Goal: Task Accomplishment & Management: Use online tool/utility

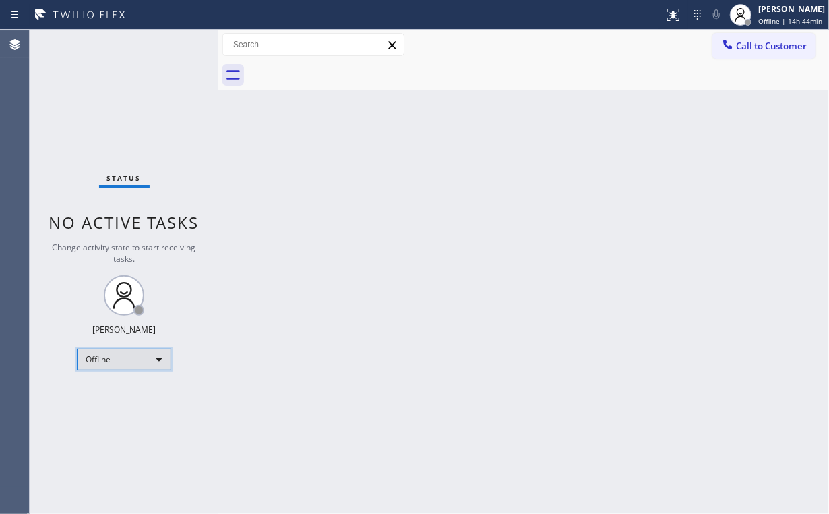
click at [109, 356] on div "Offline" at bounding box center [124, 359] width 94 height 22
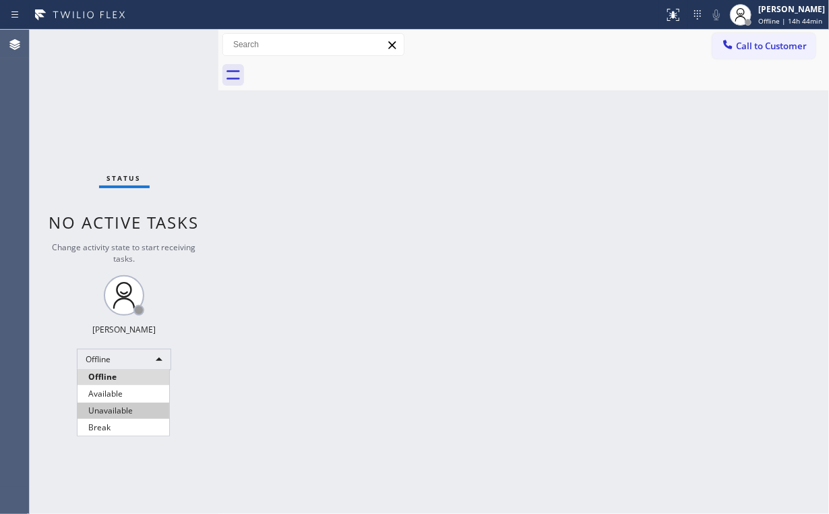
click at [116, 408] on li "Unavailable" at bounding box center [124, 410] width 92 height 16
drag, startPoint x: 138, startPoint y: 137, endPoint x: 113, endPoint y: 63, distance: 79.1
click at [137, 135] on div "Status No active tasks Change activity state to start receiving tasks. [PERSON_…" at bounding box center [124, 272] width 189 height 484
click at [582, 226] on div "Back to Dashboard Change Sender ID Customers Technicians Select a contact Outbo…" at bounding box center [523, 272] width 611 height 484
click at [353, 93] on div "Back to Dashboard Change Sender ID Customers Technicians Select a contact Outbo…" at bounding box center [523, 272] width 611 height 484
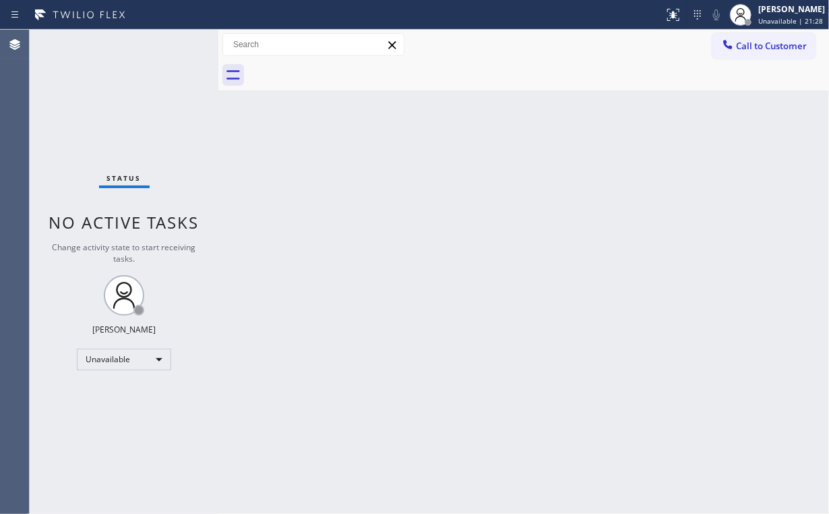
click at [544, 53] on div "Call to Customer Outbound call Location Search location Your caller id phone nu…" at bounding box center [523, 45] width 611 height 24
click at [111, 116] on div "Status No active tasks Change activity state to start receiving tasks. [PERSON_…" at bounding box center [124, 272] width 189 height 484
click at [127, 112] on div "Status No active tasks Change activity state to start receiving tasks. [PERSON_…" at bounding box center [124, 272] width 189 height 484
click at [676, 15] on icon at bounding box center [673, 15] width 16 height 16
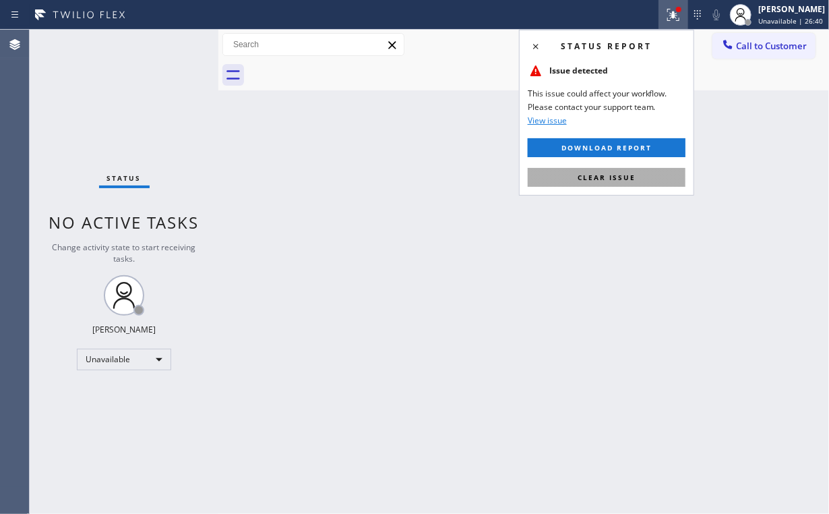
click at [632, 173] on span "Clear issue" at bounding box center [607, 177] width 58 height 9
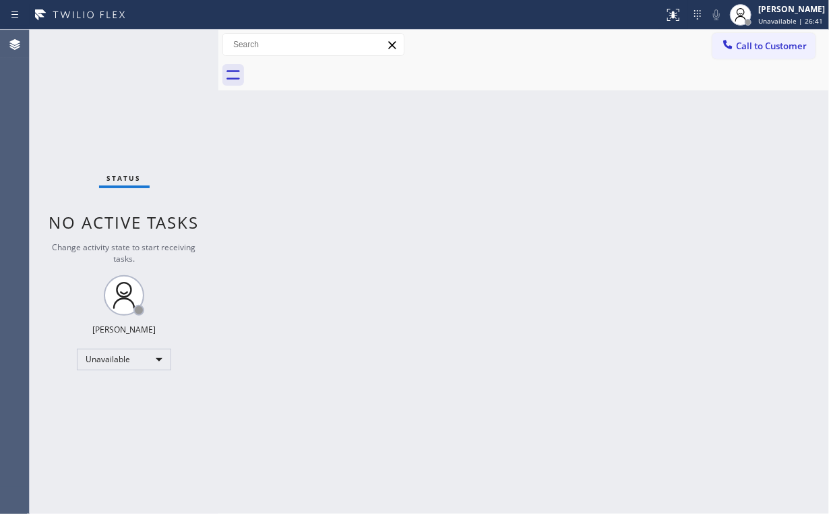
drag, startPoint x: 696, startPoint y: 173, endPoint x: 735, endPoint y: 89, distance: 93.2
click at [704, 163] on div "Back to Dashboard Change Sender ID Customers Technicians Select a contact Outbo…" at bounding box center [523, 272] width 611 height 484
drag, startPoint x: 752, startPoint y: 48, endPoint x: 745, endPoint y: 59, distance: 13.3
click at [752, 49] on span "Call to Customer" at bounding box center [771, 46] width 71 height 12
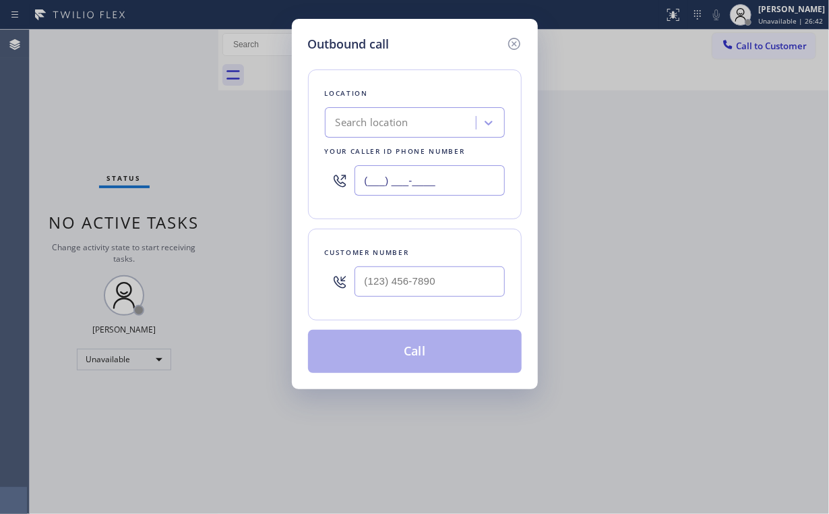
click at [466, 183] on input "(___) ___-____" at bounding box center [430, 180] width 150 height 30
paste input "323) 597-3143"
type input "[PHONE_NUMBER]"
click at [446, 279] on input "(___) ___-____" at bounding box center [430, 281] width 150 height 30
paste input "323) 695-3856"
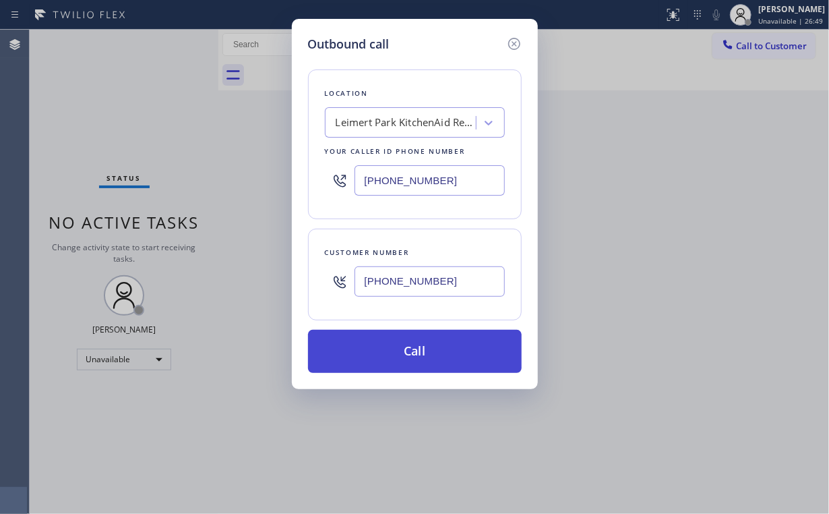
type input "[PHONE_NUMBER]"
drag, startPoint x: 412, startPoint y: 341, endPoint x: 349, endPoint y: 509, distance: 179.4
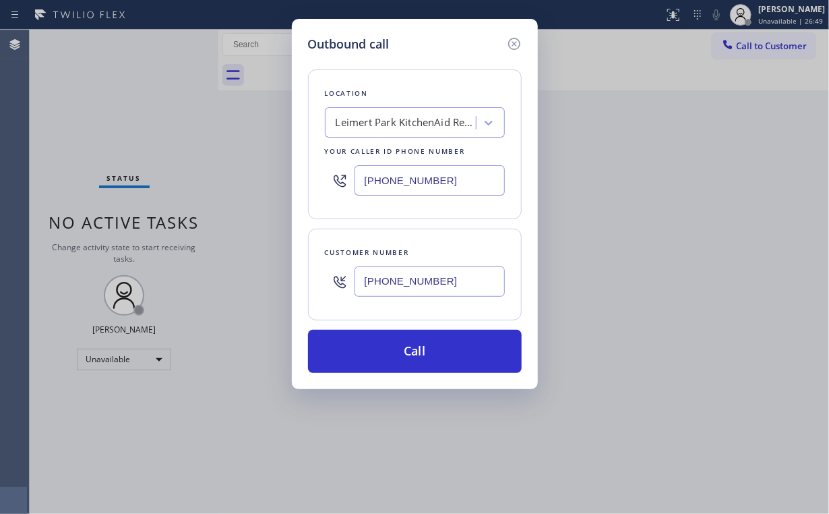
click at [412, 341] on button "Call" at bounding box center [415, 351] width 214 height 43
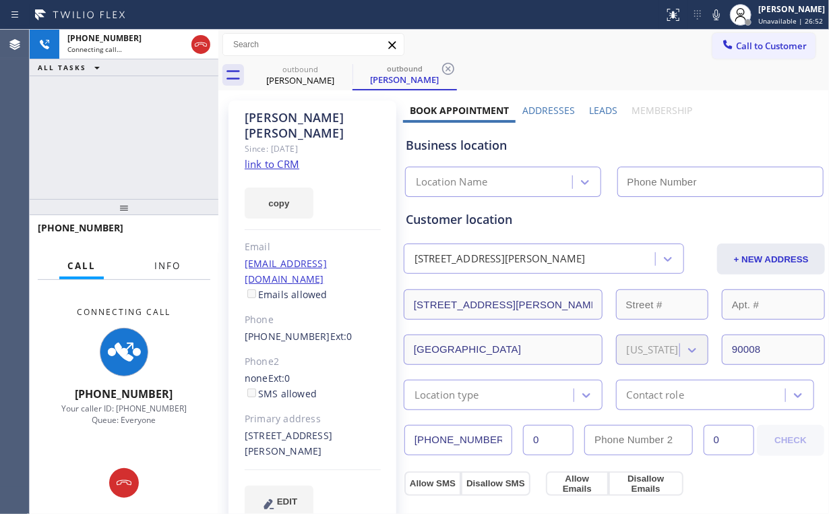
click at [162, 266] on span "Info" at bounding box center [167, 265] width 26 height 12
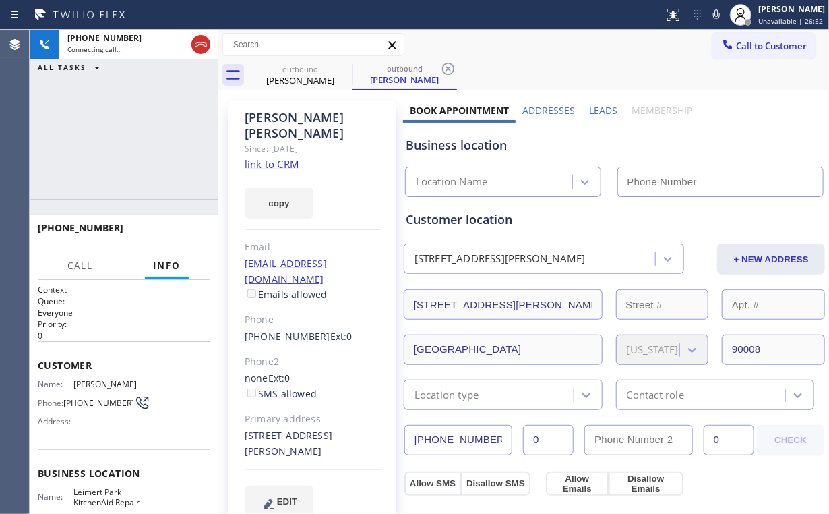
click at [144, 150] on div "[PHONE_NUMBER] Connecting call… ALL TASKS ALL TASKS ACTIVE TASKS TASKS IN WRAP …" at bounding box center [124, 114] width 189 height 169
type input "[PHONE_NUMBER]"
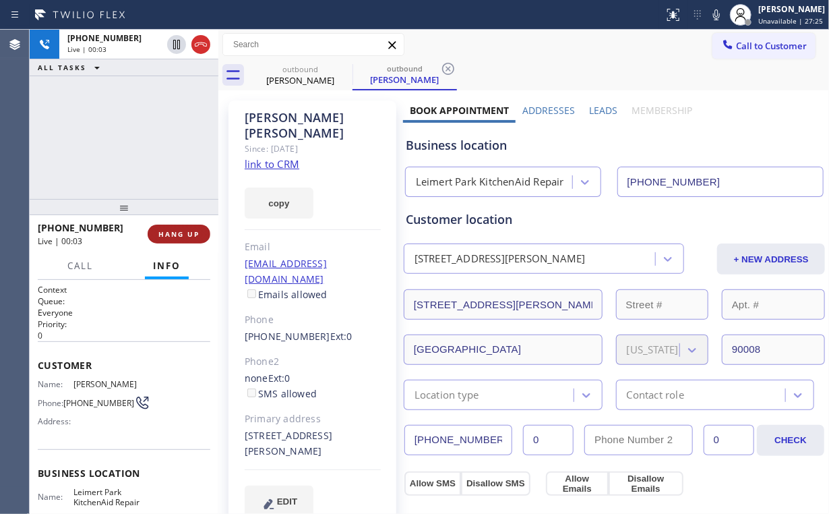
click at [187, 232] on span "HANG UP" at bounding box center [178, 233] width 41 height 9
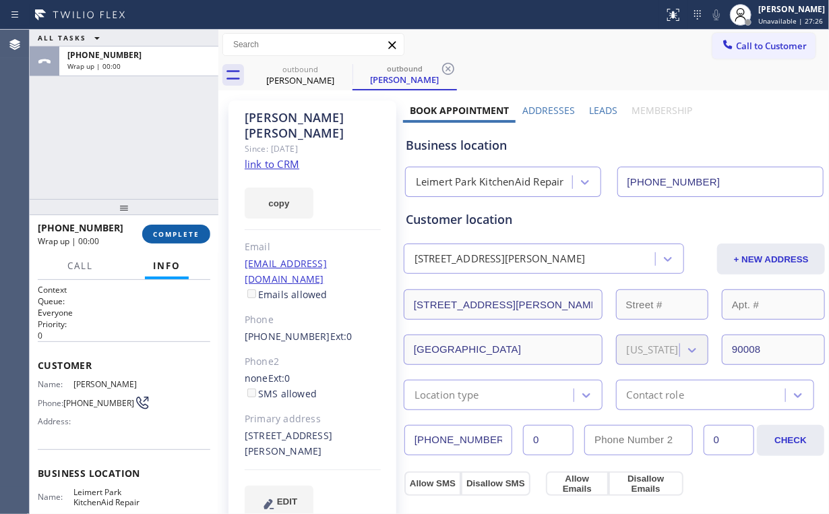
click at [187, 233] on span "COMPLETE" at bounding box center [176, 233] width 47 height 9
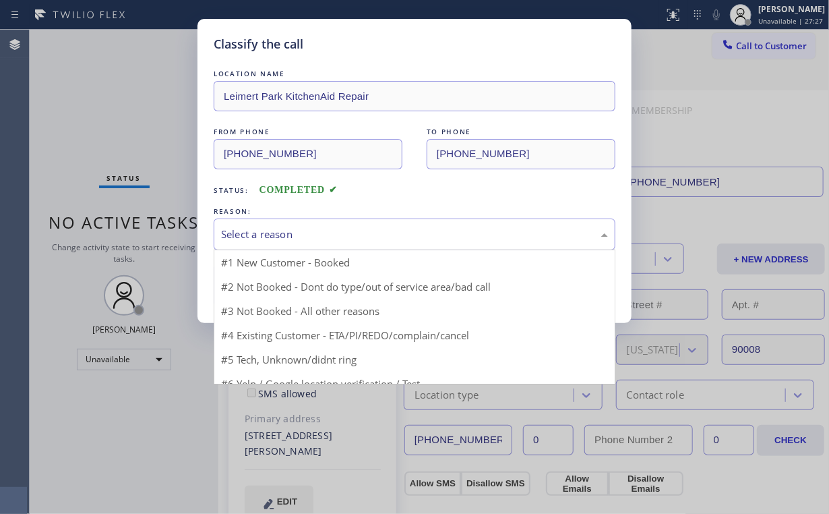
click at [299, 233] on div "Select a reason" at bounding box center [414, 234] width 387 height 16
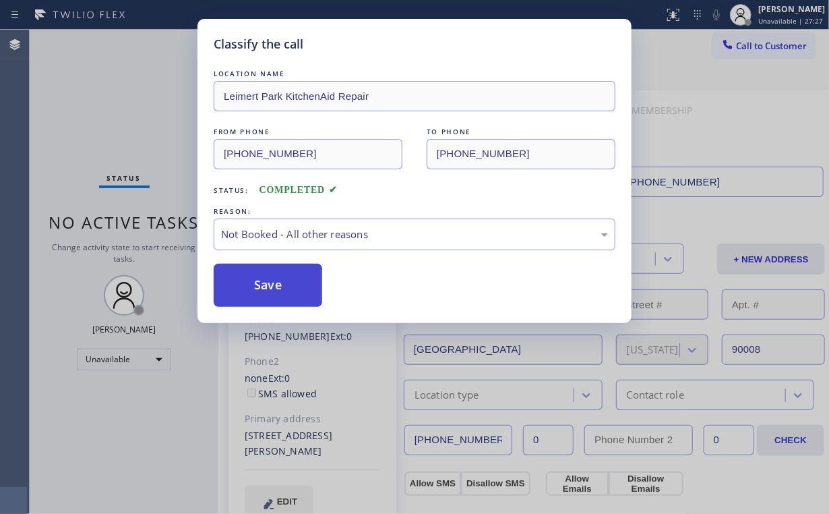
click at [286, 280] on button "Save" at bounding box center [268, 285] width 109 height 43
click at [115, 111] on div "Classify the call LOCATION NAME [GEOGRAPHIC_DATA] KitchenAid Repair FROM PHONE …" at bounding box center [414, 257] width 829 height 514
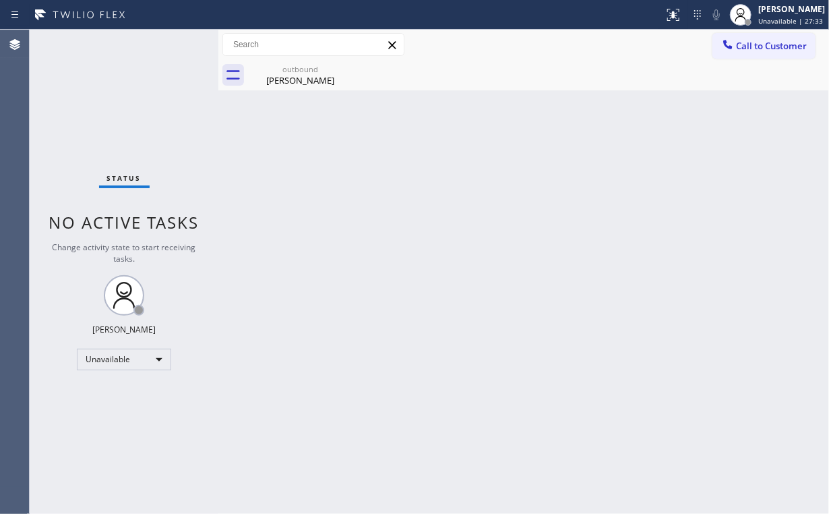
click at [741, 51] on span "Call to Customer" at bounding box center [771, 46] width 71 height 12
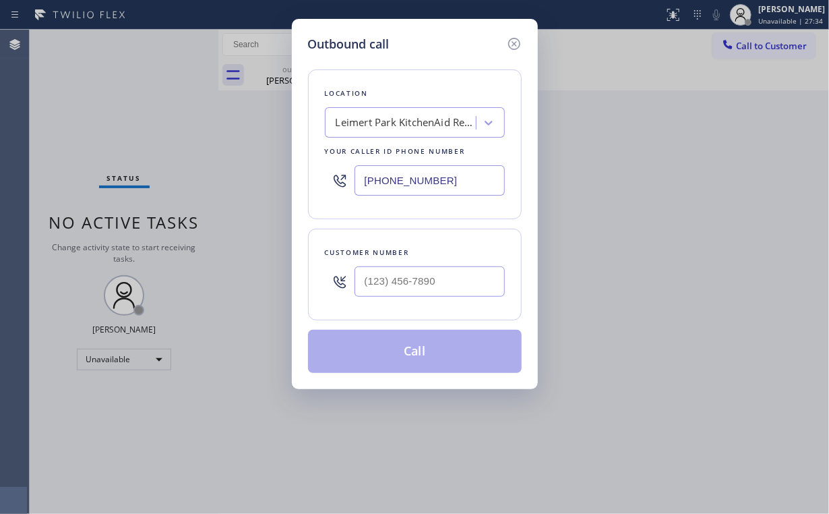
click at [463, 181] on input "[PHONE_NUMBER]" at bounding box center [430, 180] width 150 height 30
drag, startPoint x: 463, startPoint y: 178, endPoint x: 154, endPoint y: 106, distance: 317.7
click at [202, 164] on div "Outbound call Location [GEOGRAPHIC_DATA] KitchenAid Repair Your caller id phone…" at bounding box center [414, 257] width 829 height 514
paste input "917-8765"
type input "[PHONE_NUMBER]"
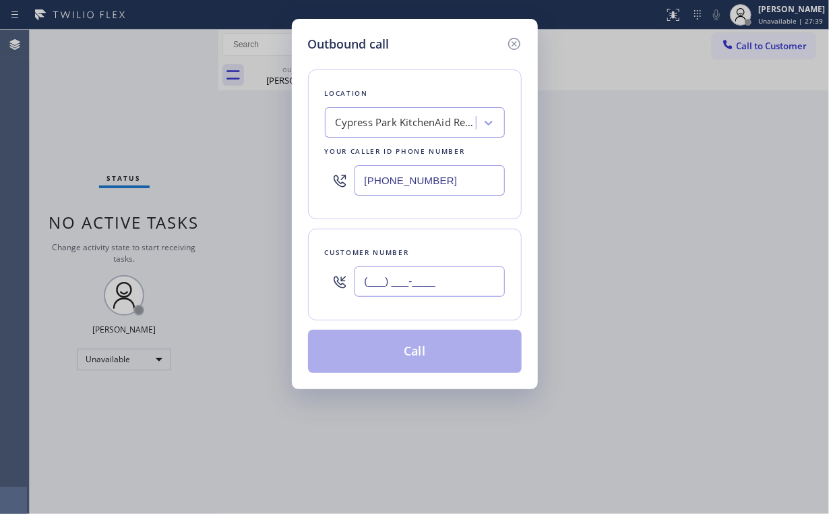
click at [457, 274] on input "(___) ___-____" at bounding box center [430, 281] width 150 height 30
paste input "573) 268-0567"
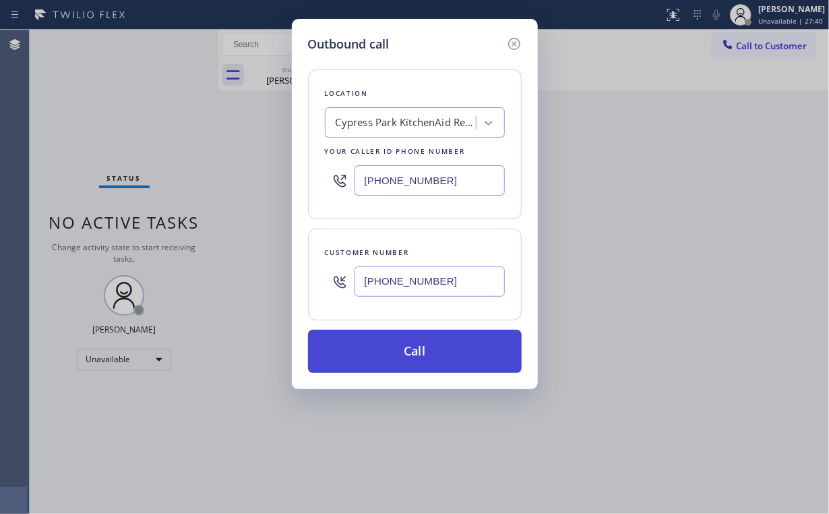
type input "[PHONE_NUMBER]"
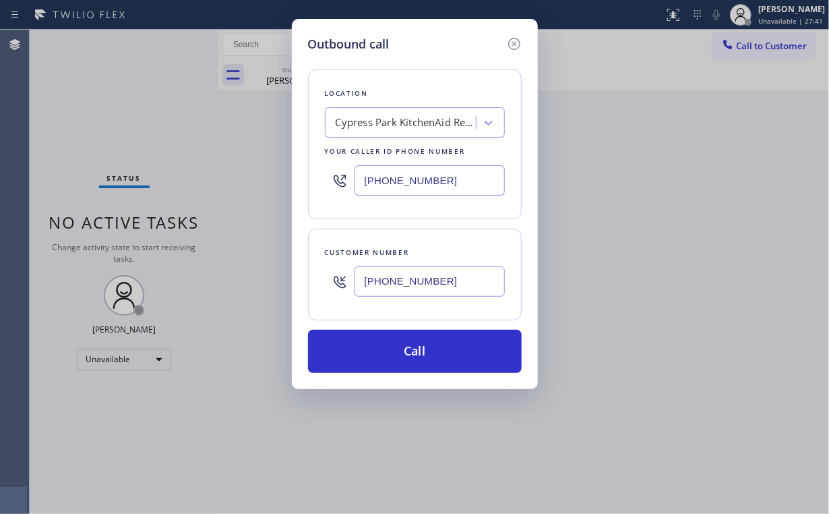
drag, startPoint x: 404, startPoint y: 350, endPoint x: 361, endPoint y: 458, distance: 116.1
click at [403, 353] on button "Call" at bounding box center [415, 351] width 214 height 43
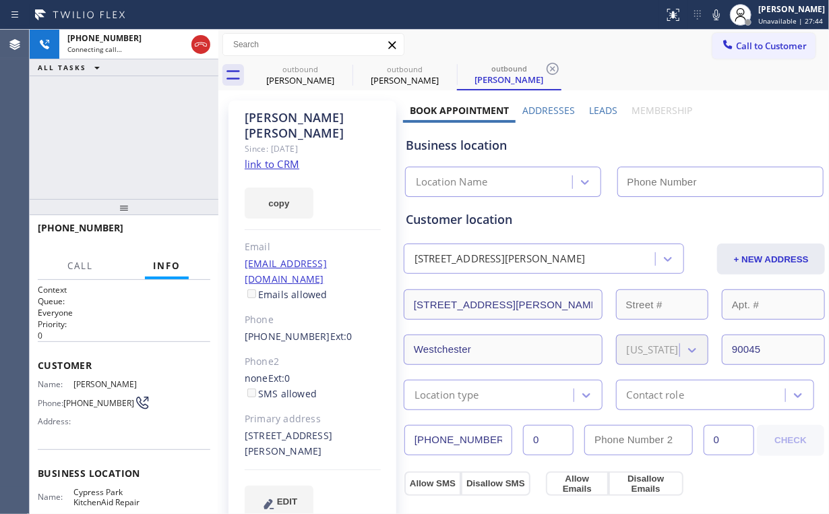
type input "[PHONE_NUMBER]"
click at [150, 126] on div "[PHONE_NUMBER] Connecting call… ALL TASKS ALL TASKS ACTIVE TASKS TASKS IN WRAP …" at bounding box center [124, 114] width 189 height 169
type input "[PHONE_NUMBER]"
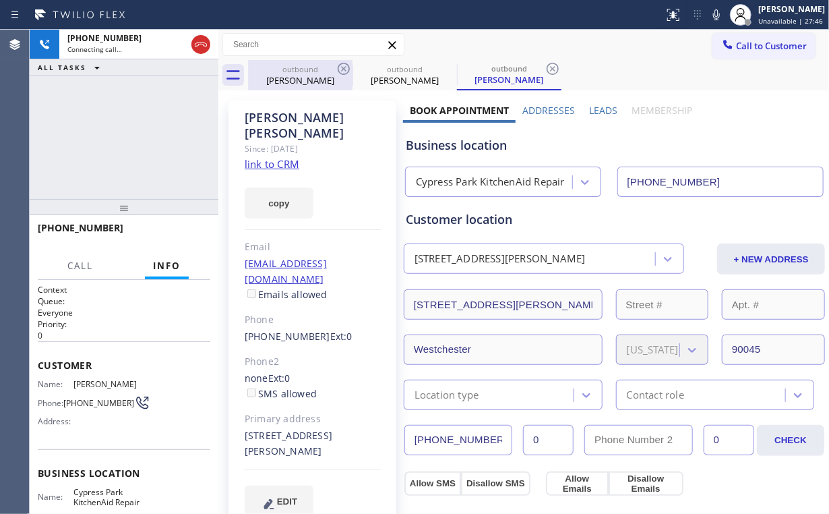
click at [298, 83] on div "[PERSON_NAME]" at bounding box center [300, 80] width 102 height 12
type input "[PHONE_NUMBER]"
click at [345, 67] on icon at bounding box center [344, 69] width 12 height 12
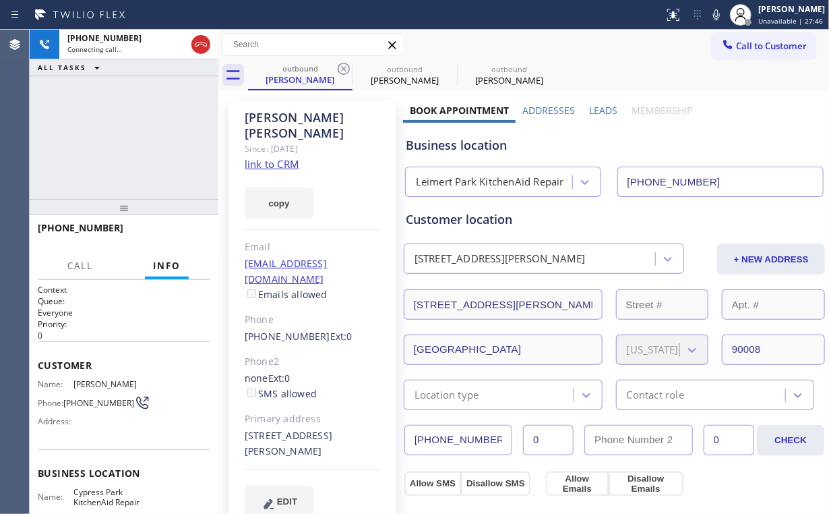
type input "[PHONE_NUMBER]"
click at [164, 150] on div "[PHONE_NUMBER] Connecting call… ALL TASKS ALL TASKS ACTIVE TASKS TASKS IN WRAP …" at bounding box center [124, 114] width 189 height 169
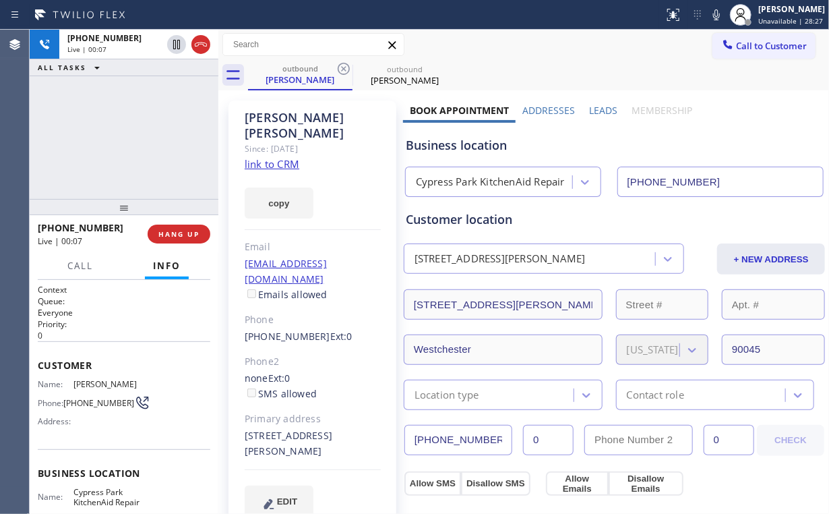
click at [191, 219] on div "[PHONE_NUMBER] Live | 00:07 HANG UP" at bounding box center [124, 233] width 173 height 35
click at [179, 235] on span "HANG UP" at bounding box center [178, 233] width 41 height 9
click at [189, 235] on span "HANG UP" at bounding box center [178, 233] width 41 height 9
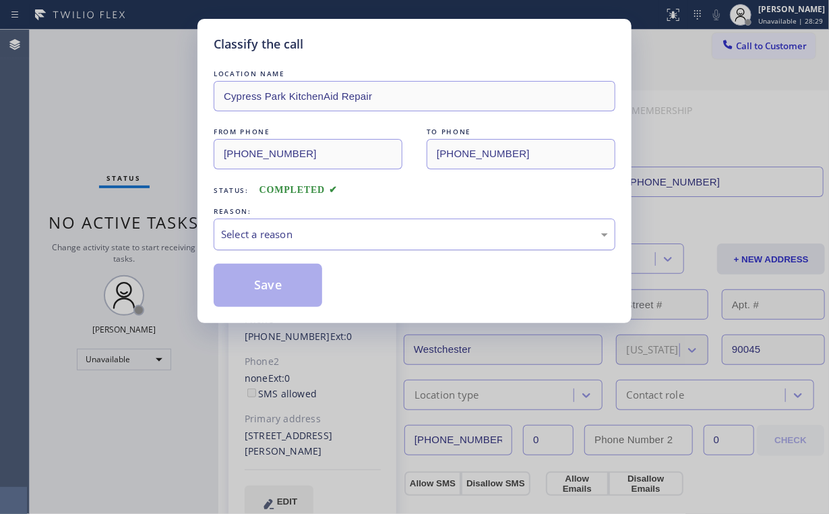
click at [266, 234] on div "Select a reason" at bounding box center [414, 234] width 387 height 16
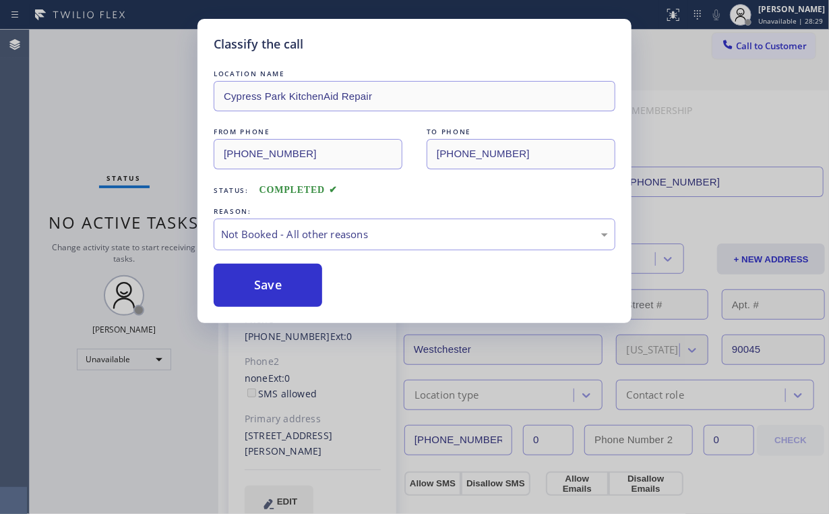
drag, startPoint x: 264, startPoint y: 281, endPoint x: 159, endPoint y: 150, distance: 167.4
click at [264, 278] on button "Save" at bounding box center [268, 285] width 109 height 43
click at [118, 113] on div "Classify the call LOCATION NAME [GEOGRAPHIC_DATA] KitchenAid Repair FROM PHONE …" at bounding box center [414, 257] width 829 height 514
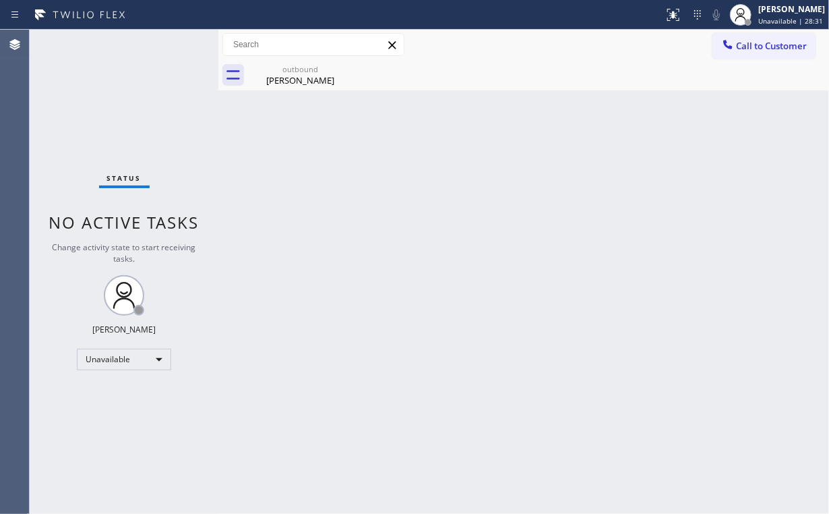
drag, startPoint x: 294, startPoint y: 80, endPoint x: 369, endPoint y: 72, distance: 75.9
click at [295, 80] on div "[PERSON_NAME]" at bounding box center [300, 80] width 102 height 12
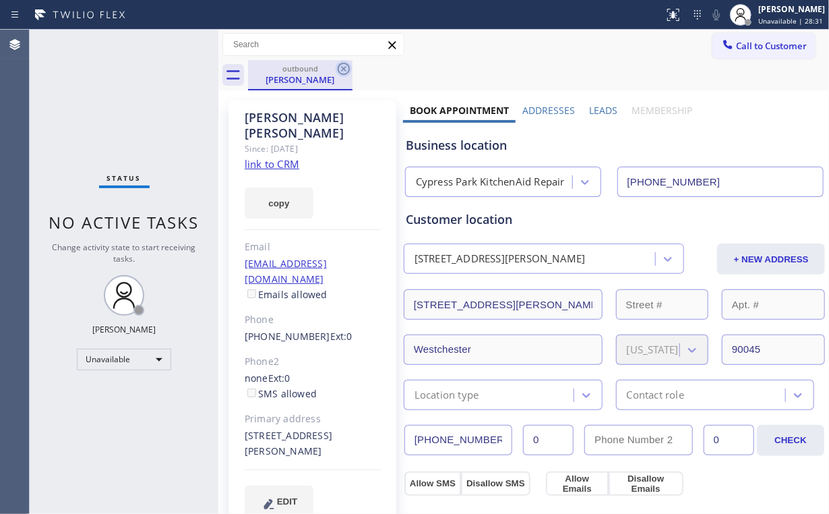
click at [344, 67] on icon at bounding box center [344, 69] width 16 height 16
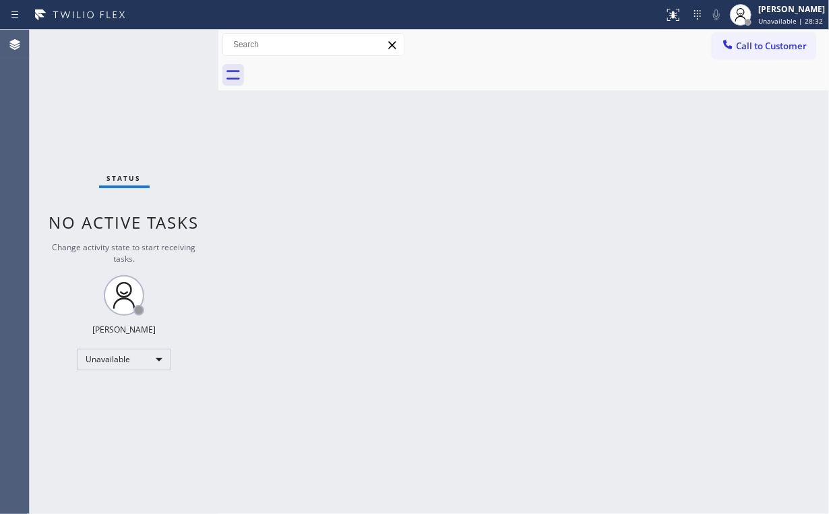
drag, startPoint x: 464, startPoint y: 232, endPoint x: 315, endPoint y: 494, distance: 301.5
click at [464, 234] on div "Back to Dashboard Change Sender ID Customers Technicians Select a contact Outbo…" at bounding box center [523, 272] width 611 height 484
drag, startPoint x: 651, startPoint y: 34, endPoint x: 689, endPoint y: 46, distance: 39.4
click at [658, 39] on div "Call to Customer Outbound call Location [GEOGRAPHIC_DATA] KitchenAid Repair You…" at bounding box center [523, 45] width 611 height 24
click at [733, 44] on icon at bounding box center [727, 44] width 13 height 13
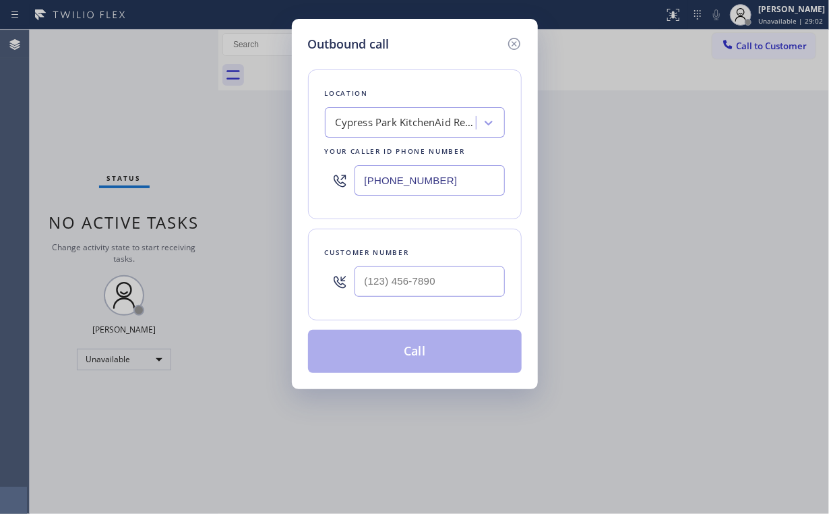
drag, startPoint x: 466, startPoint y: 173, endPoint x: 278, endPoint y: 205, distance: 191.4
click at [220, 193] on div "Outbound call Location [GEOGRAPHIC_DATA] KitchenAid Repair Your caller id phone…" at bounding box center [414, 257] width 829 height 514
paste input "718) 550-3799"
type input "[PHONE_NUMBER]"
click at [454, 284] on input "(___) ___-____" at bounding box center [430, 281] width 150 height 30
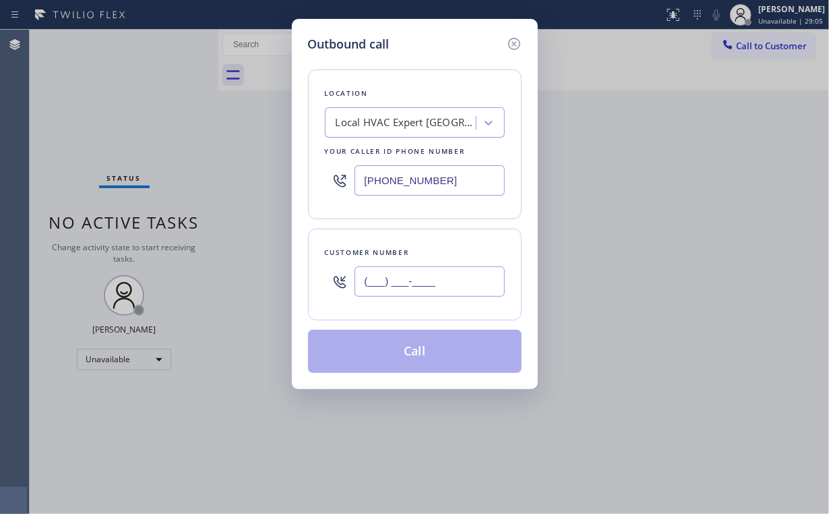
paste input "315) 704-5470"
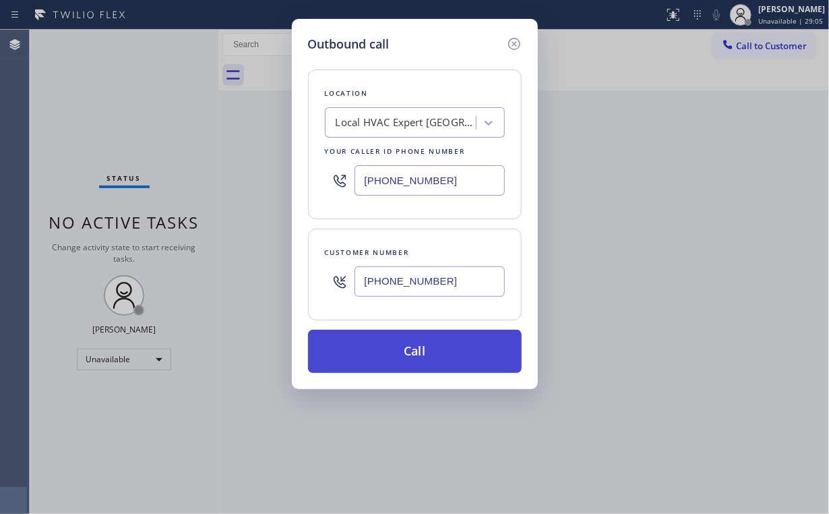
type input "[PHONE_NUMBER]"
click at [431, 345] on button "Call" at bounding box center [415, 351] width 214 height 43
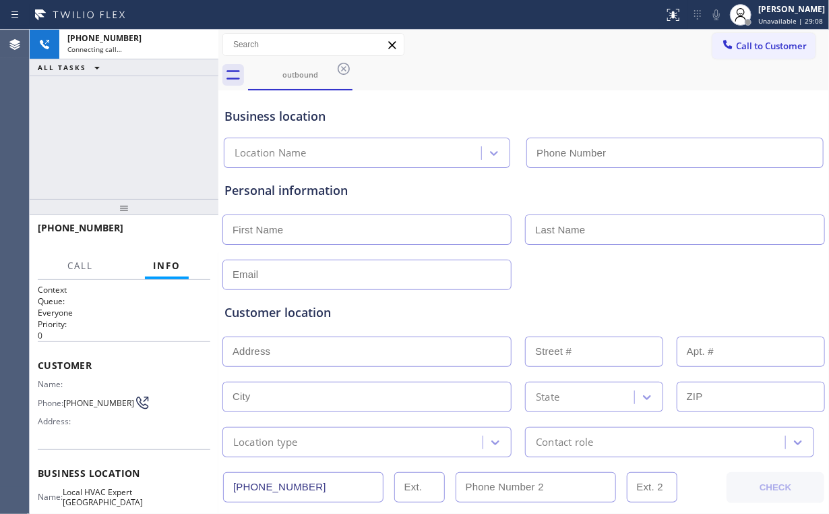
type input "[PHONE_NUMBER]"
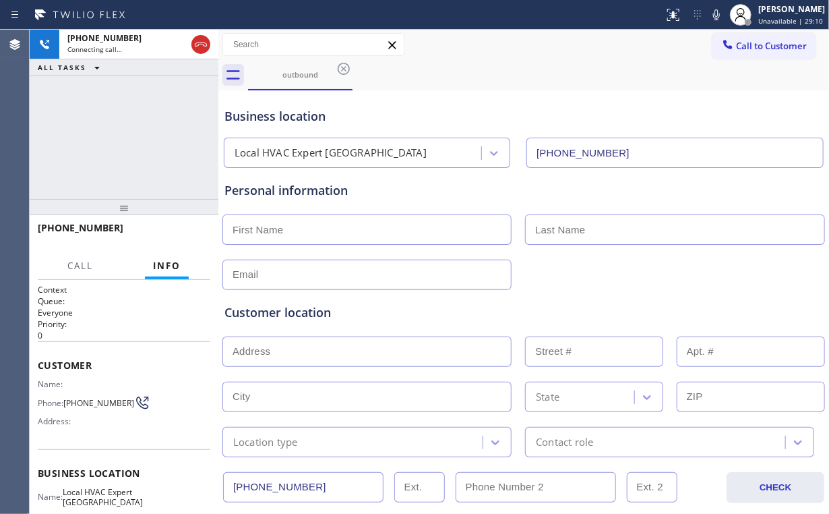
drag, startPoint x: 122, startPoint y: 119, endPoint x: 133, endPoint y: 119, distance: 11.5
click at [122, 119] on div "[PHONE_NUMBER] Connecting call… ALL TASKS ALL TASKS ACTIVE TASKS TASKS IN WRAP …" at bounding box center [124, 114] width 189 height 169
click at [666, 273] on div at bounding box center [523, 273] width 605 height 33
click at [183, 234] on span "HANG UP" at bounding box center [178, 233] width 41 height 9
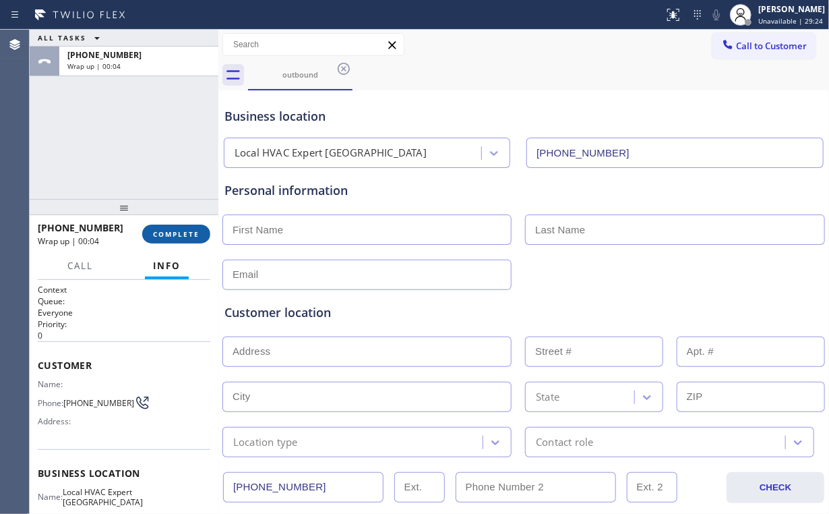
click at [170, 229] on span "COMPLETE" at bounding box center [176, 233] width 47 height 9
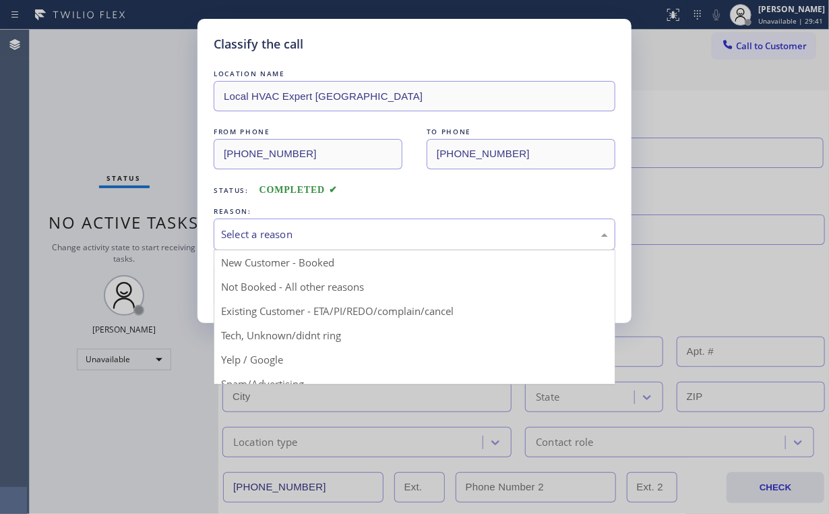
click at [282, 236] on div "Select a reason" at bounding box center [414, 234] width 387 height 16
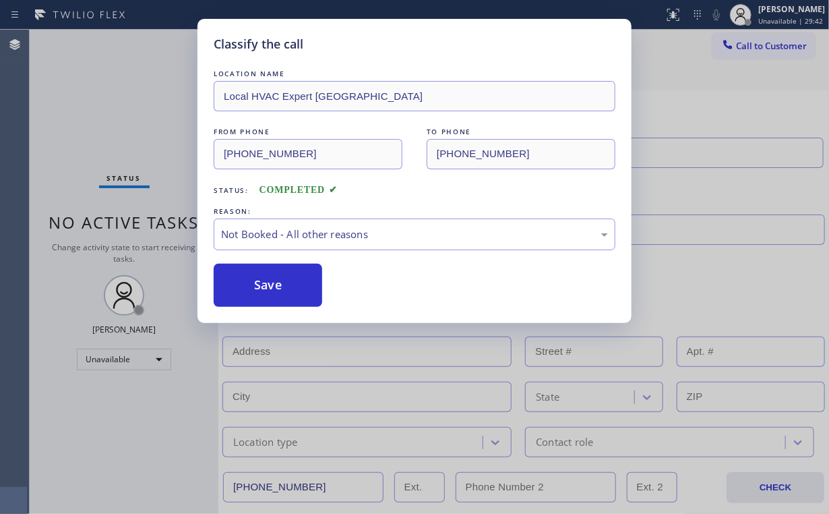
drag, startPoint x: 267, startPoint y: 282, endPoint x: 140, endPoint y: 117, distance: 208.7
click at [264, 277] on button "Save" at bounding box center [268, 285] width 109 height 43
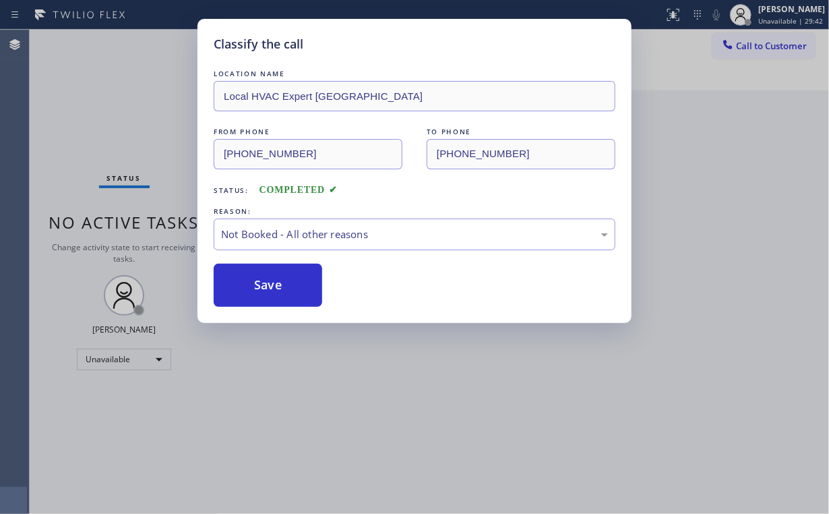
click at [137, 108] on div "Classify the call LOCATION NAME Local HVAC Expert [GEOGRAPHIC_DATA] FROM PHONE …" at bounding box center [414, 257] width 829 height 514
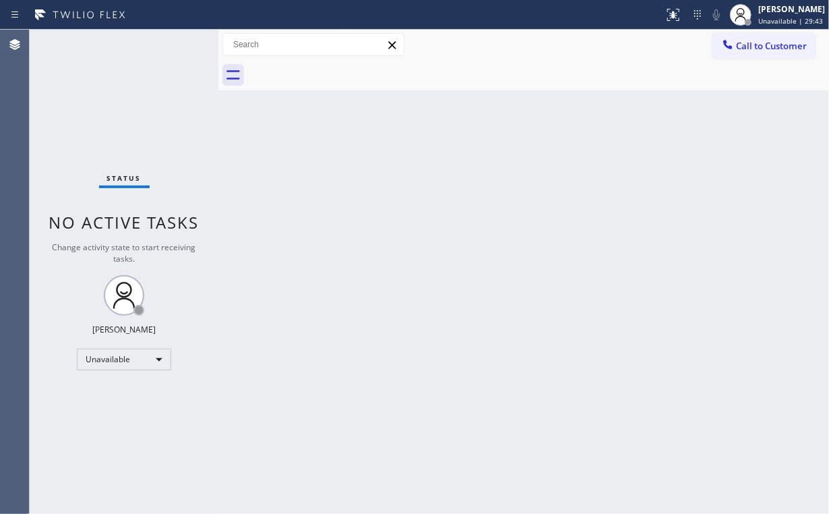
drag, startPoint x: 758, startPoint y: 40, endPoint x: 749, endPoint y: 46, distance: 10.9
click at [758, 41] on span "Call to Customer" at bounding box center [771, 46] width 71 height 12
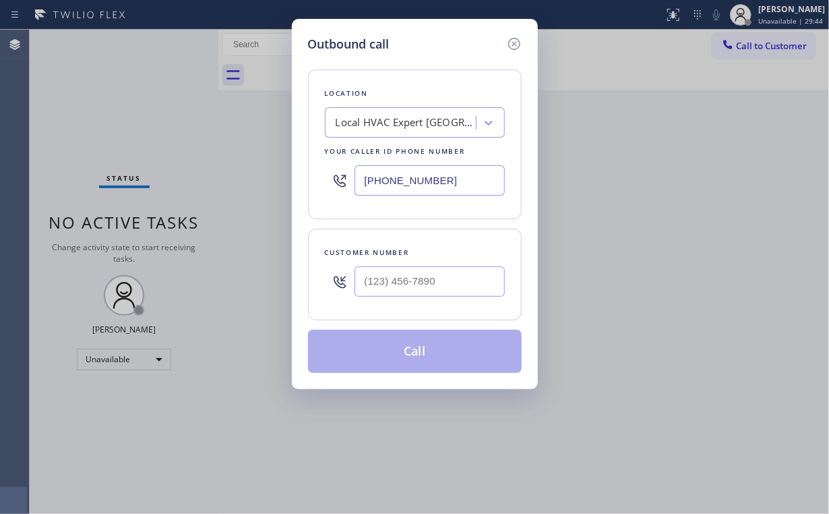
drag, startPoint x: 462, startPoint y: 183, endPoint x: 193, endPoint y: 174, distance: 269.8
click at [257, 182] on div "Outbound call Location Local HVAC Expert [GEOGRAPHIC_DATA] Your caller id phone…" at bounding box center [414, 257] width 829 height 514
paste input "857) 355-0854"
type input "[PHONE_NUMBER]"
click at [422, 283] on input "(___) ___-____" at bounding box center [430, 281] width 150 height 30
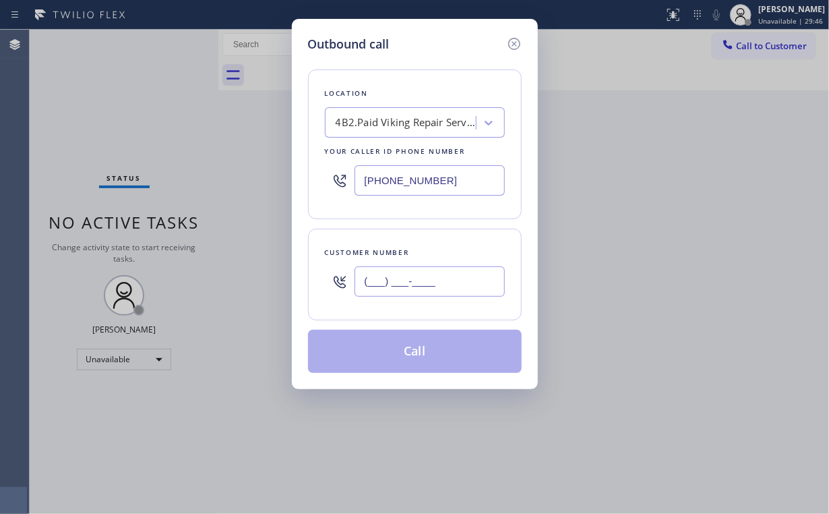
paste input "213) 552-0120"
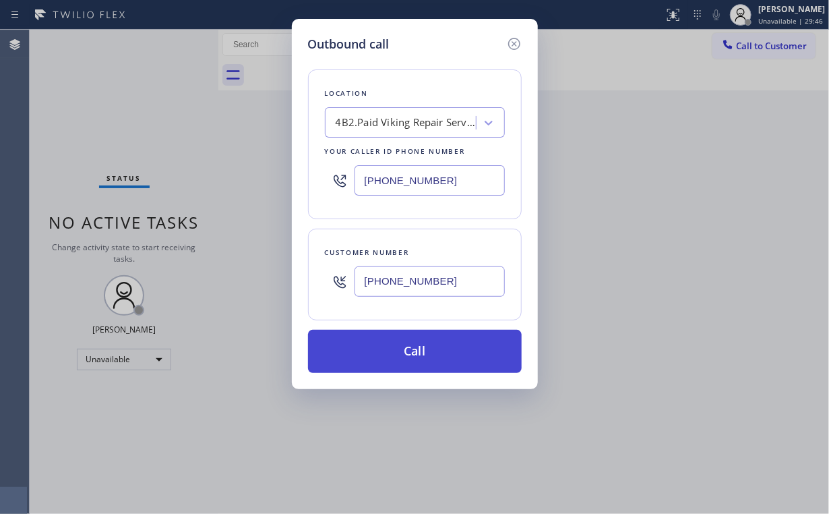
type input "[PHONE_NUMBER]"
click at [377, 348] on button "Call" at bounding box center [415, 351] width 214 height 43
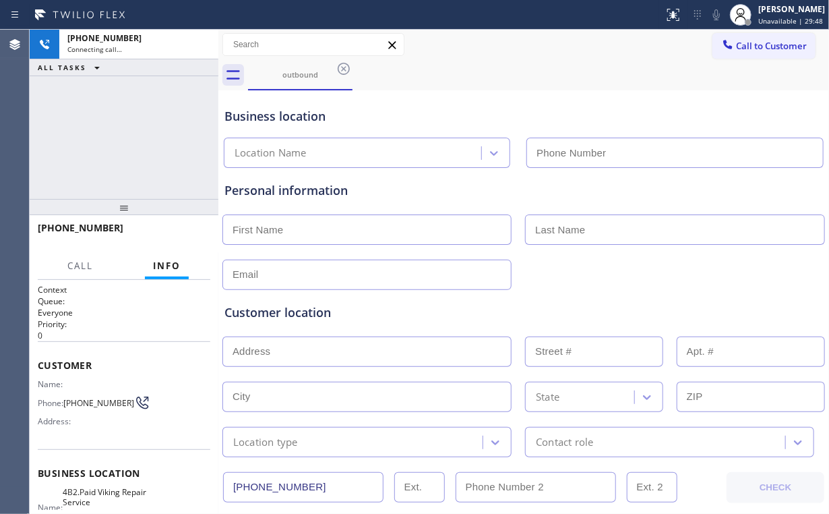
type input "[PHONE_NUMBER]"
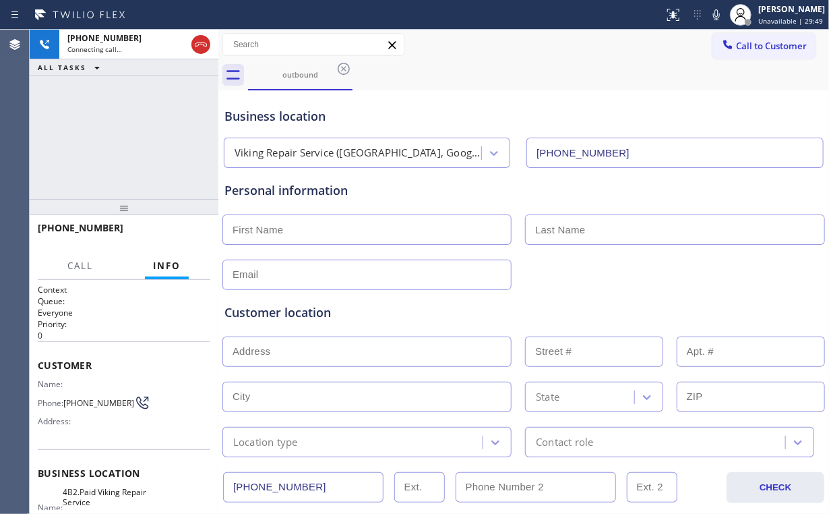
click at [140, 146] on div "[PHONE_NUMBER] Connecting call… ALL TASKS ALL TASKS ACTIVE TASKS TASKS IN WRAP …" at bounding box center [124, 114] width 189 height 169
click at [137, 133] on div "[PHONE_NUMBER] Live | 00:03 ALL TASKS ALL TASKS ACTIVE TASKS TASKS IN WRAP UP" at bounding box center [124, 114] width 189 height 169
click at [523, 118] on div "Business location" at bounding box center [523, 116] width 599 height 18
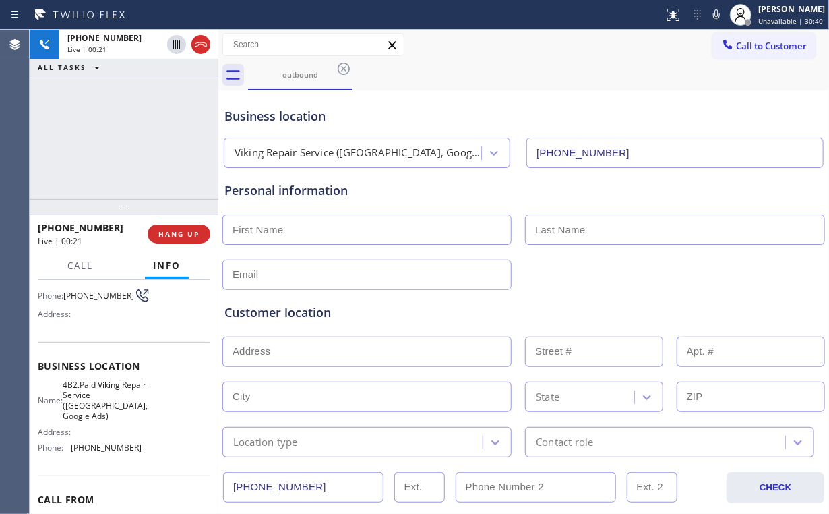
scroll to position [108, 0]
click at [197, 234] on span "HANG UP" at bounding box center [178, 233] width 41 height 9
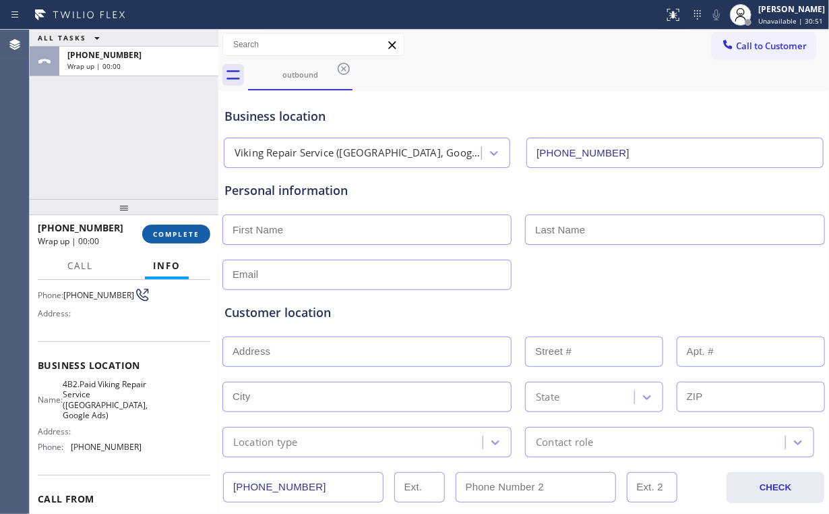
click at [197, 234] on span "COMPLETE" at bounding box center [176, 233] width 47 height 9
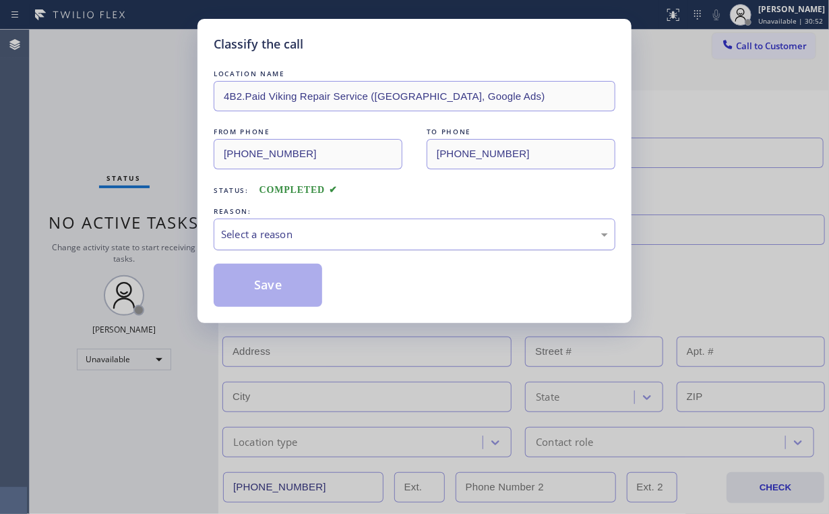
drag, startPoint x: 251, startPoint y: 231, endPoint x: 254, endPoint y: 240, distance: 9.4
click at [254, 240] on div "Select a reason" at bounding box center [414, 234] width 387 height 16
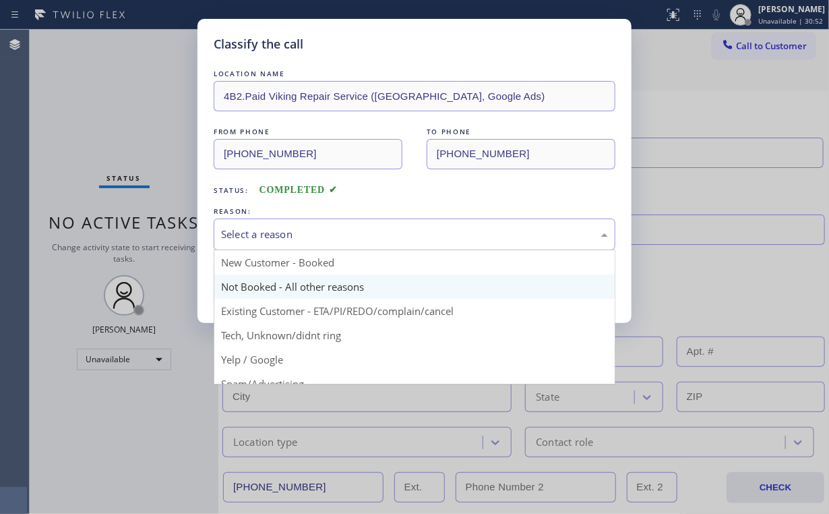
drag, startPoint x: 269, startPoint y: 283, endPoint x: 215, endPoint y: 210, distance: 90.6
click at [268, 281] on button "Save" at bounding box center [268, 285] width 109 height 43
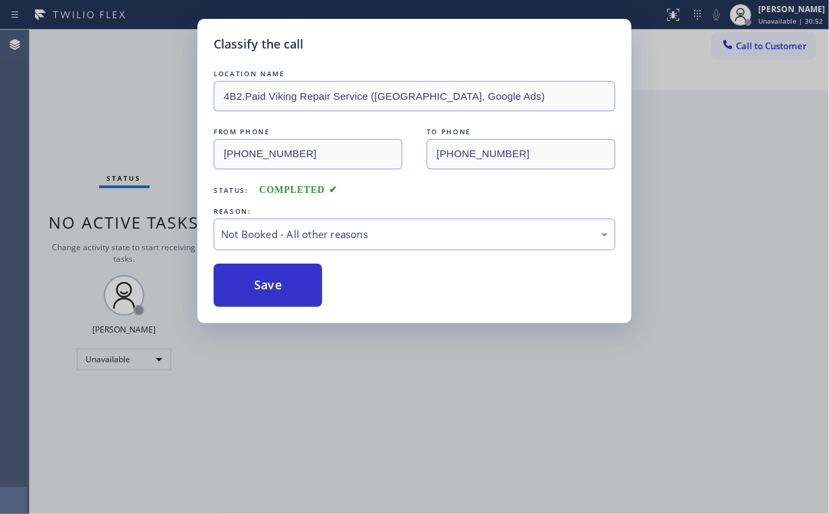
drag, startPoint x: 147, startPoint y: 120, endPoint x: 201, endPoint y: 135, distance: 55.9
click at [154, 122] on div "Classify the call LOCATION NAME 4B2.Paid Viking Repair Service ([GEOGRAPHIC_DAT…" at bounding box center [414, 257] width 829 height 514
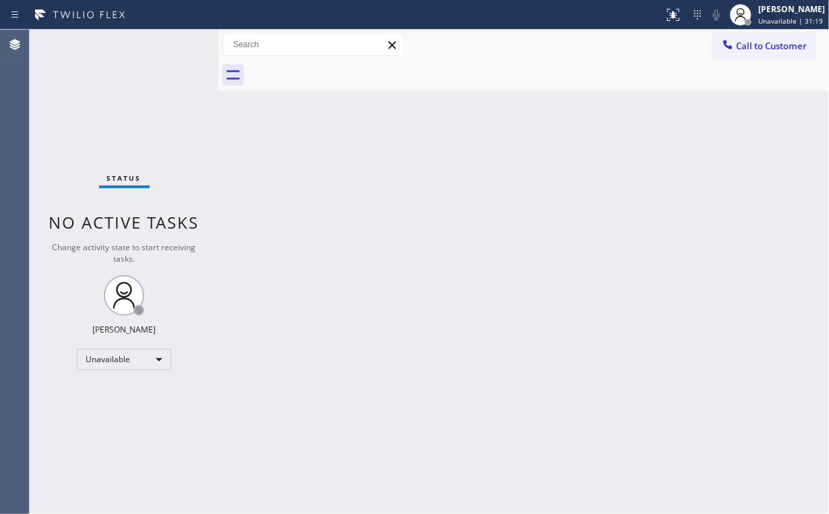
click at [758, 55] on button "Call to Customer" at bounding box center [763, 46] width 103 height 26
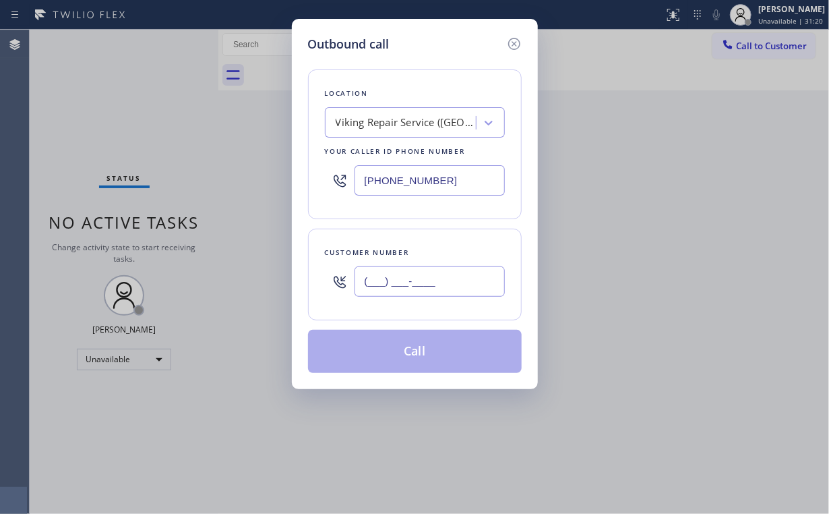
click at [452, 283] on input "(___) ___-____" at bounding box center [430, 281] width 150 height 30
paste input "213) 552-0120"
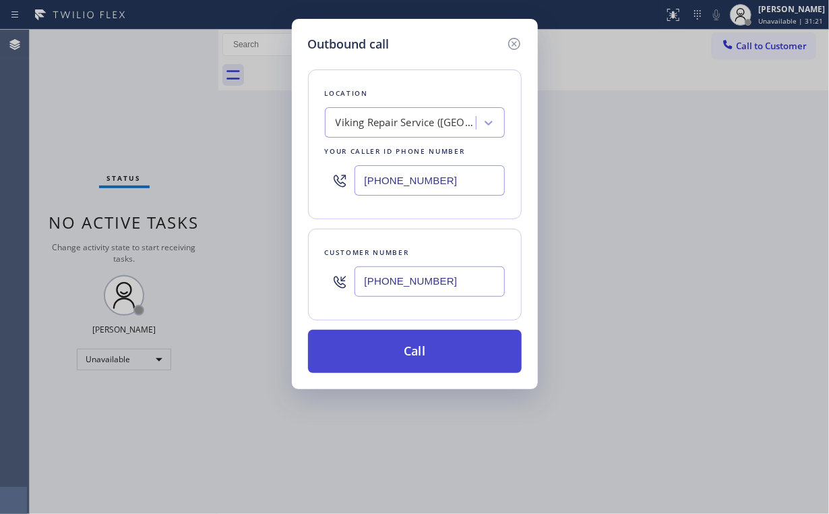
type input "[PHONE_NUMBER]"
click at [410, 355] on button "Call" at bounding box center [415, 351] width 214 height 43
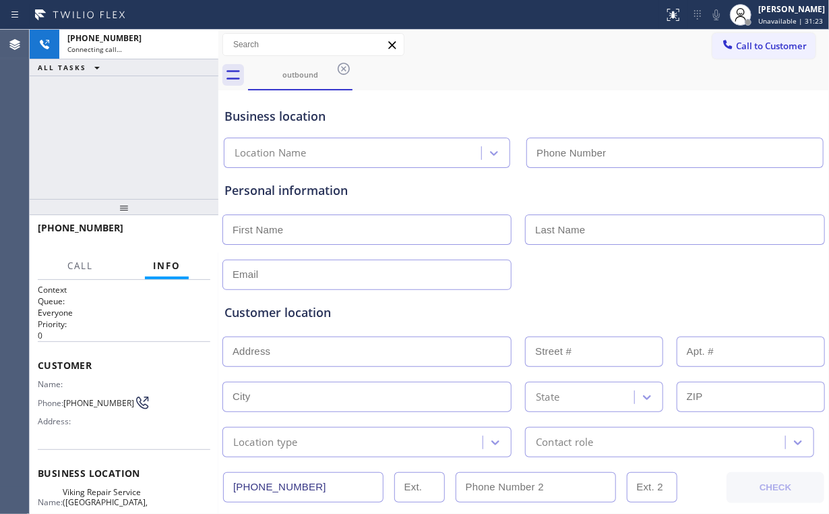
type input "[PHONE_NUMBER]"
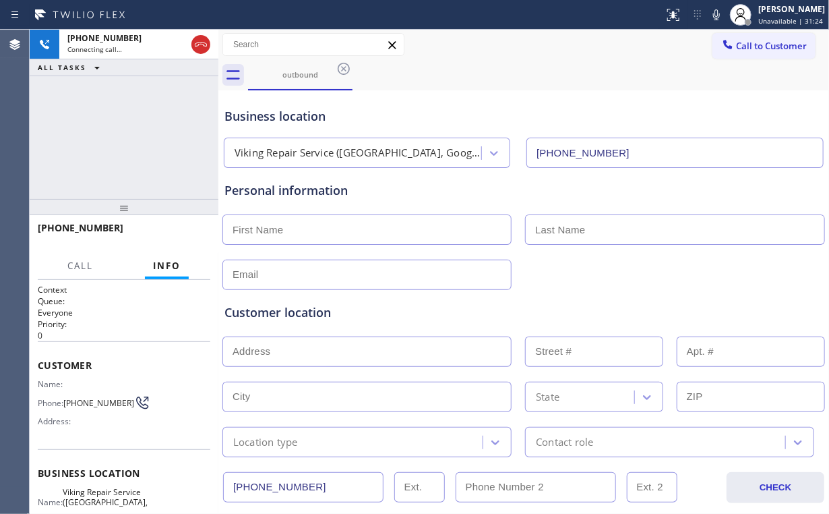
click at [119, 141] on div "[PHONE_NUMBER] Connecting call… ALL TASKS ALL TASKS ACTIVE TASKS TASKS IN WRAP …" at bounding box center [124, 114] width 189 height 169
click at [132, 131] on div "[PHONE_NUMBER] Live | 00:01 ALL TASKS ALL TASKS ACTIVE TASKS TASKS IN WRAP UP" at bounding box center [124, 114] width 189 height 169
click at [134, 135] on div "[PHONE_NUMBER] Live | 00:04 ALL TASKS ALL TASKS ACTIVE TASKS TASKS IN WRAP UP" at bounding box center [124, 114] width 189 height 169
click at [144, 145] on div "[PHONE_NUMBER] Live | 01:31 ALL TASKS ALL TASKS ACTIVE TASKS TASKS IN WRAP UP" at bounding box center [124, 114] width 189 height 169
click at [186, 228] on button "HANG UP" at bounding box center [179, 233] width 63 height 19
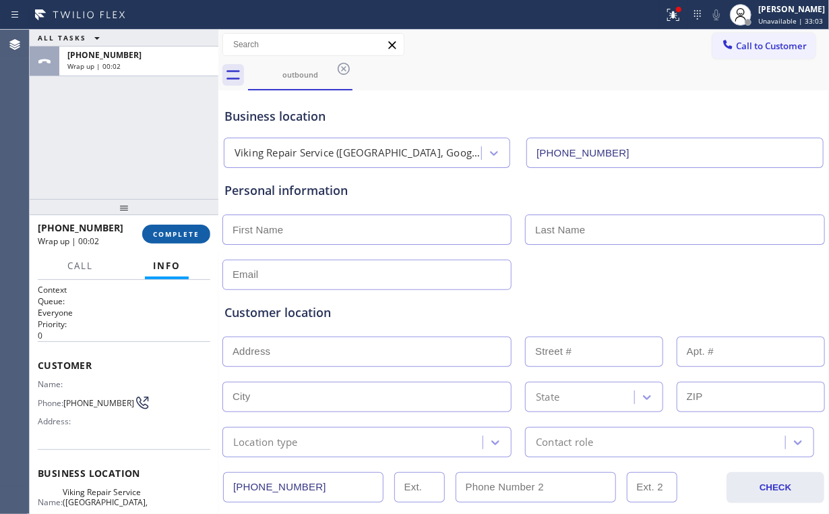
click at [192, 233] on span "COMPLETE" at bounding box center [176, 233] width 47 height 9
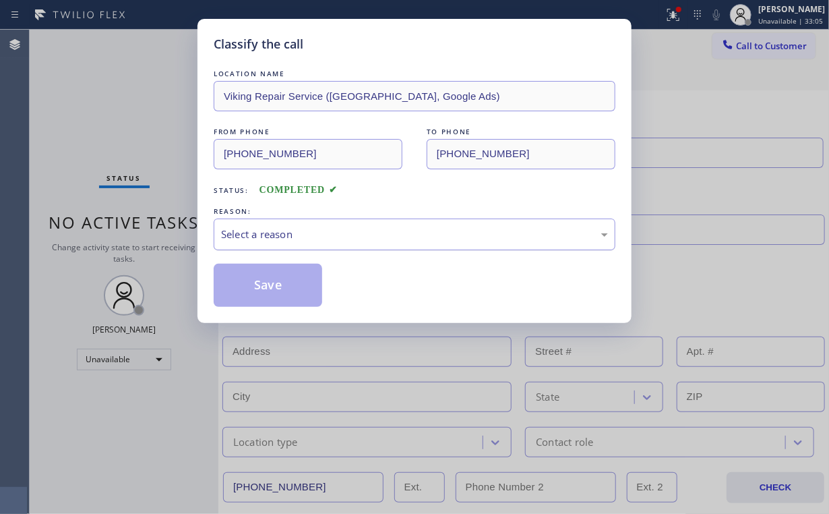
drag, startPoint x: 257, startPoint y: 231, endPoint x: 259, endPoint y: 239, distance: 9.2
click at [258, 232] on div "Select a reason" at bounding box center [414, 234] width 387 height 16
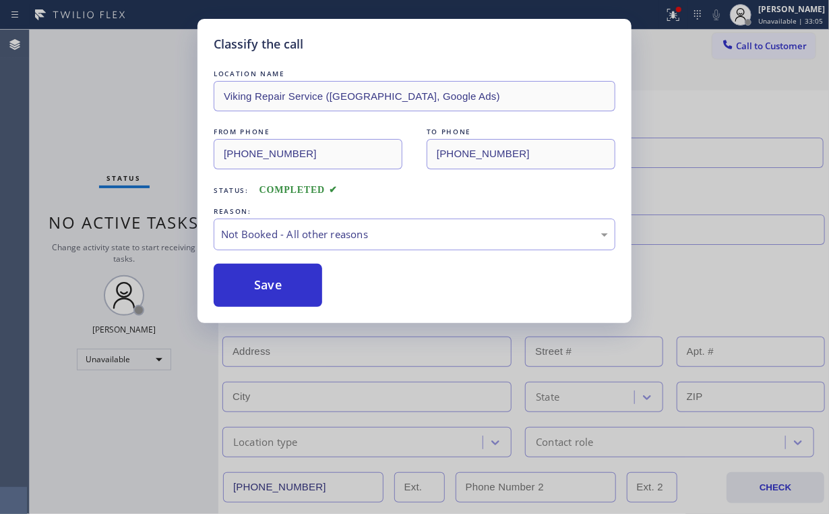
drag, startPoint x: 270, startPoint y: 284, endPoint x: 127, endPoint y: 121, distance: 216.3
click at [268, 280] on button "Save" at bounding box center [268, 285] width 109 height 43
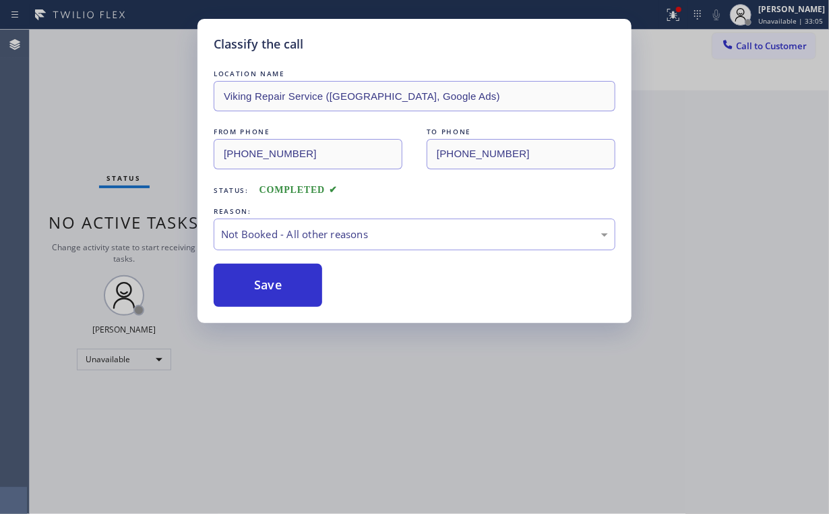
drag, startPoint x: 126, startPoint y: 120, endPoint x: 148, endPoint y: 137, distance: 27.9
click at [127, 121] on div "Classify the call LOCATION NAME Viking Repair Service ([GEOGRAPHIC_DATA], Googl…" at bounding box center [414, 257] width 829 height 514
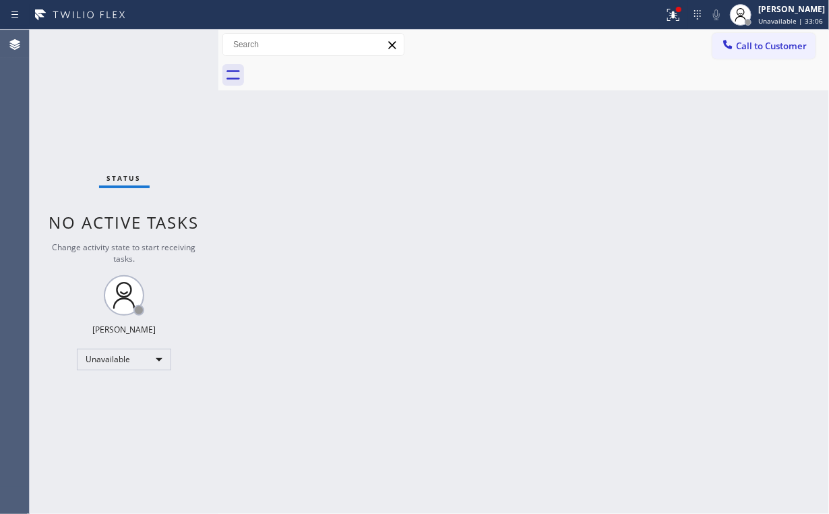
drag, startPoint x: 363, startPoint y: 332, endPoint x: 317, endPoint y: 150, distance: 186.8
click at [351, 304] on div "Back to Dashboard Change Sender ID Customers Technicians Select a contact Outbo…" at bounding box center [523, 272] width 611 height 484
click at [666, 22] on button at bounding box center [674, 15] width 30 height 30
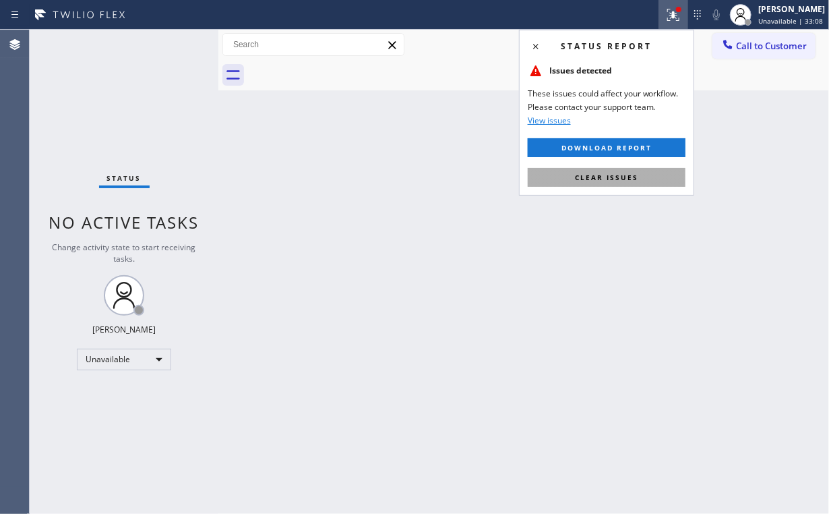
click at [599, 179] on span "Clear issues" at bounding box center [606, 177] width 63 height 9
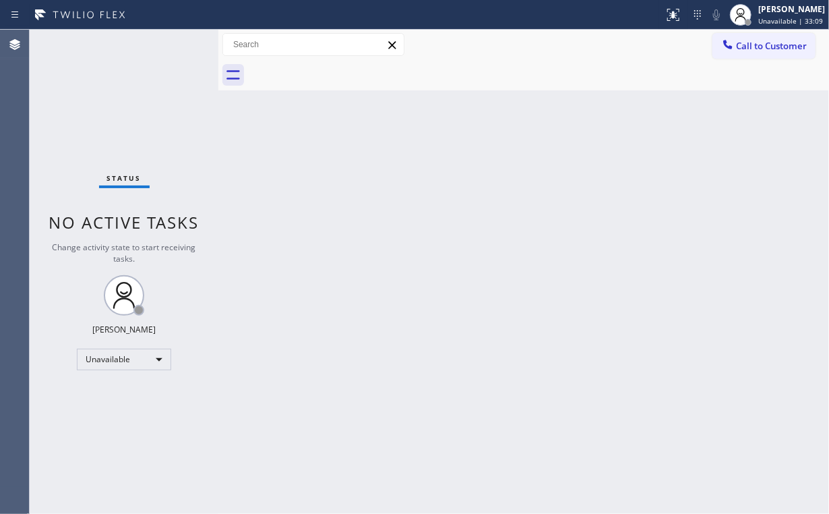
drag, startPoint x: 669, startPoint y: 199, endPoint x: 814, endPoint y: 221, distance: 147.3
click at [671, 200] on div "Back to Dashboard Change Sender ID Customers Technicians Select a contact Outbo…" at bounding box center [523, 272] width 611 height 484
click at [151, 125] on div "Status No active tasks Change activity state to start receiving tasks. [PERSON_…" at bounding box center [124, 272] width 189 height 484
click at [795, 46] on span "Call to Customer" at bounding box center [771, 46] width 71 height 12
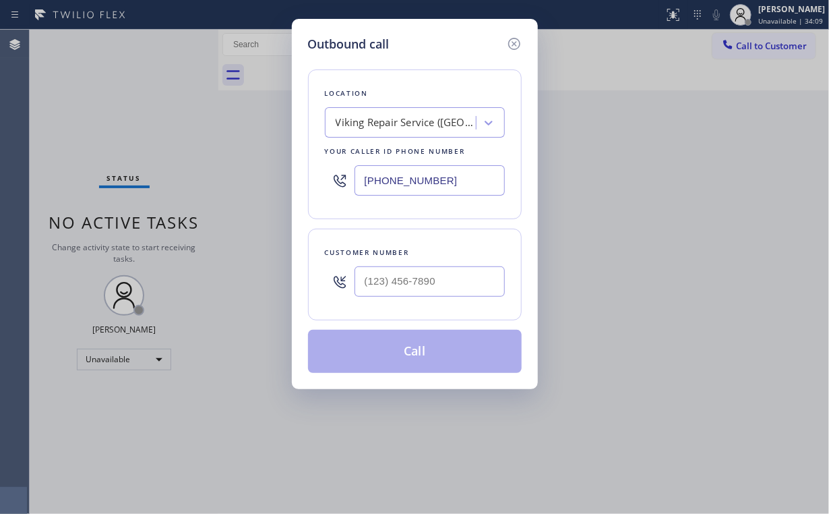
drag, startPoint x: 451, startPoint y: 177, endPoint x: 329, endPoint y: 178, distance: 122.0
click at [329, 178] on div "[PHONE_NUMBER]" at bounding box center [415, 180] width 180 height 44
paste input "718) 550-3799"
type input "[PHONE_NUMBER]"
click at [416, 288] on input "(___) ___-____" at bounding box center [430, 281] width 150 height 30
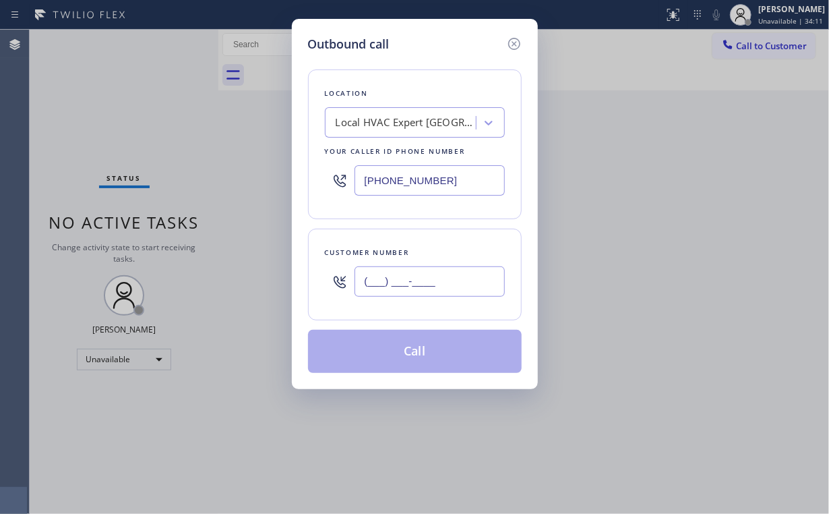
paste input "315) 704-5470"
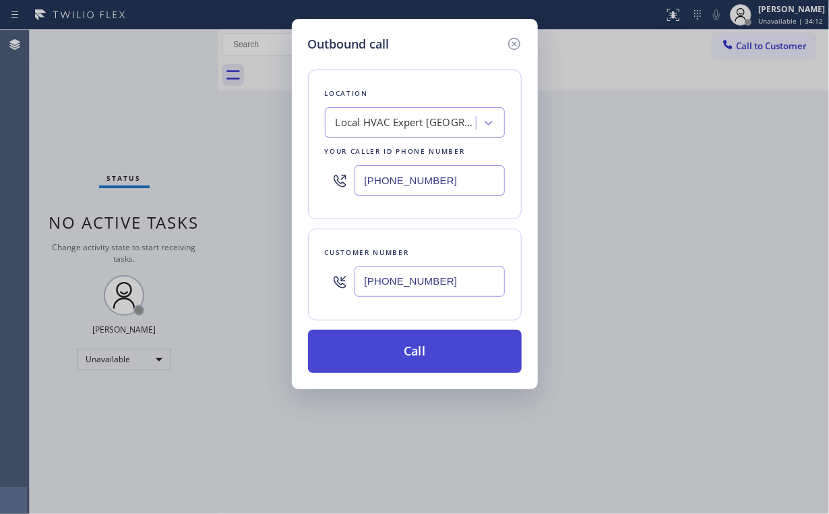
type input "[PHONE_NUMBER]"
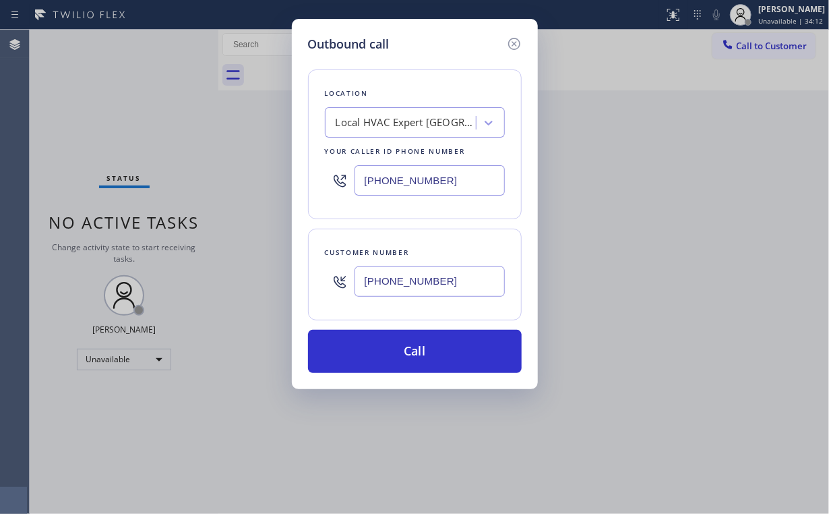
drag, startPoint x: 412, startPoint y: 353, endPoint x: 547, endPoint y: 10, distance: 368.0
click at [412, 352] on button "Call" at bounding box center [415, 351] width 214 height 43
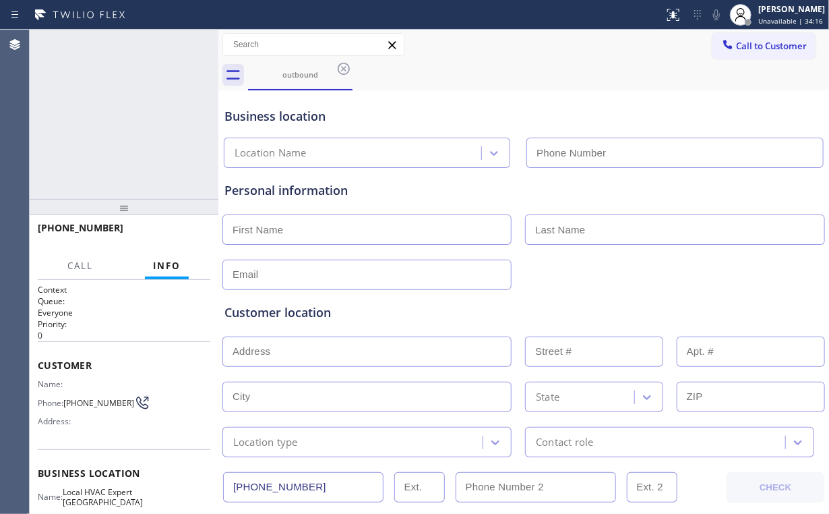
type input "[PHONE_NUMBER]"
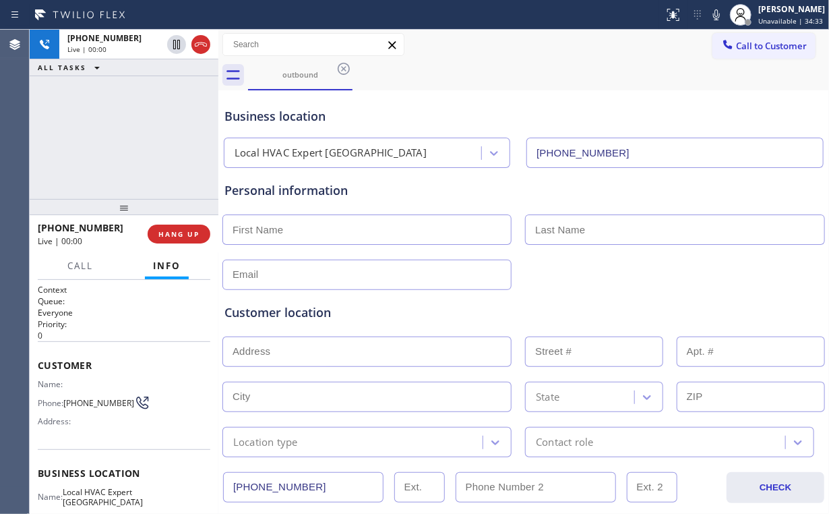
click at [97, 143] on div "[PHONE_NUMBER] Live | 00:00 ALL TASKS ALL TASKS ACTIVE TASKS TASKS IN WRAP UP" at bounding box center [124, 114] width 189 height 169
click at [184, 235] on span "HANG UP" at bounding box center [178, 233] width 41 height 9
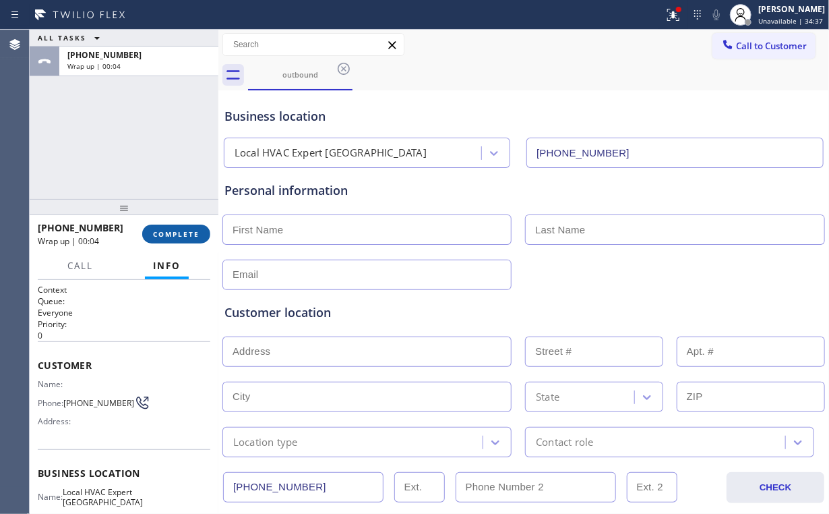
drag, startPoint x: 156, startPoint y: 143, endPoint x: 202, endPoint y: 233, distance: 101.0
click at [164, 154] on div "ALL TASKS ALL TASKS ACTIVE TASKS TASKS IN WRAP UP [PHONE_NUMBER] Wrap up | 00:04" at bounding box center [124, 114] width 189 height 169
click at [197, 235] on span "COMPLETE" at bounding box center [176, 233] width 47 height 9
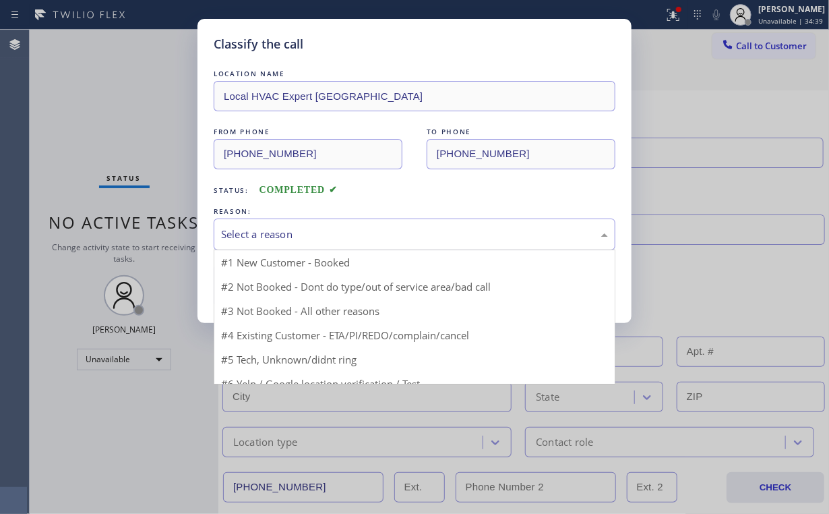
click at [330, 232] on div "Select a reason" at bounding box center [414, 234] width 387 height 16
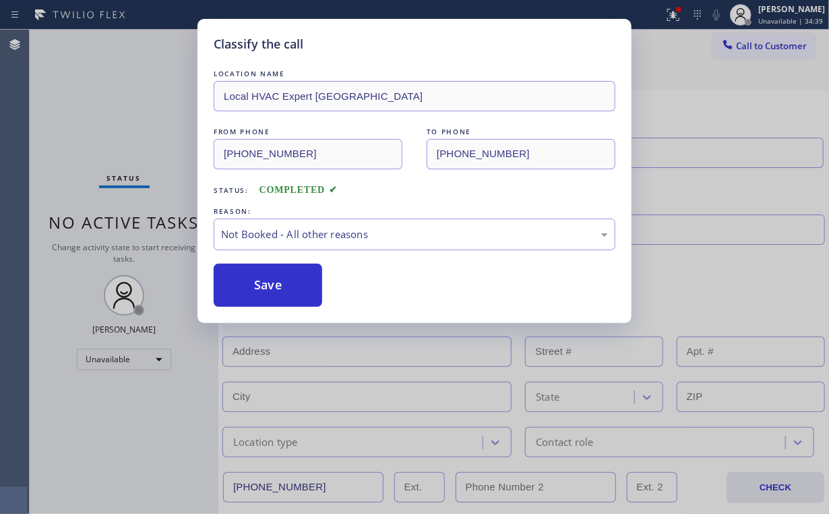
click at [287, 282] on button "Save" at bounding box center [268, 285] width 109 height 43
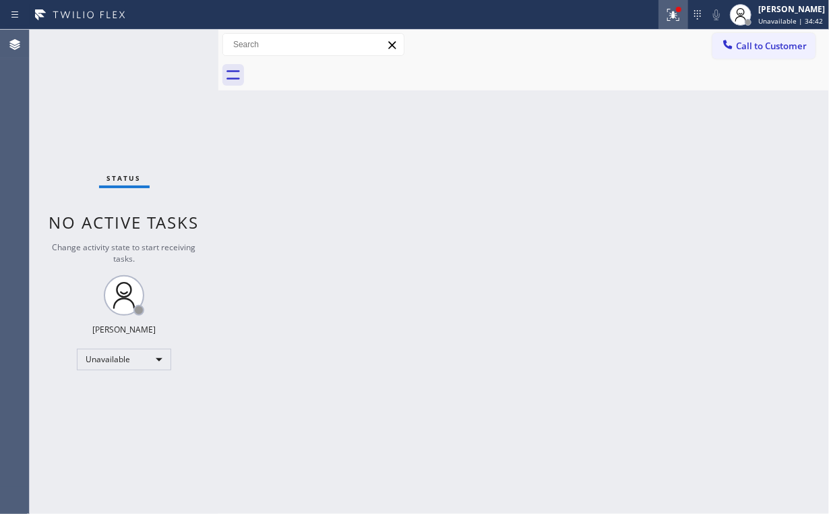
click at [681, 14] on icon at bounding box center [673, 15] width 16 height 16
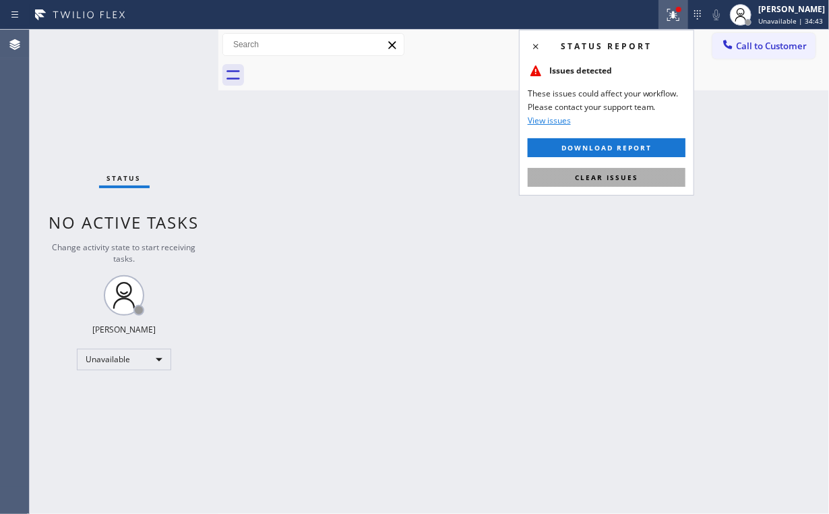
click at [623, 179] on span "Clear issues" at bounding box center [606, 177] width 63 height 9
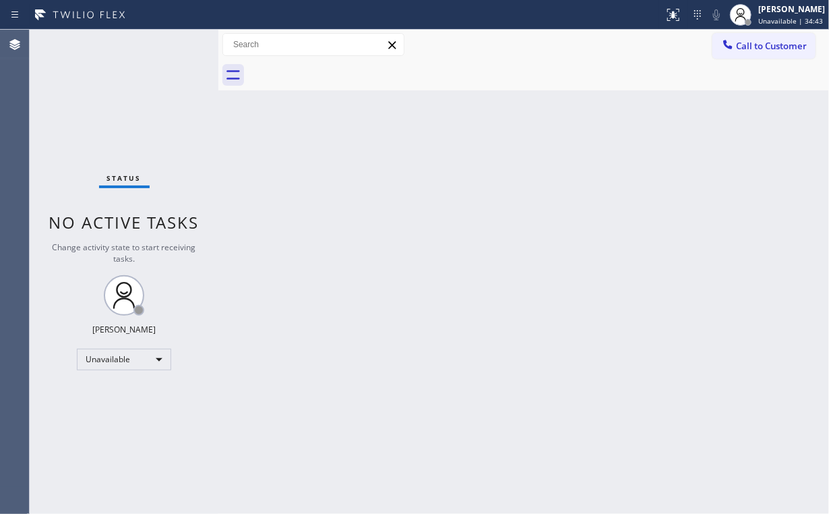
click at [378, 236] on div "Back to Dashboard Change Sender ID Customers Technicians Select a contact Outbo…" at bounding box center [523, 272] width 611 height 484
click at [768, 49] on span "Call to Customer" at bounding box center [771, 46] width 71 height 12
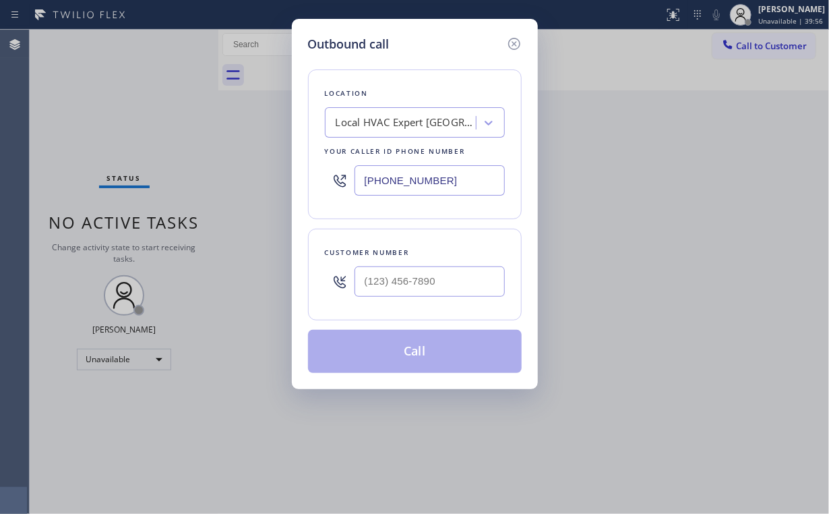
click at [353, 186] on div "[PHONE_NUMBER]" at bounding box center [415, 180] width 180 height 44
paste input "86) 442-1903"
type input "[PHONE_NUMBER]"
drag, startPoint x: 431, startPoint y: 275, endPoint x: 443, endPoint y: 272, distance: 11.8
click at [430, 275] on input "(___) ___-____" at bounding box center [430, 281] width 150 height 30
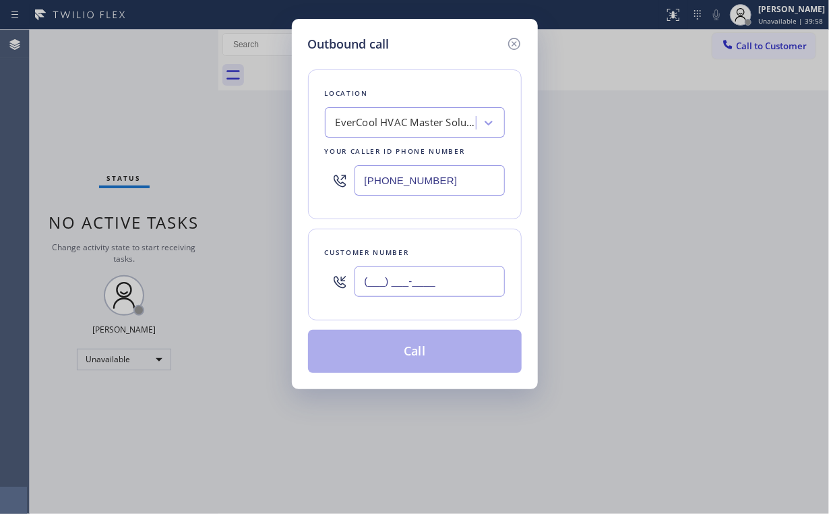
paste input "786) 218-2287"
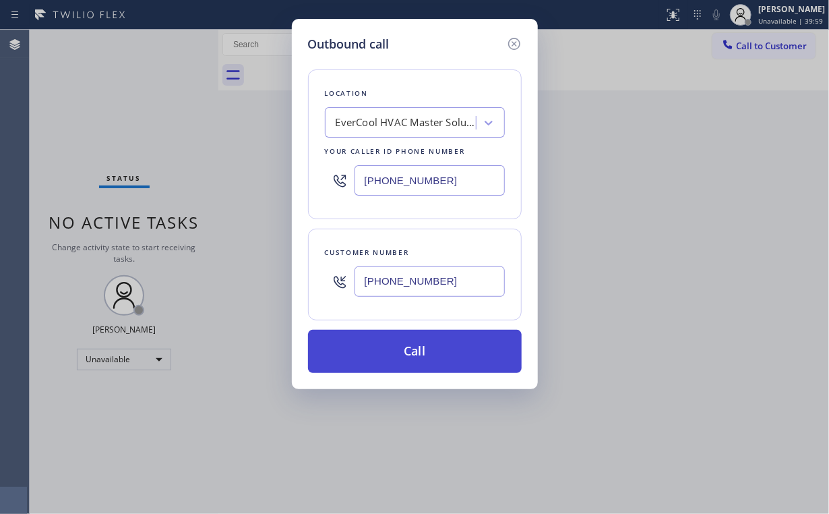
type input "[PHONE_NUMBER]"
click at [421, 353] on button "Call" at bounding box center [415, 351] width 214 height 43
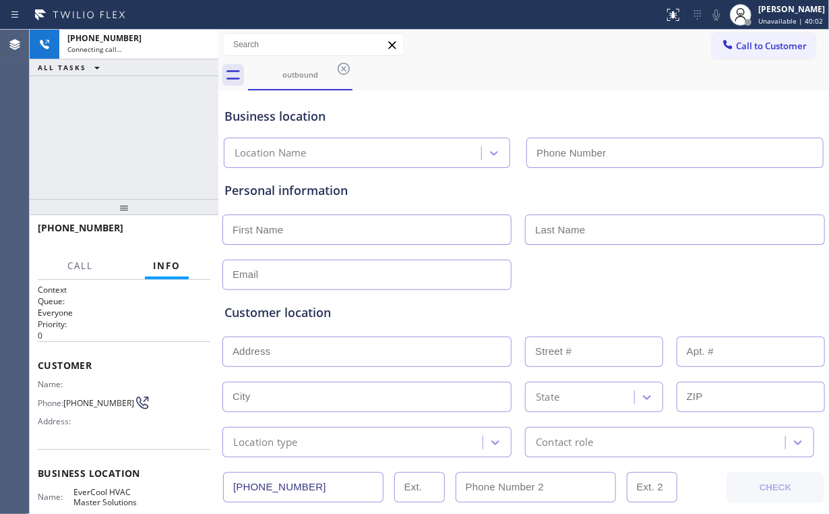
type input "[PHONE_NUMBER]"
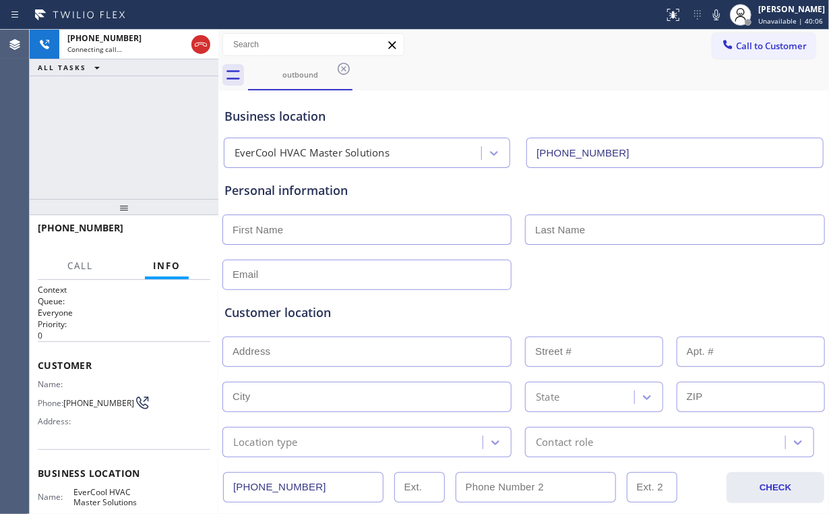
click at [159, 140] on div "[PHONE_NUMBER] Connecting call… ALL TASKS ALL TASKS ACTIVE TASKS TASKS IN WRAP …" at bounding box center [124, 114] width 189 height 169
click at [123, 140] on div "[PHONE_NUMBER] Connecting call… ALL TASKS ALL TASKS ACTIVE TASKS TASKS IN WRAP …" at bounding box center [124, 114] width 189 height 169
click at [157, 132] on div "[PHONE_NUMBER] Connecting call… ALL TASKS ALL TASKS ACTIVE TASKS TASKS IN WRAP …" at bounding box center [124, 114] width 189 height 169
click at [135, 135] on div "[PHONE_NUMBER] Live | 00:15 ALL TASKS ALL TASKS ACTIVE TASKS TASKS IN WRAP UP" at bounding box center [124, 114] width 189 height 169
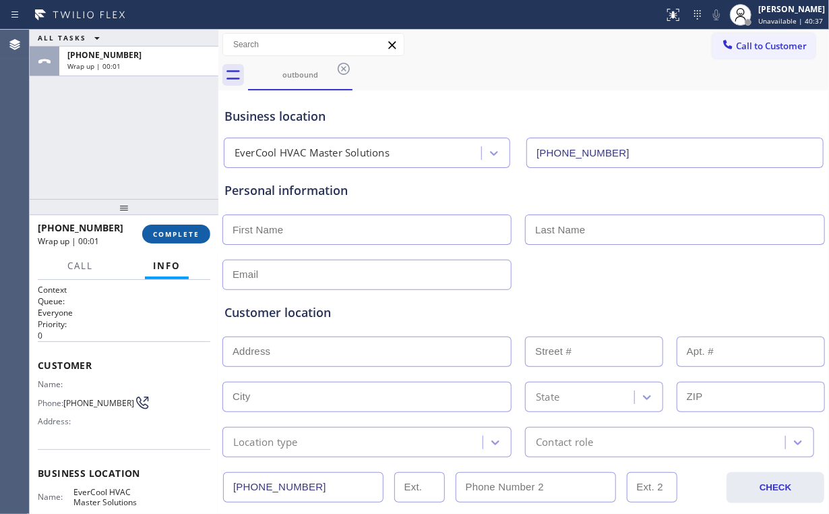
click at [175, 226] on button "COMPLETE" at bounding box center [176, 233] width 68 height 19
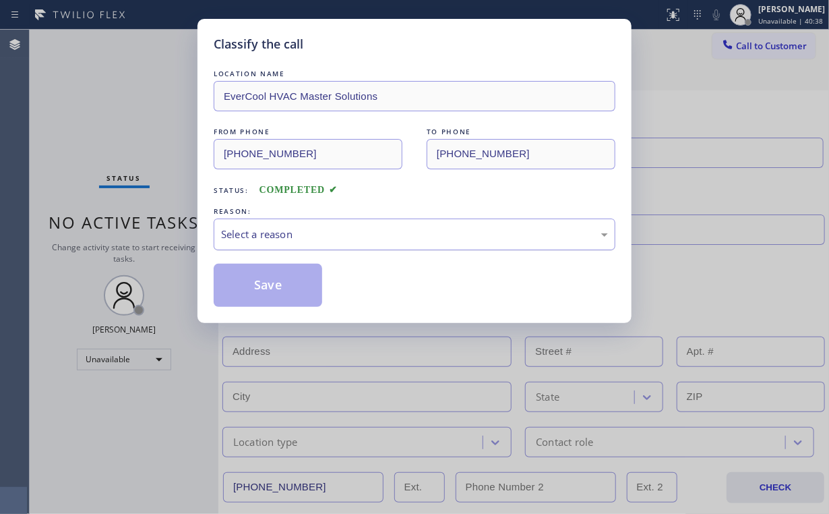
click at [279, 235] on div "Select a reason" at bounding box center [414, 234] width 387 height 16
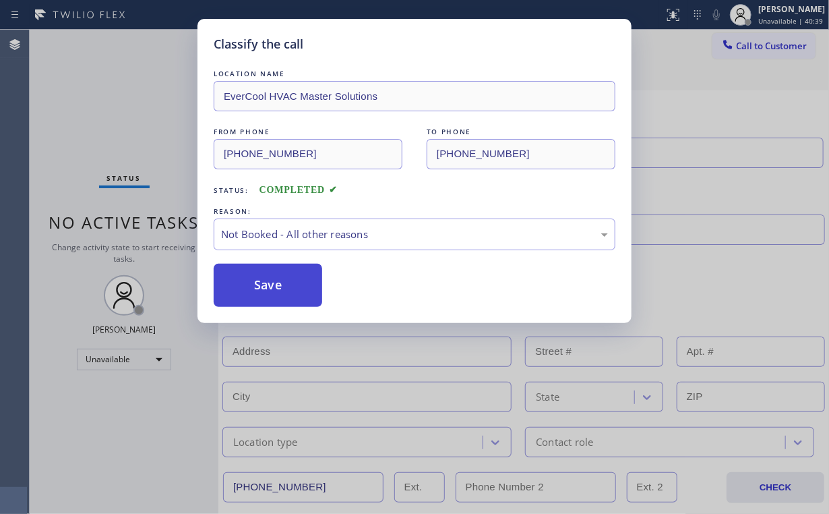
click at [266, 284] on button "Save" at bounding box center [268, 285] width 109 height 43
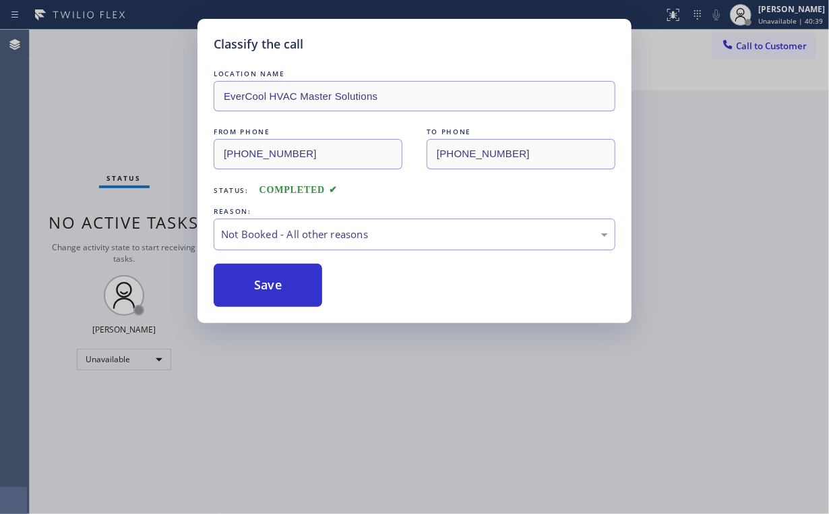
drag, startPoint x: 155, startPoint y: 148, endPoint x: 231, endPoint y: 156, distance: 75.9
click at [154, 148] on div "Classify the call LOCATION NAME EverCool HVAC Master Solutions FROM PHONE [PHON…" at bounding box center [414, 257] width 829 height 514
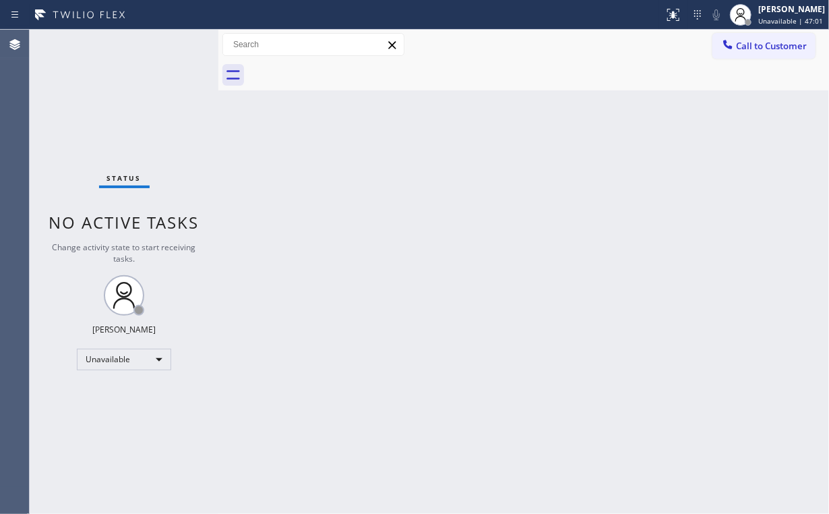
drag, startPoint x: 797, startPoint y: 47, endPoint x: 782, endPoint y: 47, distance: 15.5
click at [797, 47] on span "Call to Customer" at bounding box center [771, 46] width 71 height 12
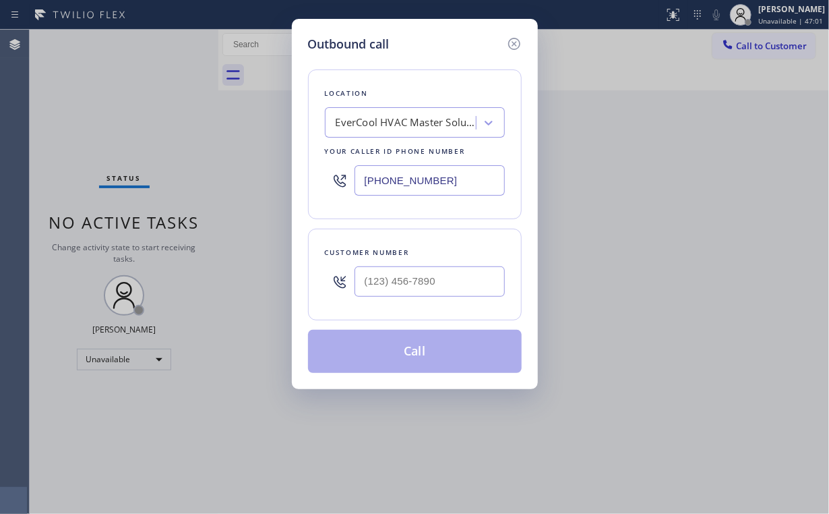
drag, startPoint x: 439, startPoint y: 175, endPoint x: 266, endPoint y: 192, distance: 173.4
click at [253, 189] on div "Outbound call Location EverCool HVAC Master Solutions Your caller id phone numb…" at bounding box center [414, 257] width 829 height 514
paste input "661) 206-1377"
type input "[PHONE_NUMBER]"
click at [437, 284] on input "(___) ___-____" at bounding box center [430, 281] width 150 height 30
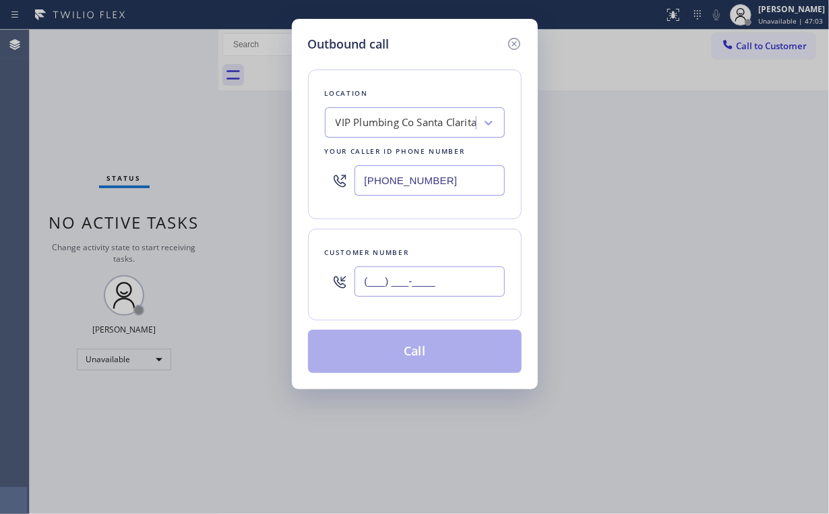
paste input "213) 200-4452"
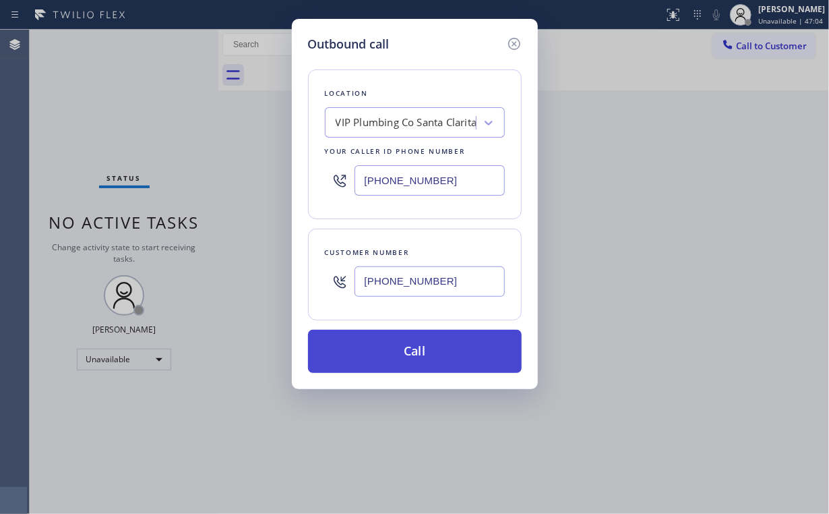
type input "[PHONE_NUMBER]"
click at [404, 353] on button "Call" at bounding box center [415, 351] width 214 height 43
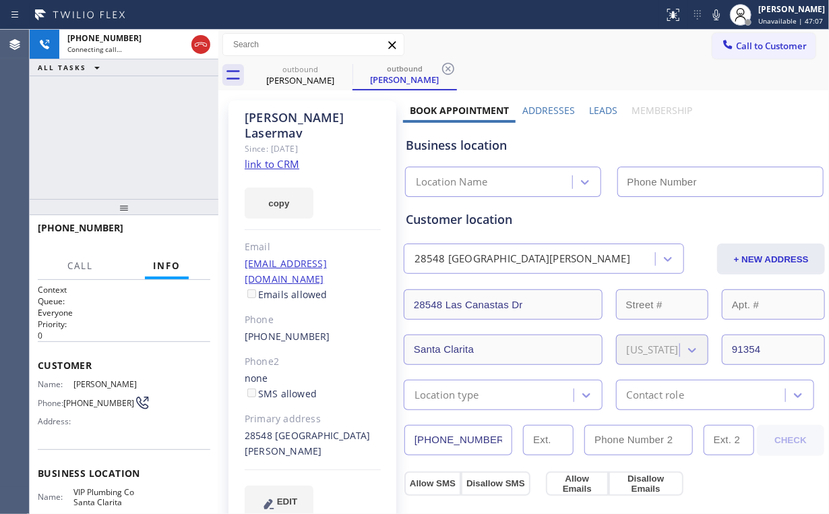
drag, startPoint x: 149, startPoint y: 135, endPoint x: 183, endPoint y: 73, distance: 70.9
click at [150, 132] on div "[PHONE_NUMBER] Connecting call… ALL TASKS ALL TASKS ACTIVE TASKS TASKS IN WRAP …" at bounding box center [124, 114] width 189 height 169
click at [199, 38] on icon at bounding box center [201, 44] width 16 height 16
click at [273, 157] on link "link to CRM" at bounding box center [272, 163] width 55 height 13
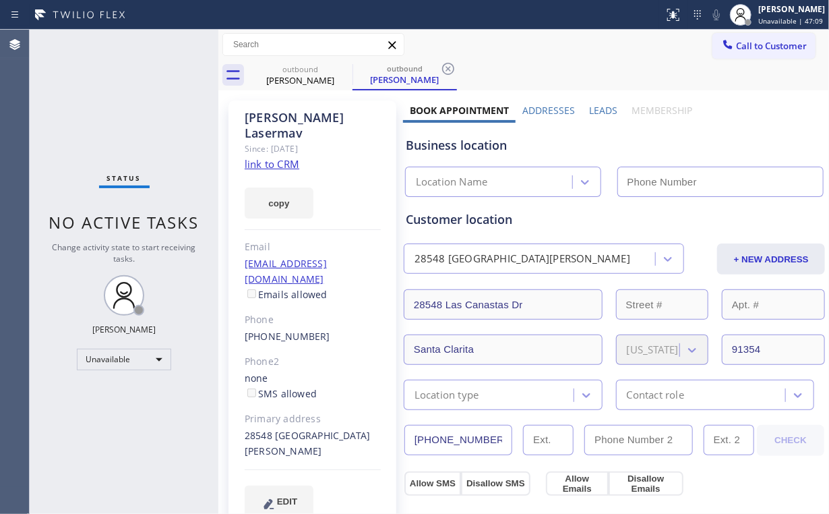
type input "[PHONE_NUMBER]"
click at [744, 35] on button "Call to Customer" at bounding box center [763, 46] width 103 height 26
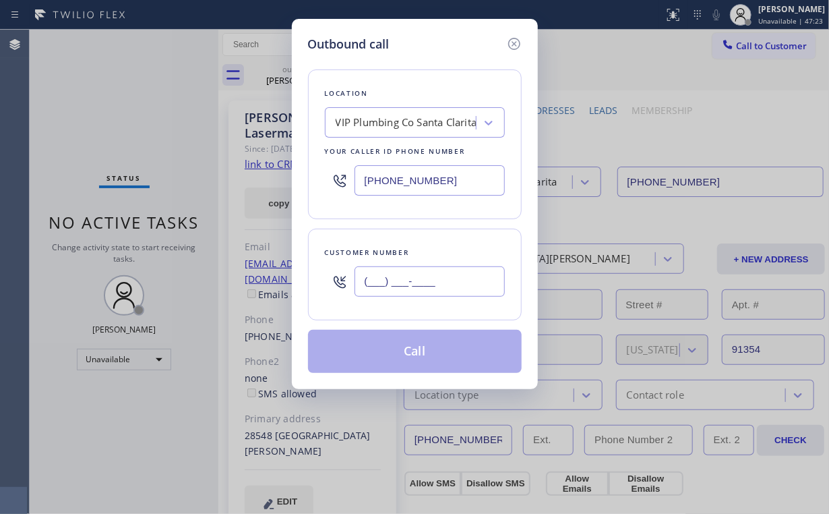
click at [437, 275] on input "(___) ___-____" at bounding box center [430, 281] width 150 height 30
paste input "213) 200-4452"
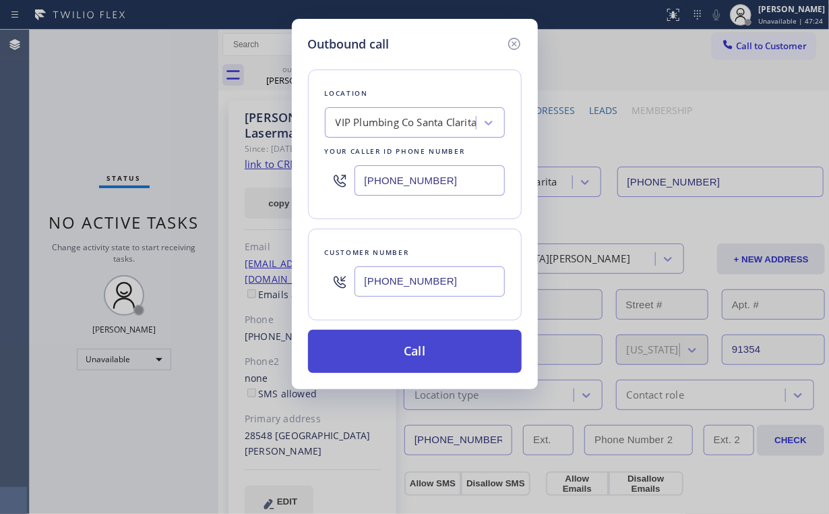
type input "[PHONE_NUMBER]"
click at [412, 353] on button "Call" at bounding box center [415, 351] width 214 height 43
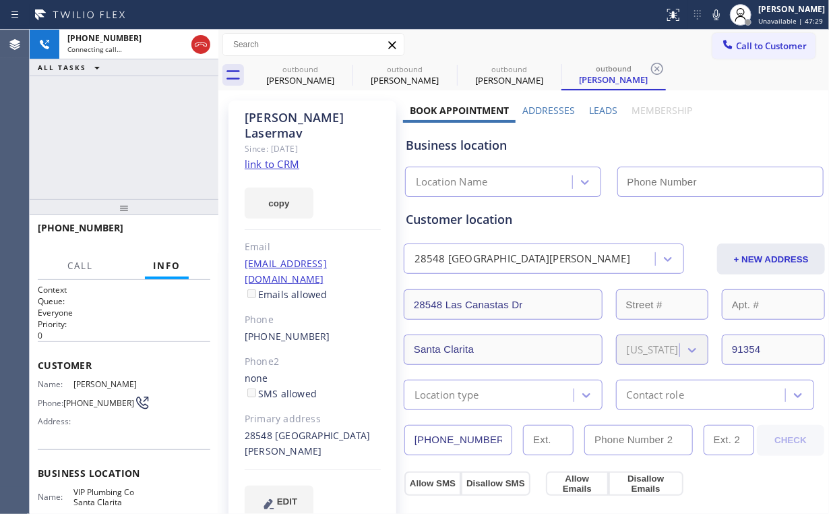
type input "[PHONE_NUMBER]"
click at [156, 130] on div "[PHONE_NUMBER] Connecting call… ALL TASKS ALL TASKS ACTIVE TASKS TASKS IN WRAP …" at bounding box center [124, 114] width 189 height 169
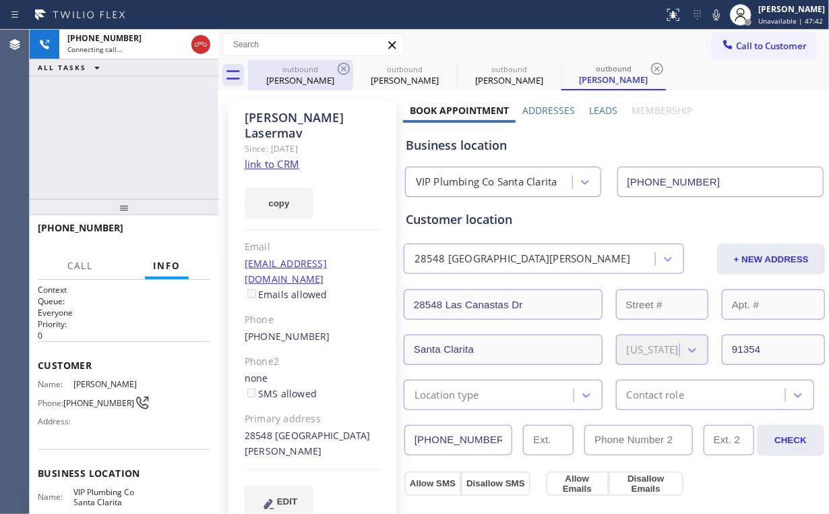
click at [284, 73] on div "outbound" at bounding box center [300, 69] width 102 height 10
click at [345, 67] on icon at bounding box center [344, 69] width 16 height 16
click at [0, 0] on icon at bounding box center [0, 0] width 0 height 0
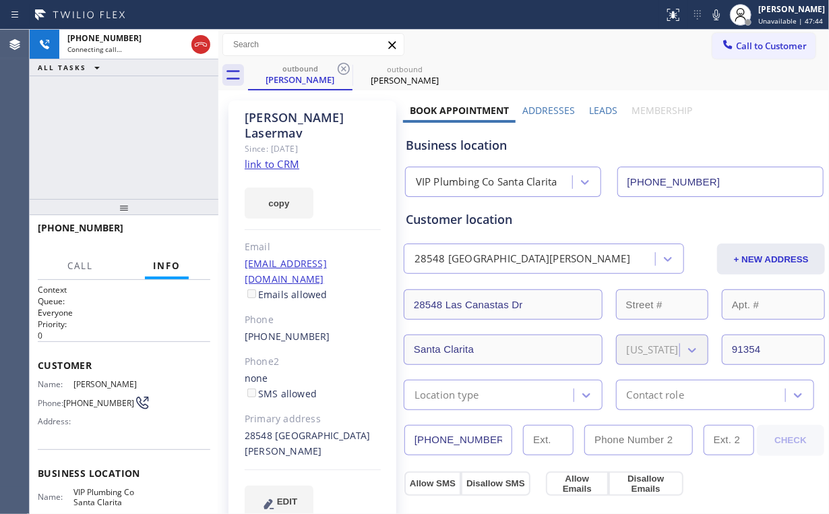
click at [125, 130] on div "[PHONE_NUMBER] Connecting call… ALL TASKS ALL TASKS ACTIVE TASKS TASKS IN WRAP …" at bounding box center [124, 114] width 189 height 169
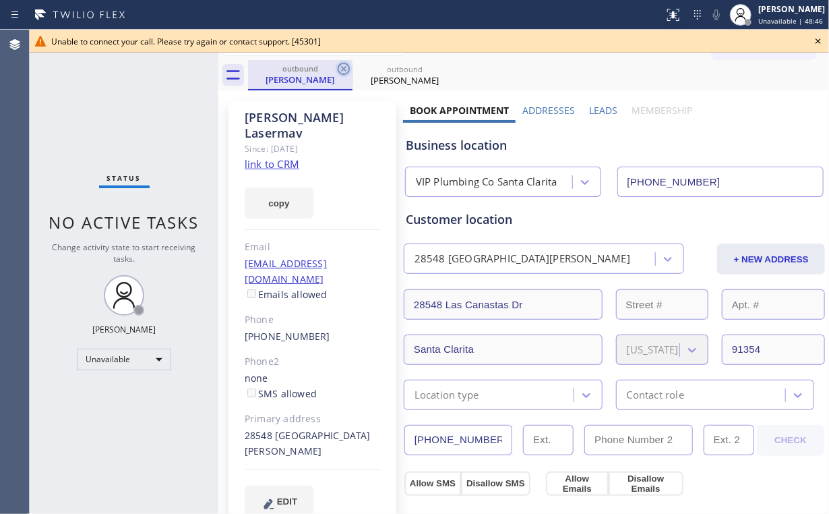
click at [341, 67] on icon at bounding box center [344, 69] width 16 height 16
click at [442, 67] on icon at bounding box center [448, 69] width 12 height 12
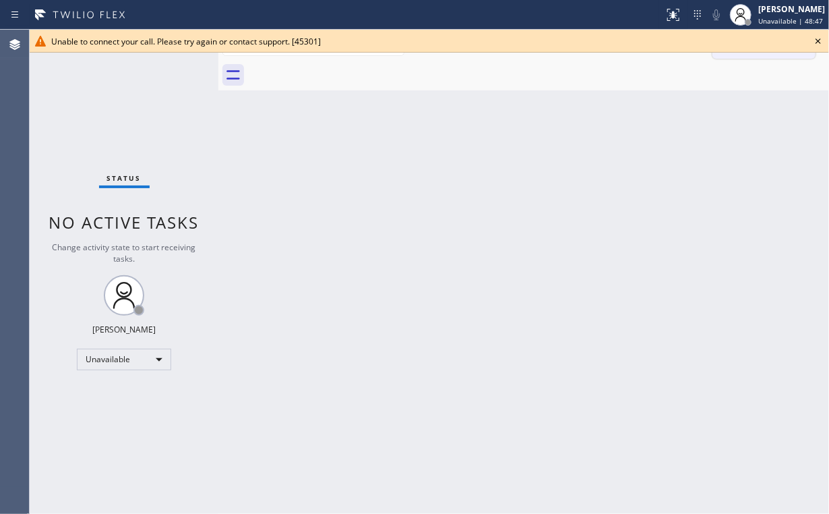
drag, startPoint x: 814, startPoint y: 42, endPoint x: 807, endPoint y: 43, distance: 6.9
click at [815, 42] on icon at bounding box center [818, 41] width 16 height 16
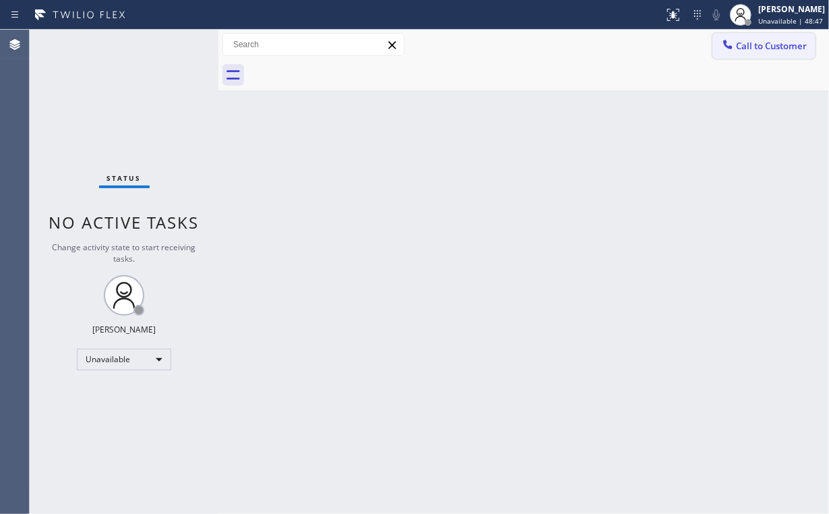
click at [751, 48] on span "Call to Customer" at bounding box center [771, 46] width 71 height 12
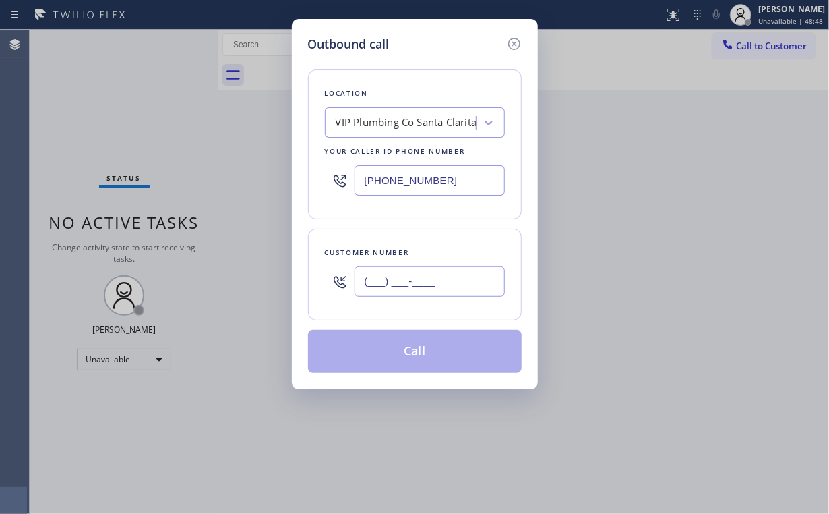
click at [427, 285] on input "(___) ___-____" at bounding box center [430, 281] width 150 height 30
paste input "213) 200-4452"
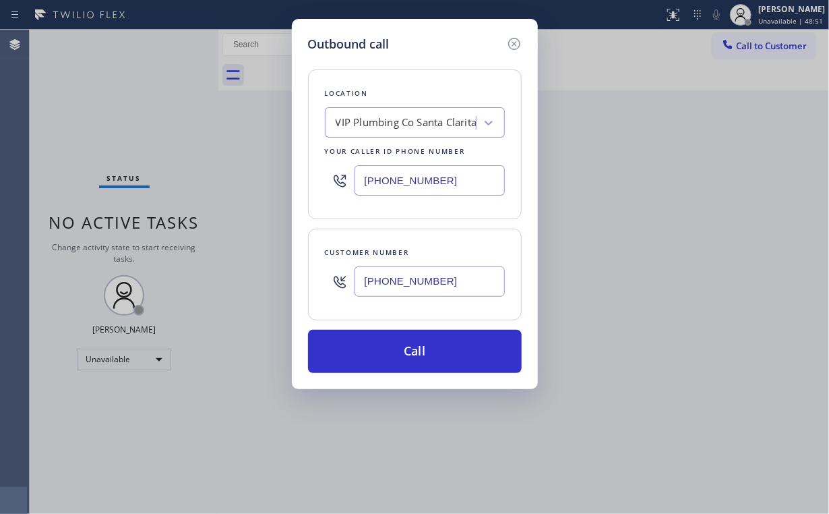
type input "[PHONE_NUMBER]"
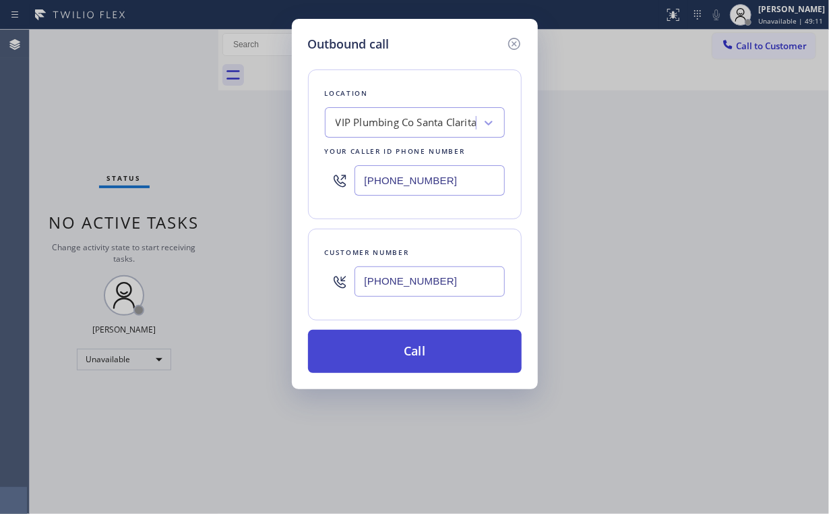
click at [424, 345] on button "Call" at bounding box center [415, 351] width 214 height 43
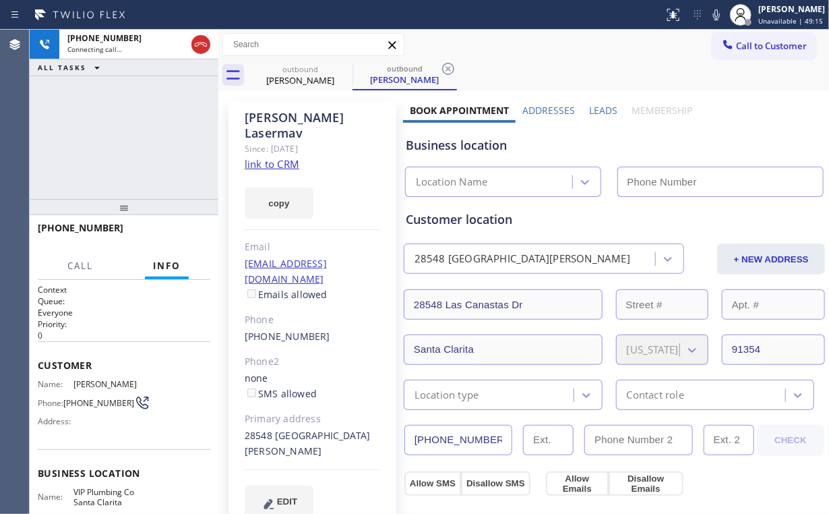
type input "[PHONE_NUMBER]"
click at [117, 121] on div "[PHONE_NUMBER] Connecting call… ALL TASKS ALL TASKS ACTIVE TASKS TASKS IN WRAP …" at bounding box center [124, 114] width 189 height 169
click at [132, 135] on div "[PHONE_NUMBER] Connecting call… ALL TASKS ALL TASKS ACTIVE TASKS TASKS IN WRAP …" at bounding box center [124, 114] width 189 height 169
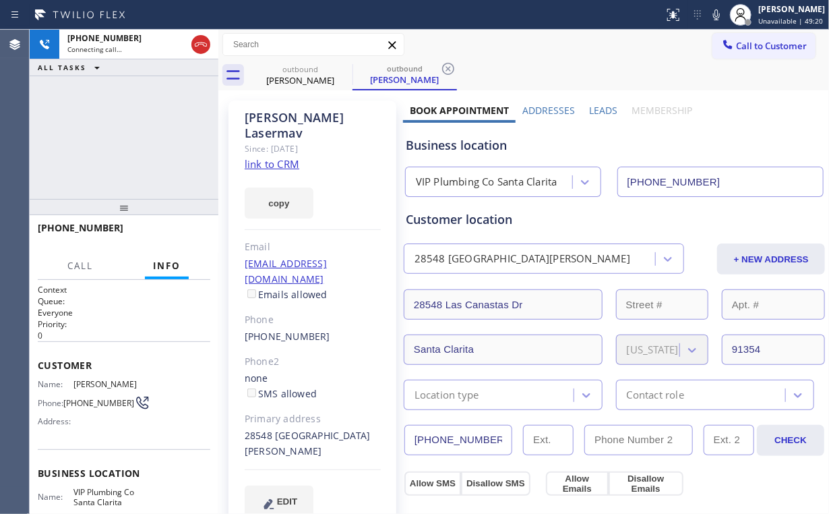
click at [132, 135] on div "[PHONE_NUMBER] Connecting call… ALL TASKS ALL TASKS ACTIVE TASKS TASKS IN WRAP …" at bounding box center [124, 114] width 189 height 169
click at [133, 137] on div "[PHONE_NUMBER] Live | 00:00 ALL TASKS ALL TASKS ACTIVE TASKS TASKS IN WRAP UP" at bounding box center [124, 114] width 189 height 169
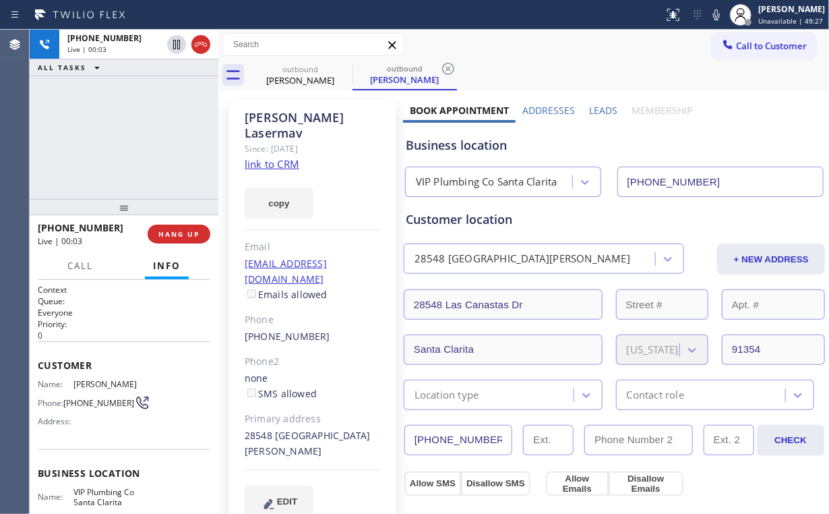
click at [135, 135] on div "[PHONE_NUMBER] Live | 00:03 ALL TASKS ALL TASKS ACTIVE TASKS TASKS IN WRAP UP" at bounding box center [124, 114] width 189 height 169
click at [450, 188] on div "VIP Plumbing Co Santa Clarita" at bounding box center [487, 183] width 142 height 16
click at [132, 137] on div "[PHONE_NUMBER] Live | 00:10 ALL TASKS ALL TASKS ACTIVE TASKS TASKS IN WRAP UP" at bounding box center [124, 114] width 189 height 169
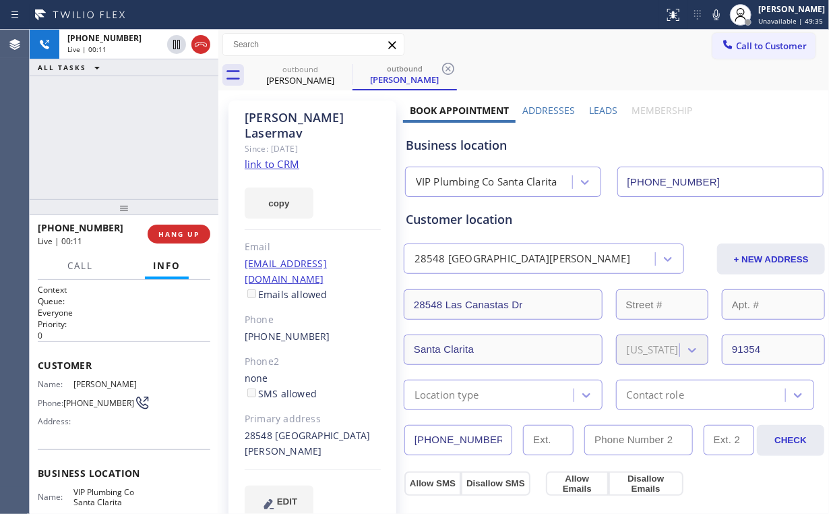
drag, startPoint x: 132, startPoint y: 137, endPoint x: 133, endPoint y: 156, distance: 19.6
click at [132, 137] on div "[PHONE_NUMBER] Live | 00:11 ALL TASKS ALL TASKS ACTIVE TASKS TASKS IN WRAP UP" at bounding box center [124, 114] width 189 height 169
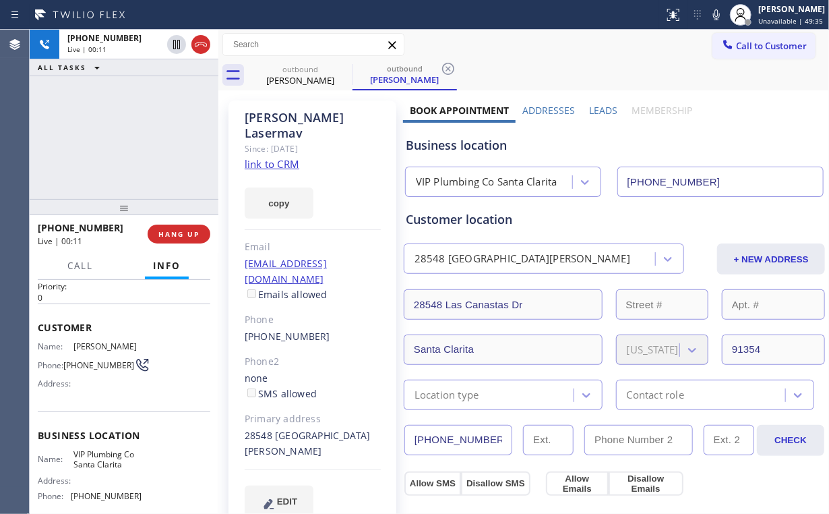
scroll to position [108, 0]
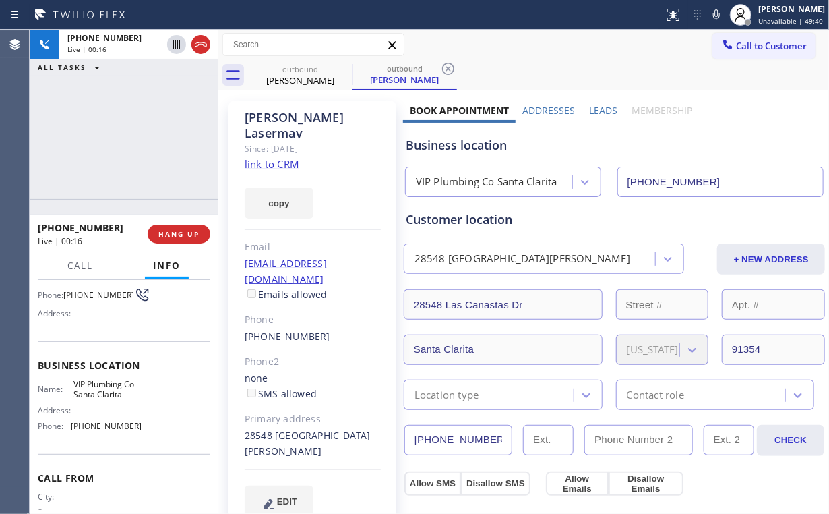
click at [129, 133] on div "[PHONE_NUMBER] Live | 00:16 ALL TASKS ALL TASKS ACTIVE TASKS TASKS IN WRAP UP" at bounding box center [124, 114] width 189 height 169
drag, startPoint x: 129, startPoint y: 133, endPoint x: 167, endPoint y: 210, distance: 85.6
click at [101, 186] on div "[PHONE_NUMBER] Live | 00:17 ALL TASKS ALL TASKS ACTIVE TASKS TASKS IN WRAP UP" at bounding box center [124, 114] width 189 height 169
drag, startPoint x: 181, startPoint y: 231, endPoint x: 181, endPoint y: 224, distance: 7.4
click at [181, 223] on div "[PHONE_NUMBER] Live | 00:19 HANG UP" at bounding box center [124, 233] width 173 height 35
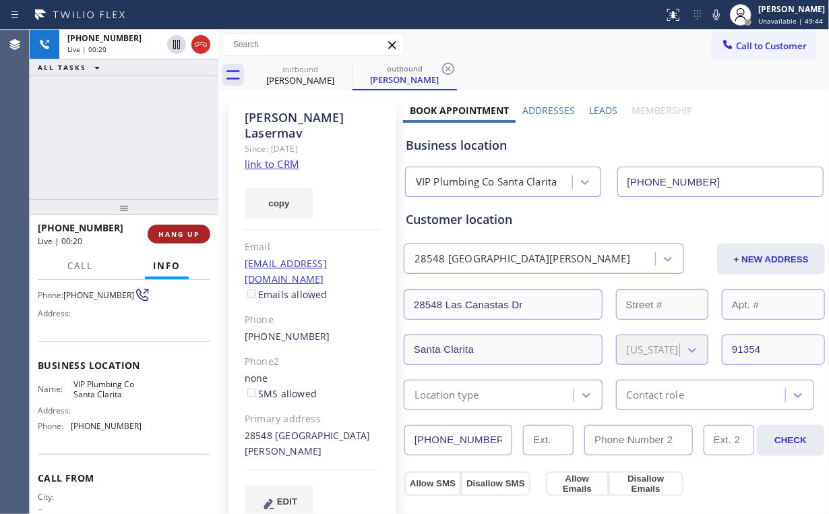
click at [181, 226] on button "HANG UP" at bounding box center [179, 233] width 63 height 19
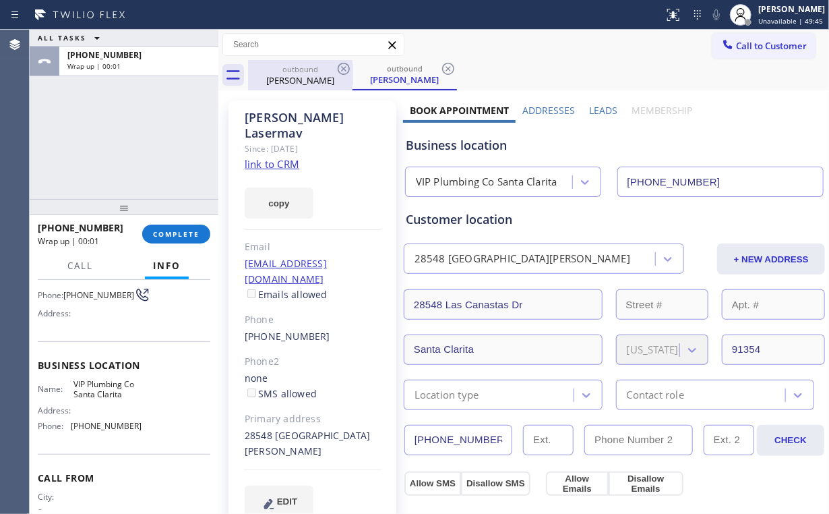
drag, startPoint x: 291, startPoint y: 73, endPoint x: 328, endPoint y: 71, distance: 37.1
click at [291, 74] on div "[PERSON_NAME]" at bounding box center [300, 80] width 102 height 12
click at [347, 67] on icon at bounding box center [344, 69] width 16 height 16
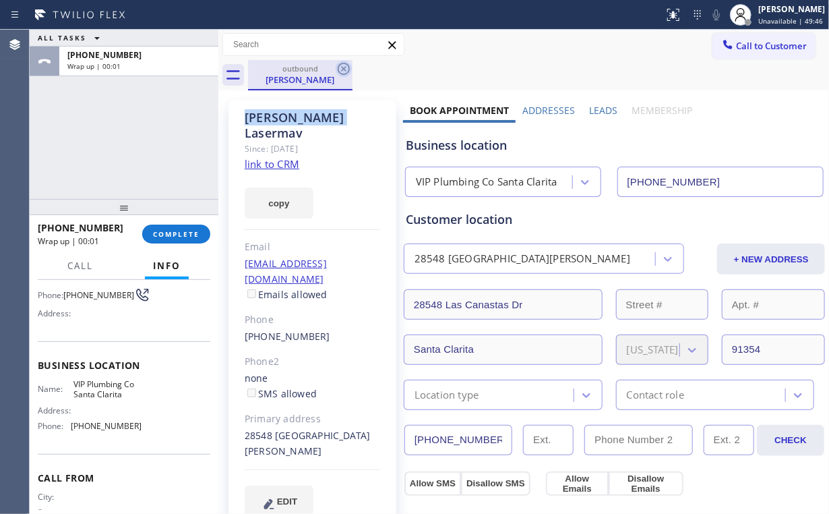
click at [347, 67] on icon at bounding box center [344, 69] width 16 height 16
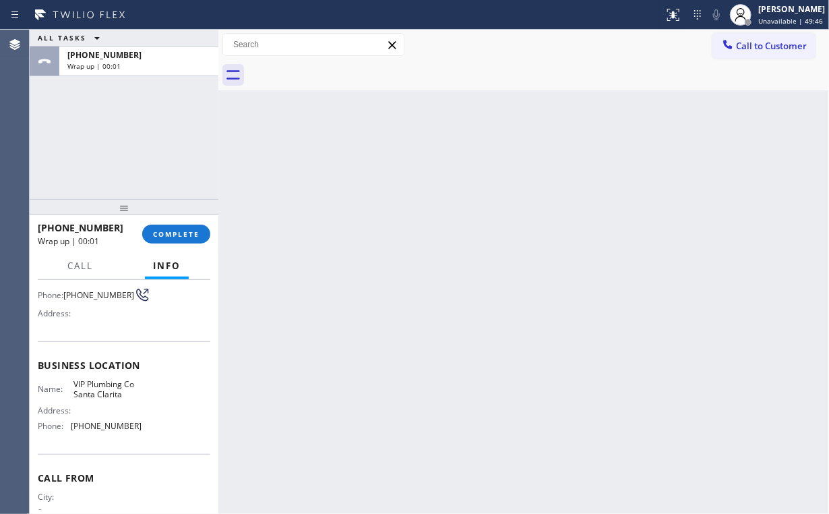
click at [135, 137] on div "ALL TASKS ALL TASKS ACTIVE TASKS TASKS IN WRAP UP [PHONE_NUMBER] Wrap up | 00:01" at bounding box center [124, 114] width 189 height 169
click at [191, 235] on span "COMPLETE" at bounding box center [176, 233] width 47 height 9
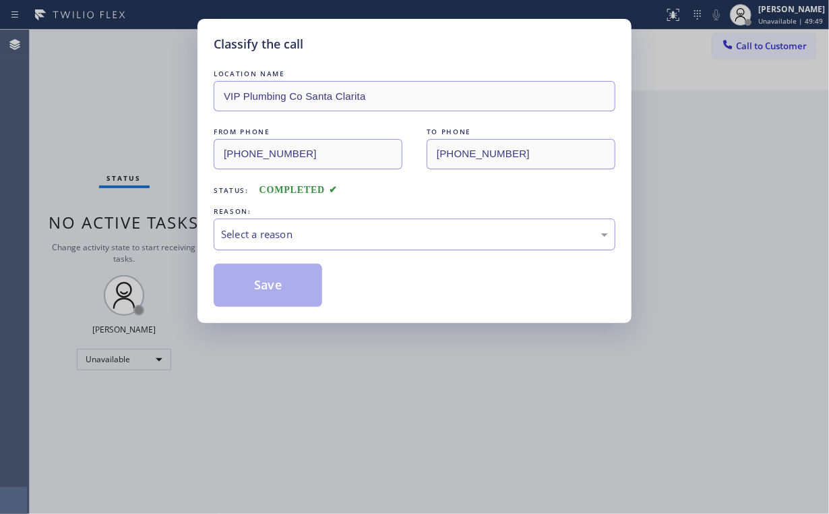
click at [305, 234] on div "Select a reason" at bounding box center [414, 234] width 387 height 16
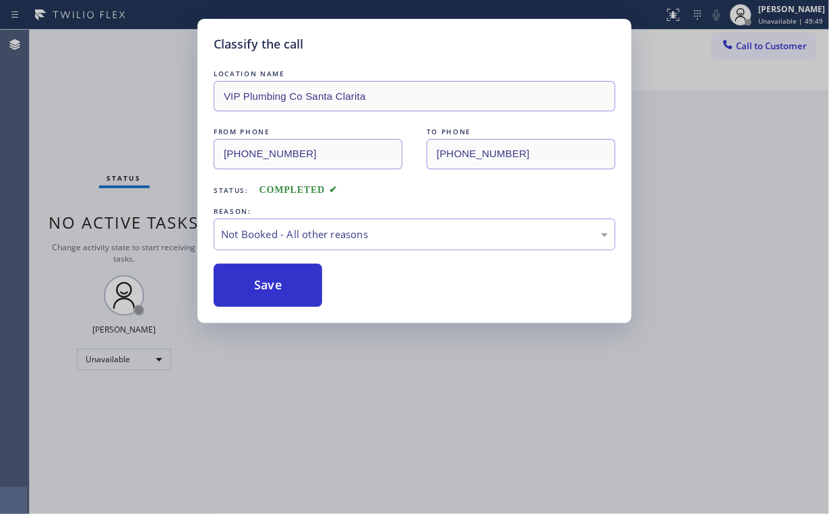
drag, startPoint x: 270, startPoint y: 282, endPoint x: 105, endPoint y: 75, distance: 264.3
click at [269, 277] on button "Save" at bounding box center [268, 285] width 109 height 43
click at [107, 75] on div "Classify the call LOCATION NAME VIP Plumbing Co Santa Clarita FROM PHONE [PHONE…" at bounding box center [414, 257] width 829 height 514
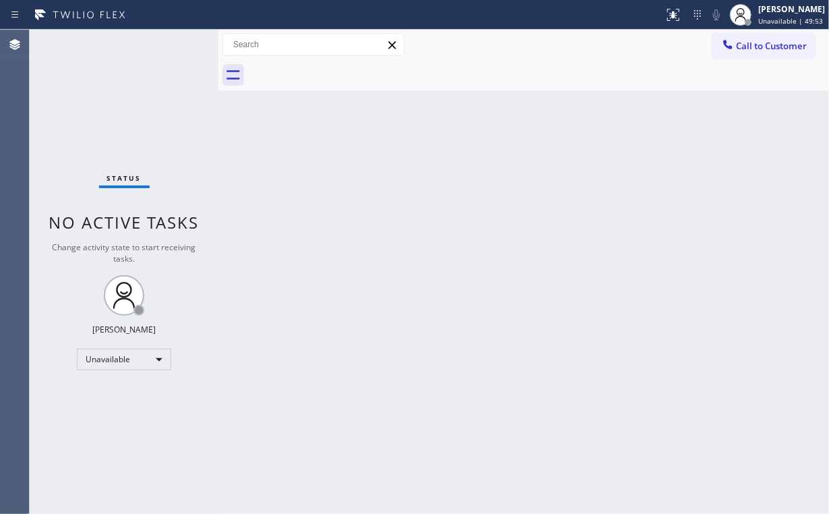
drag, startPoint x: 758, startPoint y: 47, endPoint x: 663, endPoint y: 85, distance: 102.5
click at [758, 45] on span "Call to Customer" at bounding box center [771, 46] width 71 height 12
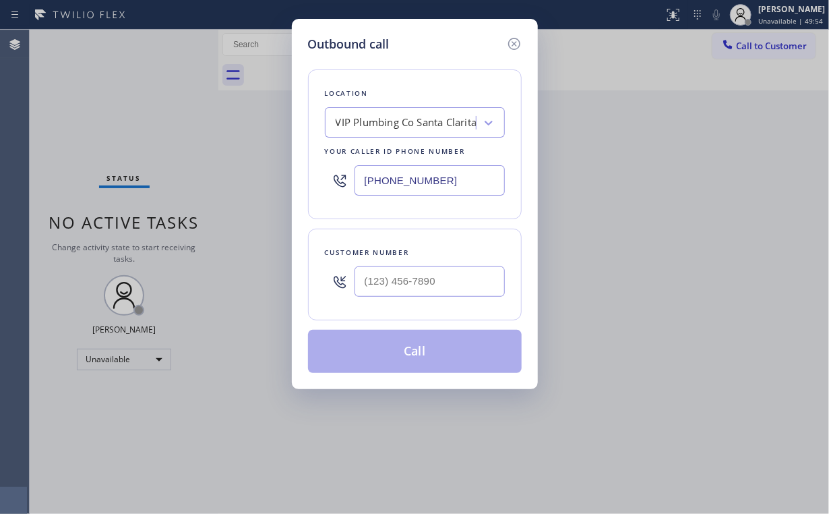
drag, startPoint x: 460, startPoint y: 164, endPoint x: 135, endPoint y: 190, distance: 325.9
click at [183, 189] on div "Outbound call Location VIP Plumbing Co [GEOGRAPHIC_DATA] Your caller id phone n…" at bounding box center [414, 257] width 829 height 514
paste input "510) 781-9700"
type input "[PHONE_NUMBER]"
click at [450, 280] on input "(___) ___-____" at bounding box center [430, 281] width 150 height 30
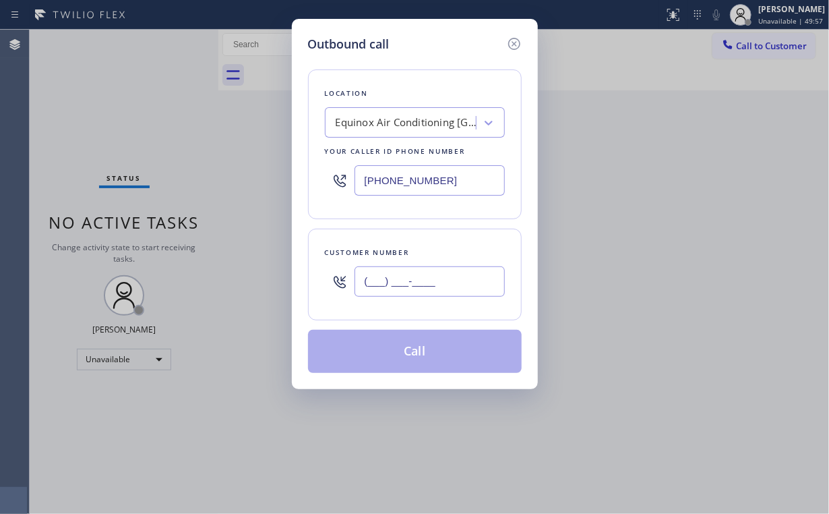
paste input "510) 965-1992"
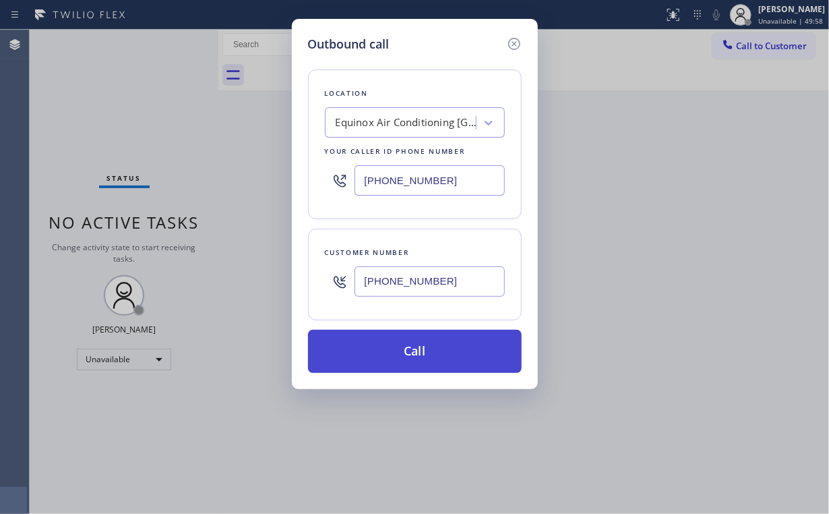
type input "[PHONE_NUMBER]"
click at [417, 353] on button "Call" at bounding box center [415, 351] width 214 height 43
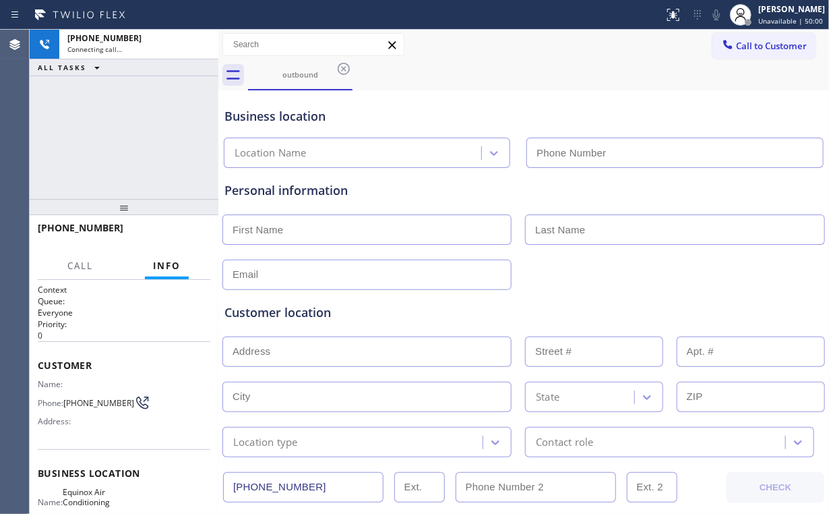
type input "[PHONE_NUMBER]"
click at [137, 135] on div "[PHONE_NUMBER] Connecting call… ALL TASKS ALL TASKS ACTIVE TASKS TASKS IN WRAP …" at bounding box center [124, 114] width 189 height 169
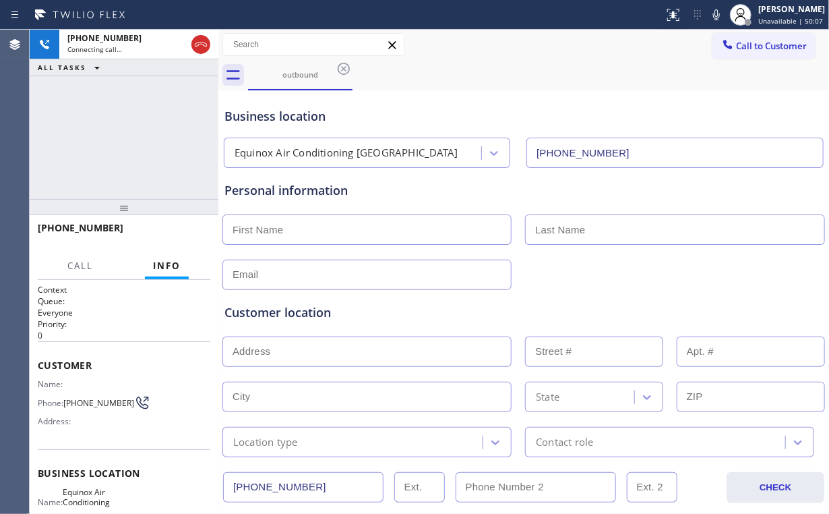
click at [133, 133] on div "[PHONE_NUMBER] Connecting call… ALL TASKS ALL TASKS ACTIVE TASKS TASKS IN WRAP …" at bounding box center [124, 114] width 189 height 169
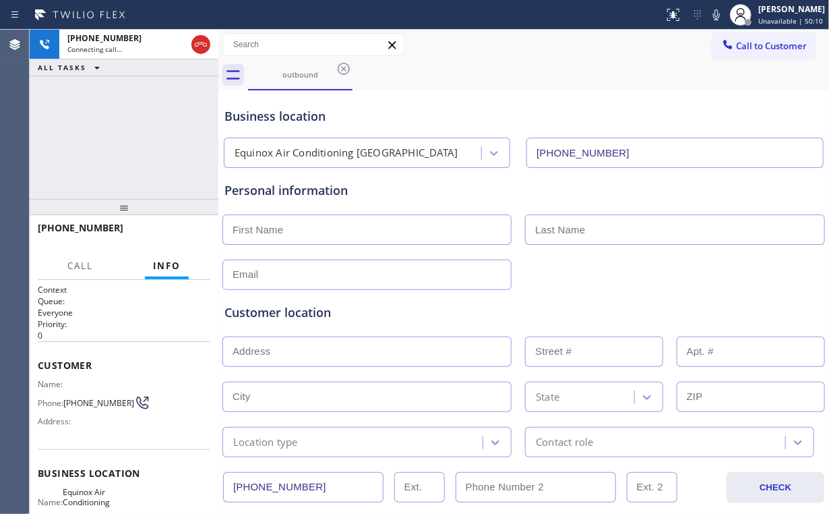
click at [133, 133] on div "[PHONE_NUMBER] Connecting call… ALL TASKS ALL TASKS ACTIVE TASKS TASKS IN WRAP …" at bounding box center [124, 114] width 189 height 169
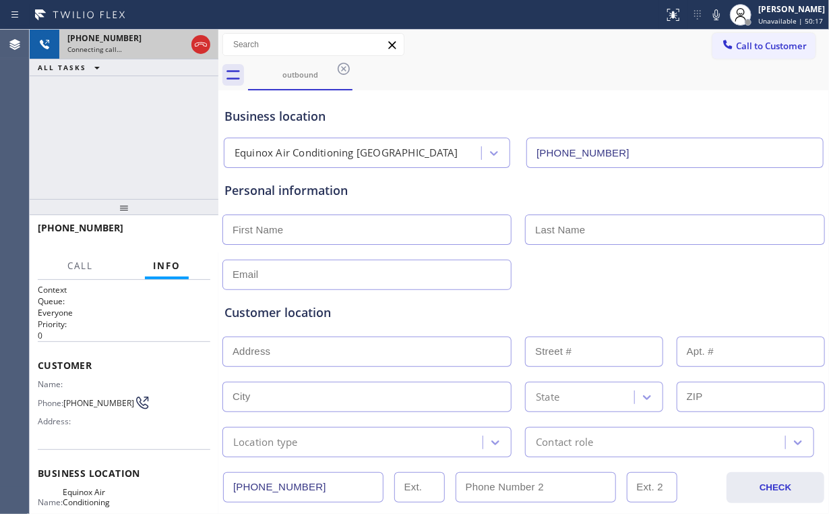
click at [191, 41] on div at bounding box center [201, 45] width 24 height 30
click at [203, 45] on icon at bounding box center [201, 44] width 12 height 4
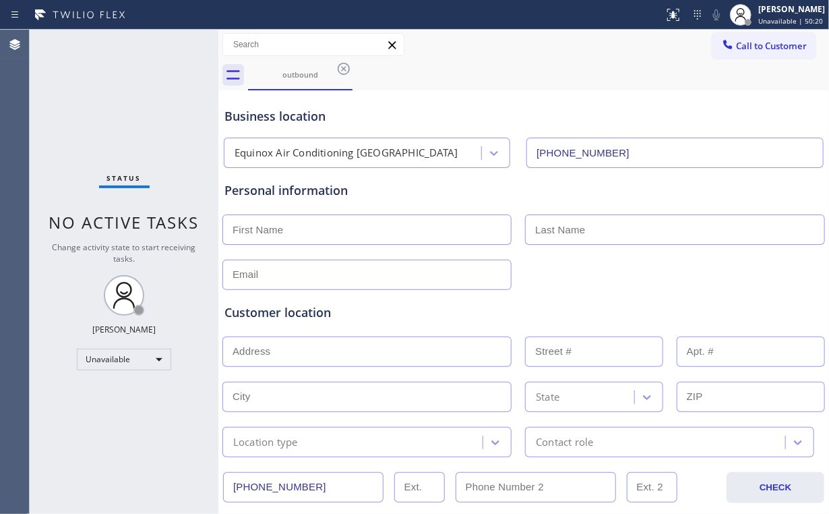
click at [135, 141] on div "Status No active tasks Change activity state to start receiving tasks. [PERSON_…" at bounding box center [124, 272] width 189 height 484
click at [302, 69] on div "outbound" at bounding box center [300, 74] width 102 height 10
click at [336, 67] on icon at bounding box center [344, 69] width 16 height 16
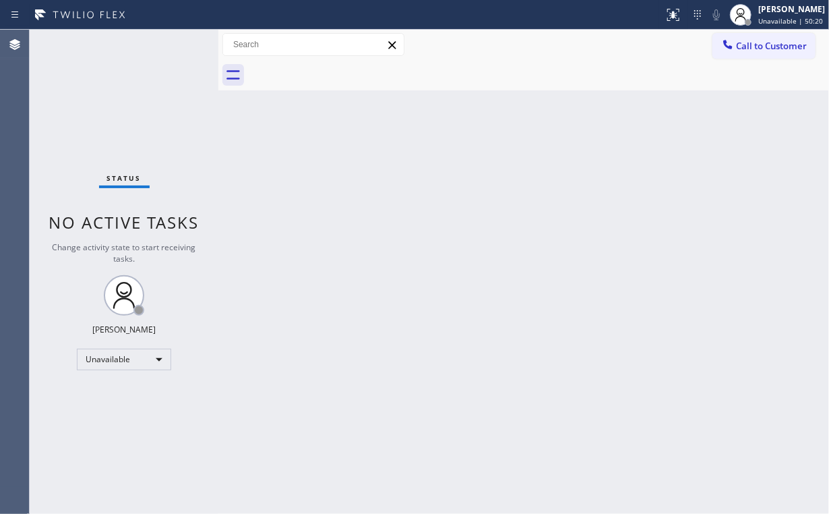
click at [353, 68] on div at bounding box center [538, 75] width 581 height 30
drag, startPoint x: 456, startPoint y: 168, endPoint x: 518, endPoint y: 182, distance: 63.6
click at [518, 182] on div "Back to Dashboard Change Sender ID Customers Technicians Select a contact Outbo…" at bounding box center [523, 272] width 611 height 484
click at [492, 195] on div "Back to Dashboard Change Sender ID Customers Technicians Select a contact Outbo…" at bounding box center [523, 272] width 611 height 484
click at [636, 144] on div "Back to Dashboard Change Sender ID Customers Technicians Select a contact Outbo…" at bounding box center [523, 272] width 611 height 484
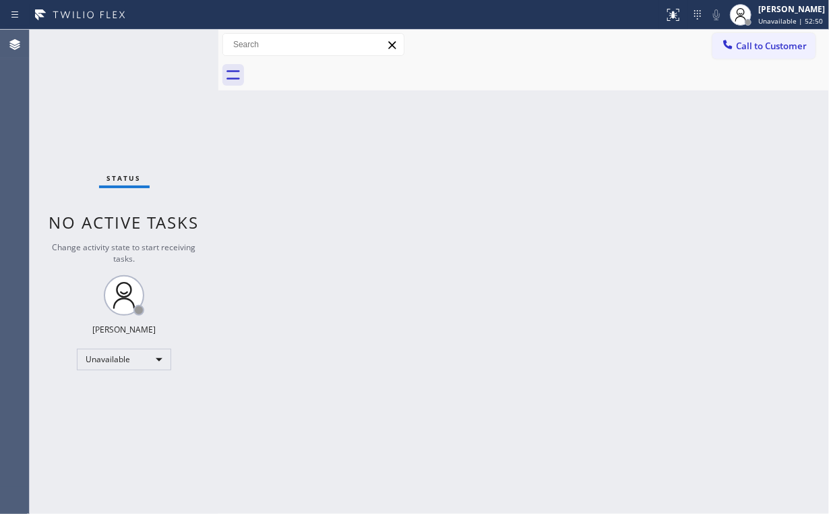
drag, startPoint x: 132, startPoint y: 102, endPoint x: 133, endPoint y: 95, distance: 7.5
click at [132, 97] on div "Status No active tasks Change activity state to start receiving tasks. [PERSON_…" at bounding box center [124, 272] width 189 height 484
click at [763, 43] on span "Call to Customer" at bounding box center [771, 46] width 71 height 12
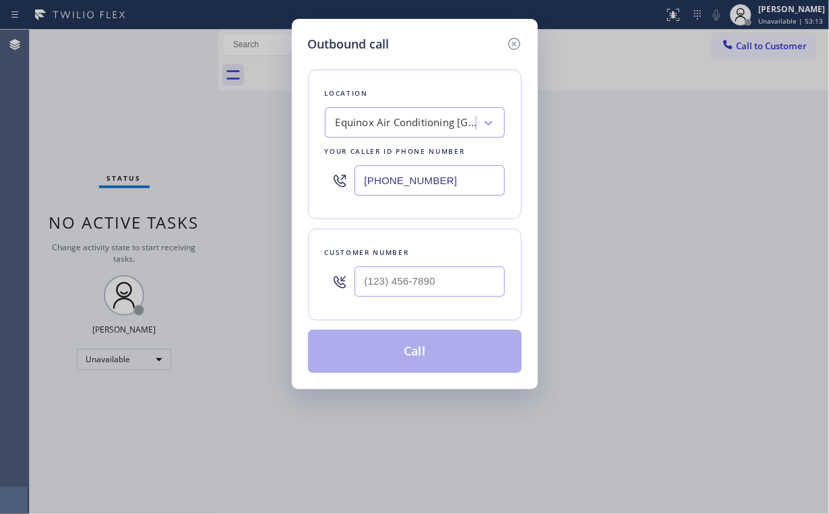
drag, startPoint x: 460, startPoint y: 175, endPoint x: 171, endPoint y: 183, distance: 288.6
click at [189, 183] on div "Outbound call Location Equinox Air Conditioning [GEOGRAPHIC_DATA] Your caller i…" at bounding box center [414, 257] width 829 height 514
paste input "805) 600-3803"
type input "[PHONE_NUMBER]"
drag, startPoint x: 443, startPoint y: 283, endPoint x: 452, endPoint y: 284, distance: 8.1
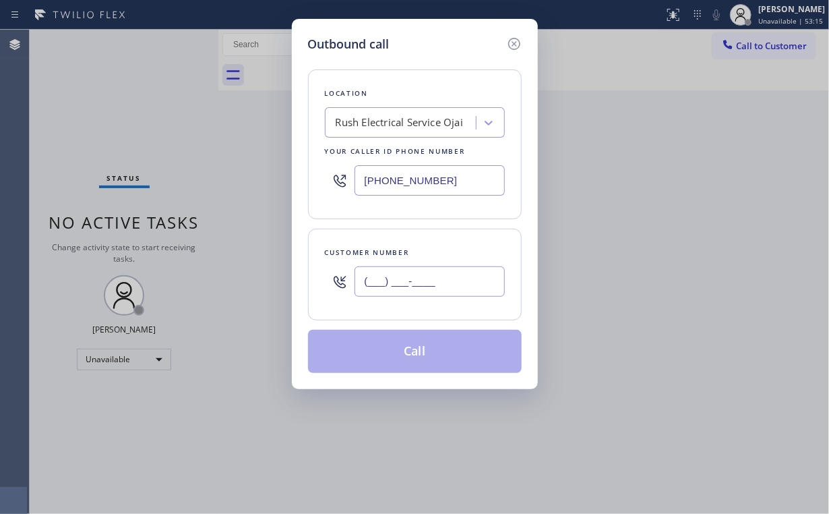
click at [443, 283] on input "(___) ___-____" at bounding box center [430, 281] width 150 height 30
paste input "209) 780-7942"
type input "[PHONE_NUMBER]"
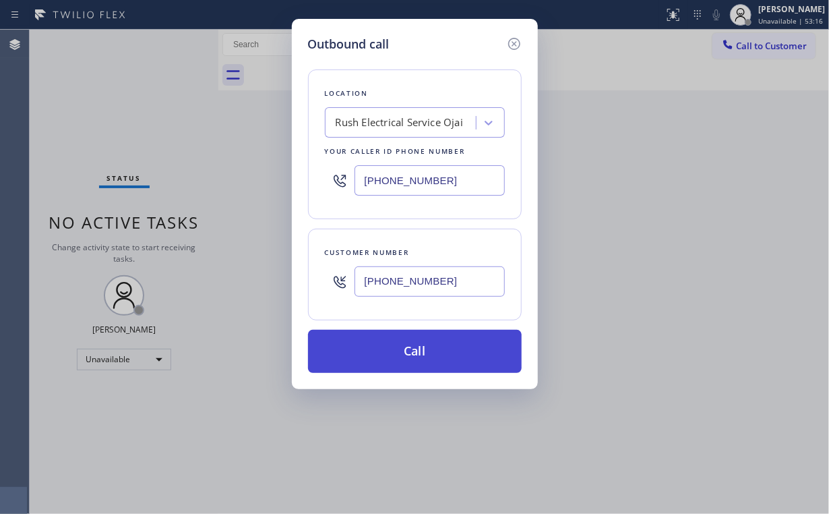
click at [400, 346] on button "Call" at bounding box center [415, 351] width 214 height 43
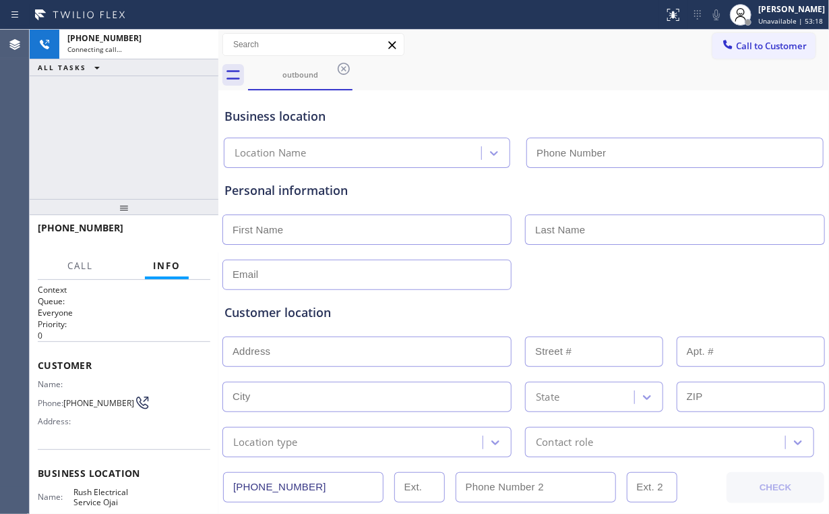
type input "[PHONE_NUMBER]"
click at [135, 135] on div "[PHONE_NUMBER] Connecting call… ALL TASKS ALL TASKS ACTIVE TASKS TASKS IN WRAP …" at bounding box center [124, 114] width 189 height 169
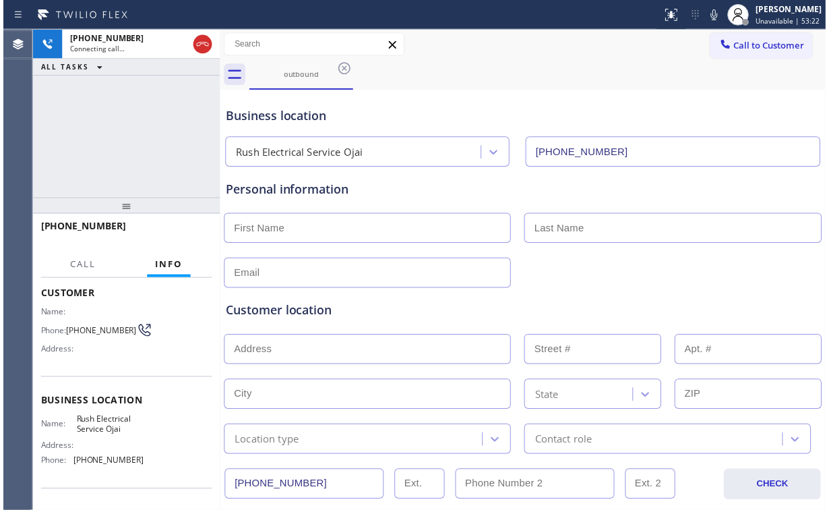
scroll to position [155, 0]
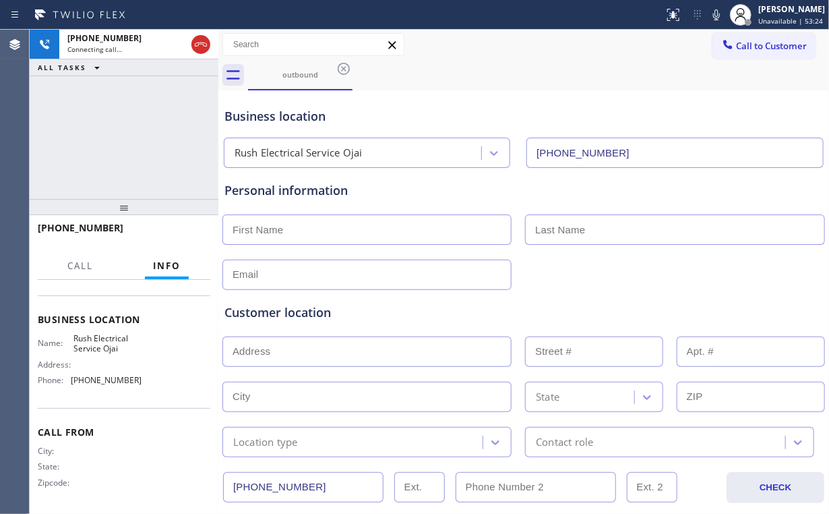
click at [103, 158] on div "[PHONE_NUMBER] Connecting call… ALL TASKS ALL TASKS ACTIVE TASKS TASKS IN WRAP …" at bounding box center [124, 114] width 189 height 169
click at [101, 178] on div "[PHONE_NUMBER] Live | 00:01 ALL TASKS ALL TASKS ACTIVE TASKS TASKS IN WRAP UP" at bounding box center [124, 114] width 189 height 169
click at [187, 243] on button "HANG UP" at bounding box center [179, 233] width 63 height 19
click at [184, 237] on span "HANG UP" at bounding box center [178, 233] width 41 height 9
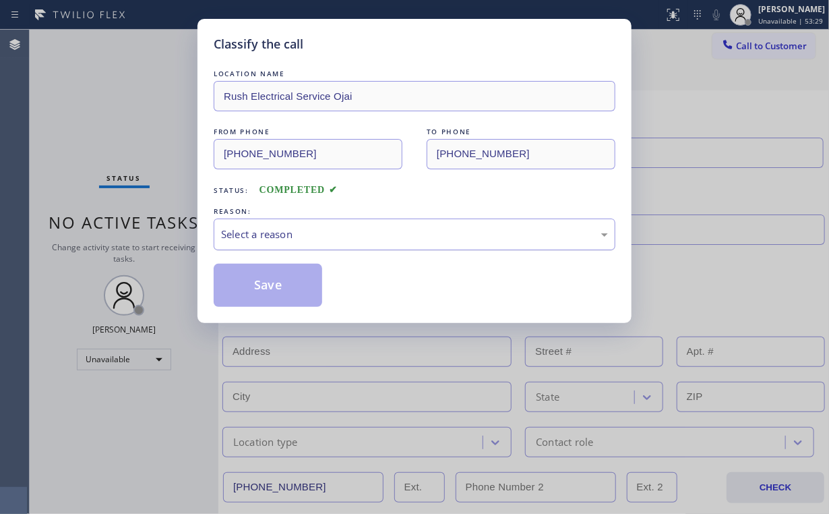
click at [272, 237] on div "Select a reason" at bounding box center [414, 234] width 387 height 16
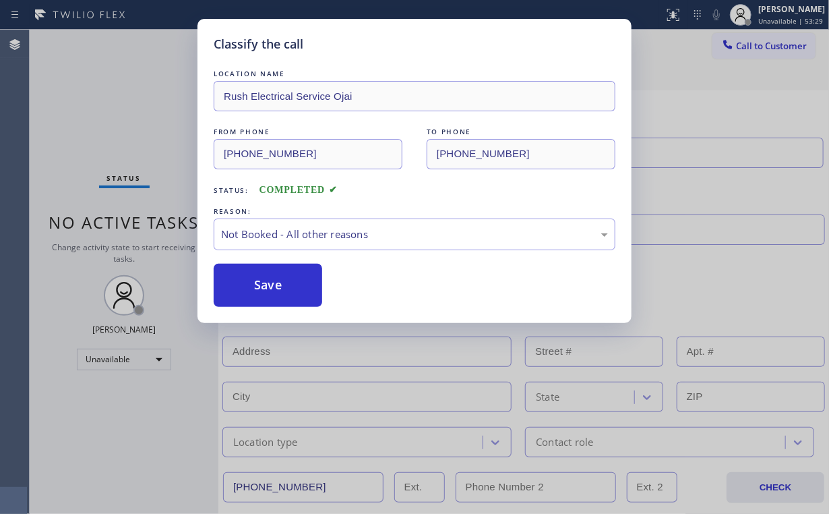
drag, startPoint x: 272, startPoint y: 246, endPoint x: 113, endPoint y: 110, distance: 208.9
click at [270, 282] on button "Save" at bounding box center [268, 285] width 109 height 43
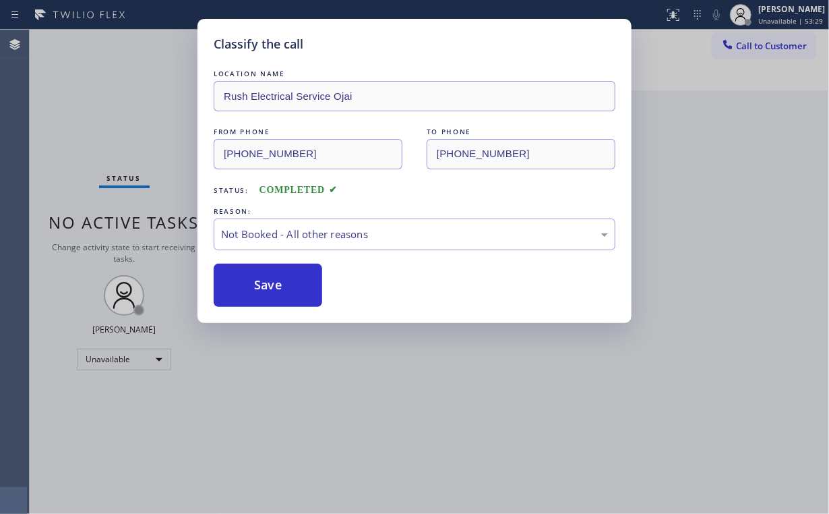
click at [70, 66] on div "Classify the call LOCATION NAME Rush Electrical Service Ojai FROM PHONE [PHONE_…" at bounding box center [414, 257] width 829 height 514
click at [744, 48] on span "Call to Customer" at bounding box center [771, 46] width 71 height 12
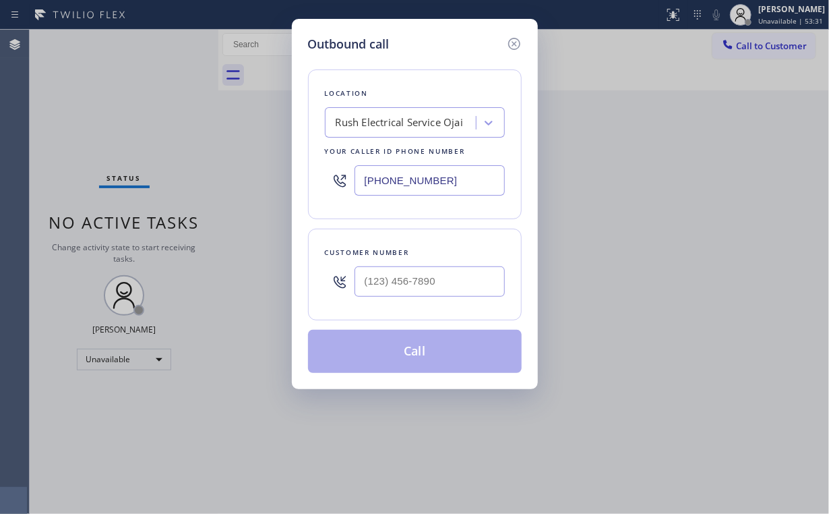
click at [431, 295] on div at bounding box center [430, 281] width 150 height 44
drag, startPoint x: 426, startPoint y: 283, endPoint x: 496, endPoint y: 253, distance: 76.4
click at [429, 283] on input "(___) ___-____" at bounding box center [430, 281] width 150 height 30
paste input "209) 780-7942"
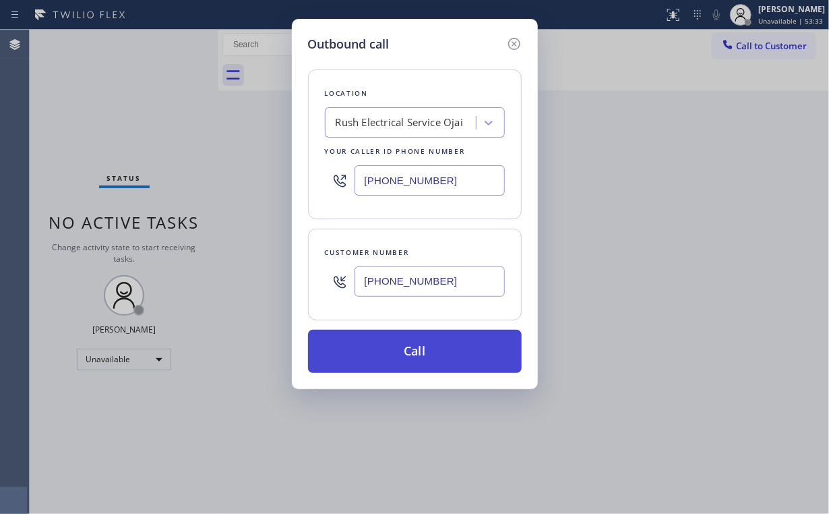
type input "[PHONE_NUMBER]"
click at [402, 354] on button "Call" at bounding box center [415, 351] width 214 height 43
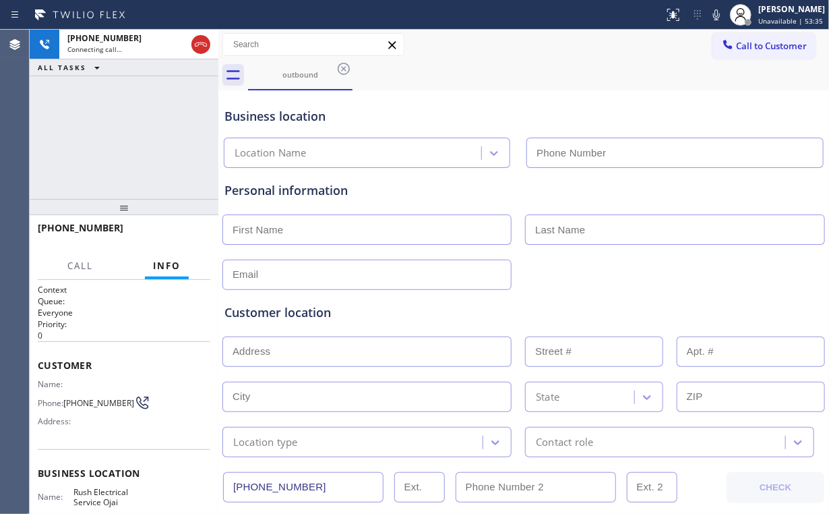
type input "[PHONE_NUMBER]"
click at [121, 119] on div "[PHONE_NUMBER] Connecting call… ALL TASKS ALL TASKS ACTIVE TASKS TASKS IN WRAP …" at bounding box center [124, 114] width 189 height 169
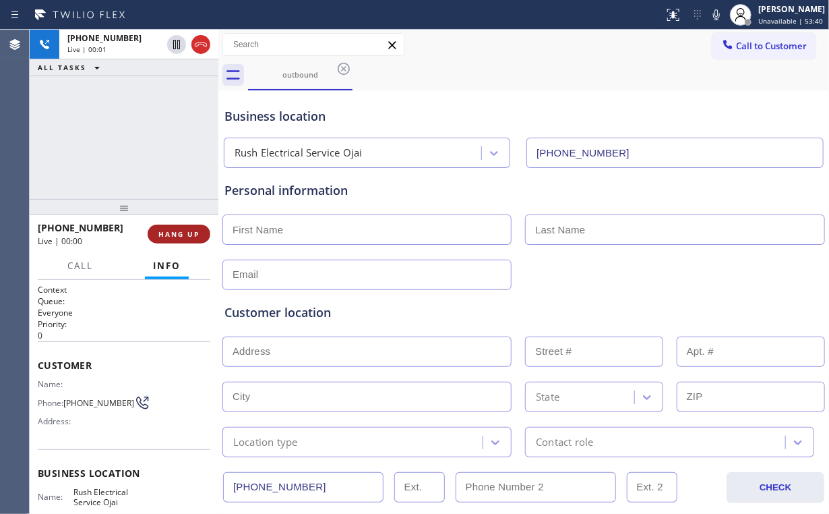
click at [189, 237] on span "HANG UP" at bounding box center [178, 233] width 41 height 9
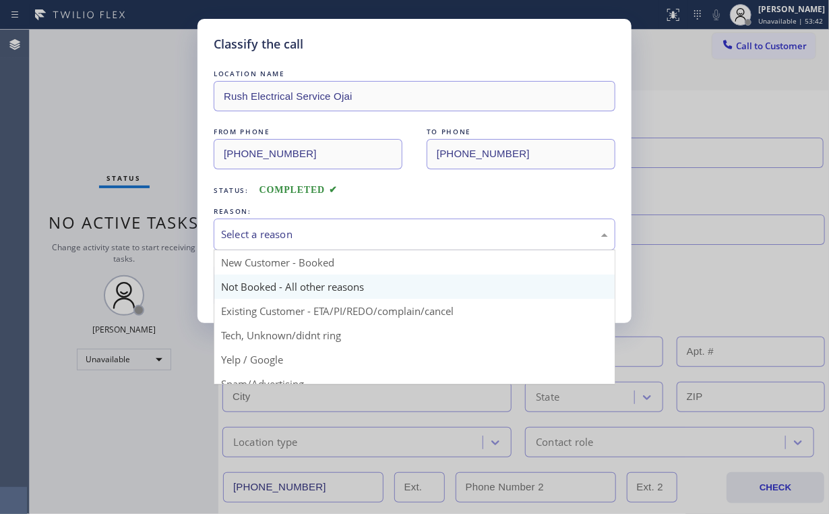
drag, startPoint x: 247, startPoint y: 234, endPoint x: 259, endPoint y: 279, distance: 46.8
click at [248, 234] on div "Select a reason" at bounding box center [414, 234] width 387 height 16
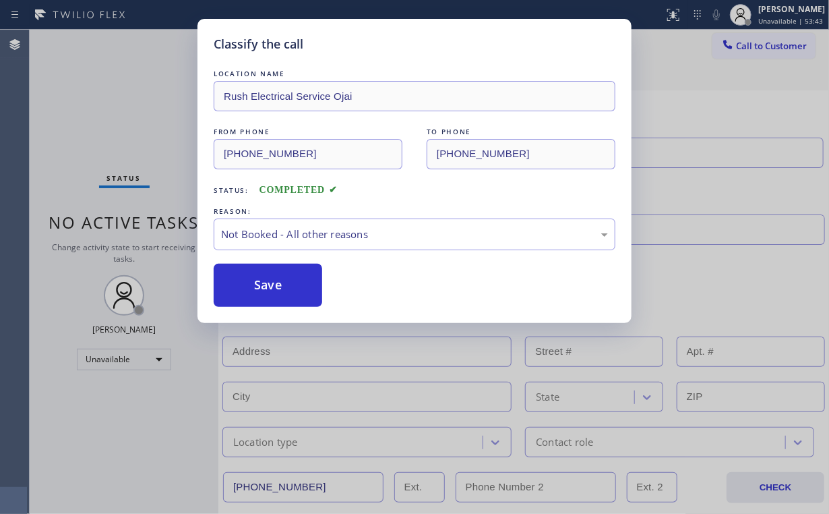
drag, startPoint x: 263, startPoint y: 286, endPoint x: 156, endPoint y: 144, distance: 177.1
click at [264, 283] on button "Save" at bounding box center [268, 285] width 109 height 43
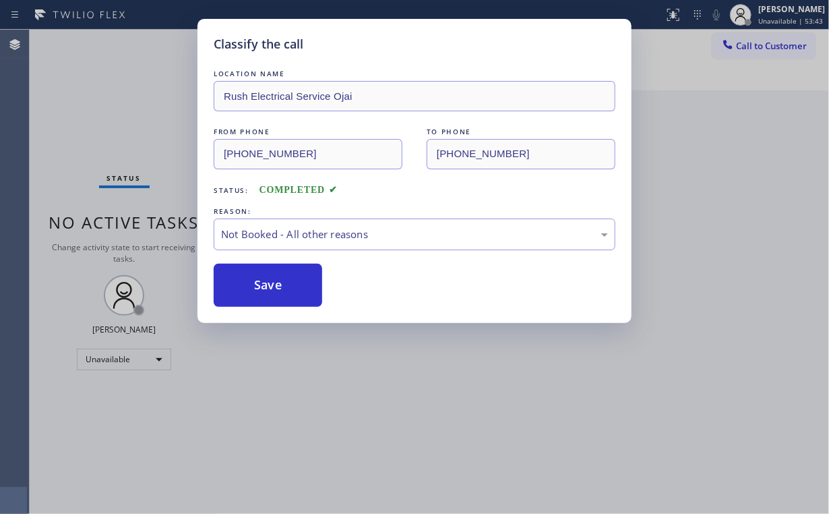
click at [150, 129] on div "Classify the call LOCATION NAME Rush Electrical Service Ojai FROM PHONE [PHONE_…" at bounding box center [414, 257] width 829 height 514
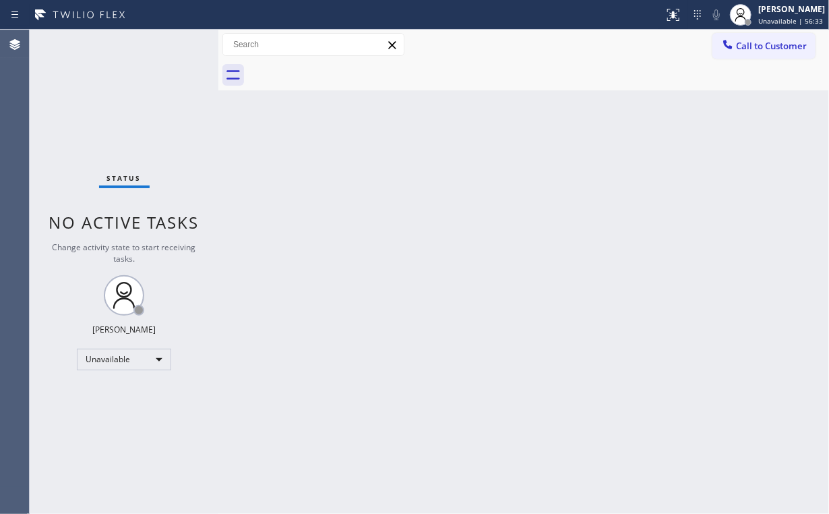
click at [123, 118] on div "Status No active tasks Change activity state to start receiving tasks. [PERSON_…" at bounding box center [124, 272] width 189 height 484
click at [115, 94] on div "Status No active tasks Change activity state to start receiving tasks. [PERSON_…" at bounding box center [124, 272] width 189 height 484
drag, startPoint x: 84, startPoint y: 87, endPoint x: 123, endPoint y: 0, distance: 95.3
click at [84, 86] on div "Status No active tasks Change activity state to start receiving tasks. [PERSON_…" at bounding box center [124, 272] width 189 height 484
click at [752, 50] on span "Call to Customer" at bounding box center [771, 46] width 71 height 12
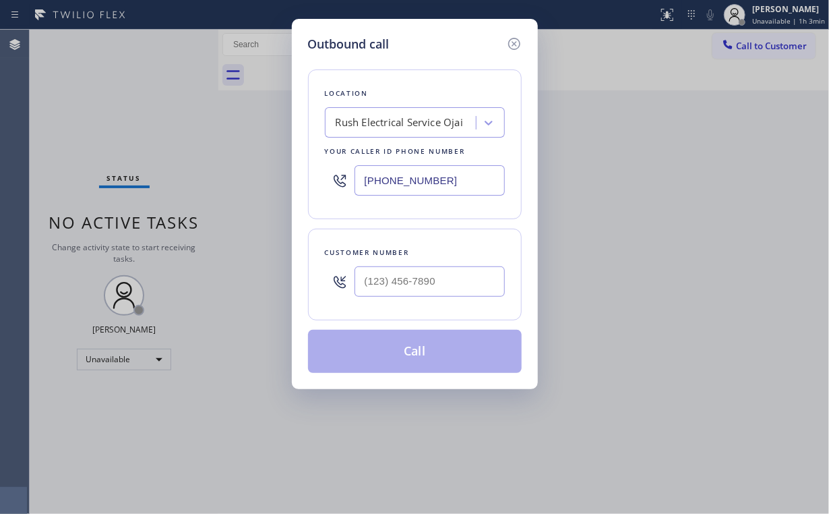
drag, startPoint x: 460, startPoint y: 180, endPoint x: 170, endPoint y: 144, distance: 292.1
click at [220, 161] on div "Outbound call Location Rush Electrical Service Ojai Your caller id phone number…" at bounding box center [414, 257] width 829 height 514
paste input "626) 406-266"
type input "[PHONE_NUMBER]"
click at [446, 276] on input "(___) ___-____" at bounding box center [430, 281] width 150 height 30
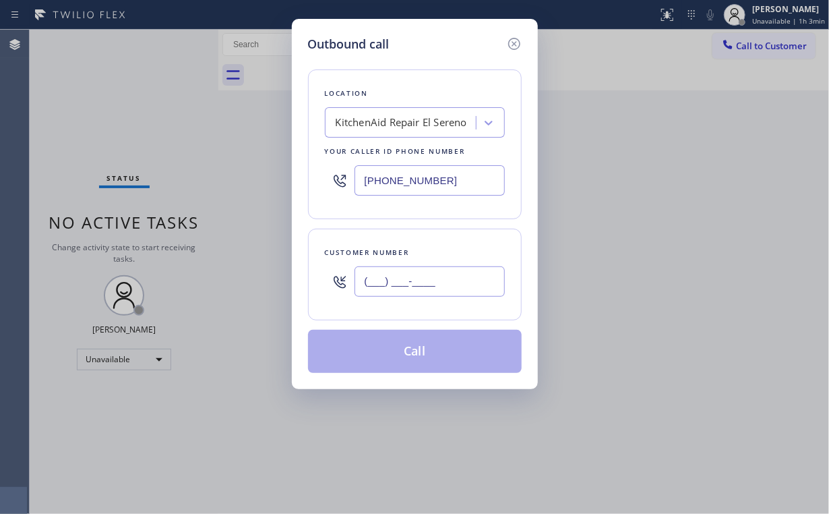
paste input "323) 849-6495"
type input "[PHONE_NUMBER]"
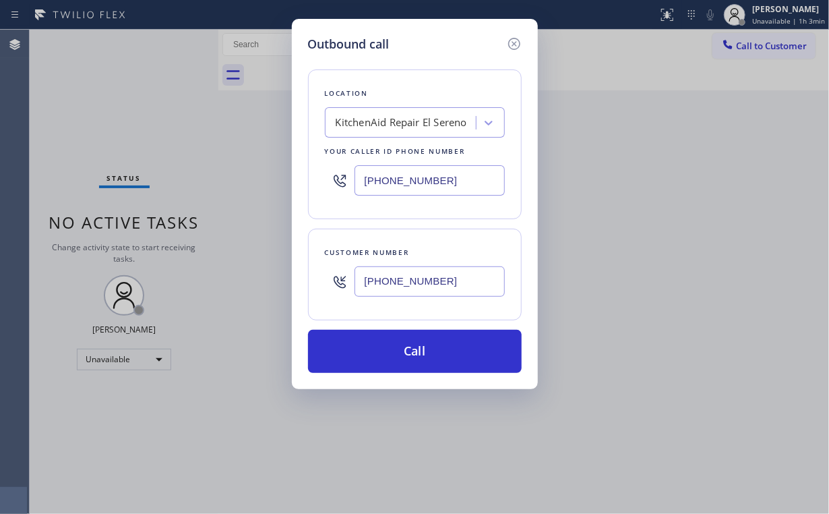
drag, startPoint x: 403, startPoint y: 355, endPoint x: 341, endPoint y: 512, distance: 169.5
click at [402, 359] on button "Call" at bounding box center [415, 351] width 214 height 43
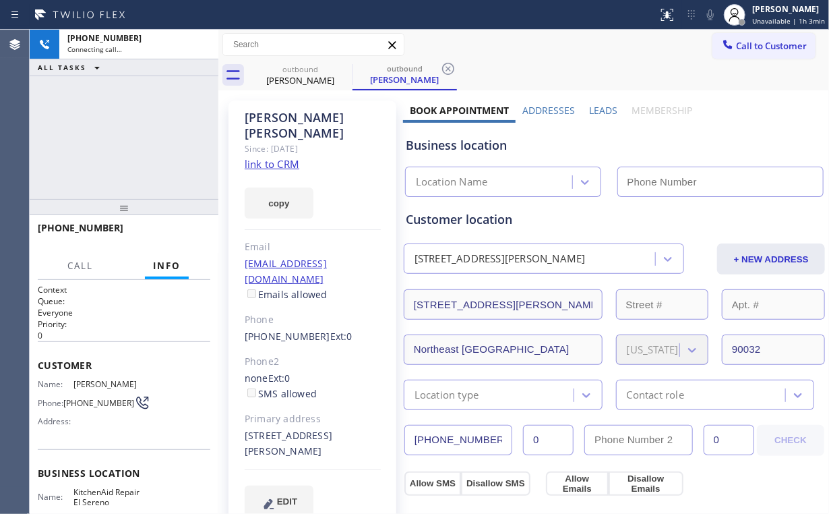
click at [125, 116] on div "[PHONE_NUMBER] Connecting call… ALL TASKS ALL TASKS ACTIVE TASKS TASKS IN WRAP …" at bounding box center [124, 114] width 189 height 169
type input "[PHONE_NUMBER]"
drag, startPoint x: 162, startPoint y: 160, endPoint x: 158, endPoint y: 154, distance: 7.9
click at [162, 160] on div "[PHONE_NUMBER] Connecting call… ALL TASKS ALL TASKS ACTIVE TASKS TASKS IN WRAP …" at bounding box center [124, 114] width 189 height 169
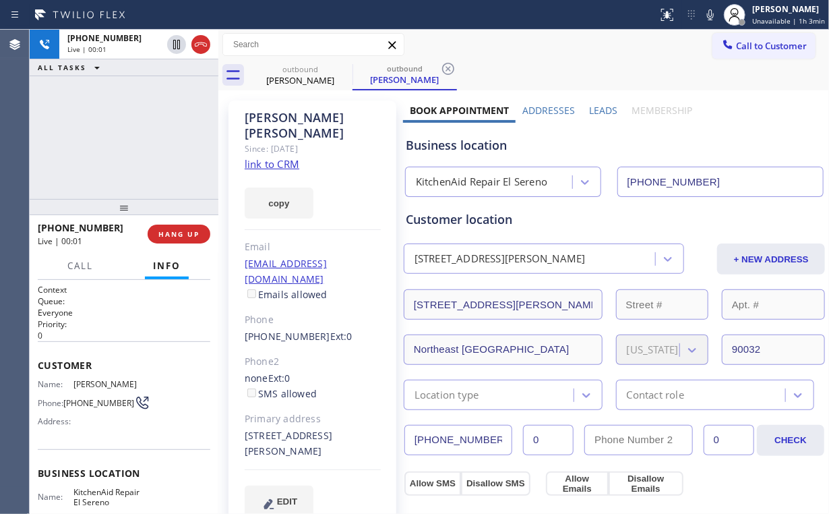
click at [710, 127] on div "Business location KitchenAid Repair [GEOGRAPHIC_DATA] [PHONE_NUMBER]" at bounding box center [614, 160] width 423 height 74
click at [185, 235] on span "HANG UP" at bounding box center [178, 233] width 41 height 9
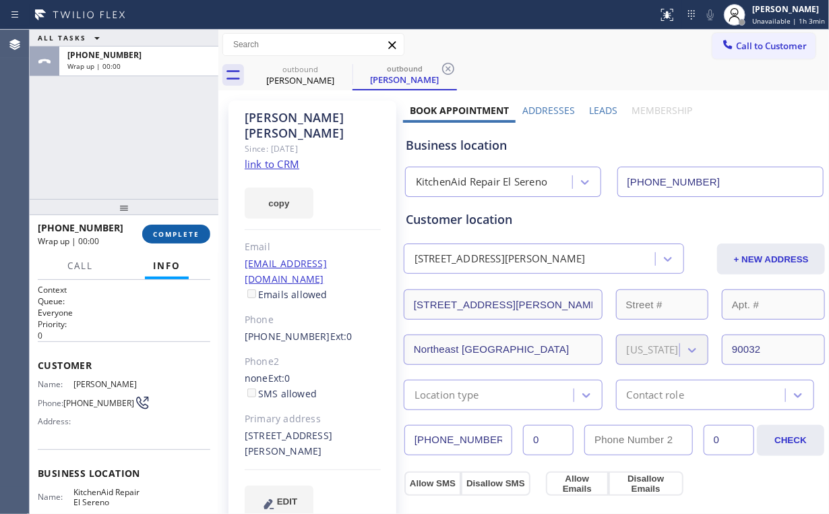
click at [185, 234] on span "COMPLETE" at bounding box center [176, 233] width 47 height 9
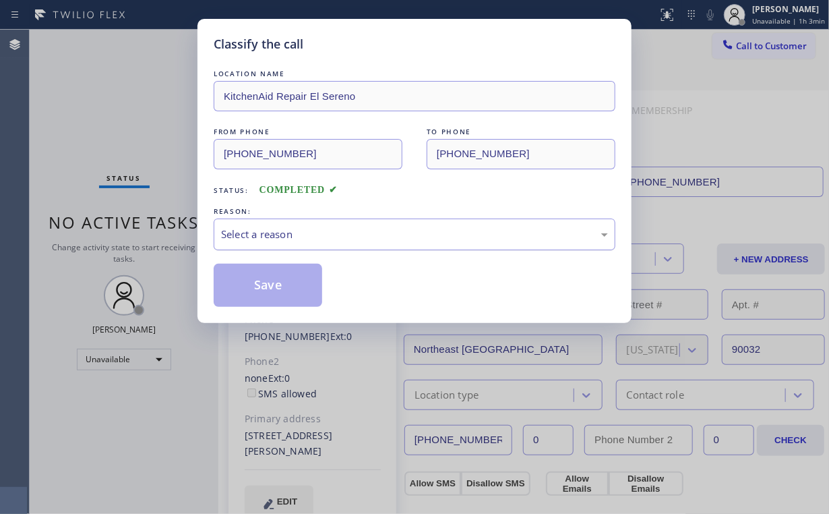
drag, startPoint x: 260, startPoint y: 229, endPoint x: 268, endPoint y: 240, distance: 13.5
click at [263, 235] on div "Select a reason" at bounding box center [414, 234] width 387 height 16
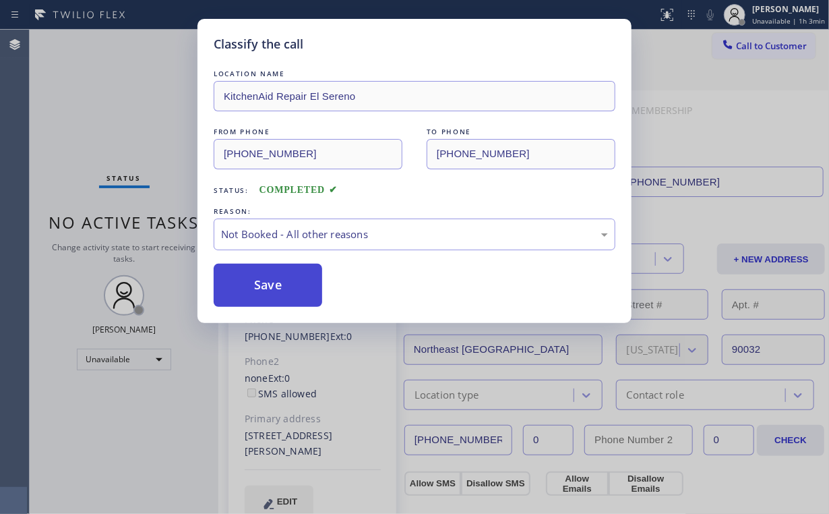
drag, startPoint x: 277, startPoint y: 279, endPoint x: 123, endPoint y: 111, distance: 228.0
click at [275, 276] on button "Save" at bounding box center [268, 285] width 109 height 43
drag, startPoint x: 121, startPoint y: 108, endPoint x: 718, endPoint y: 109, distance: 597.2
click at [127, 111] on div "Classify the call LOCATION NAME KitchenAid Repair El Sereno FROM PHONE [PHONE_N…" at bounding box center [414, 257] width 829 height 514
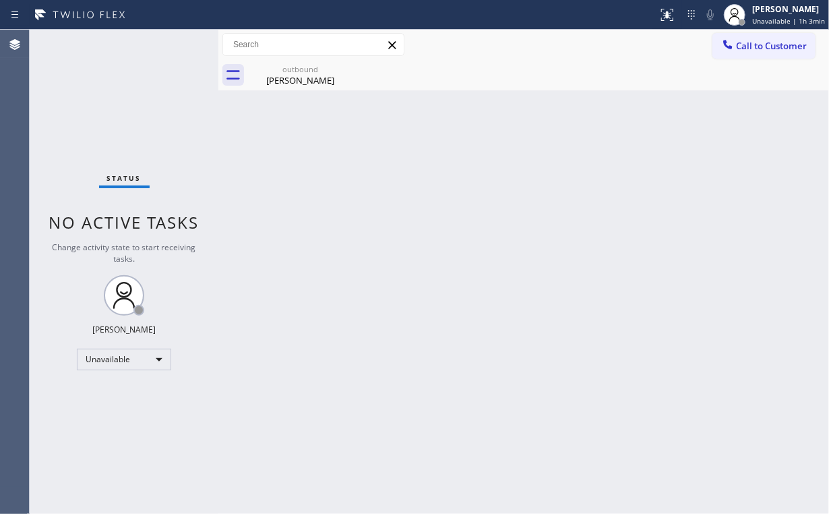
drag, startPoint x: 752, startPoint y: 43, endPoint x: 434, endPoint y: 167, distance: 341.5
click at [741, 47] on span "Call to Customer" at bounding box center [771, 46] width 71 height 12
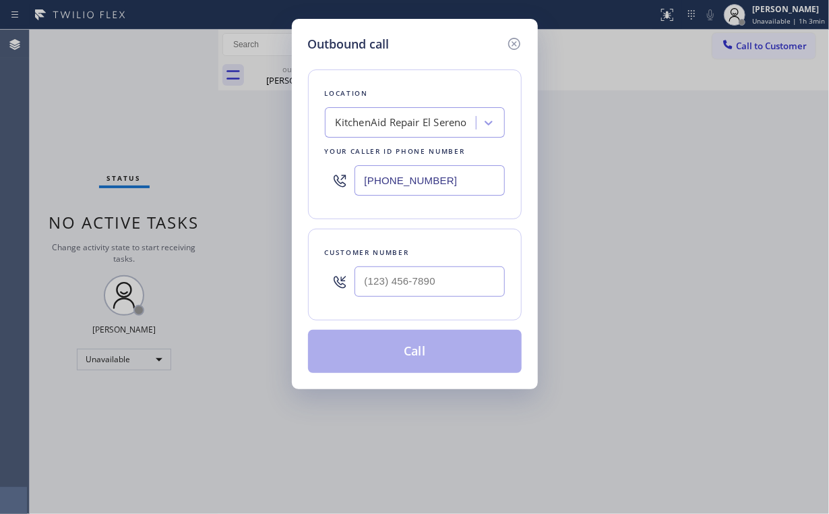
drag, startPoint x: 456, startPoint y: 186, endPoint x: 171, endPoint y: 187, distance: 284.4
click at [244, 186] on div "Outbound call Location KitchenAid Repair El Sereno Your caller id phone number …" at bounding box center [414, 257] width 829 height 514
paste input "50) 547-8322"
type input "[PHONE_NUMBER]"
click at [474, 275] on input "(___) ___-____" at bounding box center [430, 281] width 150 height 30
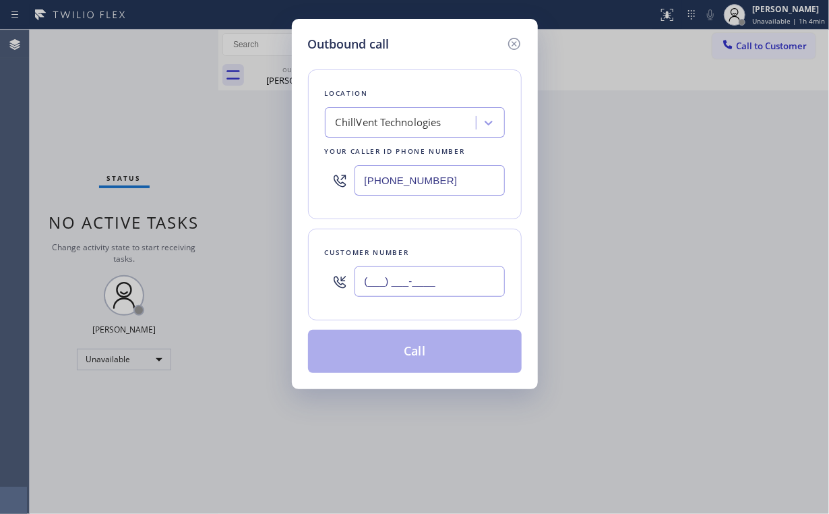
paste input "650) 381-7991"
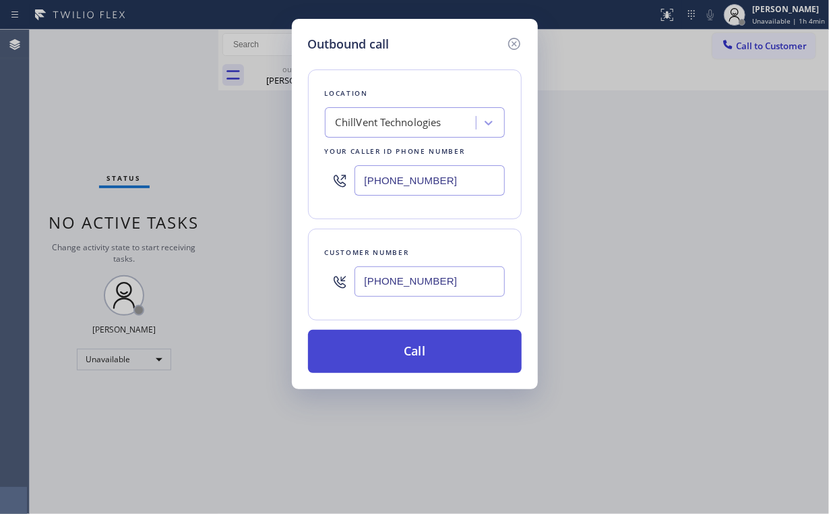
type input "[PHONE_NUMBER]"
click at [410, 350] on button "Call" at bounding box center [415, 351] width 214 height 43
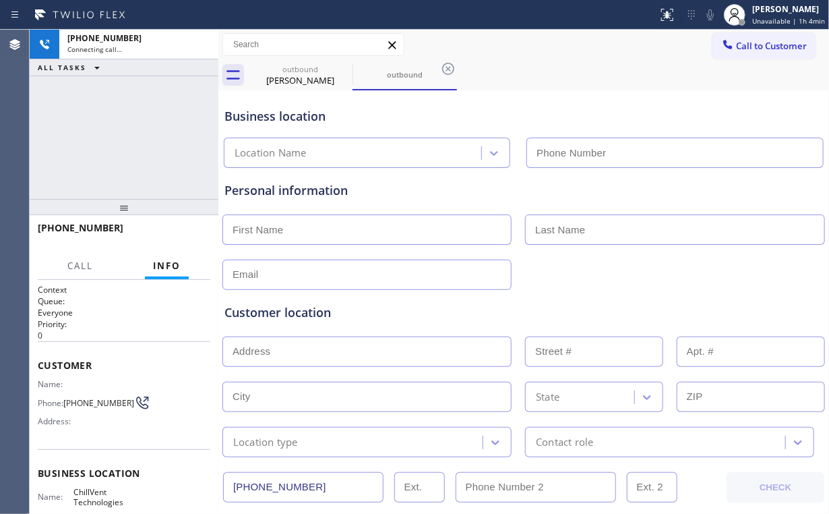
type input "[PHONE_NUMBER]"
drag, startPoint x: 114, startPoint y: 134, endPoint x: 176, endPoint y: 127, distance: 62.4
click at [114, 134] on div "[PHONE_NUMBER] Connecting call… ALL TASKS ALL TASKS ACTIVE TASKS TASKS IN WRAP …" at bounding box center [124, 114] width 189 height 169
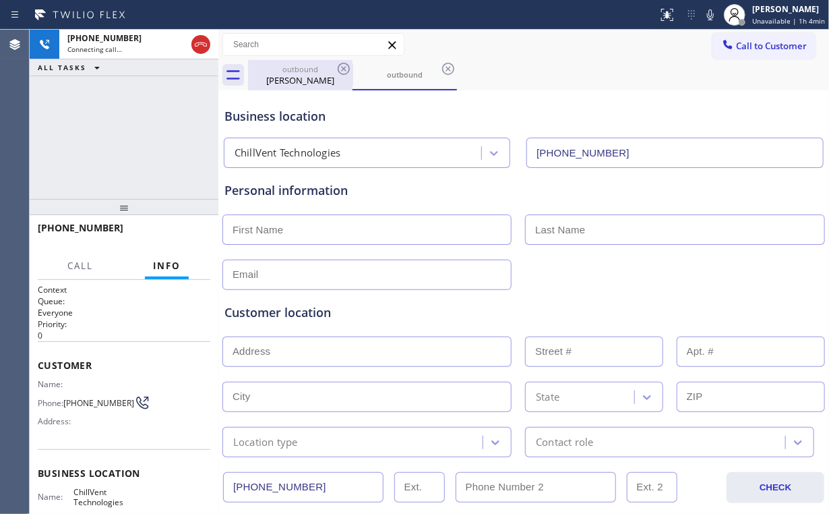
click at [294, 78] on div "[PERSON_NAME]" at bounding box center [300, 80] width 102 height 12
type input "[PHONE_NUMBER]"
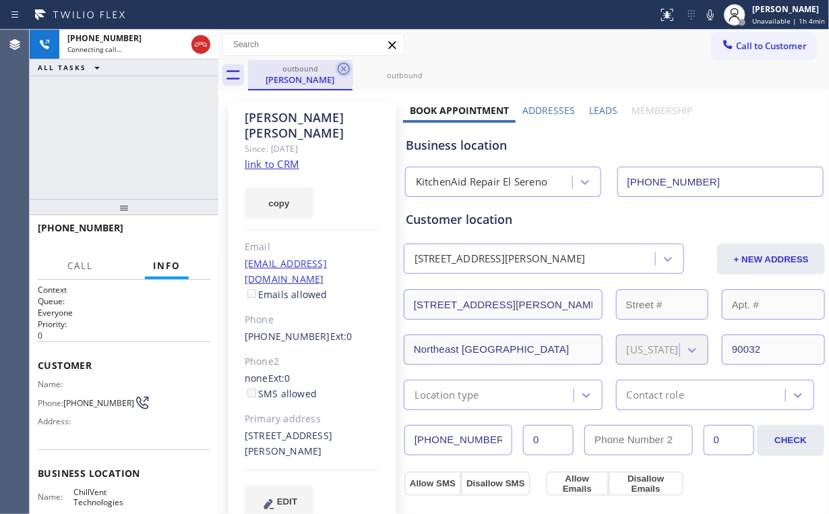
click at [339, 67] on icon at bounding box center [344, 69] width 16 height 16
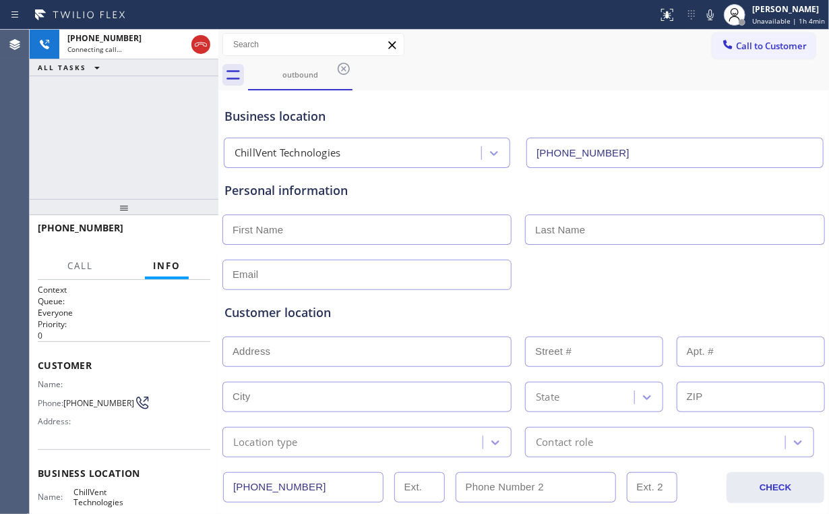
click at [140, 133] on div "[PHONE_NUMBER] Connecting call… ALL TASKS ALL TASKS ACTIVE TASKS TASKS IN WRAP …" at bounding box center [124, 114] width 189 height 169
click at [133, 133] on div "[PHONE_NUMBER] Connecting call… ALL TASKS ALL TASKS ACTIVE TASKS TASKS IN WRAP …" at bounding box center [124, 114] width 189 height 169
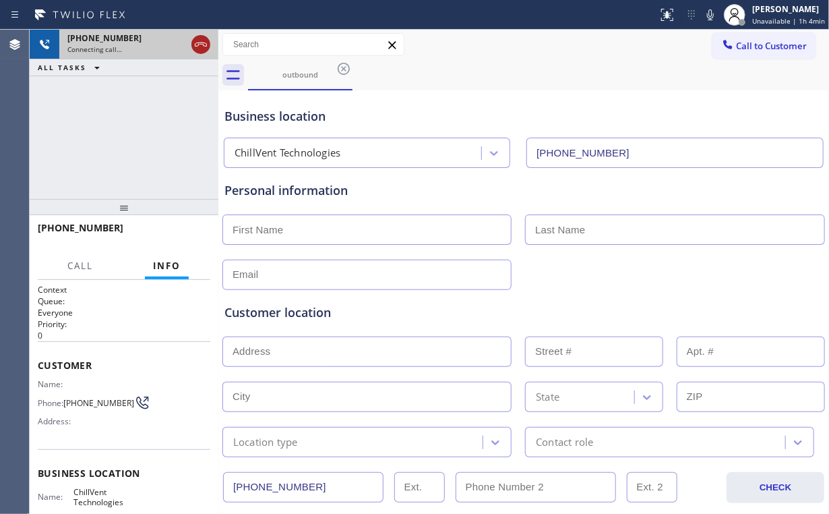
click at [197, 44] on icon at bounding box center [201, 44] width 16 height 16
click at [297, 74] on div "outbound" at bounding box center [300, 74] width 102 height 10
click at [347, 67] on icon at bounding box center [344, 69] width 16 height 16
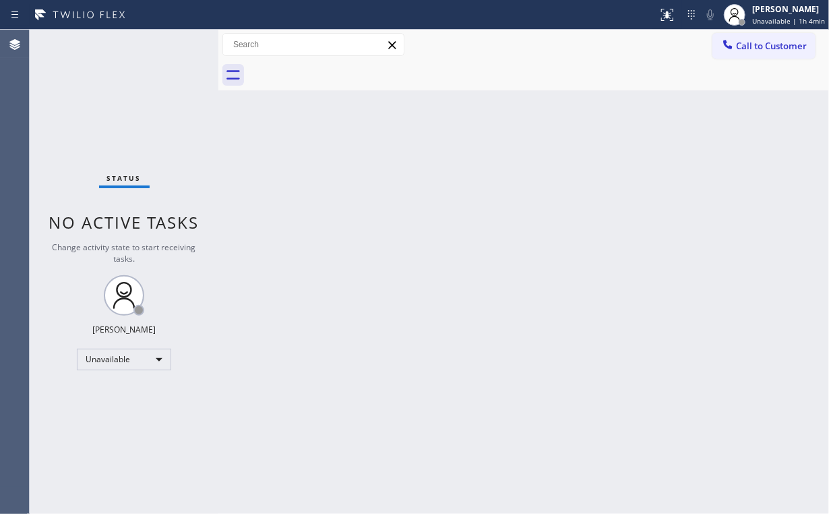
drag, startPoint x: 739, startPoint y: 183, endPoint x: 776, endPoint y: 63, distance: 125.8
click at [746, 171] on div "Back to Dashboard Change Sender ID Customers Technicians Select a contact Outbo…" at bounding box center [523, 272] width 611 height 484
click at [771, 49] on span "Call to Customer" at bounding box center [771, 46] width 71 height 12
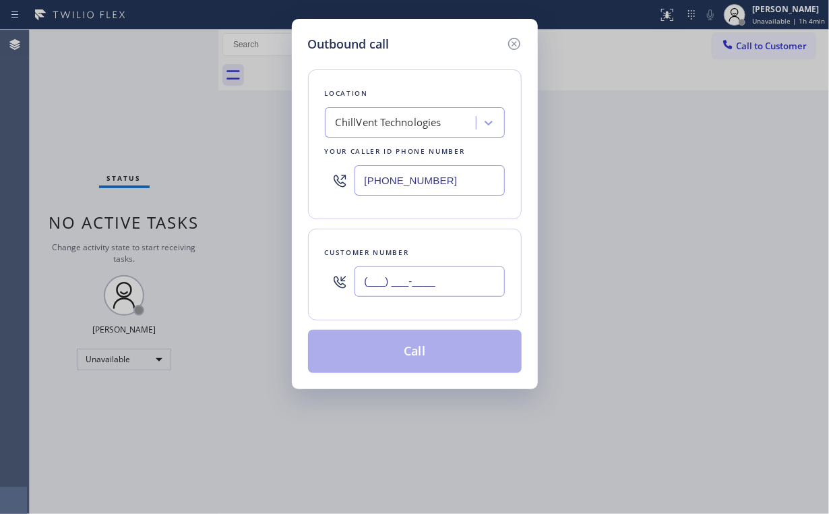
click at [472, 278] on input "(___) ___-____" at bounding box center [430, 281] width 150 height 30
paste input "650) 381-7991"
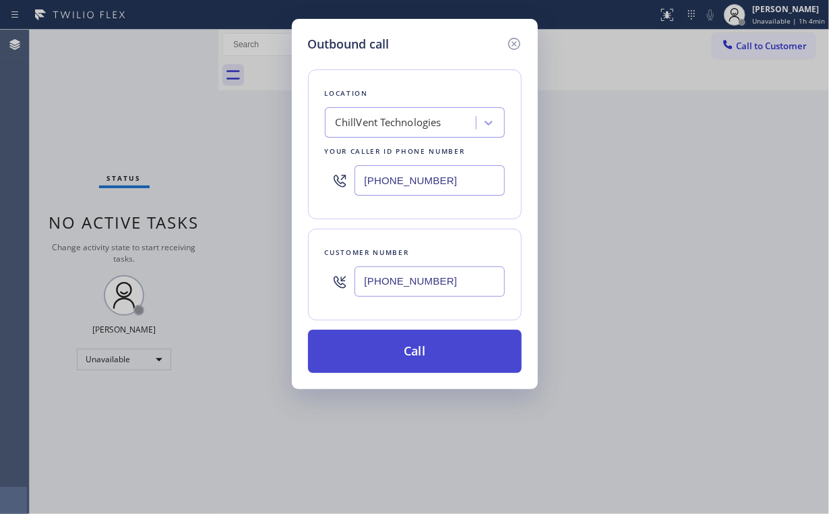
type input "[PHONE_NUMBER]"
drag, startPoint x: 403, startPoint y: 359, endPoint x: 391, endPoint y: 370, distance: 16.2
click at [402, 359] on button "Call" at bounding box center [415, 351] width 214 height 43
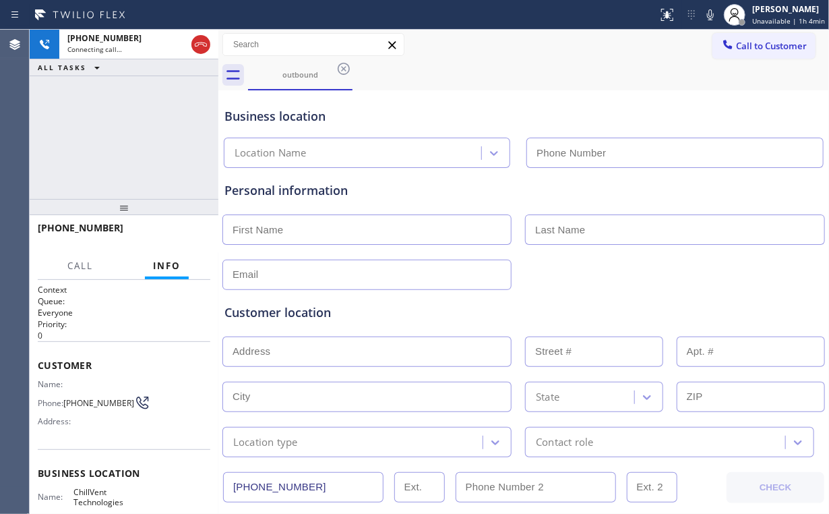
type input "[PHONE_NUMBER]"
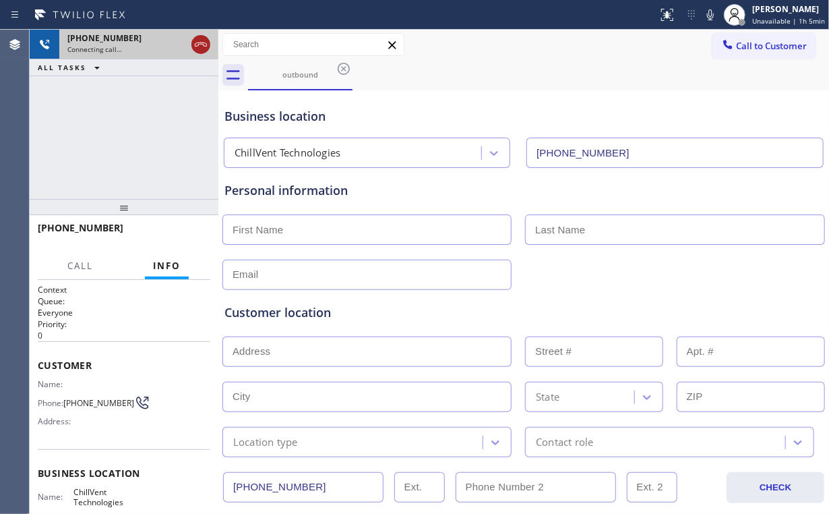
click at [198, 43] on icon at bounding box center [201, 44] width 16 height 16
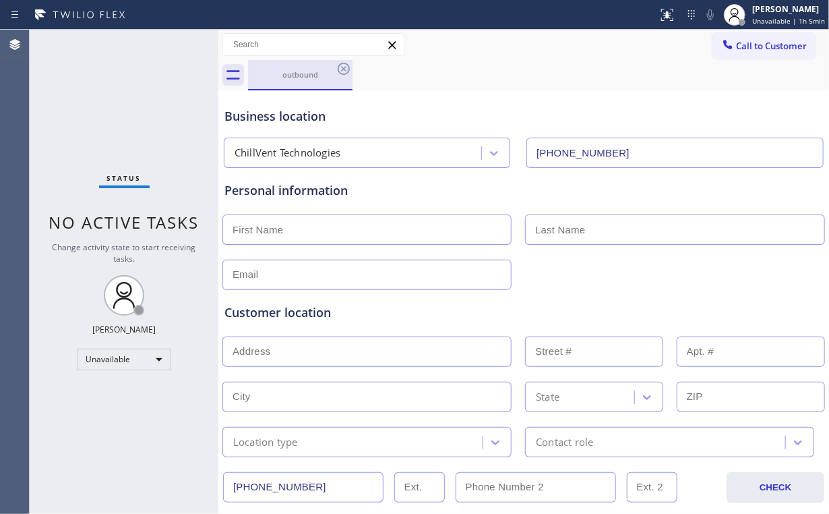
drag, startPoint x: 306, startPoint y: 76, endPoint x: 334, endPoint y: 71, distance: 28.7
click at [307, 76] on div "outbound" at bounding box center [300, 74] width 102 height 10
click at [355, 65] on div "outbound" at bounding box center [538, 75] width 581 height 30
click at [332, 71] on div "outbound" at bounding box center [300, 74] width 102 height 10
click at [348, 65] on icon at bounding box center [344, 69] width 12 height 12
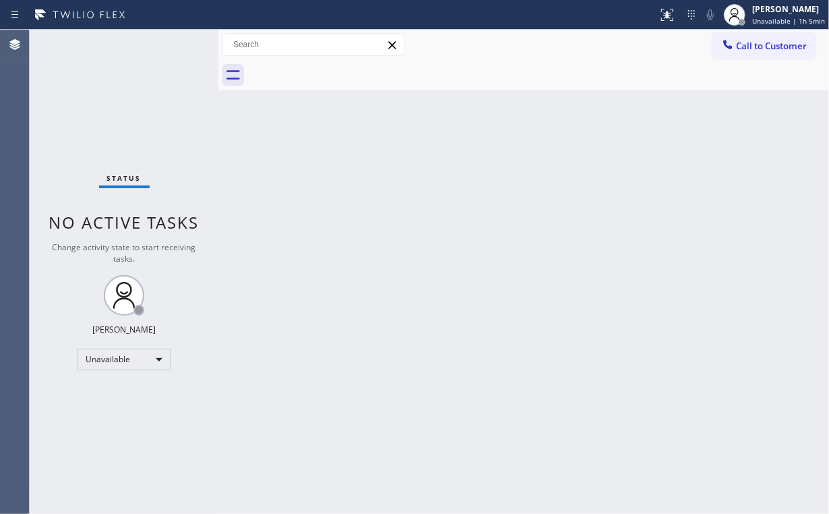
click at [218, 152] on div at bounding box center [218, 272] width 0 height 484
drag, startPoint x: 210, startPoint y: 168, endPoint x: 264, endPoint y: 243, distance: 92.6
click at [210, 171] on div "Status No active tasks Change activity state to start receiving tasks. [PERSON_…" at bounding box center [124, 272] width 188 height 484
drag, startPoint x: 114, startPoint y: 72, endPoint x: 78, endPoint y: 13, distance: 69.6
click at [113, 69] on div "Status No active tasks Change activity state to start receiving tasks. [PERSON_…" at bounding box center [124, 272] width 188 height 484
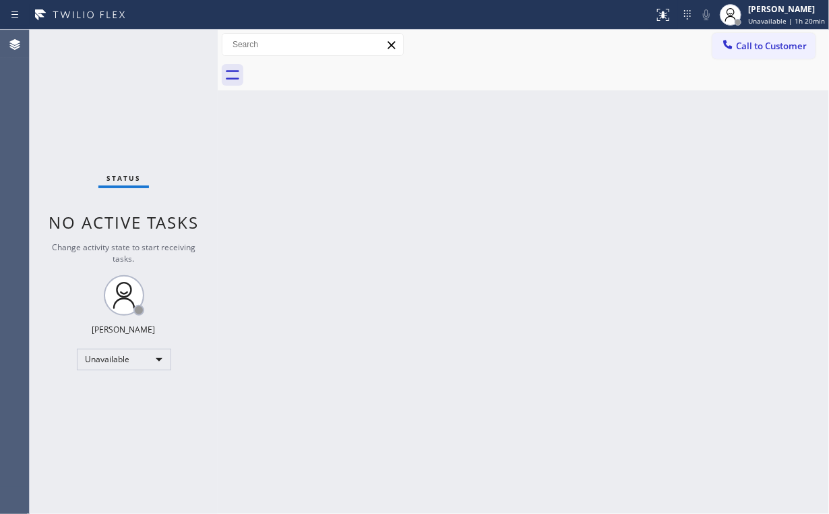
drag, startPoint x: 74, startPoint y: 85, endPoint x: 175, endPoint y: 102, distance: 102.6
click at [75, 86] on div "Status No active tasks Change activity state to start receiving tasks. [PERSON_…" at bounding box center [124, 272] width 188 height 484
click at [330, 181] on div "Back to Dashboard Change Sender ID Customers Technicians Select a contact Outbo…" at bounding box center [523, 270] width 611 height 480
drag, startPoint x: 749, startPoint y: 46, endPoint x: 437, endPoint y: 160, distance: 331.6
click at [747, 47] on span "Call to Customer" at bounding box center [771, 46] width 71 height 12
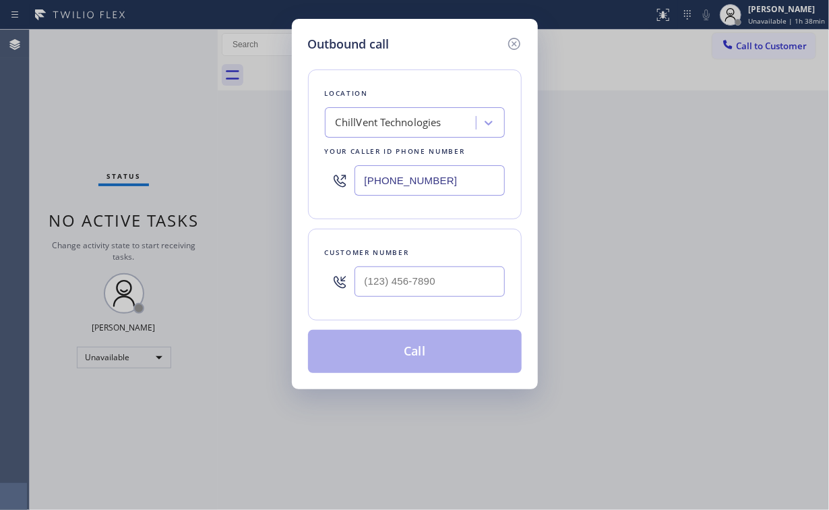
drag, startPoint x: 467, startPoint y: 170, endPoint x: 357, endPoint y: 192, distance: 112.1
click at [271, 185] on div "Outbound call Location ChillVent Technologies Your caller id phone number [PHON…" at bounding box center [414, 255] width 829 height 510
paste input "305) 676-0519"
type input "[PHONE_NUMBER]"
click at [431, 278] on input "(___) ___-____" at bounding box center [430, 281] width 150 height 30
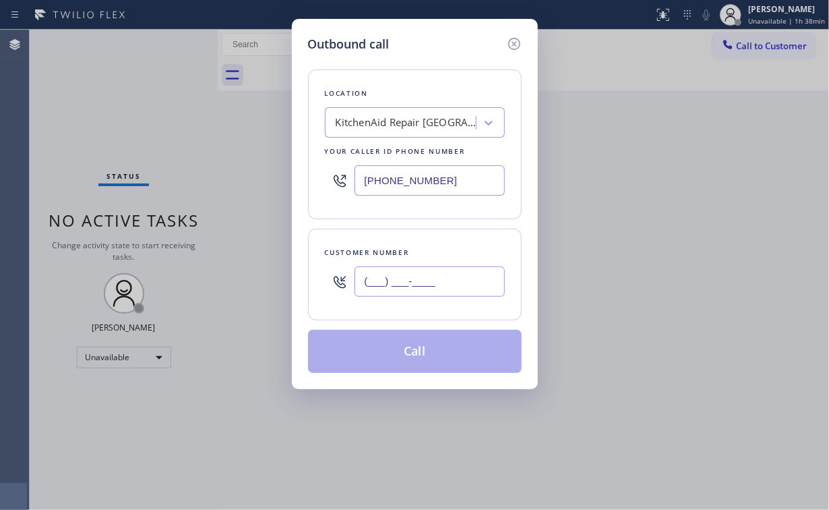
paste input "305) 361-1689"
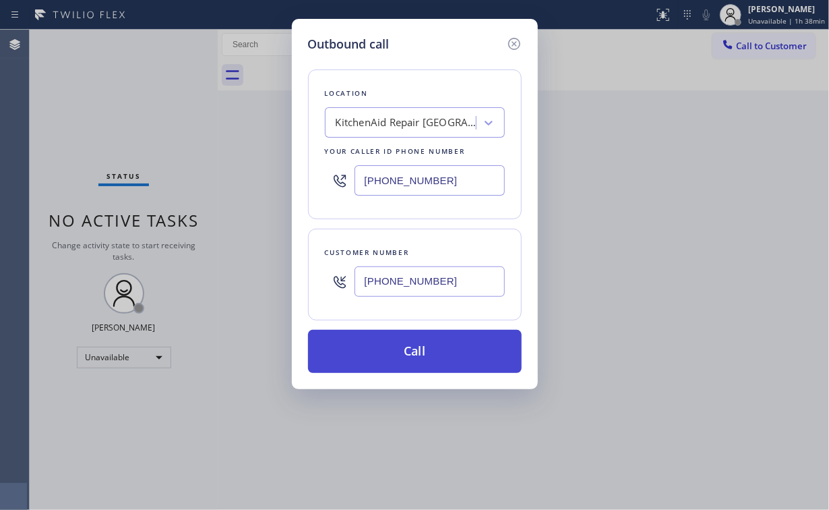
type input "[PHONE_NUMBER]"
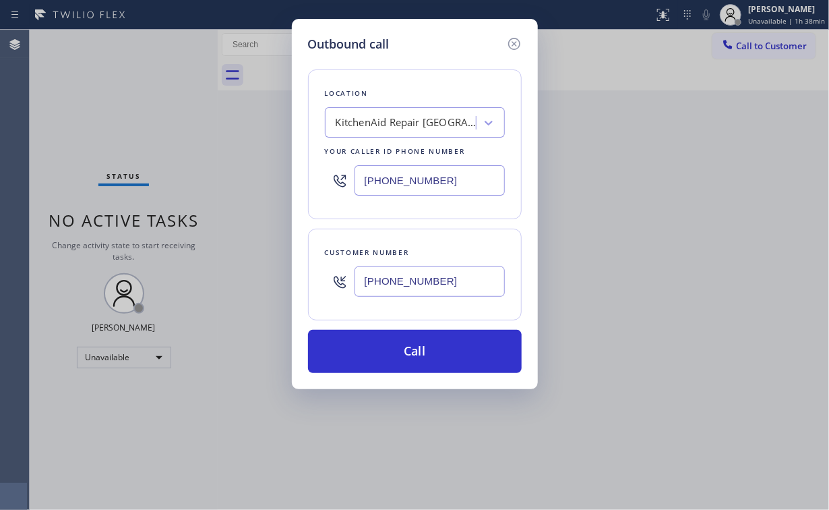
drag, startPoint x: 404, startPoint y: 348, endPoint x: 539, endPoint y: 316, distance: 138.6
click at [407, 348] on button "Call" at bounding box center [415, 351] width 214 height 43
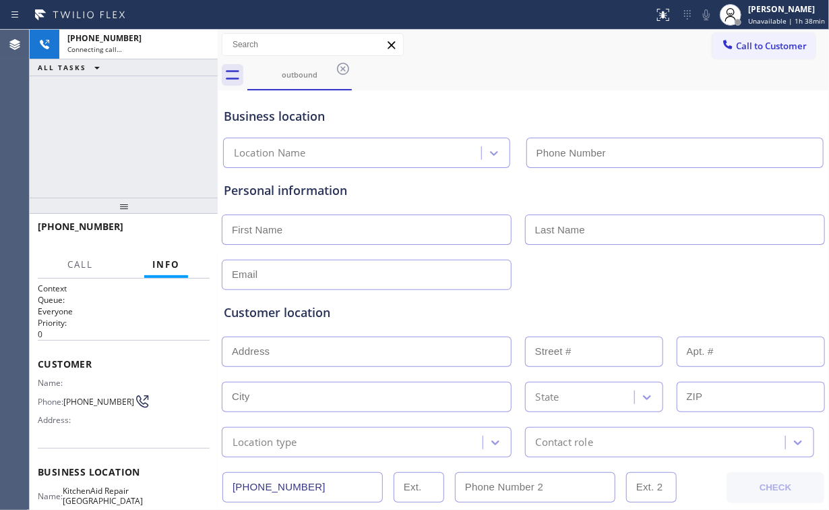
type input "[PHONE_NUMBER]"
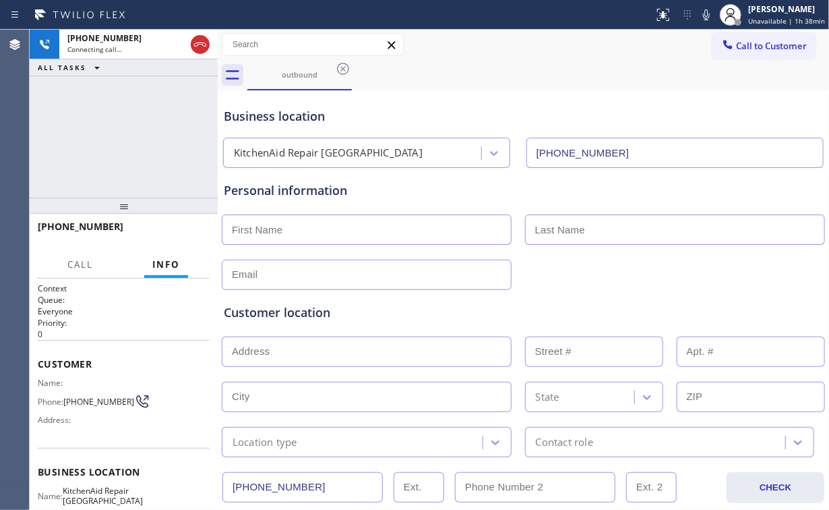
click at [154, 159] on div "[PHONE_NUMBER] Connecting call… ALL TASKS ALL TASKS ACTIVE TASKS TASKS IN WRAP …" at bounding box center [124, 114] width 188 height 168
click at [106, 148] on div "[PHONE_NUMBER] Connecting call… ALL TASKS ALL TASKS ACTIVE TASKS TASKS IN WRAP …" at bounding box center [124, 114] width 188 height 168
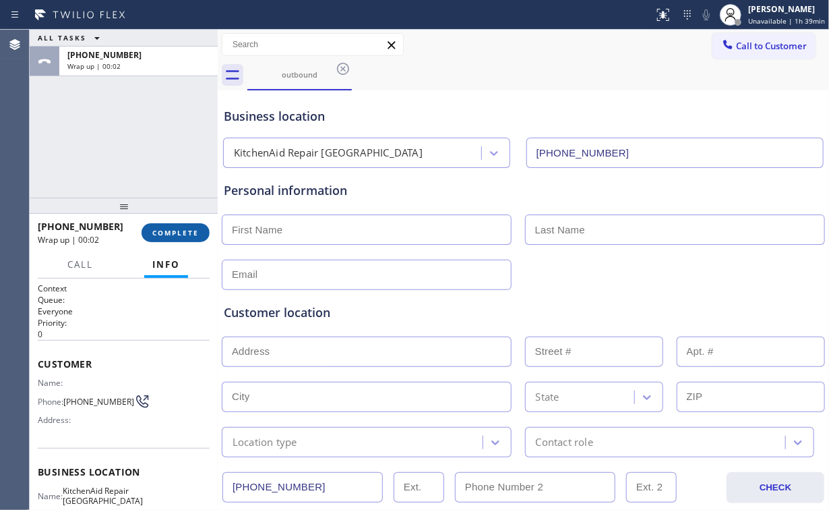
click at [167, 241] on button "COMPLETE" at bounding box center [176, 232] width 68 height 19
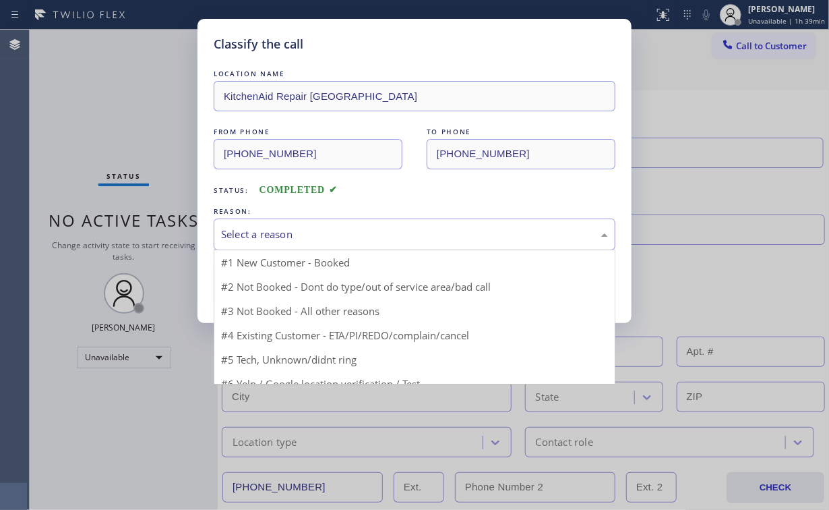
click at [278, 235] on div "Select a reason" at bounding box center [414, 234] width 387 height 16
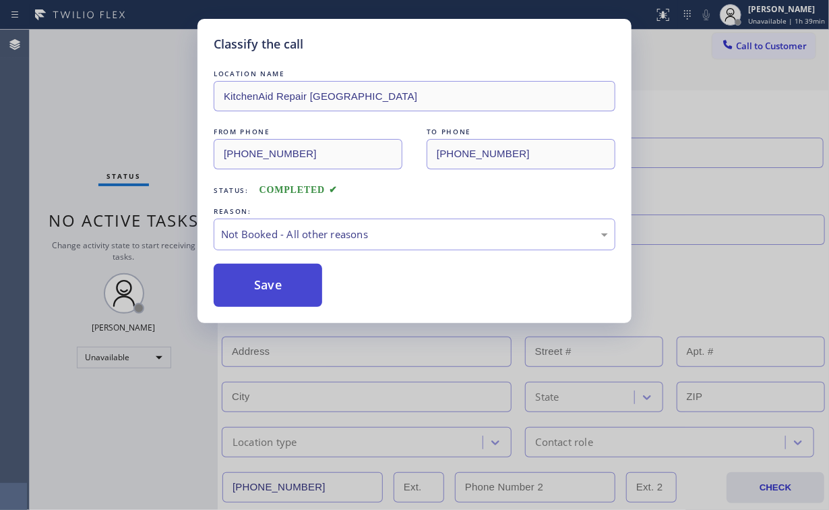
click at [280, 281] on button "Save" at bounding box center [268, 285] width 109 height 43
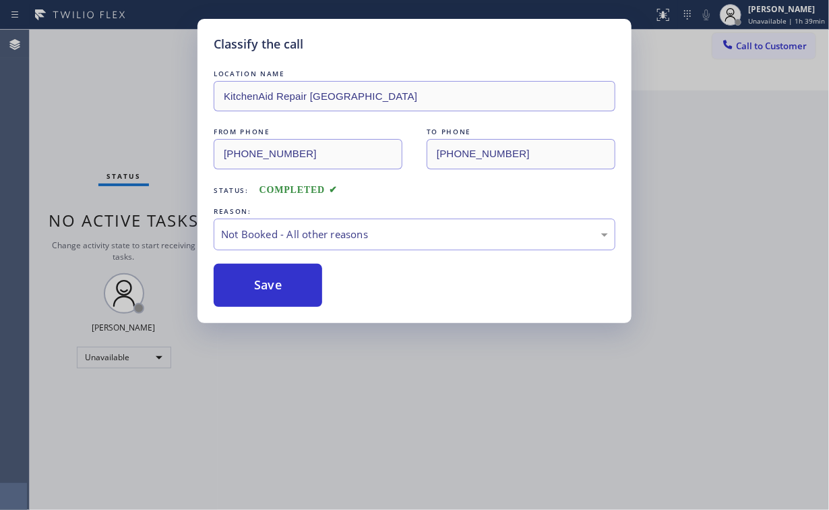
click at [116, 138] on div "Classify the call LOCATION NAME KitchenAid Repair [GEOGRAPHIC_DATA] FROM PHONE …" at bounding box center [414, 255] width 829 height 510
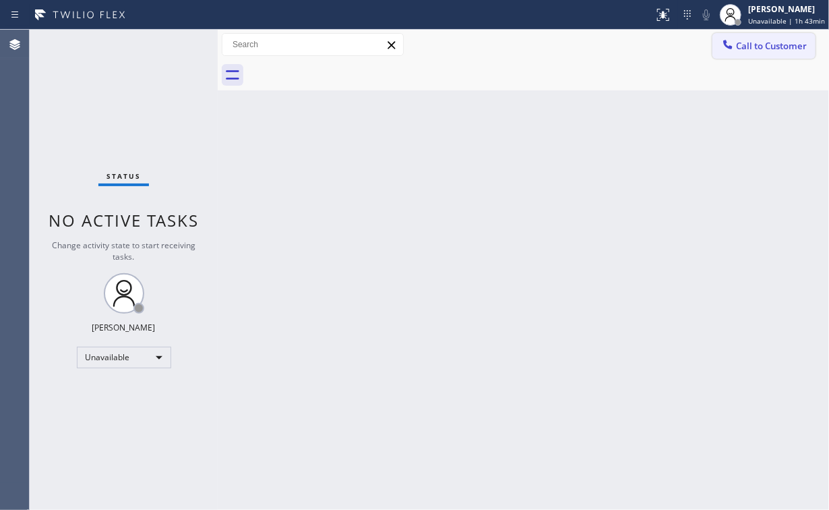
click at [741, 51] on span "Call to Customer" at bounding box center [771, 46] width 71 height 12
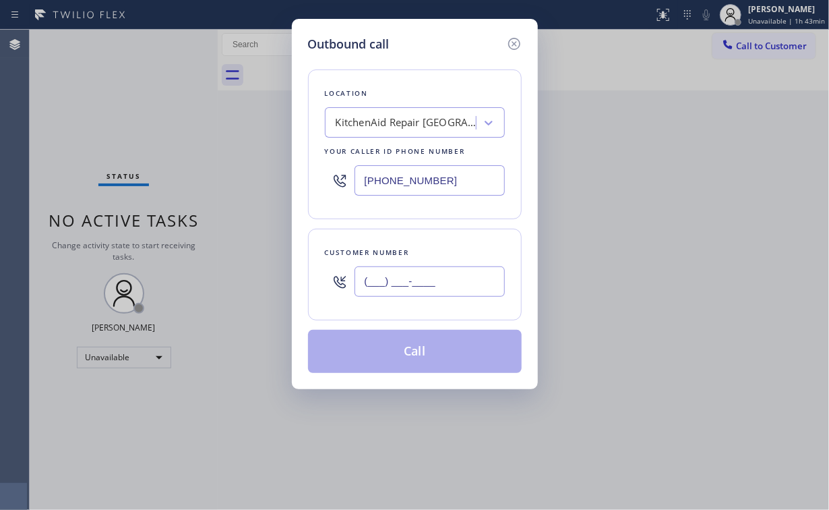
click at [468, 275] on input "(___) ___-____" at bounding box center [430, 281] width 150 height 30
paste input "305) 361-1689"
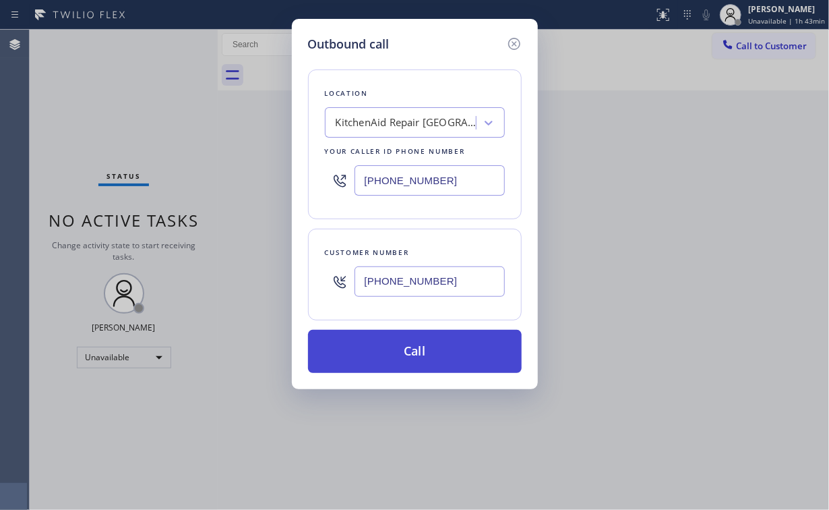
type input "[PHONE_NUMBER]"
click at [407, 358] on button "Call" at bounding box center [415, 351] width 214 height 43
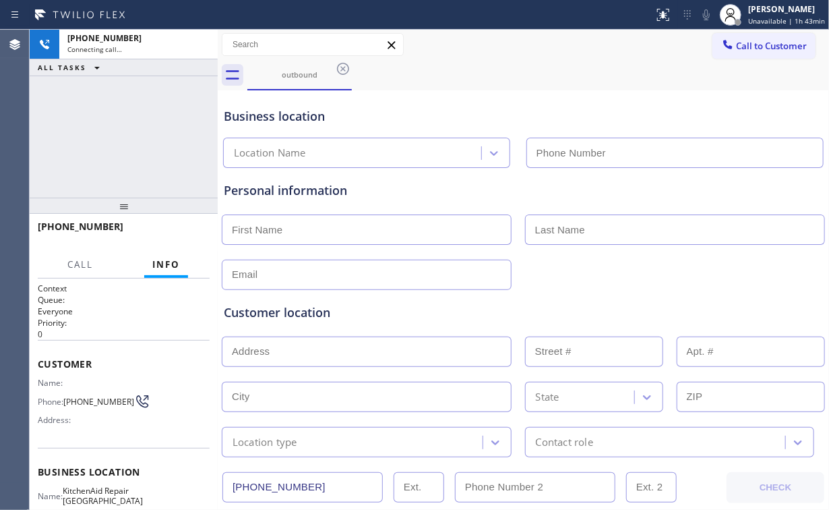
type input "[PHONE_NUMBER]"
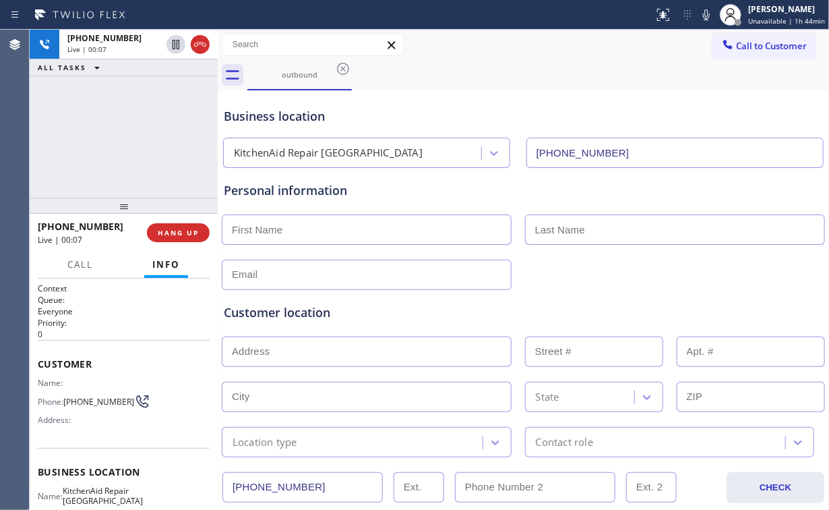
drag, startPoint x: 113, startPoint y: 150, endPoint x: 170, endPoint y: 211, distance: 83.4
click at [115, 151] on div "[PHONE_NUMBER] Live | 00:07 ALL TASKS ALL TASKS ACTIVE TASKS TASKS IN WRAP UP" at bounding box center [124, 114] width 188 height 168
click at [200, 232] on button "HANG UP" at bounding box center [178, 232] width 63 height 19
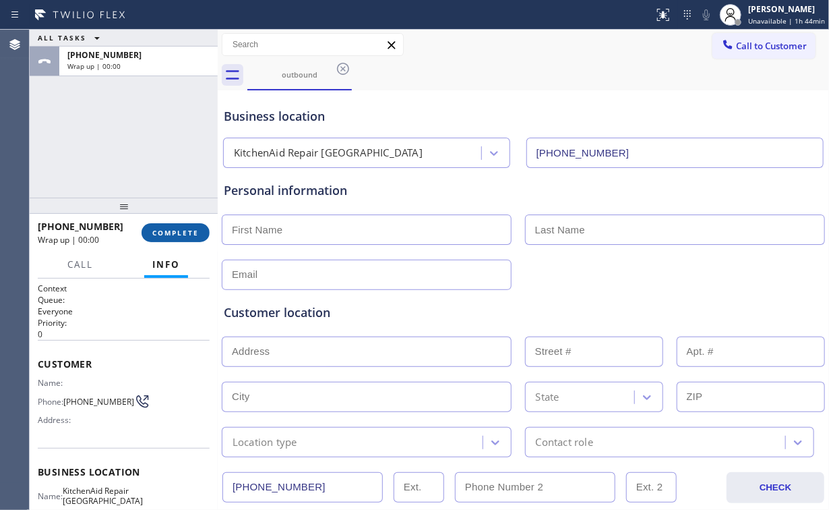
click at [200, 233] on button "COMPLETE" at bounding box center [176, 232] width 68 height 19
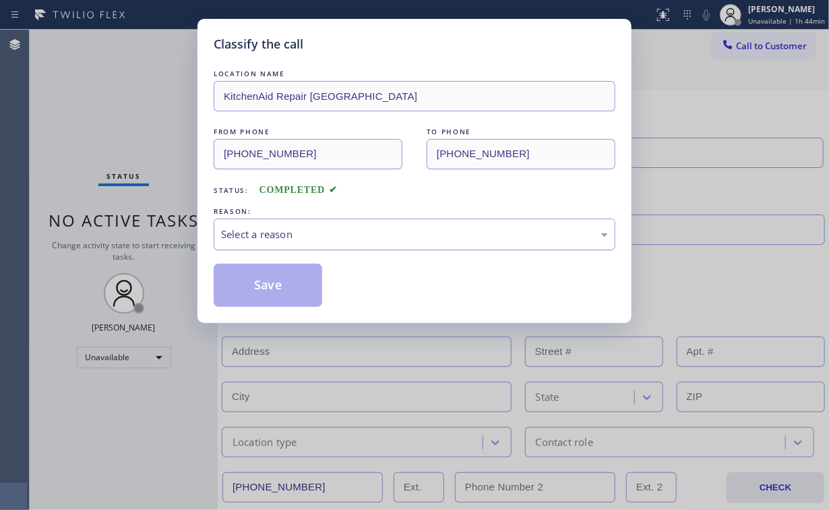
click at [221, 235] on div "Select a reason" at bounding box center [414, 234] width 387 height 16
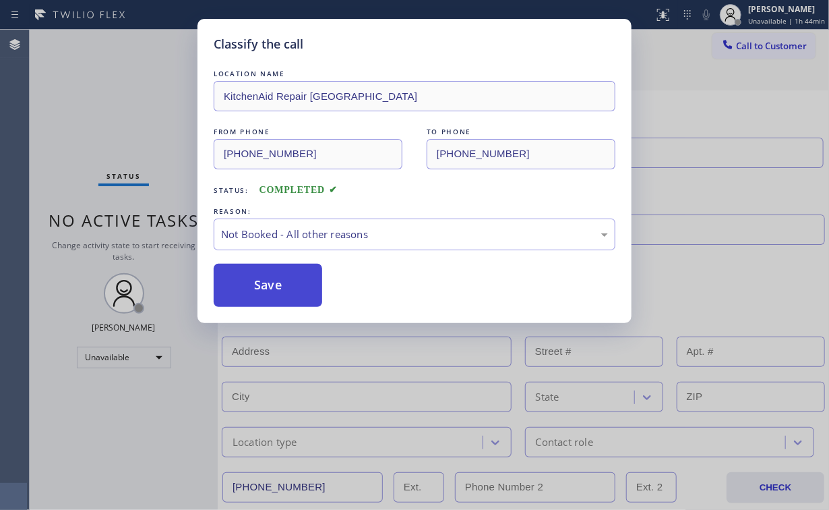
click at [253, 283] on button "Save" at bounding box center [268, 285] width 109 height 43
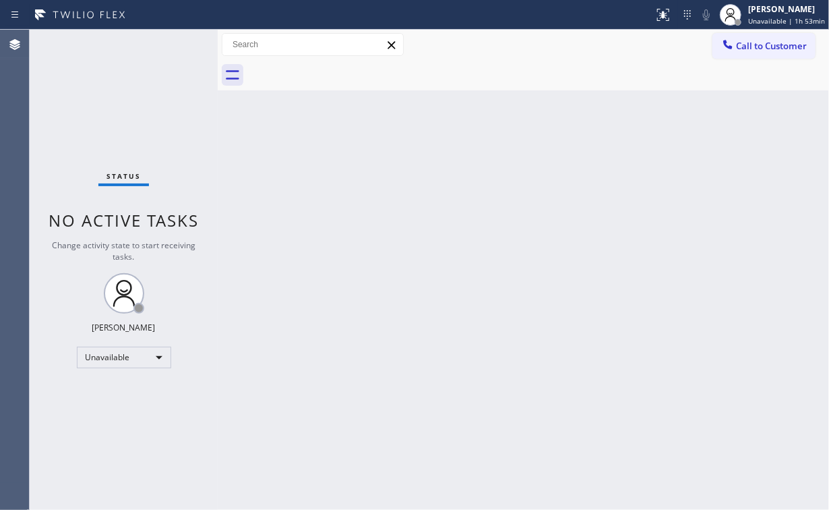
click at [84, 71] on div "Status No active tasks Change activity state to start receiving tasks. [PERSON_…" at bounding box center [124, 270] width 188 height 480
click at [745, 38] on button "Call to Customer" at bounding box center [763, 46] width 103 height 26
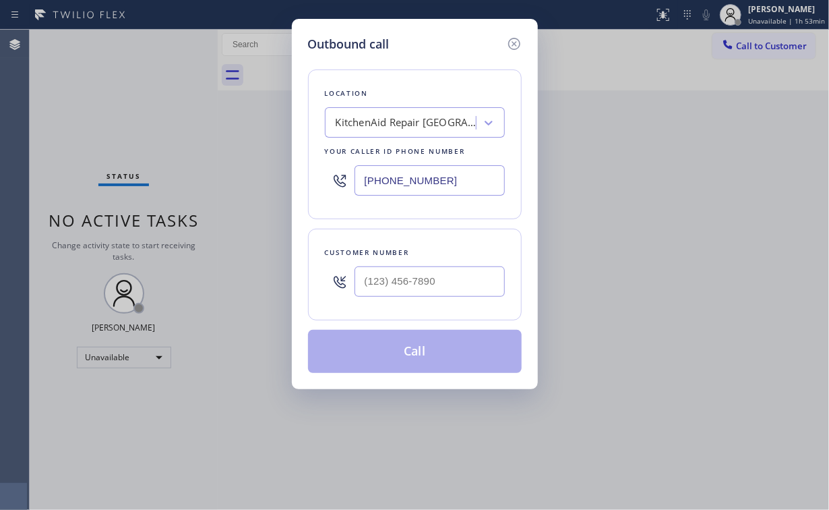
drag, startPoint x: 433, startPoint y: 183, endPoint x: 218, endPoint y: 129, distance: 222.3
click at [250, 162] on div "Outbound call Location KitchenAid Repair [GEOGRAPHIC_DATA] Your caller id phone…" at bounding box center [414, 255] width 829 height 510
paste input "928-8632"
type input "[PHONE_NUMBER]"
click at [425, 274] on input "(___) ___-____" at bounding box center [430, 281] width 150 height 30
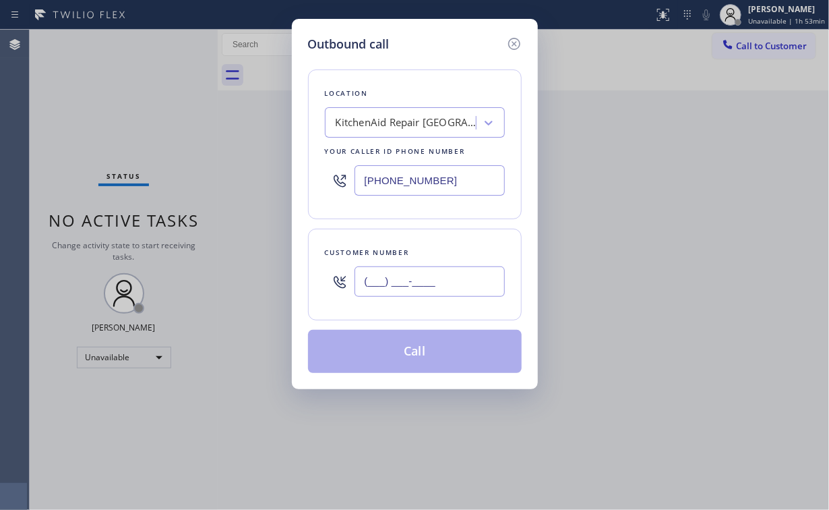
paste input "201) 359-0317"
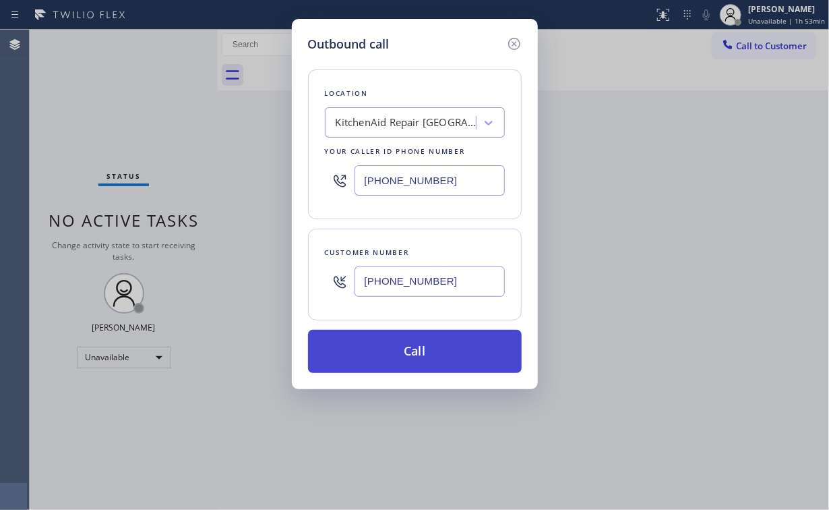
type input "[PHONE_NUMBER]"
click at [398, 359] on button "Call" at bounding box center [415, 351] width 214 height 43
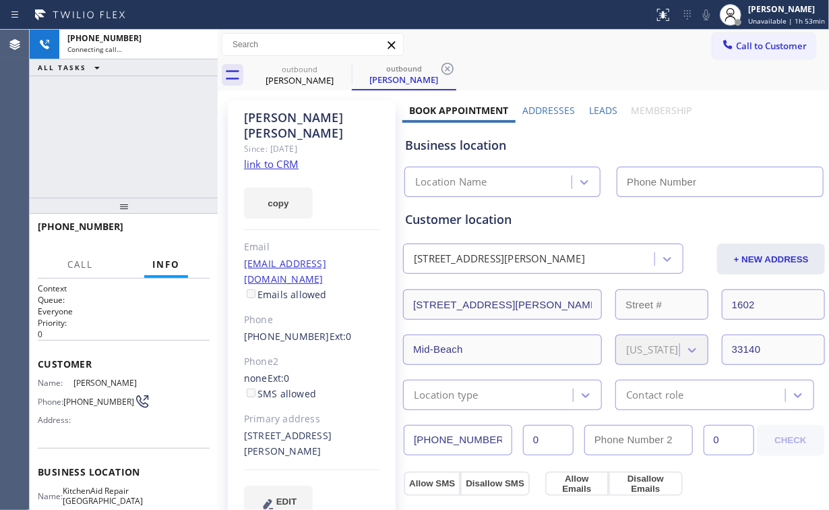
click at [129, 112] on div "[PHONE_NUMBER] Connecting call… ALL TASKS ALL TASKS ACTIVE TASKS TASKS IN WRAP …" at bounding box center [124, 114] width 188 height 168
type input "[PHONE_NUMBER]"
click at [99, 150] on div "[PHONE_NUMBER] Connecting call… ALL TASKS ALL TASKS ACTIVE TASKS TASKS IN WRAP …" at bounding box center [124, 114] width 188 height 168
click at [134, 137] on div "[PHONE_NUMBER] Connecting call… ALL TASKS ALL TASKS ACTIVE TASKS TASKS IN WRAP …" at bounding box center [124, 114] width 188 height 168
click at [133, 133] on div "[PHONE_NUMBER] Connecting call… ALL TASKS ALL TASKS ACTIVE TASKS TASKS IN WRAP …" at bounding box center [124, 114] width 188 height 168
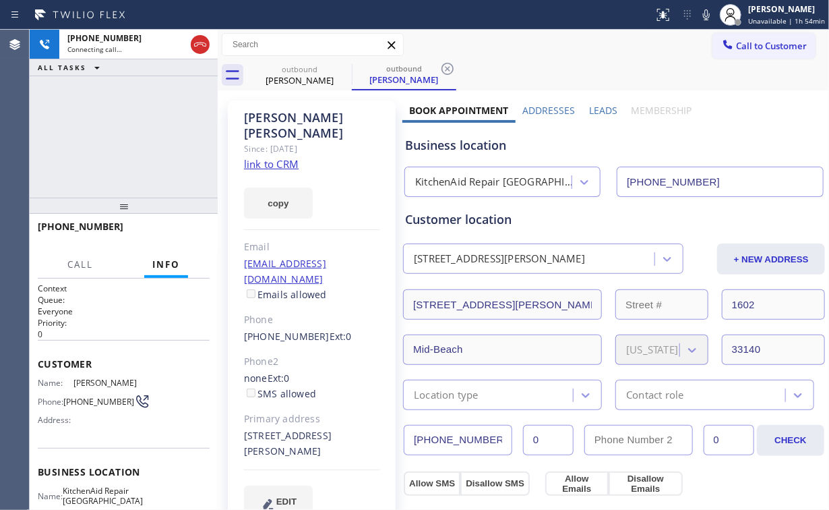
click at [133, 133] on div "[PHONE_NUMBER] Connecting call… ALL TASKS ALL TASKS ACTIVE TASKS TASKS IN WRAP …" at bounding box center [124, 114] width 188 height 168
click at [149, 127] on div "[PHONE_NUMBER] Connecting call… ALL TASKS ALL TASKS ACTIVE TASKS TASKS IN WRAP …" at bounding box center [124, 114] width 188 height 168
click at [146, 127] on div "[PHONE_NUMBER] Connecting call… ALL TASKS ALL TASKS ACTIVE TASKS TASKS IN WRAP …" at bounding box center [124, 114] width 188 height 168
click at [191, 232] on span "HANG UP" at bounding box center [178, 232] width 41 height 9
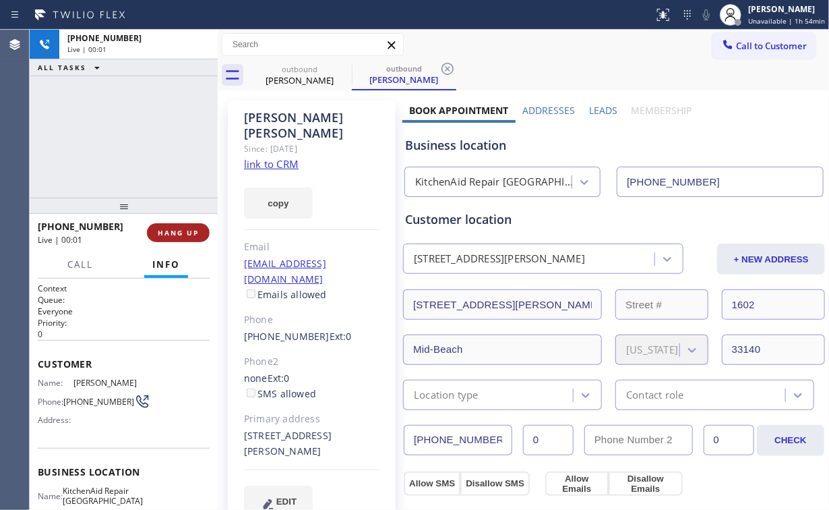
click at [190, 232] on span "HANG UP" at bounding box center [178, 232] width 41 height 9
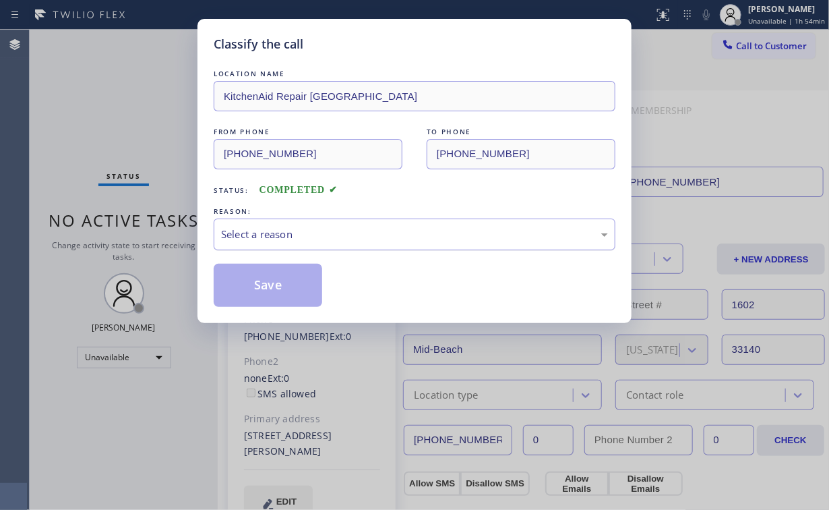
click at [261, 237] on div "Select a reason" at bounding box center [414, 234] width 387 height 16
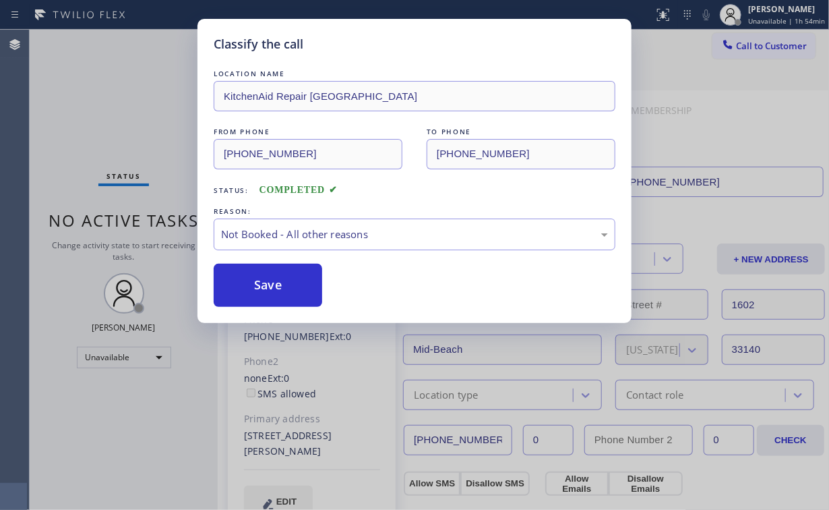
drag, startPoint x: 271, startPoint y: 286, endPoint x: 127, endPoint y: 119, distance: 221.3
click at [272, 285] on button "Save" at bounding box center [268, 285] width 109 height 43
click at [112, 104] on div "Classify the call LOCATION NAME KitchenAid Repair [GEOGRAPHIC_DATA] FROM PHONE …" at bounding box center [414, 255] width 829 height 510
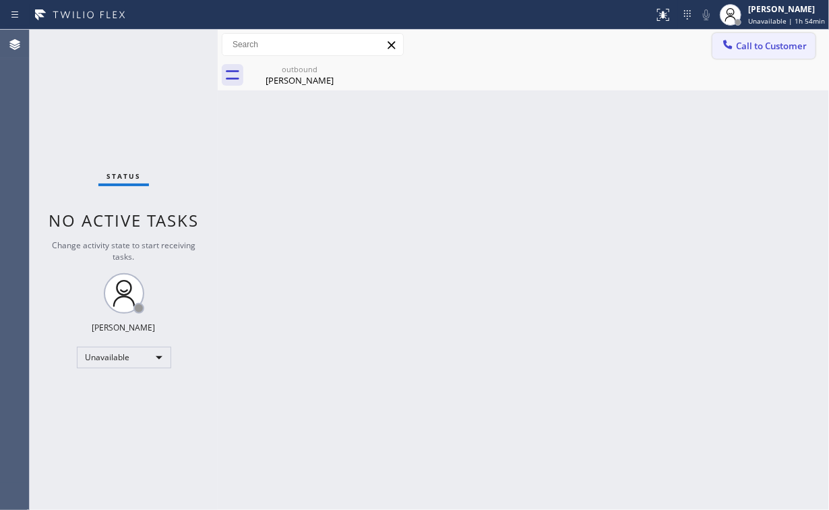
click at [749, 41] on span "Call to Customer" at bounding box center [771, 46] width 71 height 12
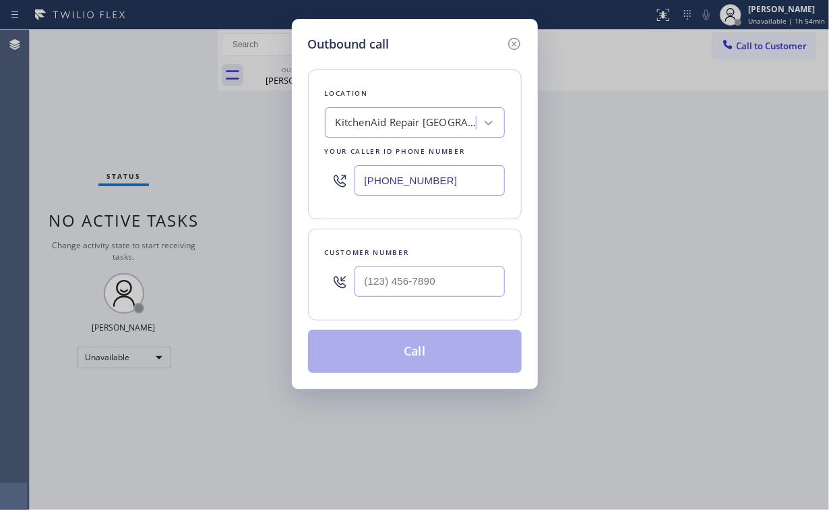
drag, startPoint x: 486, startPoint y: 175, endPoint x: 311, endPoint y: 176, distance: 174.6
click at [311, 176] on div "Location [GEOGRAPHIC_DATA] Repair [GEOGRAPHIC_DATA] Your caller id phone number…" at bounding box center [415, 144] width 214 height 150
paste input "676-0519"
type input "[PHONE_NUMBER]"
drag, startPoint x: 410, startPoint y: 284, endPoint x: 469, endPoint y: 280, distance: 59.5
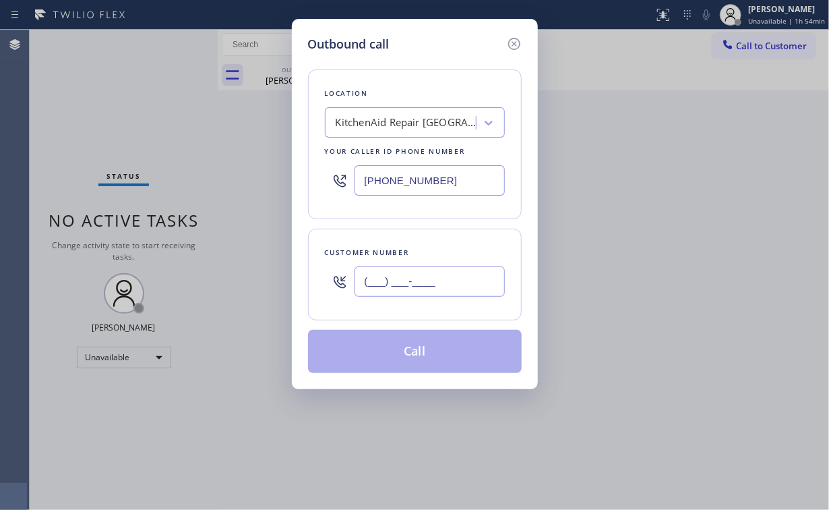
click at [410, 284] on input "(___) ___-____" at bounding box center [430, 281] width 150 height 30
paste input "305) 361-1689"
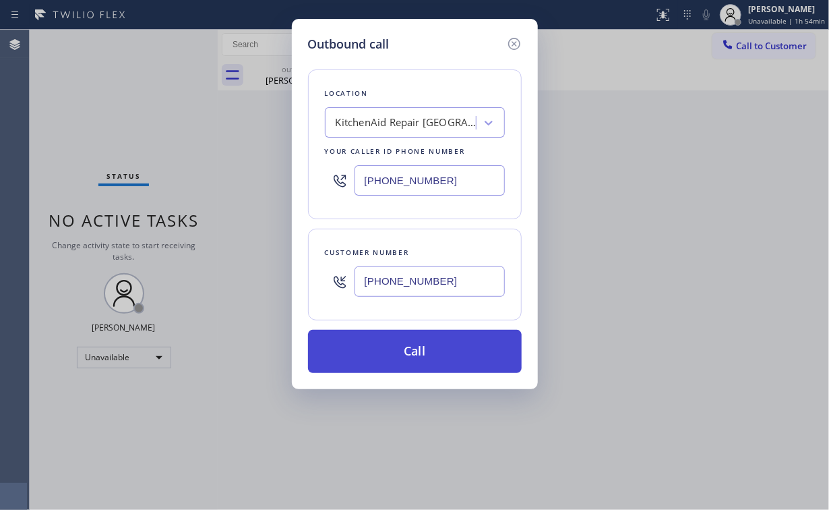
type input "[PHONE_NUMBER]"
drag, startPoint x: 415, startPoint y: 339, endPoint x: 404, endPoint y: 350, distance: 15.7
click at [415, 340] on button "Call" at bounding box center [415, 351] width 214 height 43
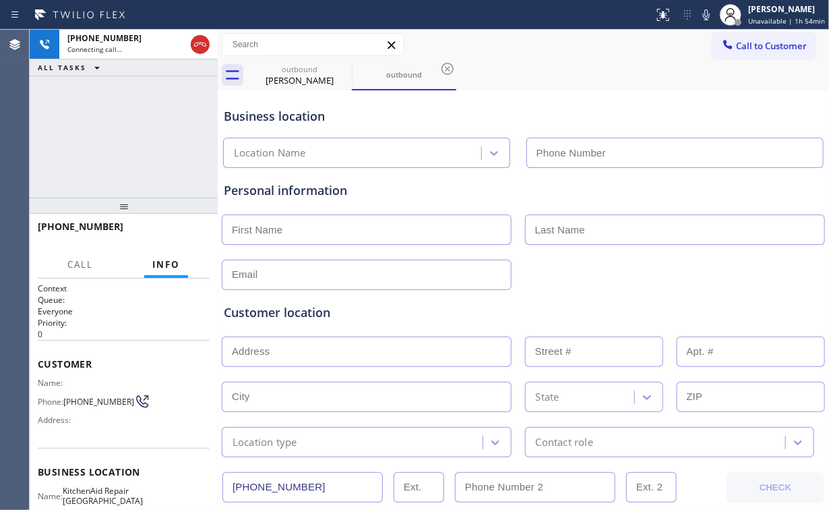
type input "[PHONE_NUMBER]"
drag, startPoint x: 78, startPoint y: 125, endPoint x: 290, endPoint y: 108, distance: 212.4
click at [79, 125] on div "[PHONE_NUMBER] Connecting call… ALL TASKS ALL TASKS ACTIVE TASKS TASKS IN WRAP …" at bounding box center [124, 114] width 188 height 168
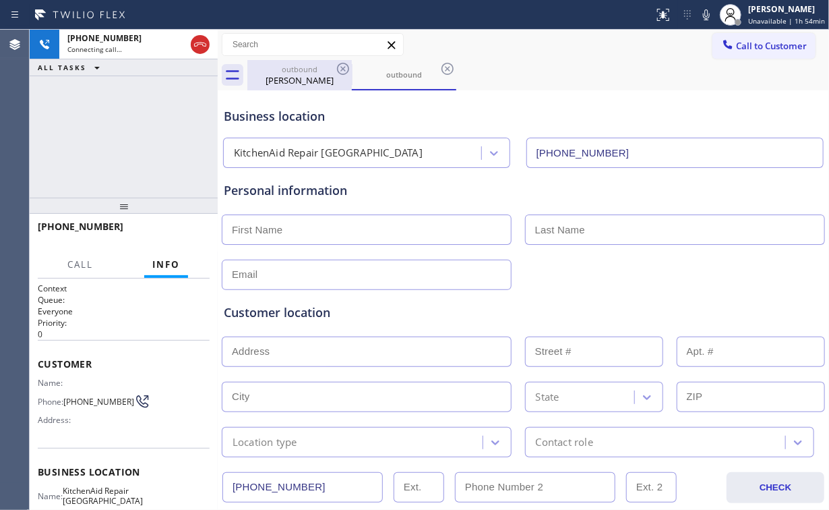
click at [307, 83] on div "[PERSON_NAME]" at bounding box center [300, 80] width 102 height 12
type input "[PHONE_NUMBER]"
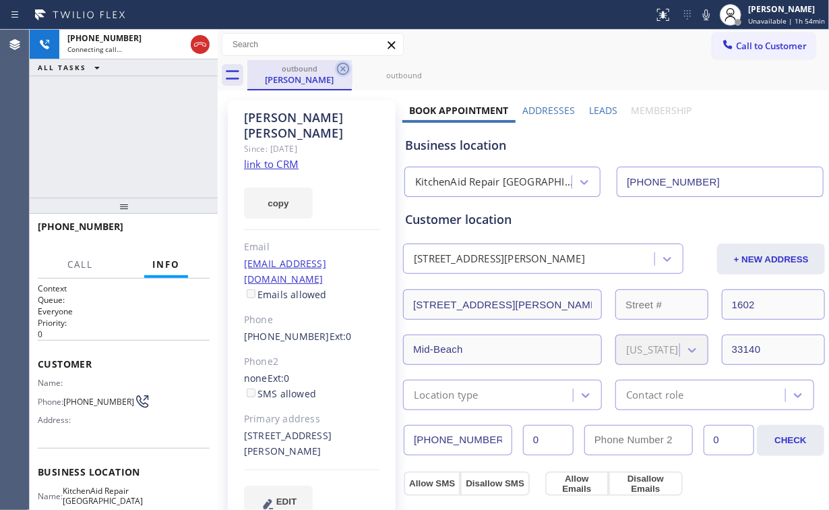
click at [345, 66] on icon at bounding box center [343, 69] width 16 height 16
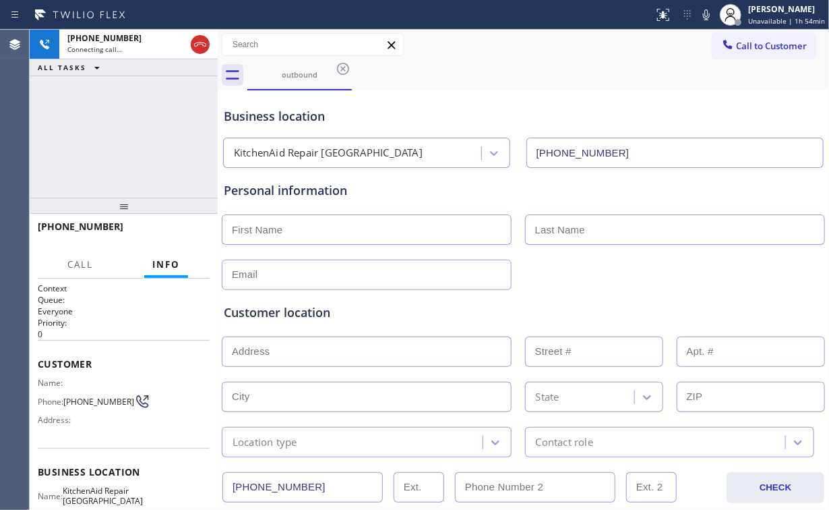
click at [139, 128] on div "[PHONE_NUMBER] Connecting call… ALL TASKS ALL TASKS ACTIVE TASKS TASKS IN WRAP …" at bounding box center [124, 114] width 188 height 168
click at [137, 132] on div "[PHONE_NUMBER] Live | 00:04 ALL TASKS ALL TASKS ACTIVE TASKS TASKS IN WRAP UP" at bounding box center [124, 114] width 188 height 168
click at [137, 131] on div "[PHONE_NUMBER] Live | 00:04 ALL TASKS ALL TASKS ACTIVE TASKS TASKS IN WRAP UP" at bounding box center [124, 114] width 188 height 168
click at [133, 135] on div "[PHONE_NUMBER] Live | 00:08 ALL TASKS ALL TASKS ACTIVE TASKS TASKS IN WRAP UP" at bounding box center [124, 114] width 188 height 168
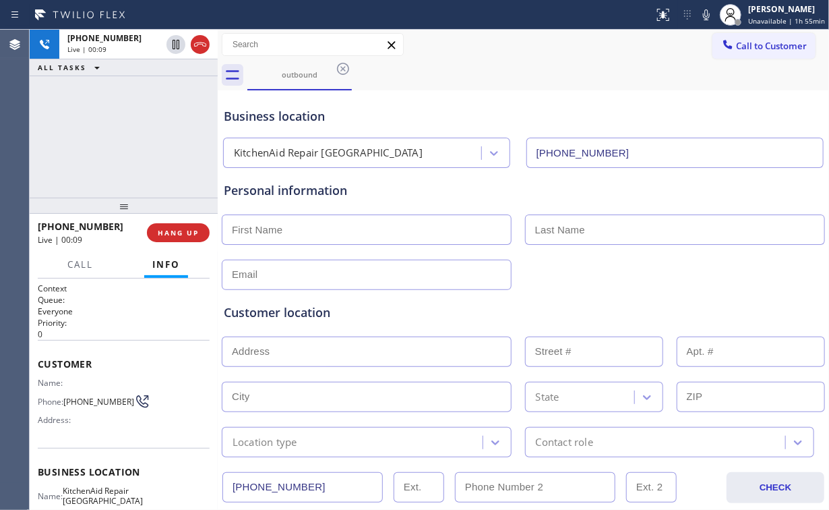
click at [133, 135] on div "[PHONE_NUMBER] Live | 00:09 ALL TASKS ALL TASKS ACTIVE TASKS TASKS IN WRAP UP" at bounding box center [124, 114] width 188 height 168
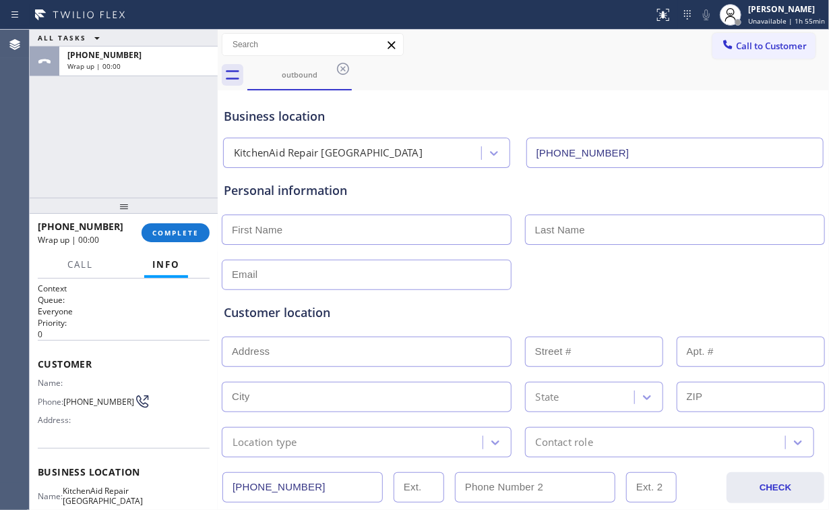
click at [198, 115] on div "ALL TASKS ALL TASKS ACTIVE TASKS TASKS IN WRAP UP [PHONE_NUMBER] Wrap up | 00:00" at bounding box center [124, 114] width 188 height 168
click at [182, 235] on span "COMPLETE" at bounding box center [175, 232] width 47 height 9
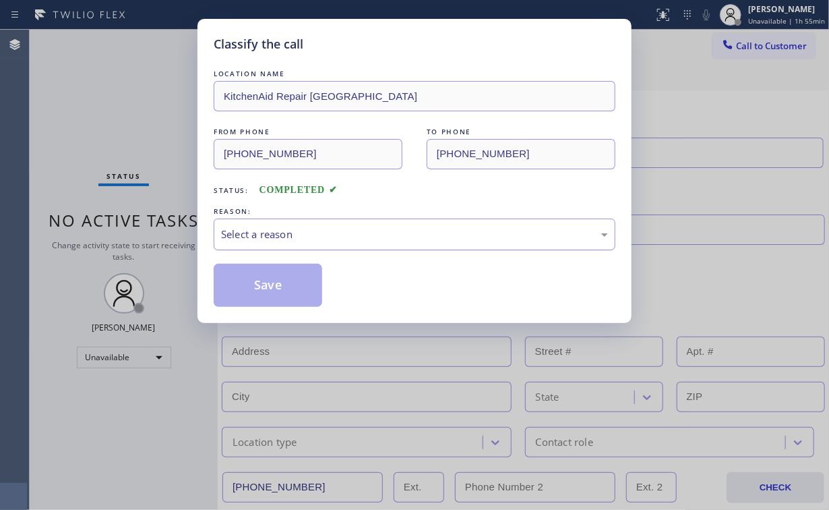
click at [297, 226] on div "Select a reason" at bounding box center [414, 234] width 387 height 16
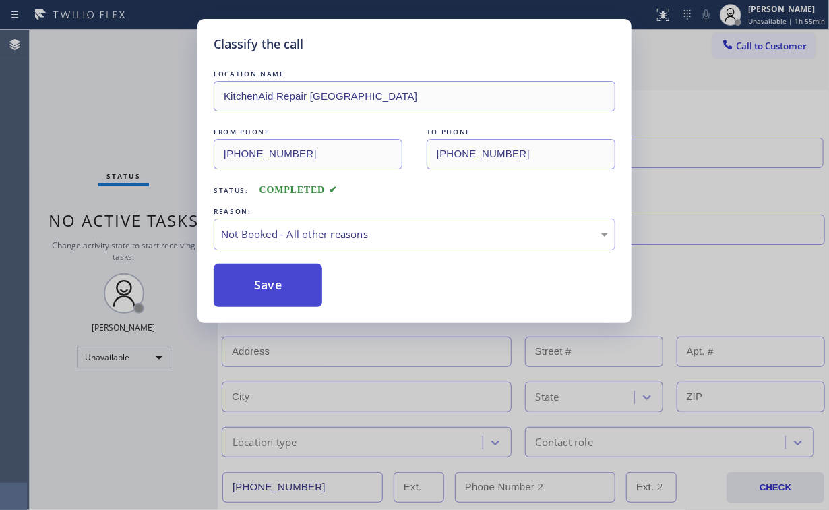
click at [264, 286] on button "Save" at bounding box center [268, 285] width 109 height 43
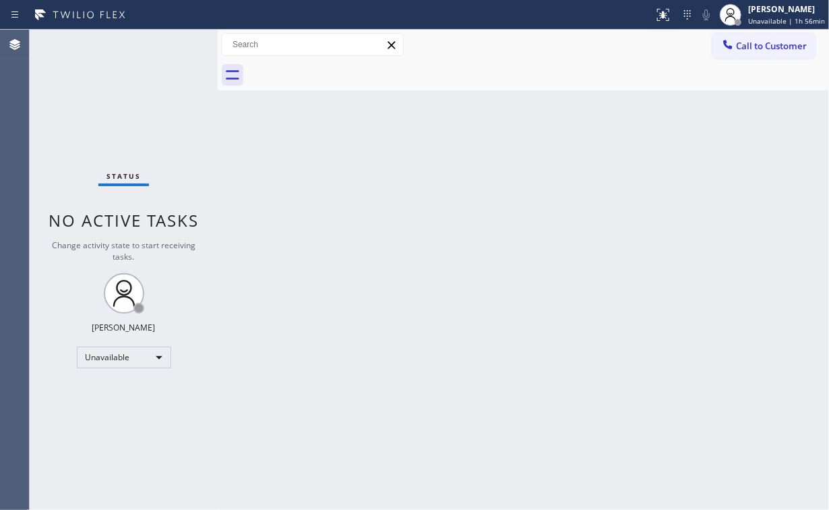
drag, startPoint x: 129, startPoint y: 117, endPoint x: 112, endPoint y: 1, distance: 117.2
click at [129, 111] on div "Status No active tasks Change activity state to start receiving tasks. [PERSON_…" at bounding box center [124, 270] width 188 height 480
drag, startPoint x: 99, startPoint y: 99, endPoint x: 77, endPoint y: 0, distance: 101.5
click at [98, 94] on div "Status No active tasks Change activity state to start receiving tasks. [PERSON_…" at bounding box center [124, 270] width 188 height 480
click at [743, 47] on span "Call to Customer" at bounding box center [771, 46] width 71 height 12
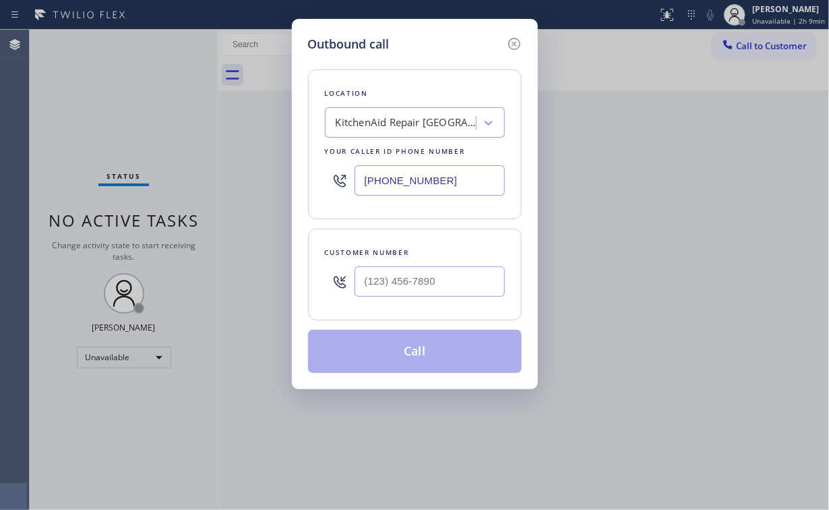
drag, startPoint x: 470, startPoint y: 173, endPoint x: 150, endPoint y: 168, distance: 319.5
click at [217, 176] on div "Outbound call Location KitchenAid Repair [GEOGRAPHIC_DATA] Your caller id phone…" at bounding box center [414, 255] width 829 height 510
paste input "949) 899-6661"
type input "[PHONE_NUMBER]"
click at [447, 290] on input "(___) ___-____" at bounding box center [430, 281] width 150 height 30
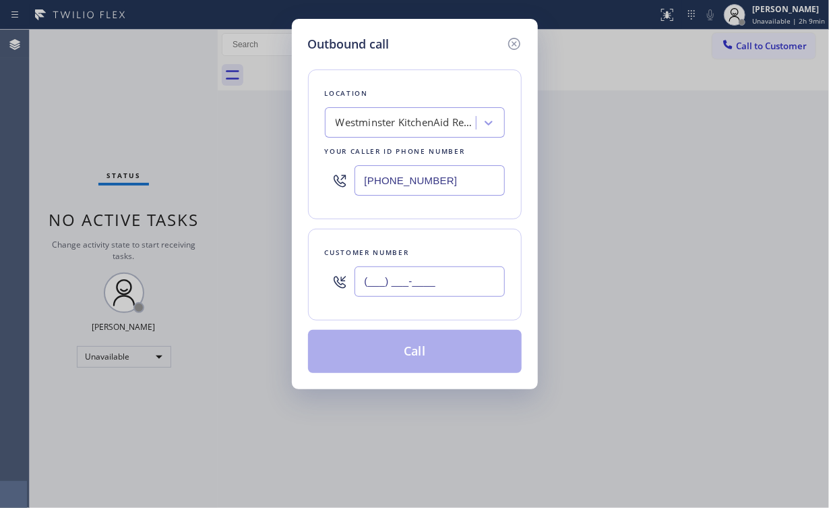
paste input "714) 654-8511"
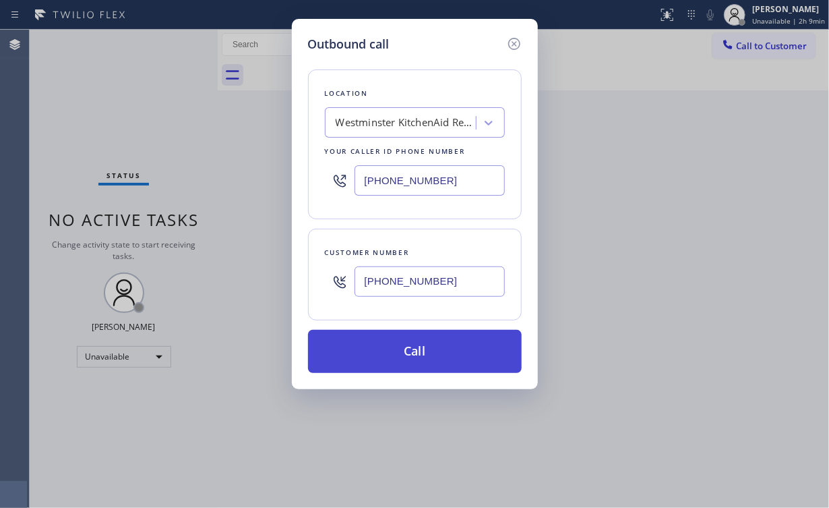
type input "[PHONE_NUMBER]"
click at [435, 355] on button "Call" at bounding box center [415, 351] width 214 height 43
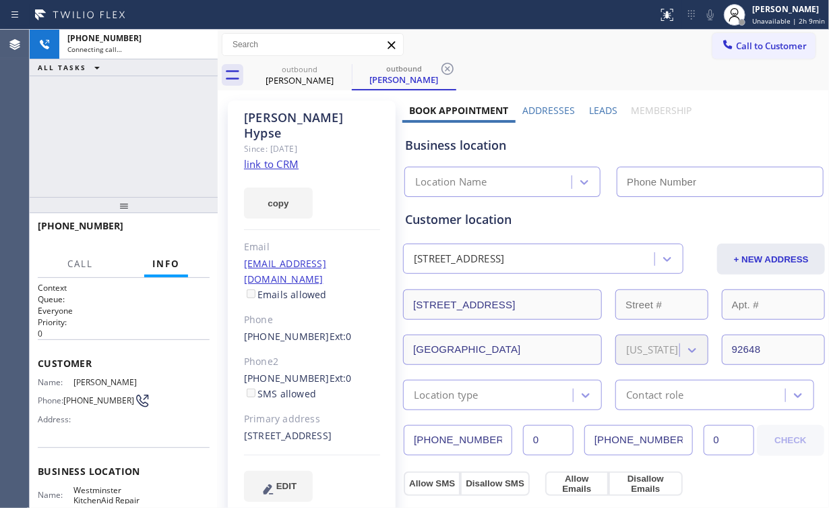
click at [166, 143] on div "[PHONE_NUMBER] Connecting call… ALL TASKS ALL TASKS ACTIVE TASKS TASKS IN WRAP …" at bounding box center [124, 113] width 188 height 167
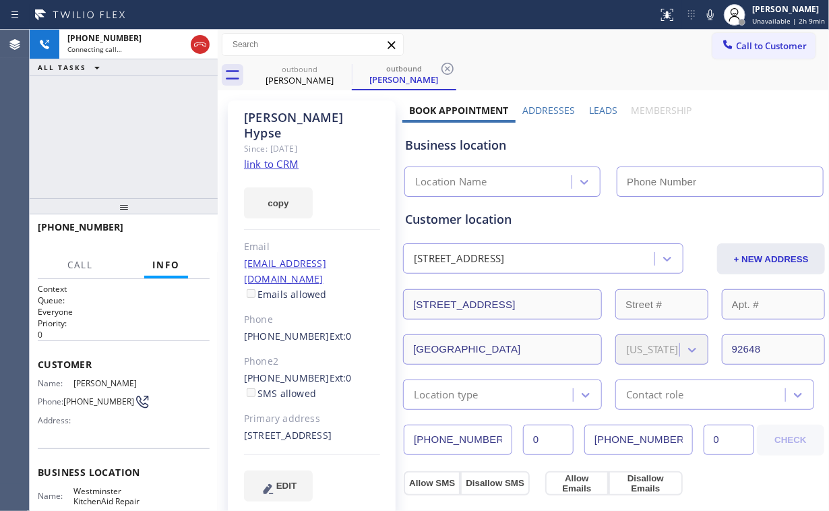
type input "[PHONE_NUMBER]"
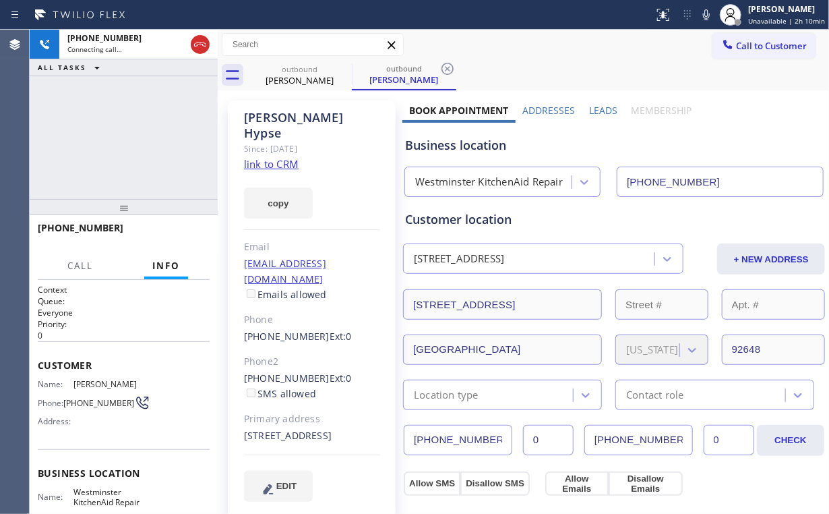
click at [80, 154] on div "[PHONE_NUMBER] Connecting call… ALL TASKS ALL TASKS ACTIVE TASKS TASKS IN WRAP …" at bounding box center [124, 114] width 188 height 169
click at [166, 233] on span "HANG UP" at bounding box center [178, 233] width 41 height 9
click at [173, 233] on span "HANG UP" at bounding box center [178, 233] width 41 height 9
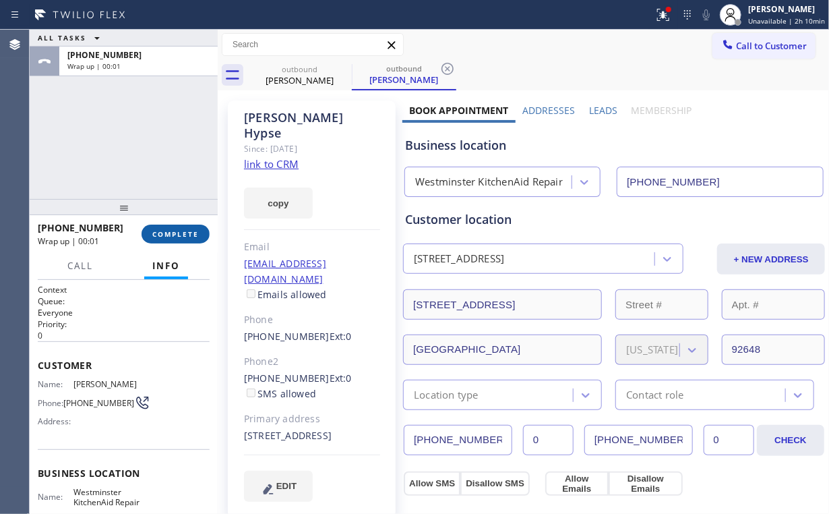
click at [179, 232] on span "COMPLETE" at bounding box center [175, 233] width 47 height 9
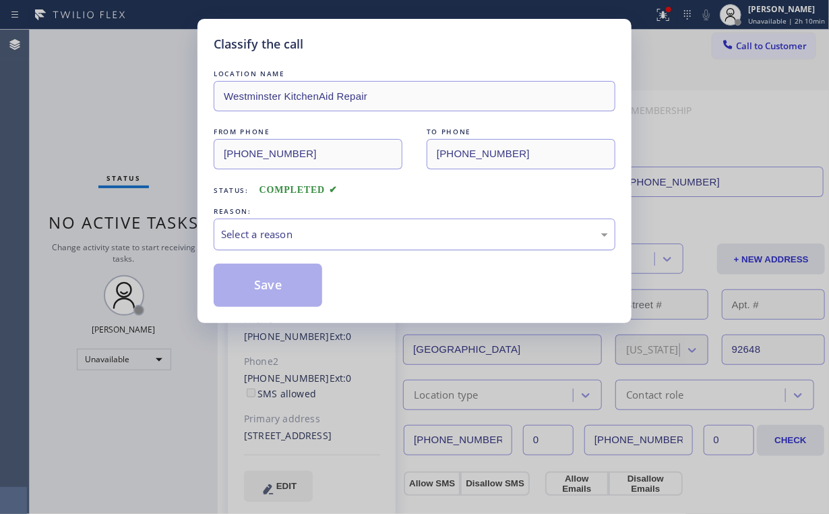
click at [264, 239] on div "Select a reason" at bounding box center [414, 234] width 387 height 16
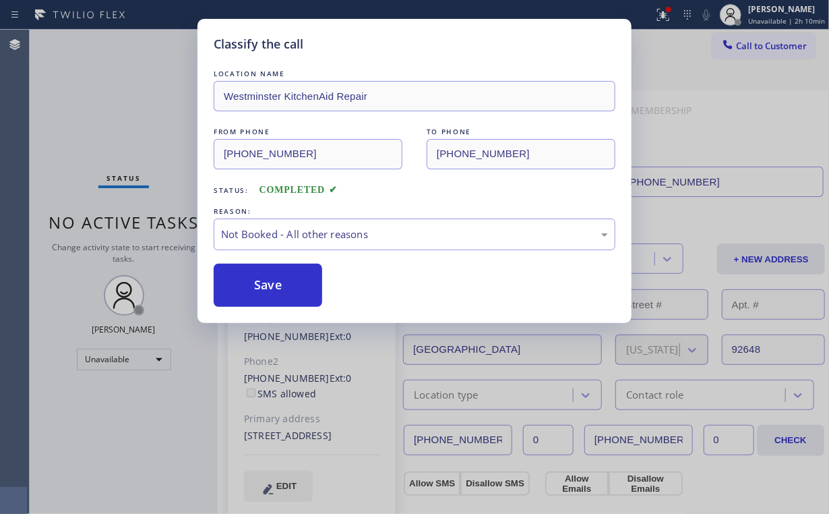
click at [266, 288] on button "Save" at bounding box center [268, 285] width 109 height 43
drag, startPoint x: 121, startPoint y: 97, endPoint x: 127, endPoint y: 60, distance: 37.6
click at [122, 95] on div "Classify the call LOCATION NAME Westminster KitchenAid Repair FROM PHONE [PHONE…" at bounding box center [414, 257] width 829 height 514
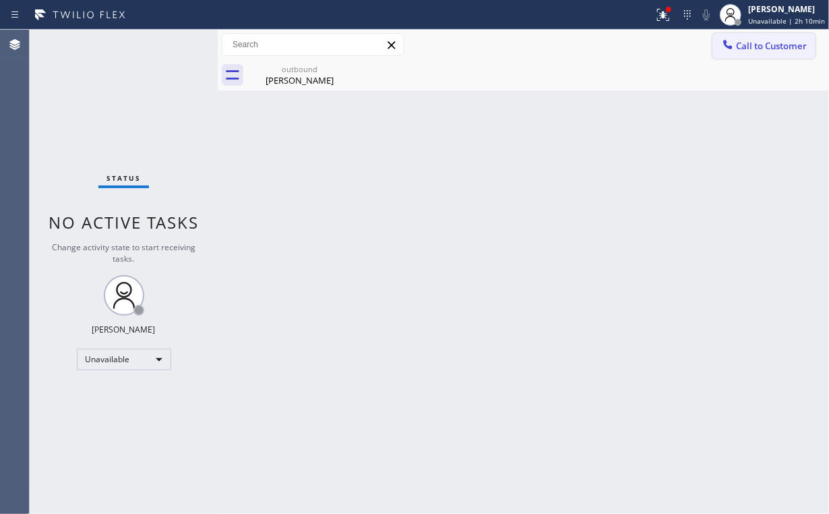
click at [752, 40] on span "Call to Customer" at bounding box center [771, 46] width 71 height 12
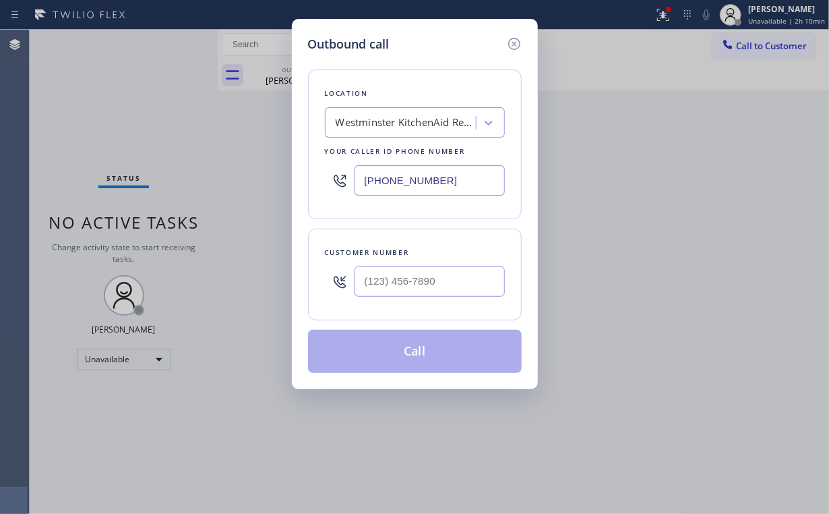
drag, startPoint x: 513, startPoint y: 42, endPoint x: 610, endPoint y: 27, distance: 98.2
click at [514, 42] on icon at bounding box center [514, 44] width 16 height 16
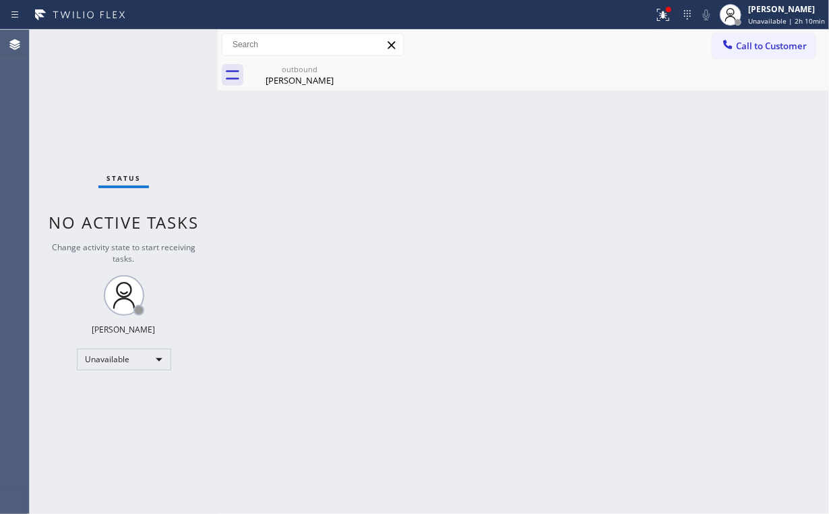
drag, startPoint x: 658, startPoint y: 11, endPoint x: 594, endPoint y: 175, distance: 175.9
click at [659, 11] on icon at bounding box center [663, 15] width 16 height 16
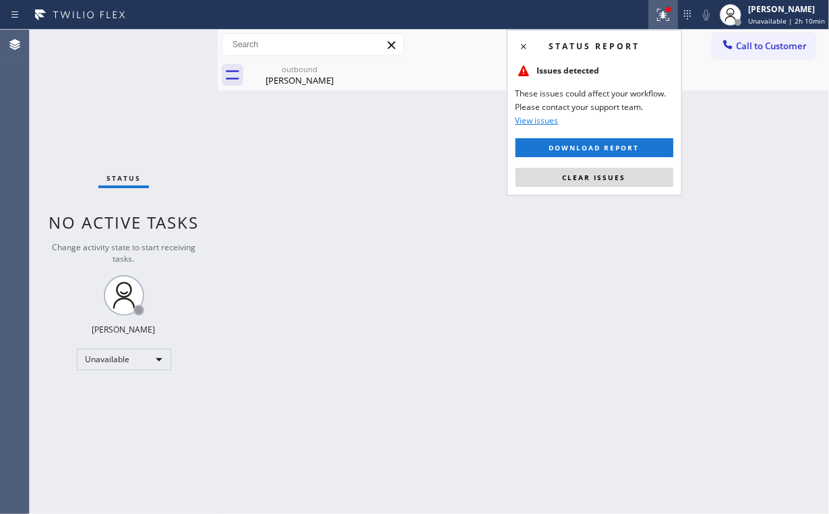
drag, startPoint x: 594, startPoint y: 174, endPoint x: 648, endPoint y: 171, distance: 54.7
click at [599, 176] on span "Clear issues" at bounding box center [594, 177] width 63 height 9
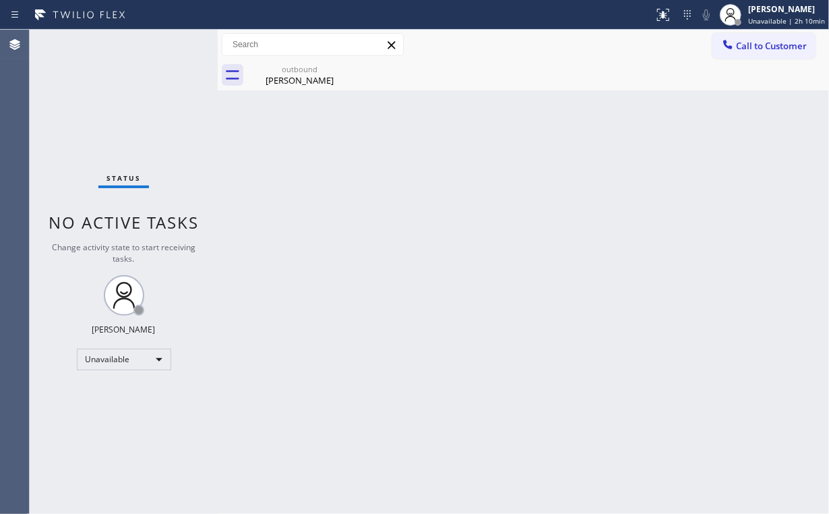
click at [747, 96] on div "Back to Dashboard Change Sender ID Customers Technicians Select a contact Outbo…" at bounding box center [523, 272] width 611 height 484
drag, startPoint x: 776, startPoint y: 46, endPoint x: 628, endPoint y: 110, distance: 161.5
click at [775, 47] on span "Call to Customer" at bounding box center [771, 46] width 71 height 12
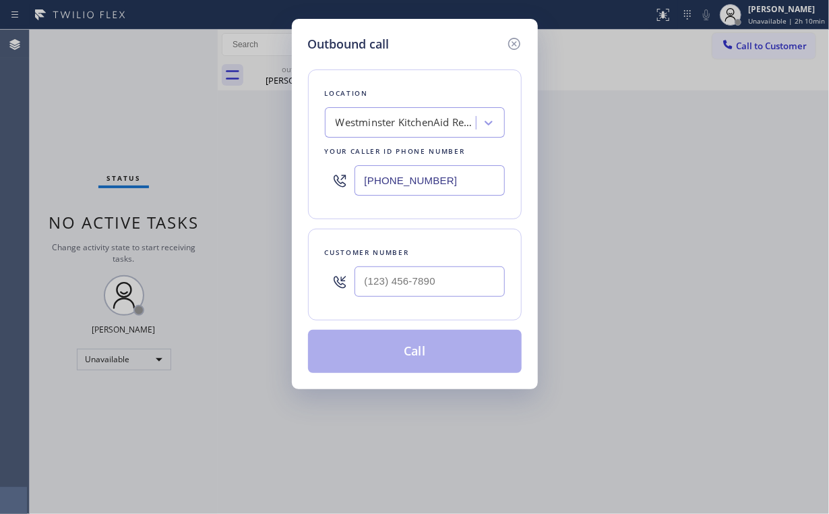
drag, startPoint x: 484, startPoint y: 181, endPoint x: 194, endPoint y: 152, distance: 291.3
click at [310, 165] on div "Location [GEOGRAPHIC_DATA] KitchenAid Repair Your caller id phone number [PHONE…" at bounding box center [415, 144] width 214 height 150
paste input "747) 223-633"
type input "[PHONE_NUMBER]"
click at [420, 274] on input "(___) ___-____" at bounding box center [430, 281] width 150 height 30
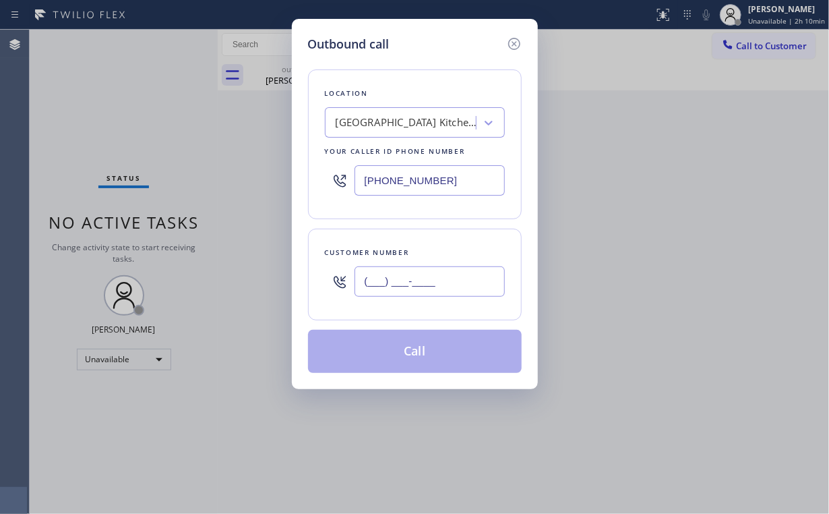
paste input "323) 829-7577"
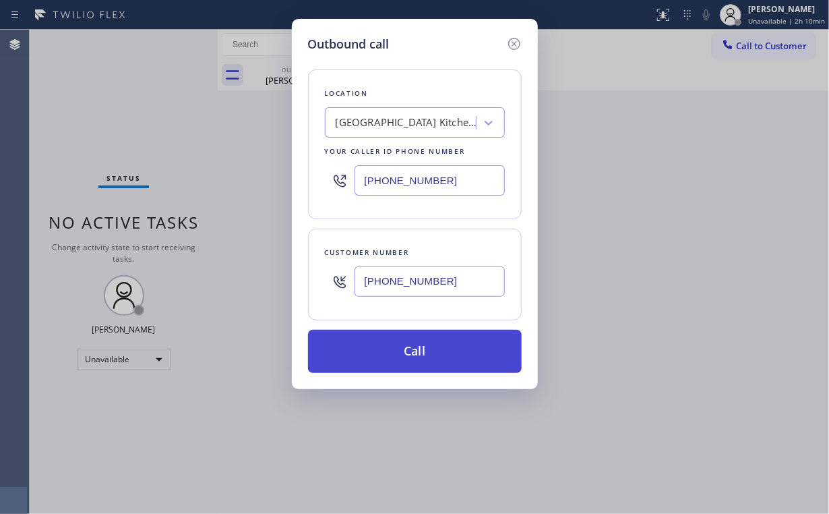
type input "[PHONE_NUMBER]"
click at [398, 356] on button "Call" at bounding box center [415, 351] width 214 height 43
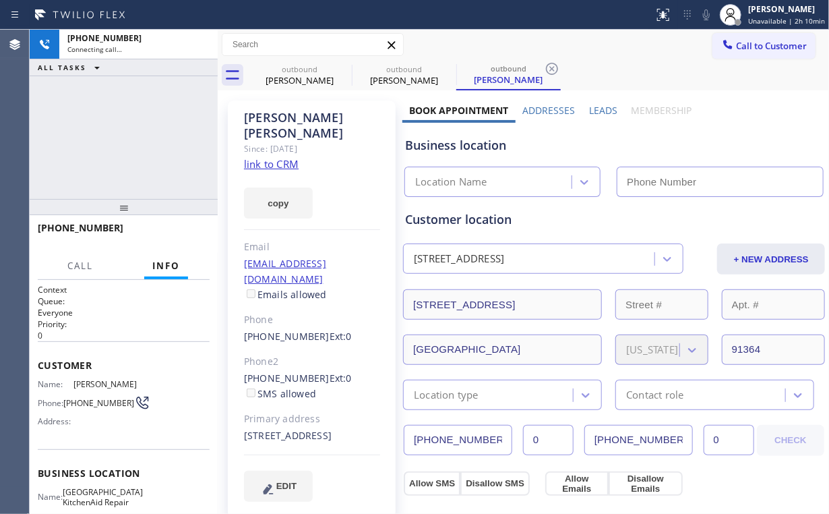
click at [135, 124] on div "[PHONE_NUMBER] Connecting call… ALL TASKS ALL TASKS ACTIVE TASKS TASKS IN WRAP …" at bounding box center [124, 114] width 188 height 169
click at [300, 73] on div "outbound" at bounding box center [300, 69] width 102 height 10
type input "[PHONE_NUMBER]"
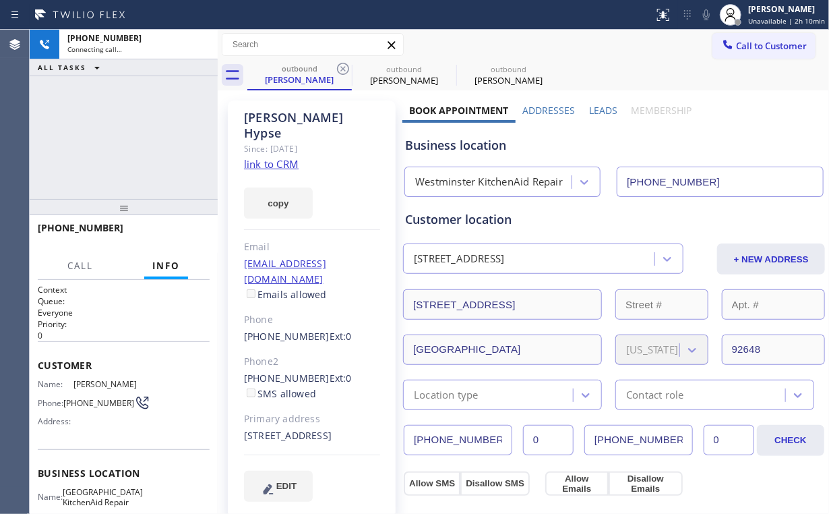
drag, startPoint x: 338, startPoint y: 67, endPoint x: 329, endPoint y: 92, distance: 25.8
click at [338, 67] on icon at bounding box center [343, 69] width 16 height 16
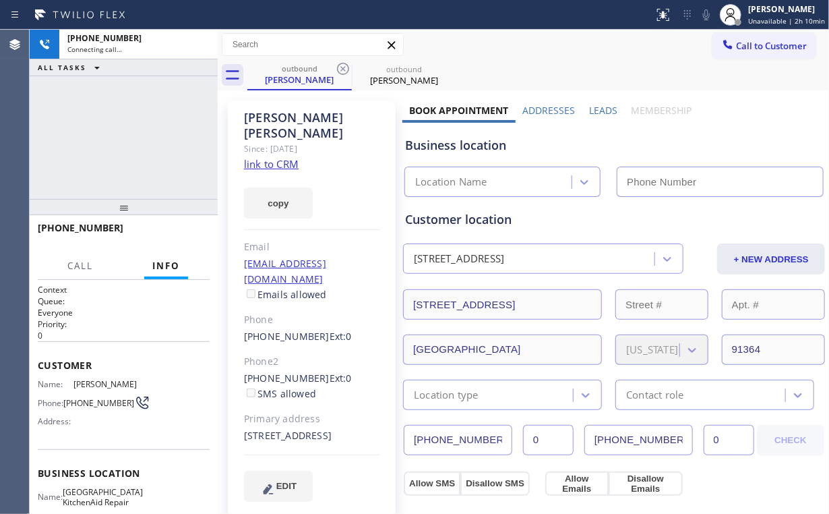
type input "[PHONE_NUMBER]"
click at [148, 121] on div "[PHONE_NUMBER] Connecting call… ALL TASKS ALL TASKS ACTIVE TASKS TASKS IN WRAP …" at bounding box center [124, 114] width 188 height 169
click at [183, 136] on div "[PHONE_NUMBER] Connecting call… ALL TASKS ALL TASKS ACTIVE TASKS TASKS IN WRAP …" at bounding box center [124, 114] width 188 height 169
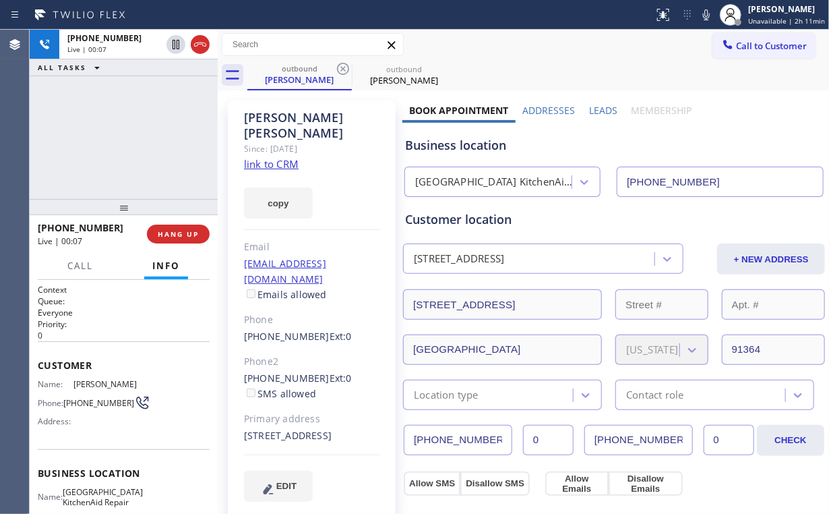
click at [509, 182] on div "[GEOGRAPHIC_DATA] KitchenAid Repair" at bounding box center [494, 183] width 158 height 16
click at [136, 137] on div "[PHONE_NUMBER] Live | 00:12 ALL TASKS ALL TASKS ACTIVE TASKS TASKS IN WRAP UP" at bounding box center [124, 114] width 188 height 169
click at [136, 137] on div "[PHONE_NUMBER] Live | 00:13 ALL TASKS ALL TASKS ACTIVE TASKS TASKS IN WRAP UP" at bounding box center [124, 114] width 188 height 169
click at [136, 137] on div "[PHONE_NUMBER] Live | 00:14 ALL TASKS ALL TASKS ACTIVE TASKS TASKS IN WRAP UP" at bounding box center [124, 114] width 188 height 169
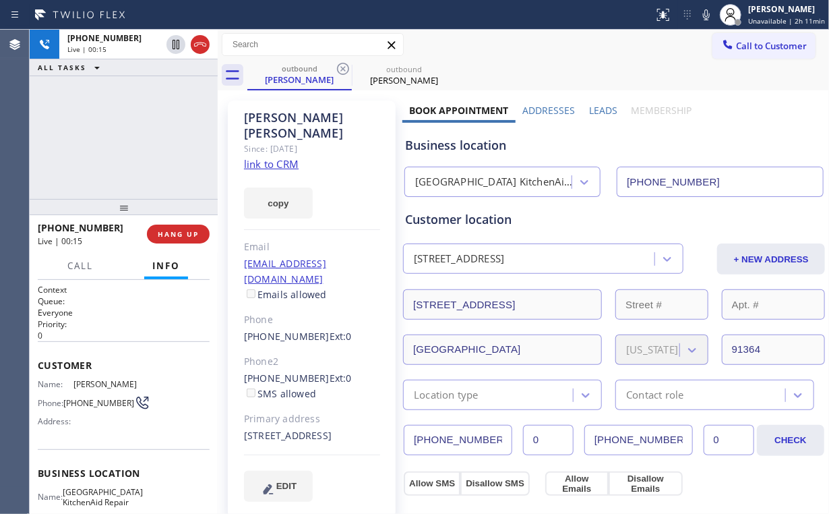
click at [136, 137] on div "[PHONE_NUMBER] Live | 00:15 ALL TASKS ALL TASKS ACTIVE TASKS TASKS IN WRAP UP" at bounding box center [124, 114] width 188 height 169
click at [136, 137] on div "[PHONE_NUMBER] Live | 00:16 ALL TASKS ALL TASKS ACTIVE TASKS TASKS IN WRAP UP" at bounding box center [124, 114] width 188 height 169
click at [136, 137] on div "[PHONE_NUMBER] Live | 00:17 ALL TASKS ALL TASKS ACTIVE TASKS TASKS IN WRAP UP" at bounding box center [124, 114] width 188 height 169
click at [136, 137] on div "[PHONE_NUMBER] Live | 00:18 ALL TASKS ALL TASKS ACTIVE TASKS TASKS IN WRAP UP" at bounding box center [124, 114] width 188 height 169
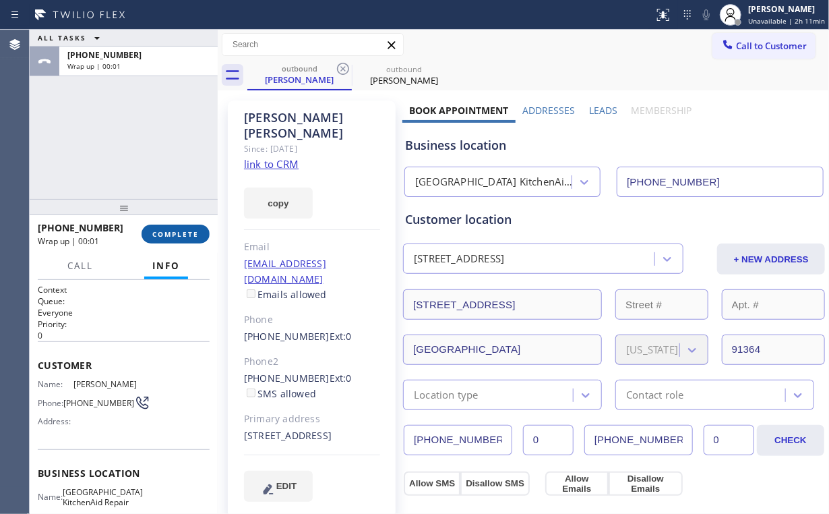
click at [180, 234] on span "COMPLETE" at bounding box center [175, 233] width 47 height 9
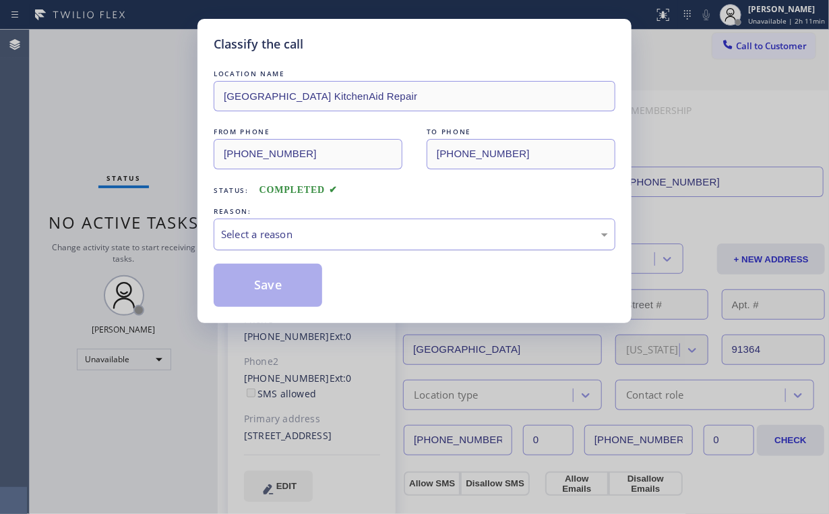
click at [282, 241] on div "Select a reason" at bounding box center [415, 234] width 402 height 32
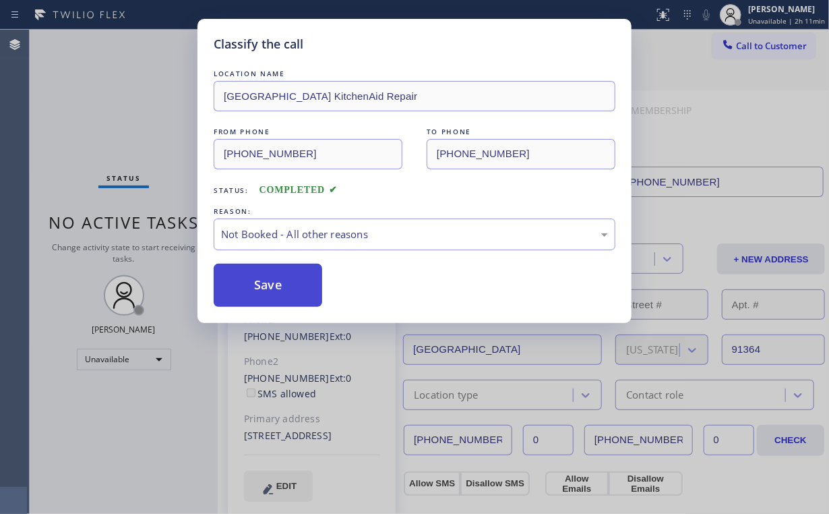
drag, startPoint x: 284, startPoint y: 284, endPoint x: 92, endPoint y: 73, distance: 286.3
click at [284, 284] on button "Save" at bounding box center [268, 285] width 109 height 43
click at [89, 69] on div "Classify the call LOCATION NAME [GEOGRAPHIC_DATA] KitchenAid Repair FROM PHONE …" at bounding box center [414, 257] width 829 height 514
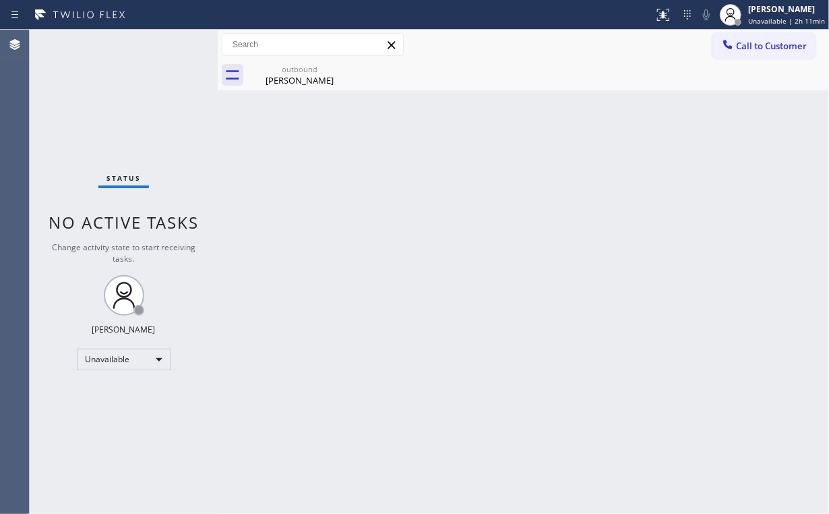
click at [175, 144] on div "Status No active tasks Change activity state to start receiving tasks. [PERSON_…" at bounding box center [124, 272] width 188 height 484
drag, startPoint x: 285, startPoint y: 86, endPoint x: 351, endPoint y: 71, distance: 67.7
click at [286, 86] on div "[PERSON_NAME]" at bounding box center [300, 80] width 102 height 12
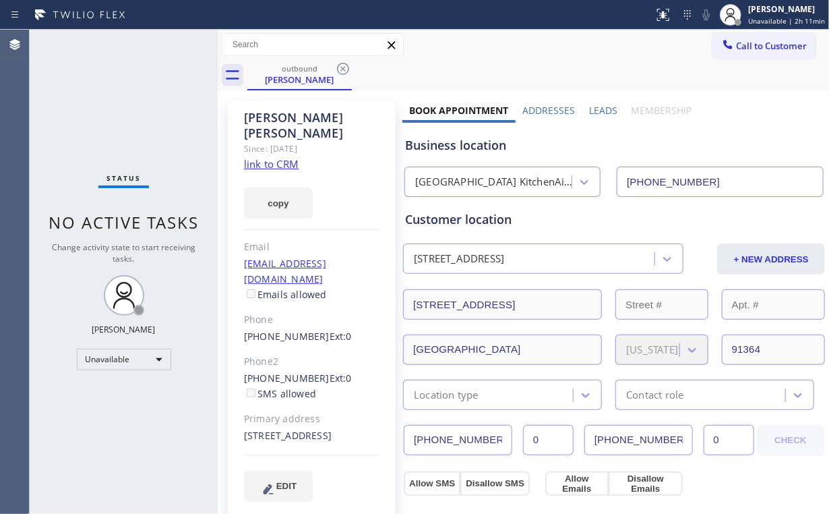
click at [285, 157] on link "link to CRM" at bounding box center [271, 163] width 55 height 13
drag, startPoint x: 285, startPoint y: 67, endPoint x: 330, endPoint y: 69, distance: 45.2
click at [286, 67] on div "outbound" at bounding box center [300, 68] width 102 height 10
click at [345, 67] on icon at bounding box center [343, 69] width 16 height 16
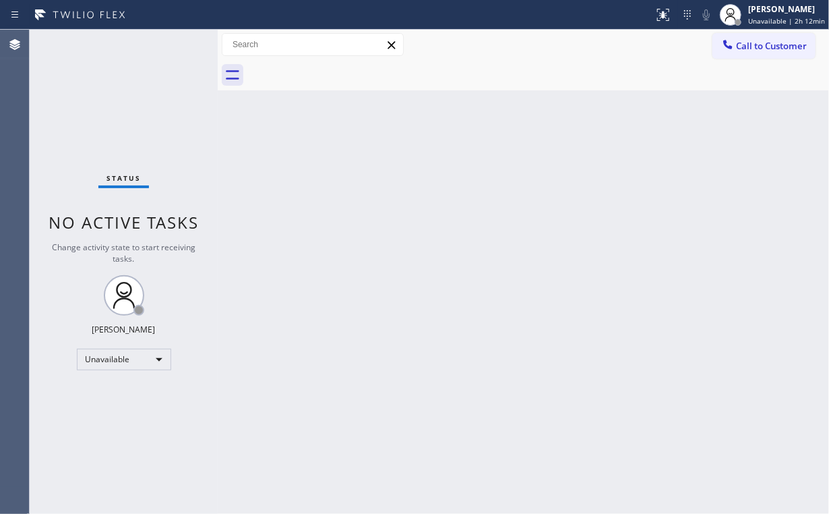
drag, startPoint x: 724, startPoint y: 144, endPoint x: 732, endPoint y: 97, distance: 47.2
click at [725, 144] on div "Back to Dashboard Change Sender ID Customers Technicians Select a contact Outbo…" at bounding box center [523, 272] width 611 height 484
click at [739, 55] on button "Call to Customer" at bounding box center [763, 46] width 103 height 26
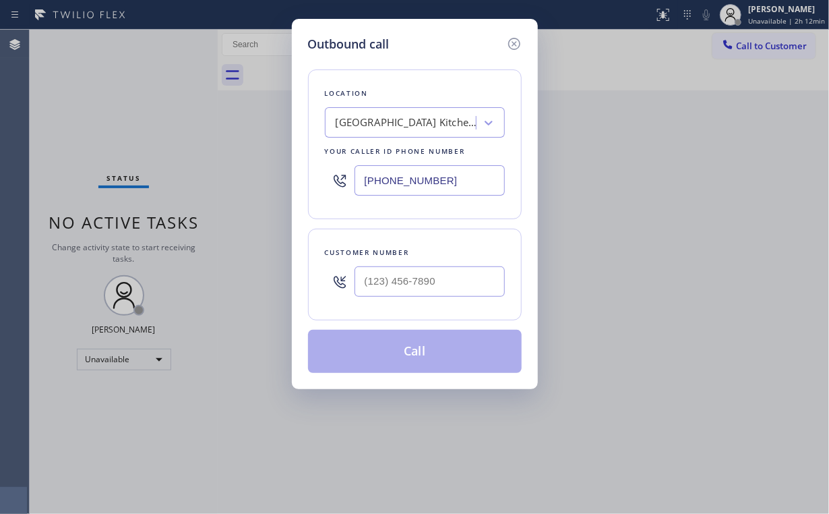
drag, startPoint x: 450, startPoint y: 179, endPoint x: 154, endPoint y: 140, distance: 297.7
click at [235, 173] on div "Outbound call Location [GEOGRAPHIC_DATA] KitchenAid Repair Your caller id phone…" at bounding box center [414, 257] width 829 height 514
paste input "32-5175"
type input "[PHONE_NUMBER]"
drag, startPoint x: 421, startPoint y: 264, endPoint x: 434, endPoint y: 271, distance: 15.1
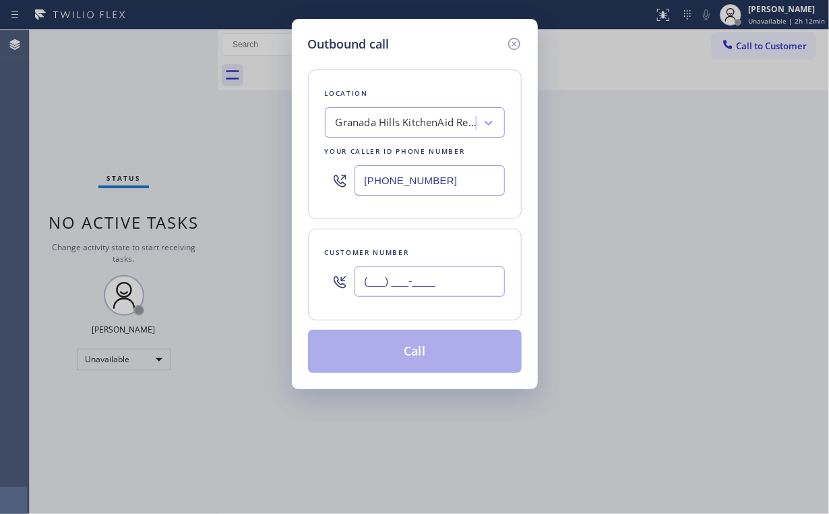
click at [421, 266] on input "(___) ___-____" at bounding box center [430, 281] width 150 height 30
paste input "310) 775-3255"
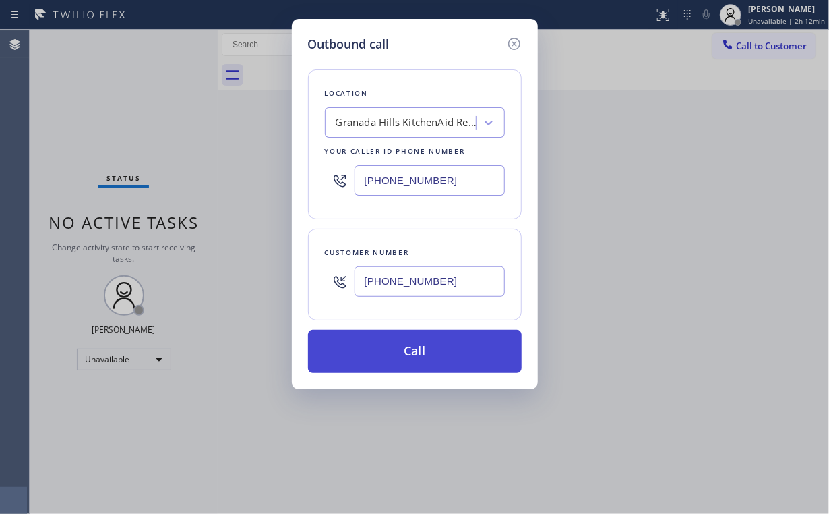
type input "[PHONE_NUMBER]"
click at [390, 355] on button "Call" at bounding box center [415, 351] width 214 height 43
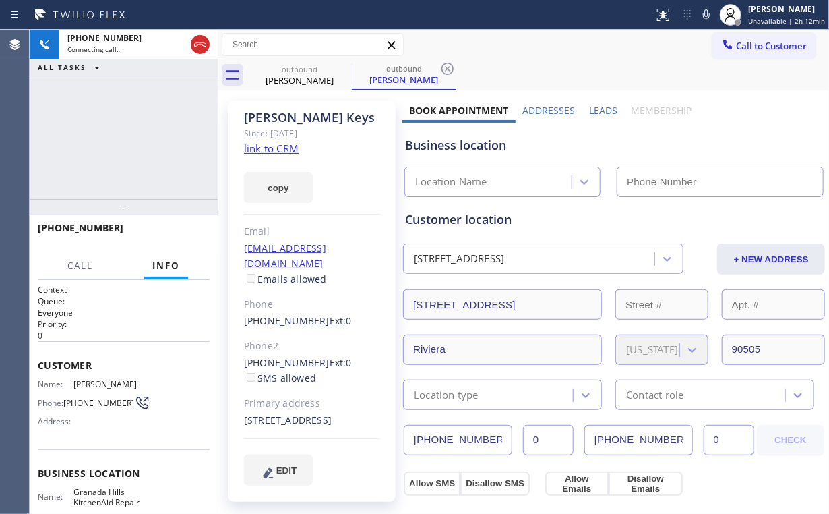
drag, startPoint x: 117, startPoint y: 116, endPoint x: 431, endPoint y: 30, distance: 324.9
click at [117, 116] on div "[PHONE_NUMBER] Connecting call… ALL TASKS ALL TASKS ACTIVE TASKS TASKS IN WRAP …" at bounding box center [124, 114] width 188 height 169
type input "[PHONE_NUMBER]"
click at [120, 142] on div "[PHONE_NUMBER] Connecting call… ALL TASKS ALL TASKS ACTIVE TASKS TASKS IN WRAP …" at bounding box center [124, 114] width 188 height 169
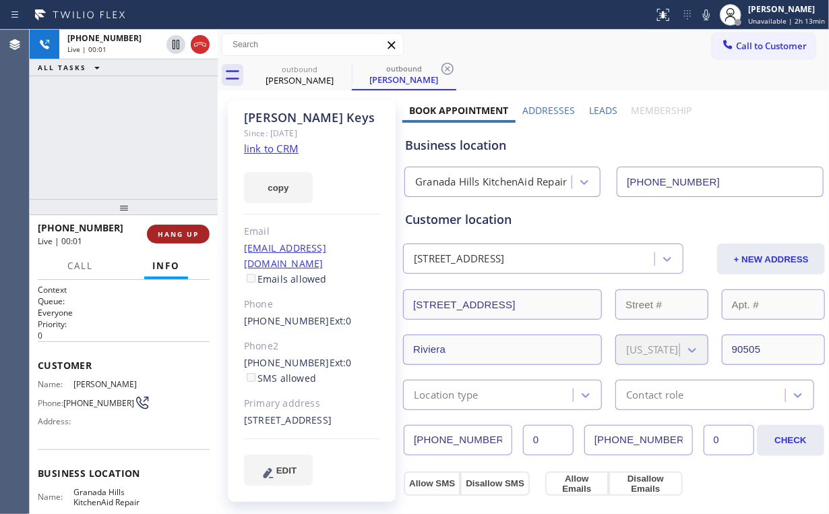
click at [186, 235] on span "HANG UP" at bounding box center [178, 233] width 41 height 9
click at [185, 235] on span "HANG UP" at bounding box center [178, 233] width 41 height 9
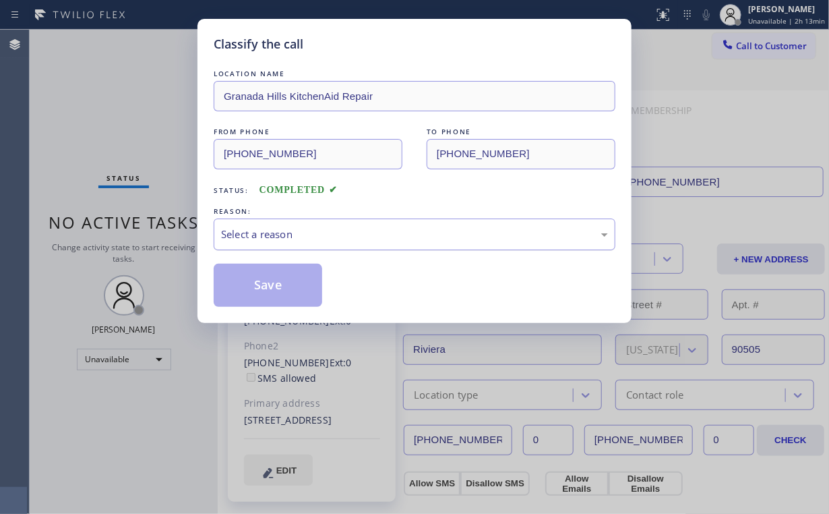
click at [257, 243] on div "Select a reason" at bounding box center [415, 234] width 402 height 32
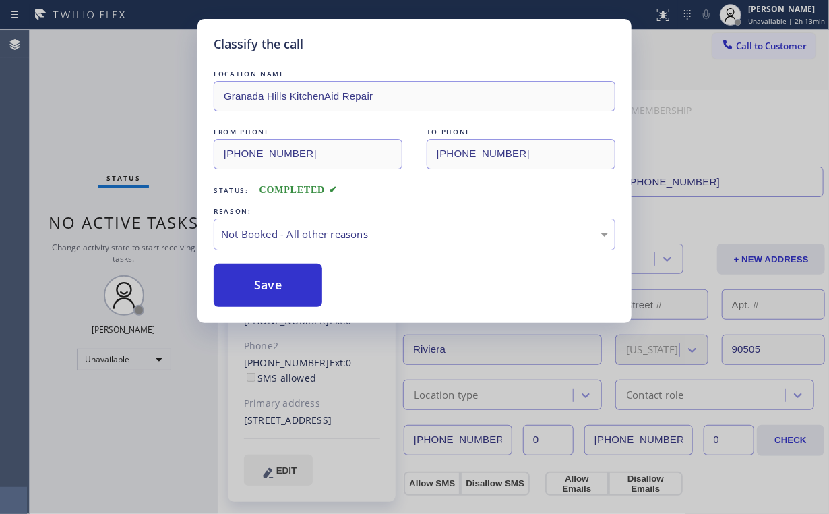
click at [255, 280] on button "Save" at bounding box center [268, 285] width 109 height 43
drag, startPoint x: 119, startPoint y: 120, endPoint x: 137, endPoint y: 14, distance: 107.5
click at [119, 117] on div "Classify the call LOCATION NAME [GEOGRAPHIC_DATA] KitchenAid Repair FROM PHONE …" at bounding box center [414, 257] width 829 height 514
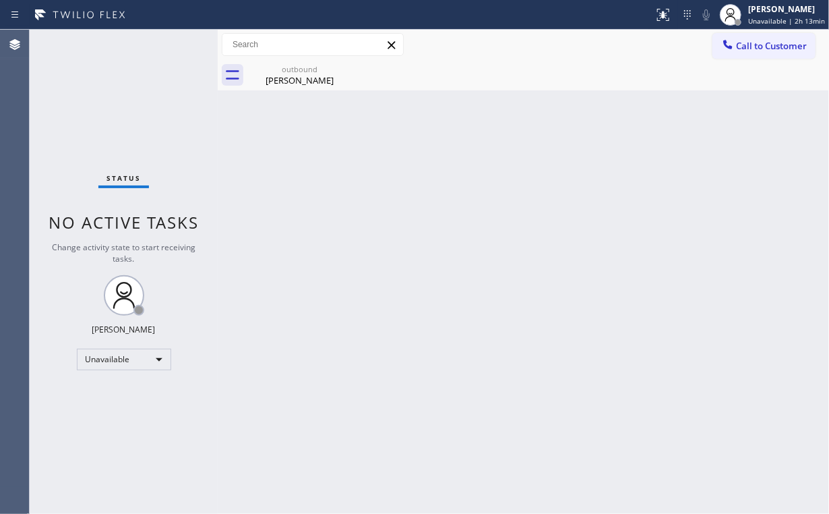
click at [739, 41] on span "Call to Customer" at bounding box center [771, 46] width 71 height 12
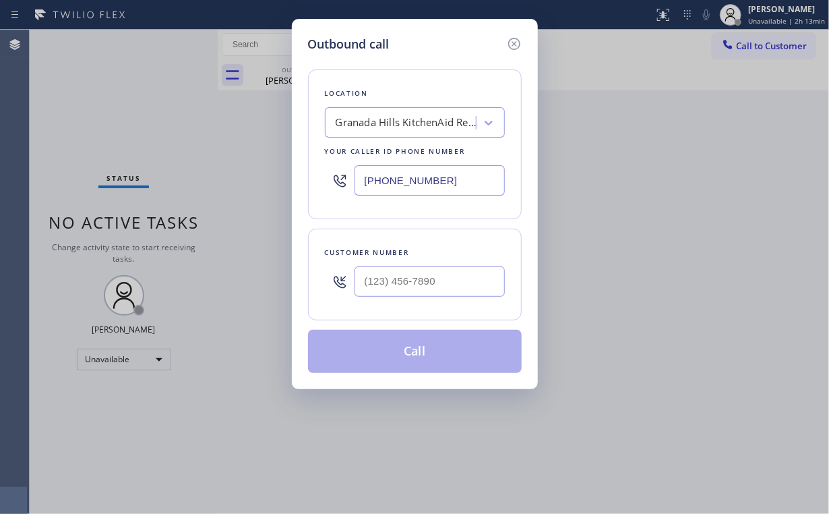
drag, startPoint x: 480, startPoint y: 177, endPoint x: 141, endPoint y: 161, distance: 339.4
click at [178, 176] on div "Outbound call Location [GEOGRAPHIC_DATA] KitchenAid Repair Your caller id phone…" at bounding box center [414, 257] width 829 height 514
paste input "626) 406-2663"
type input "[PHONE_NUMBER]"
click at [421, 243] on div "Customer number" at bounding box center [415, 274] width 214 height 92
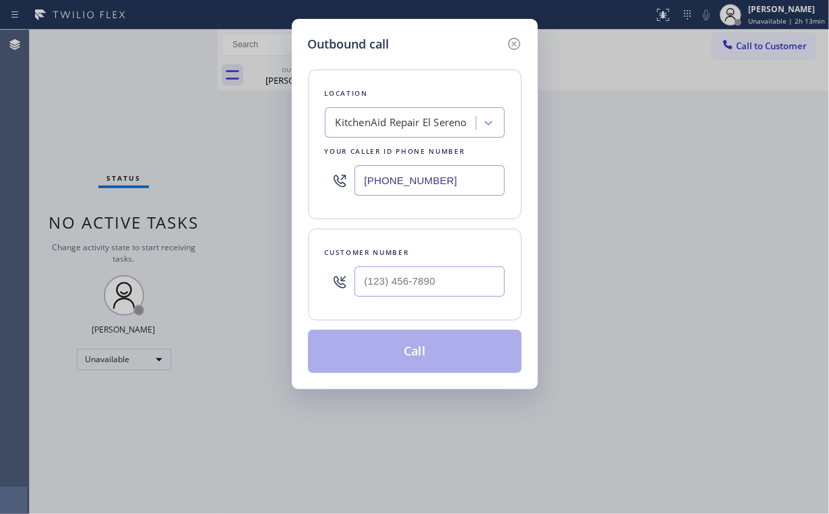
click at [419, 264] on div at bounding box center [430, 281] width 150 height 44
click at [421, 282] on input "(___) ___-____" at bounding box center [430, 281] width 150 height 30
paste input "626) 262-9293"
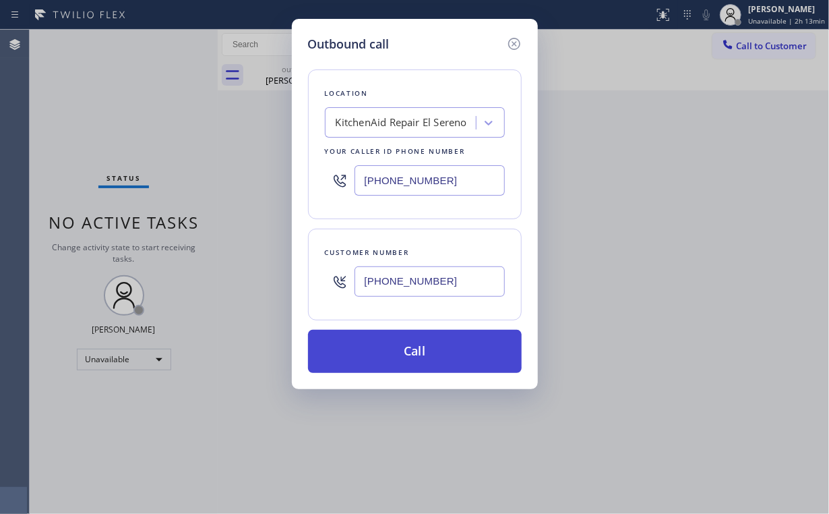
type input "[PHONE_NUMBER]"
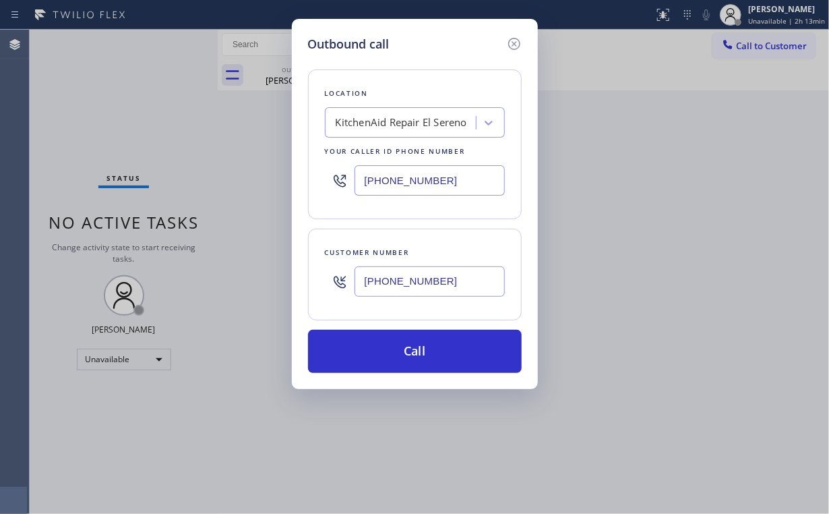
drag, startPoint x: 393, startPoint y: 340, endPoint x: 348, endPoint y: 435, distance: 105.2
click at [392, 343] on button "Call" at bounding box center [415, 351] width 214 height 43
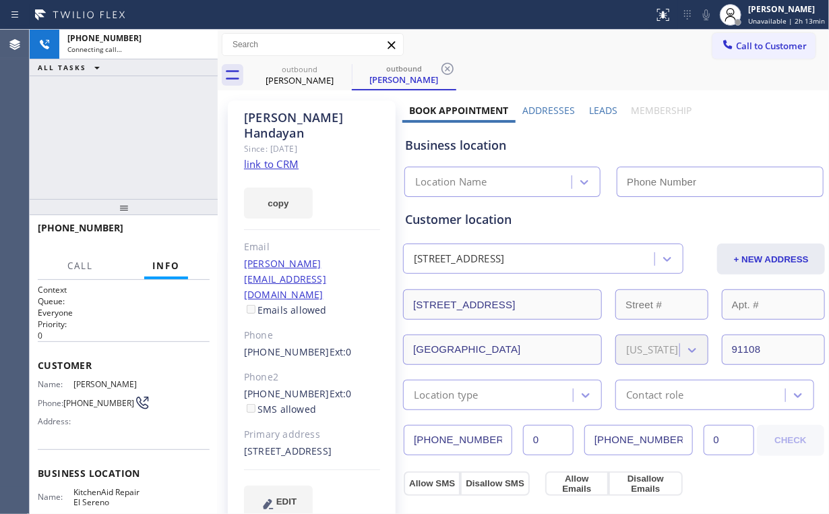
click at [129, 164] on div "[PHONE_NUMBER] Connecting call… ALL TASKS ALL TASKS ACTIVE TASKS TASKS IN WRAP …" at bounding box center [124, 114] width 188 height 169
type input "[PHONE_NUMBER]"
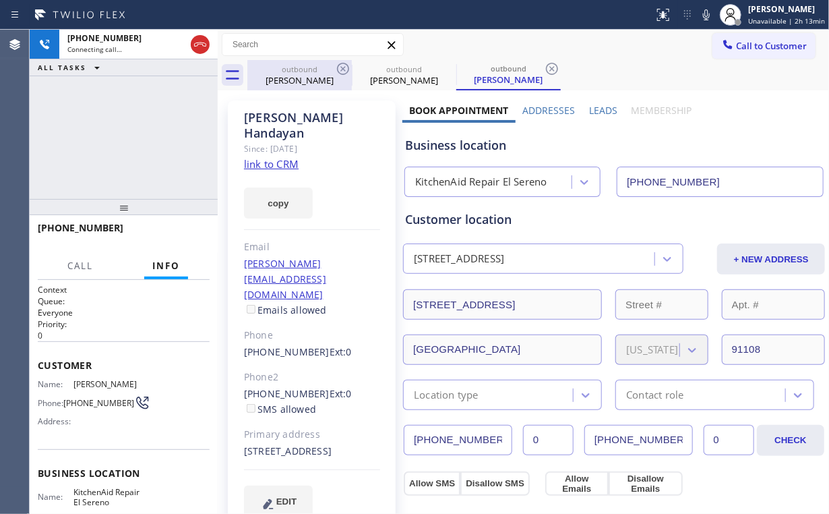
click at [289, 80] on div "[PERSON_NAME]" at bounding box center [300, 80] width 102 height 12
type input "[PHONE_NUMBER]"
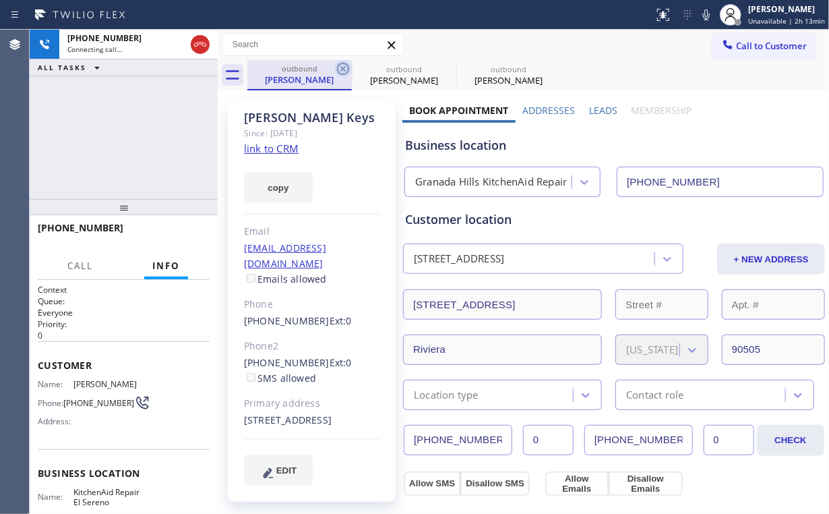
click at [340, 69] on icon at bounding box center [343, 69] width 16 height 16
type input "[PHONE_NUMBER]"
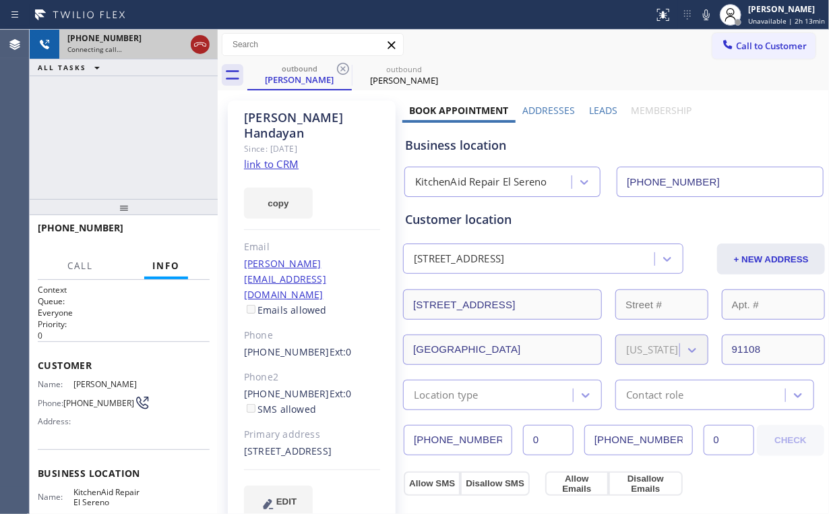
click at [194, 46] on icon at bounding box center [200, 44] width 12 height 4
click at [286, 69] on div "outbound" at bounding box center [300, 68] width 102 height 10
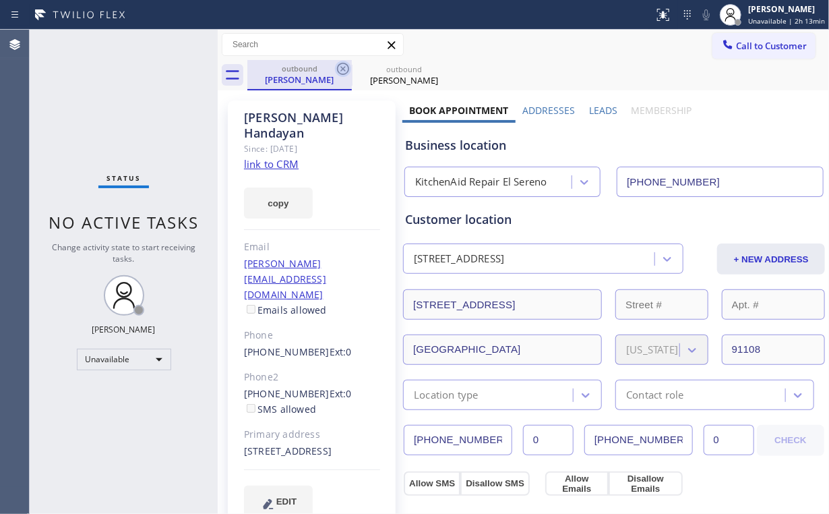
click at [343, 67] on icon at bounding box center [343, 69] width 16 height 16
click at [344, 66] on icon at bounding box center [343, 69] width 16 height 16
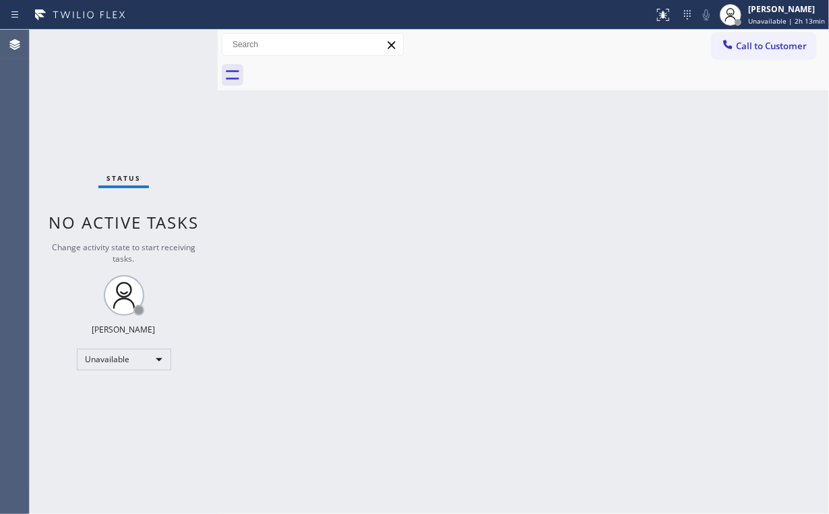
drag, startPoint x: 187, startPoint y: 102, endPoint x: 181, endPoint y: 5, distance: 96.5
click at [187, 96] on div "Status No active tasks Change activity state to start receiving tasks. [PERSON_…" at bounding box center [124, 272] width 188 height 484
click at [764, 35] on button "Call to Customer" at bounding box center [763, 46] width 103 height 26
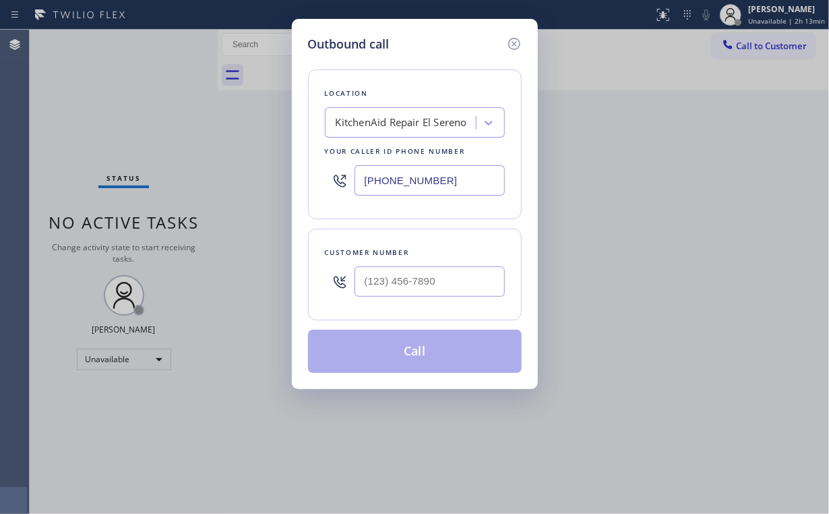
drag, startPoint x: 318, startPoint y: 185, endPoint x: 243, endPoint y: 154, distance: 81.9
click at [221, 194] on div "Outbound call Location KitchenAid Repair El Sereno Your caller id phone number …" at bounding box center [414, 257] width 829 height 514
paste input "323) 531-5662"
type input "[PHONE_NUMBER]"
drag, startPoint x: 434, startPoint y: 286, endPoint x: 448, endPoint y: 276, distance: 16.9
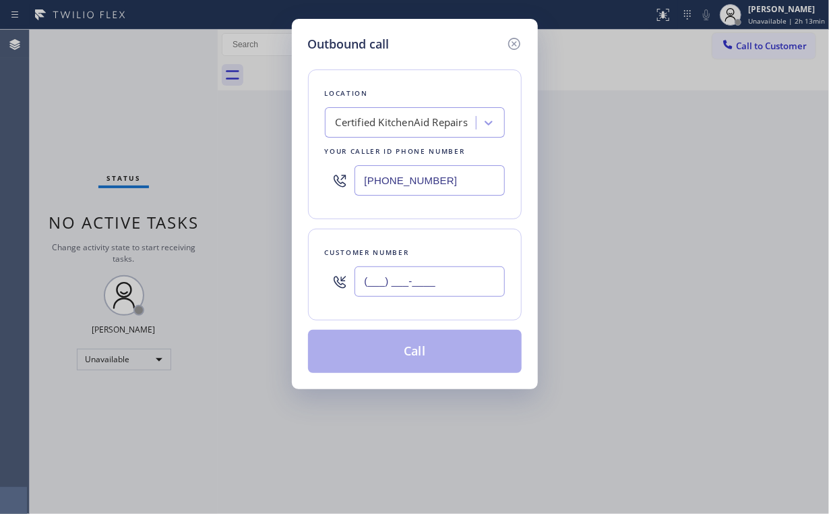
click at [435, 286] on input "(___) ___-____" at bounding box center [430, 281] width 150 height 30
paste input "562) 565-9970"
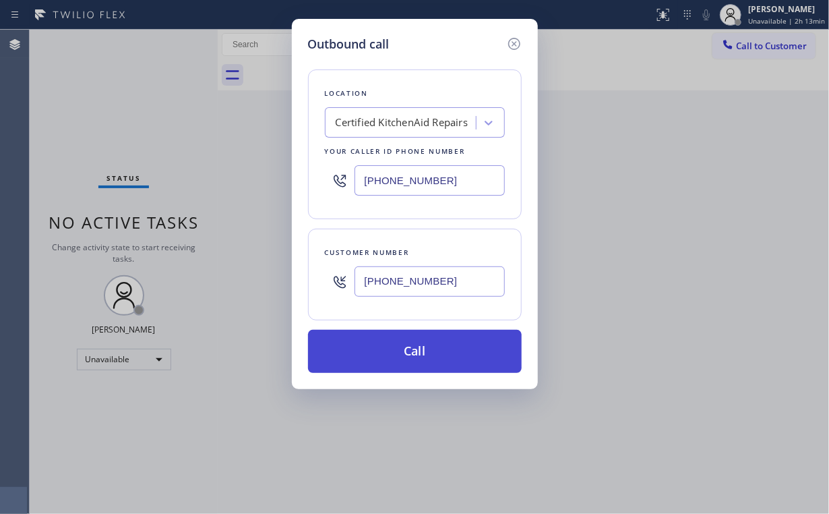
type input "[PHONE_NUMBER]"
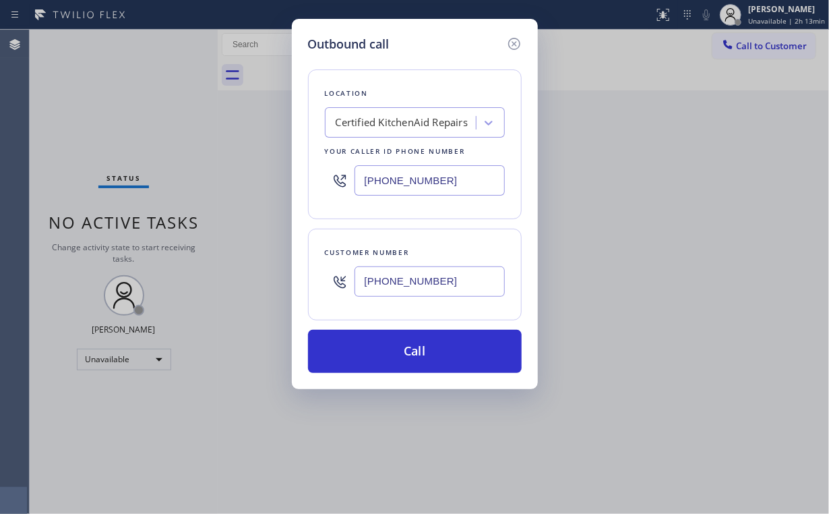
drag, startPoint x: 415, startPoint y: 353, endPoint x: 359, endPoint y: 468, distance: 127.8
click at [415, 353] on button "Call" at bounding box center [415, 351] width 214 height 43
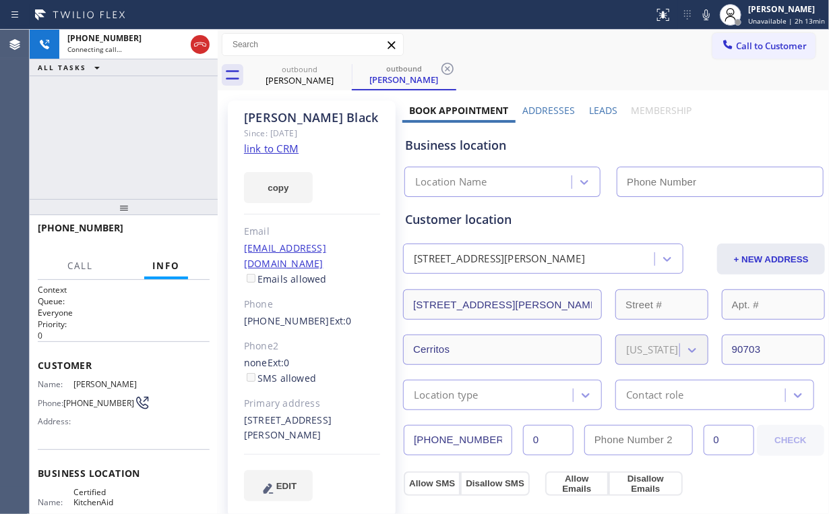
click at [146, 148] on div "[PHONE_NUMBER] Connecting call… ALL TASKS ALL TASKS ACTIVE TASKS TASKS IN WRAP …" at bounding box center [124, 114] width 188 height 169
type input "[PHONE_NUMBER]"
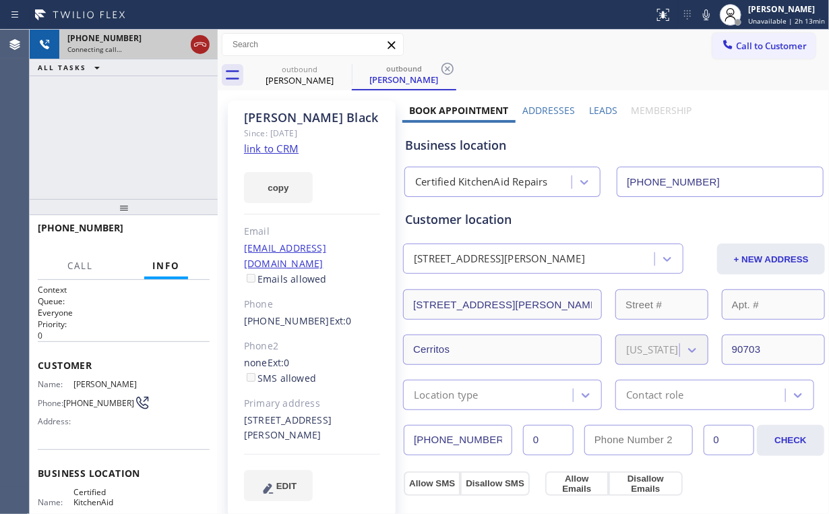
click at [200, 47] on icon at bounding box center [200, 44] width 16 height 16
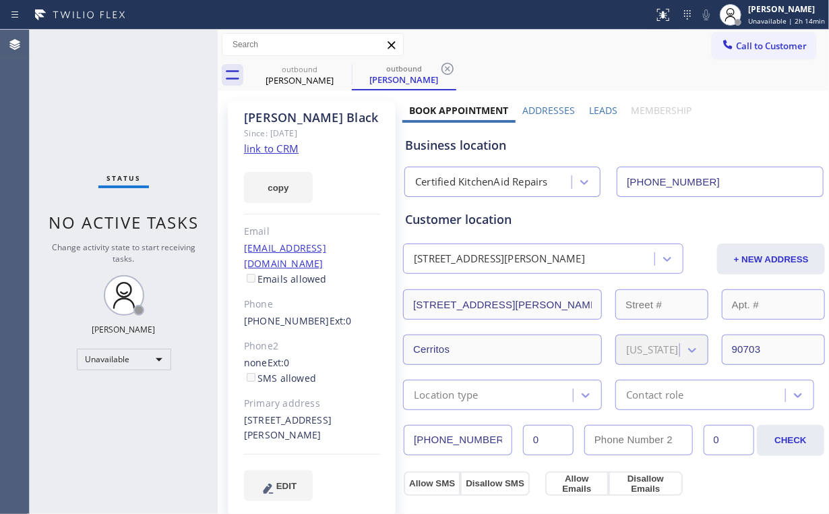
click at [274, 147] on link "link to CRM" at bounding box center [271, 148] width 55 height 13
click at [268, 148] on link "link to CRM" at bounding box center [271, 148] width 55 height 13
click at [301, 78] on div "[PERSON_NAME]" at bounding box center [300, 80] width 102 height 12
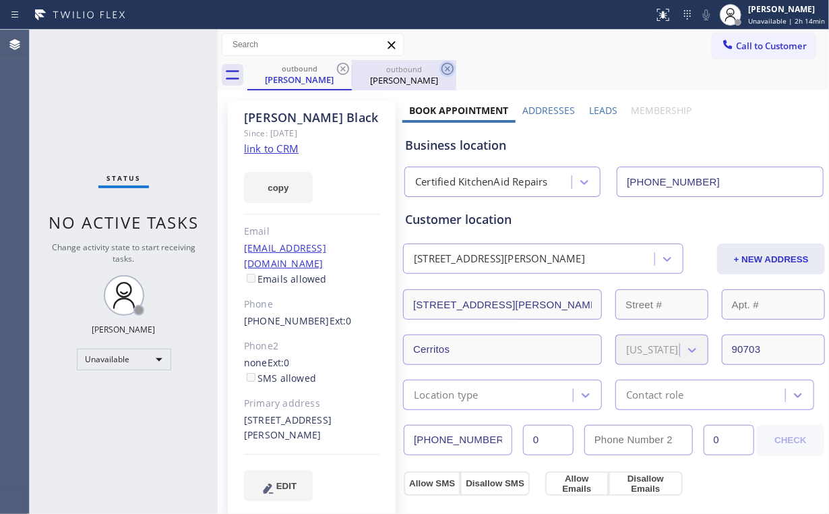
click at [341, 65] on icon at bounding box center [343, 69] width 16 height 16
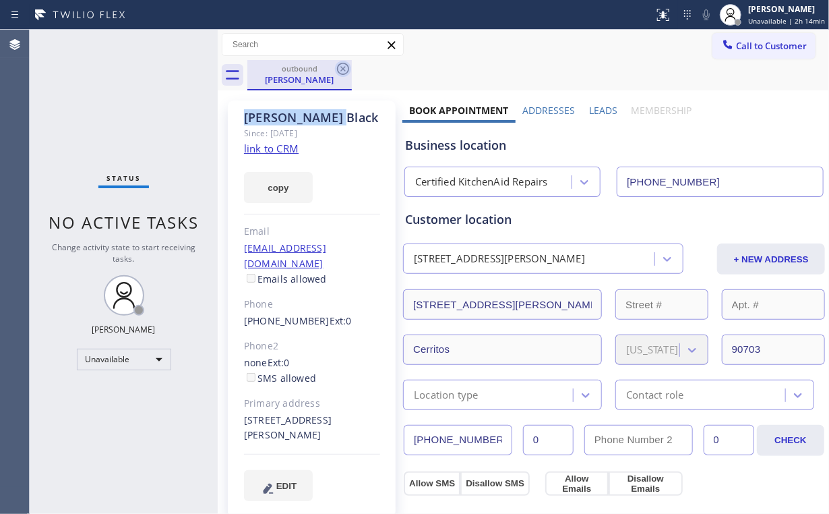
click at [341, 66] on icon at bounding box center [343, 69] width 16 height 16
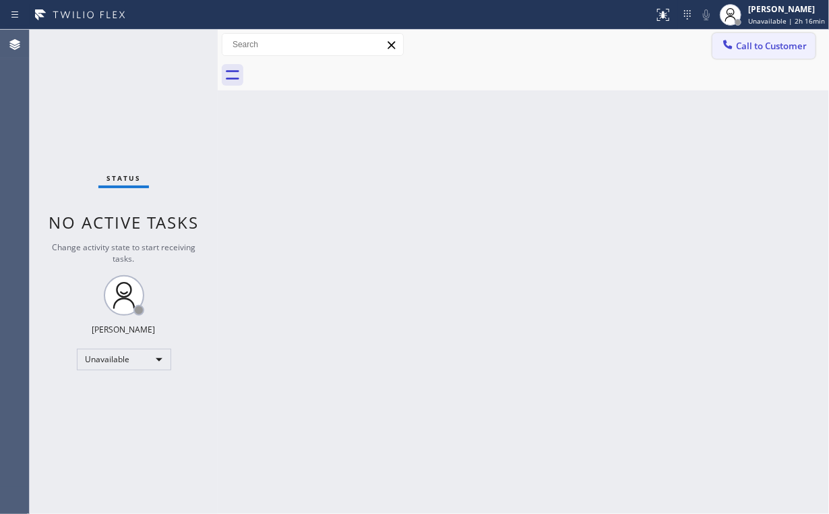
click at [736, 50] on span "Call to Customer" at bounding box center [771, 46] width 71 height 12
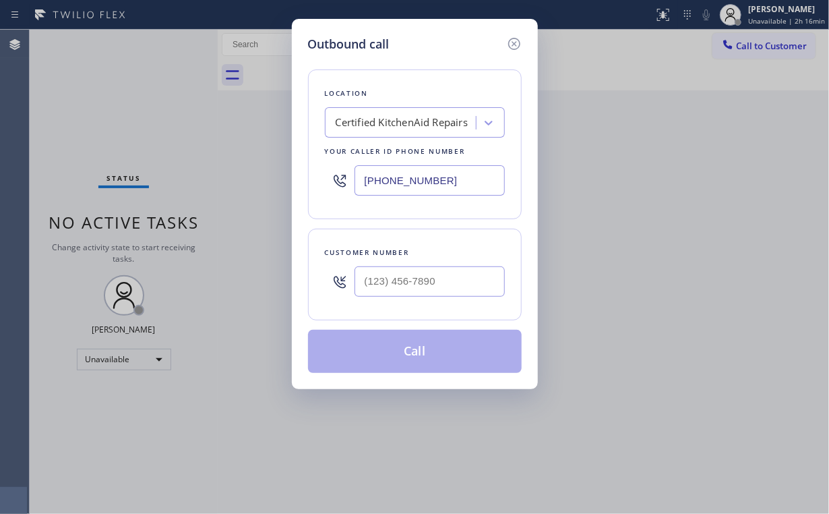
drag, startPoint x: 468, startPoint y: 177, endPoint x: 140, endPoint y: 108, distance: 336.2
click at [264, 160] on div "Outbound call Location Certified KitchenAid Repairs Your caller id phone number…" at bounding box center [414, 257] width 829 height 514
paste input "602) 975-467"
type input "[PHONE_NUMBER]"
click at [394, 280] on input "(___) ___-____" at bounding box center [430, 281] width 150 height 30
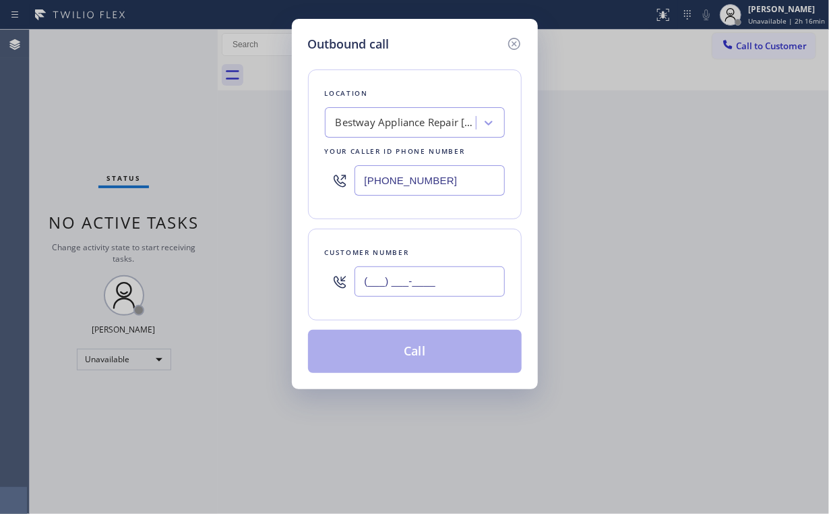
paste input "503) 703-2496"
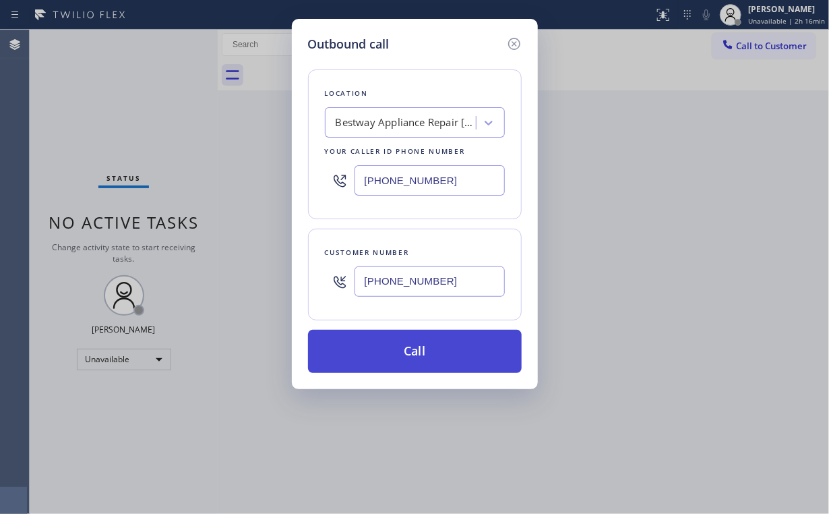
type input "[PHONE_NUMBER]"
click at [414, 353] on button "Call" at bounding box center [415, 351] width 214 height 43
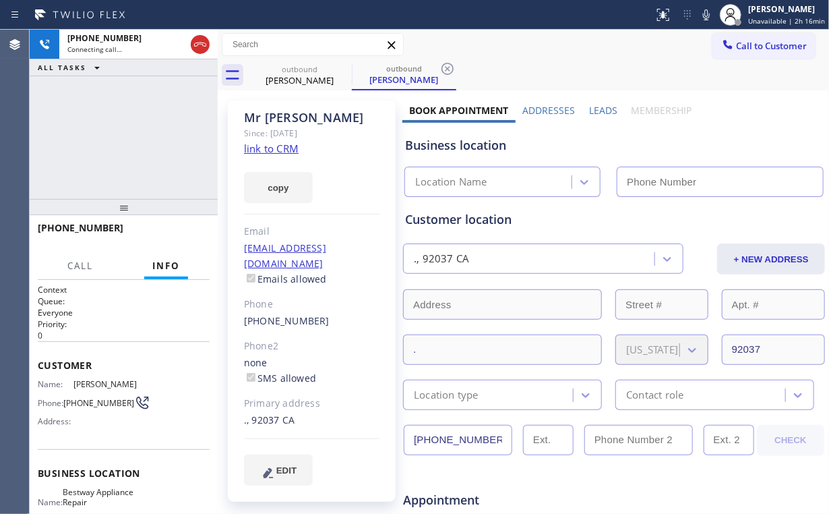
click at [144, 140] on div "[PHONE_NUMBER] Connecting call… ALL TASKS ALL TASKS ACTIVE TASKS TASKS IN WRAP …" at bounding box center [124, 114] width 188 height 169
type input "[PHONE_NUMBER]"
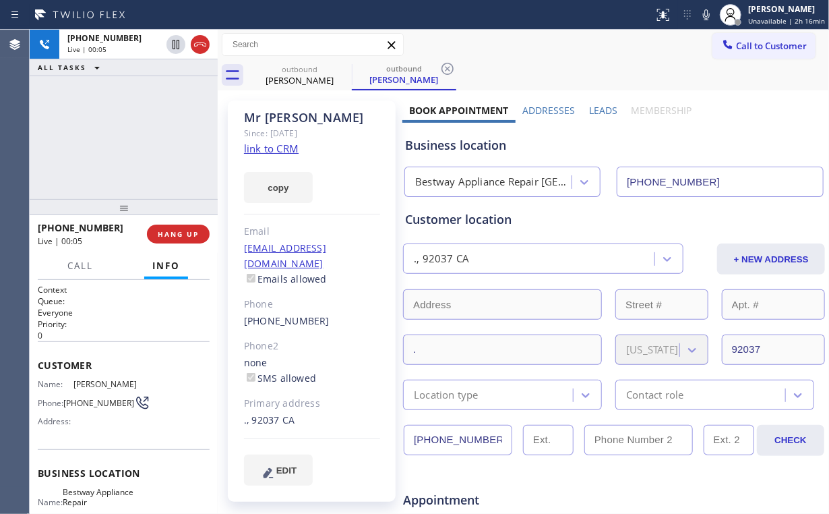
click at [140, 134] on div "[PHONE_NUMBER] Live | 00:05 ALL TASKS ALL TASKS ACTIVE TASKS TASKS IN WRAP UP" at bounding box center [124, 114] width 188 height 169
click at [487, 187] on div "Bestway Appliance Repair [GEOGRAPHIC_DATA]" at bounding box center [494, 183] width 158 height 16
click at [137, 140] on div "[PHONE_NUMBER] Live | 00:09 ALL TASKS ALL TASKS ACTIVE TASKS TASKS IN WRAP UP" at bounding box center [124, 114] width 188 height 169
click at [137, 140] on div "[PHONE_NUMBER] Live | 00:11 ALL TASKS ALL TASKS ACTIVE TASKS TASKS IN WRAP UP" at bounding box center [124, 114] width 188 height 169
click at [133, 134] on div "[PHONE_NUMBER] Live | 00:13 ALL TASKS ALL TASKS ACTIVE TASKS TASKS IN WRAP UP" at bounding box center [124, 114] width 188 height 169
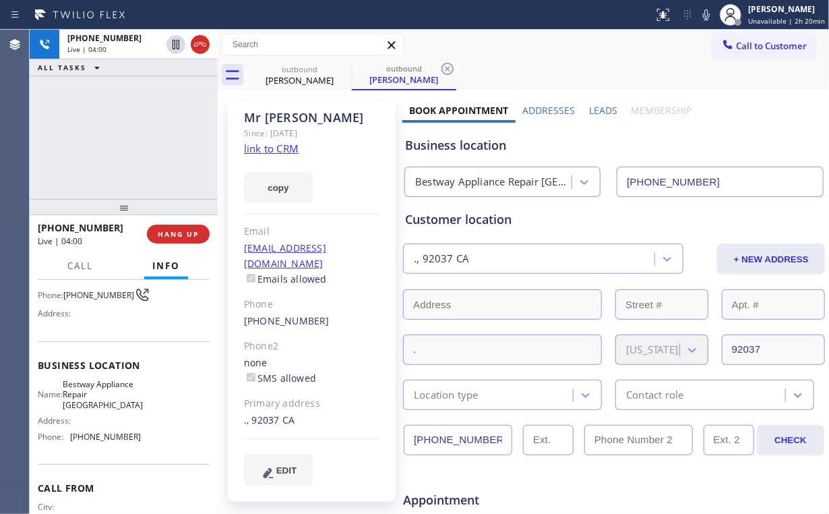
scroll to position [108, 0]
click at [137, 142] on div "[PHONE_NUMBER] Live | 04:10 ALL TASKS ALL TASKS ACTIVE TASKS TASKS IN WRAP UP" at bounding box center [124, 114] width 188 height 169
click at [137, 142] on div "[PHONE_NUMBER] Live | 04:11 ALL TASKS ALL TASKS ACTIVE TASKS TASKS IN WRAP UP" at bounding box center [124, 114] width 188 height 169
click at [129, 146] on div "[PHONE_NUMBER] Live | 04:16 ALL TASKS ALL TASKS ACTIVE TASKS TASKS IN WRAP UP" at bounding box center [124, 114] width 188 height 169
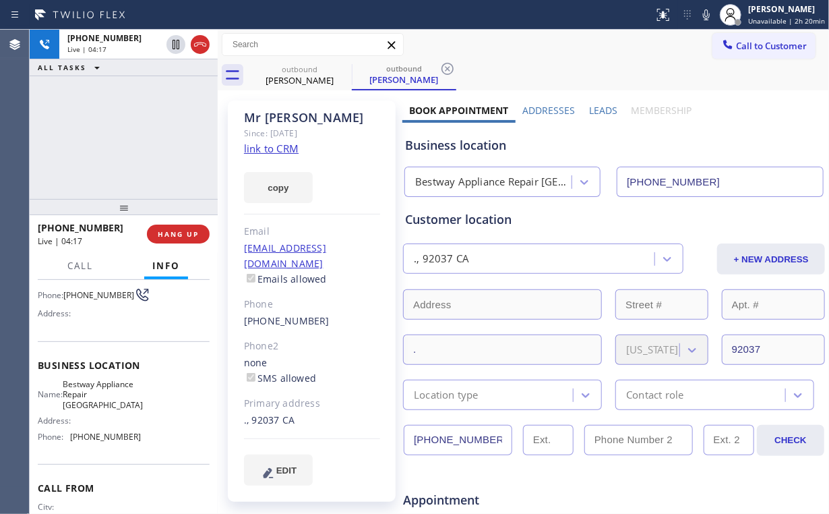
click at [135, 133] on div "[PHONE_NUMBER] Live | 04:17 ALL TASKS ALL TASKS ACTIVE TASKS TASKS IN WRAP UP" at bounding box center [124, 114] width 188 height 169
click at [135, 133] on div "[PHONE_NUMBER] Live | 04:18 ALL TASKS ALL TASKS ACTIVE TASKS TASKS IN WRAP UP" at bounding box center [124, 114] width 188 height 169
click at [135, 133] on div "[PHONE_NUMBER] Live | 04:19 ALL TASKS ALL TASKS ACTIVE TASKS TASKS IN WRAP UP" at bounding box center [124, 114] width 188 height 169
click at [135, 133] on div "[PHONE_NUMBER] Live | 04:20 ALL TASKS ALL TASKS ACTIVE TASKS TASKS IN WRAP UP" at bounding box center [124, 114] width 188 height 169
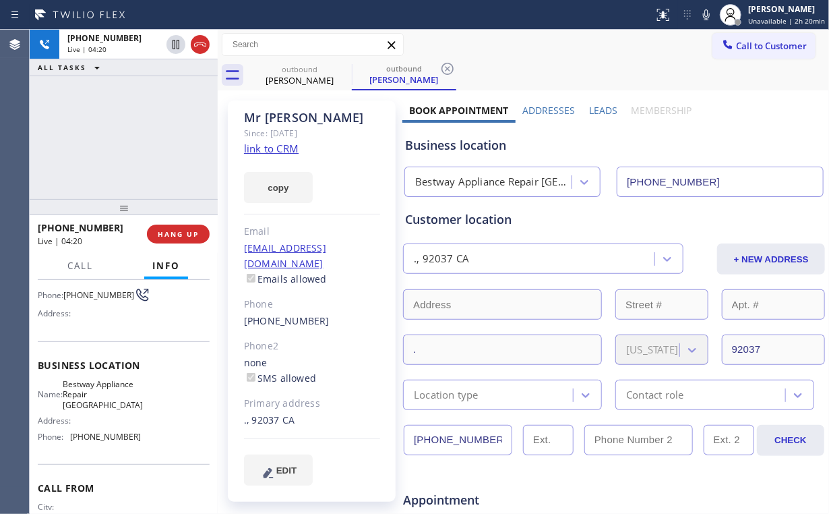
click at [135, 133] on div "[PHONE_NUMBER] Live | 04:20 ALL TASKS ALL TASKS ACTIVE TASKS TASKS IN WRAP UP" at bounding box center [124, 114] width 188 height 169
click at [135, 133] on div "[PHONE_NUMBER] Live | 04:21 ALL TASKS ALL TASKS ACTIVE TASKS TASKS IN WRAP UP" at bounding box center [124, 114] width 188 height 169
click at [135, 133] on div "[PHONE_NUMBER] Live | 04:22 ALL TASKS ALL TASKS ACTIVE TASKS TASKS IN WRAP UP" at bounding box center [124, 114] width 188 height 169
click at [135, 133] on div "[PHONE_NUMBER] Live | 04:23 ALL TASKS ALL TASKS ACTIVE TASKS TASKS IN WRAP UP" at bounding box center [124, 114] width 188 height 169
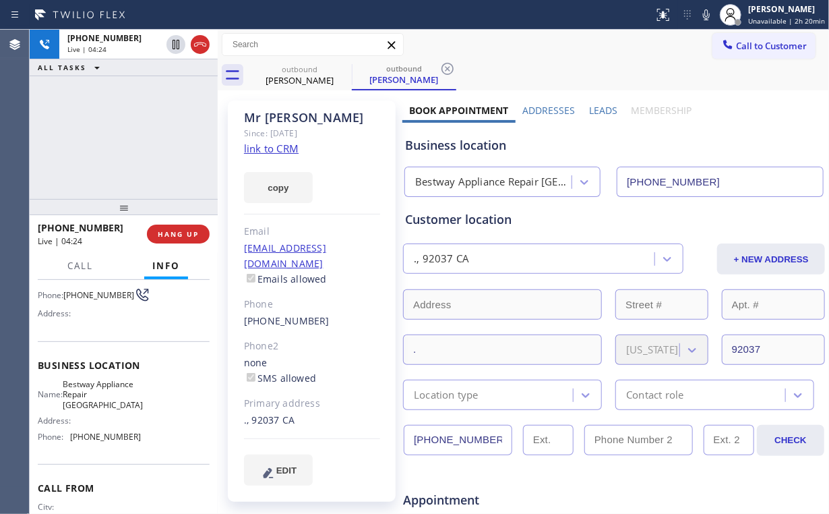
click at [135, 133] on div "[PHONE_NUMBER] Live | 04:24 ALL TASKS ALL TASKS ACTIVE TASKS TASKS IN WRAP UP" at bounding box center [124, 114] width 188 height 169
click at [132, 142] on div "[PHONE_NUMBER] Live | 04:28 ALL TASKS ALL TASKS ACTIVE TASKS TASKS IN WRAP UP" at bounding box center [124, 114] width 188 height 169
click at [135, 140] on div "[PHONE_NUMBER] Live | 04:30 ALL TASKS ALL TASKS ACTIVE TASKS TASKS IN WRAP UP" at bounding box center [124, 114] width 188 height 169
click at [135, 140] on div "[PHONE_NUMBER] Live | 04:31 ALL TASKS ALL TASKS ACTIVE TASKS TASKS IN WRAP UP" at bounding box center [124, 114] width 188 height 169
click at [135, 140] on div "[PHONE_NUMBER] Live | 04:32 ALL TASKS ALL TASKS ACTIVE TASKS TASKS IN WRAP UP" at bounding box center [124, 114] width 188 height 169
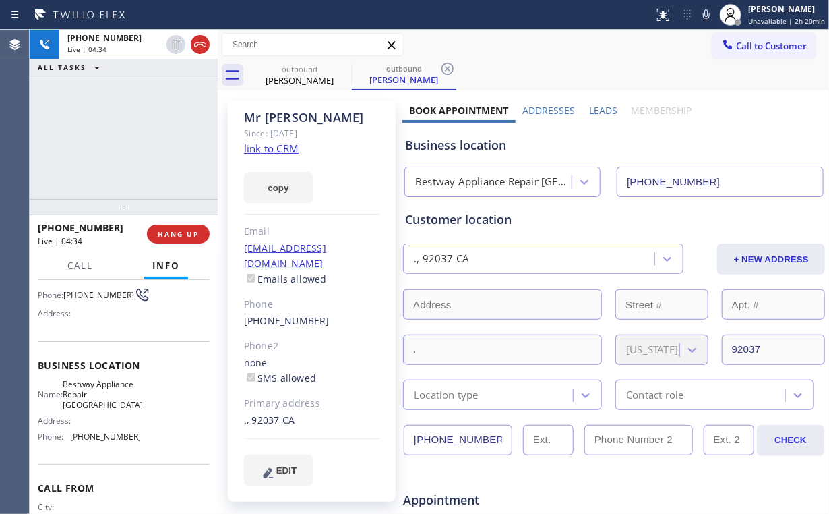
click at [135, 140] on div "[PHONE_NUMBER] Live | 04:34 ALL TASKS ALL TASKS ACTIVE TASKS TASKS IN WRAP UP" at bounding box center [124, 114] width 188 height 169
click at [135, 140] on div "[PHONE_NUMBER] Live | 04:35 ALL TASKS ALL TASKS ACTIVE TASKS TASKS IN WRAP UP" at bounding box center [124, 114] width 188 height 169
click at [135, 140] on div "[PHONE_NUMBER] Live | 04:36 ALL TASKS ALL TASKS ACTIVE TASKS TASKS IN WRAP UP" at bounding box center [124, 114] width 188 height 169
click at [143, 124] on div "[PHONE_NUMBER] Live | 05:31 ALL TASKS ALL TASKS ACTIVE TASKS TASKS IN WRAP UP" at bounding box center [124, 114] width 188 height 169
click at [175, 238] on span "HANG UP" at bounding box center [178, 233] width 41 height 9
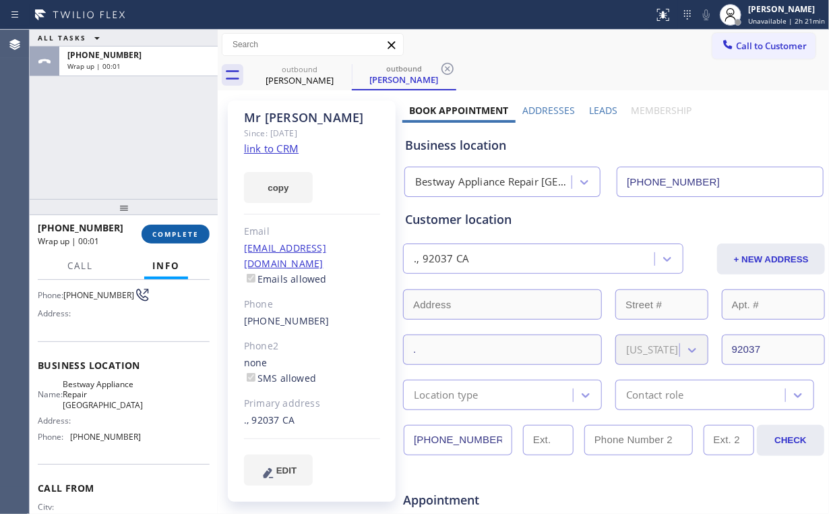
click at [177, 237] on span "COMPLETE" at bounding box center [175, 233] width 47 height 9
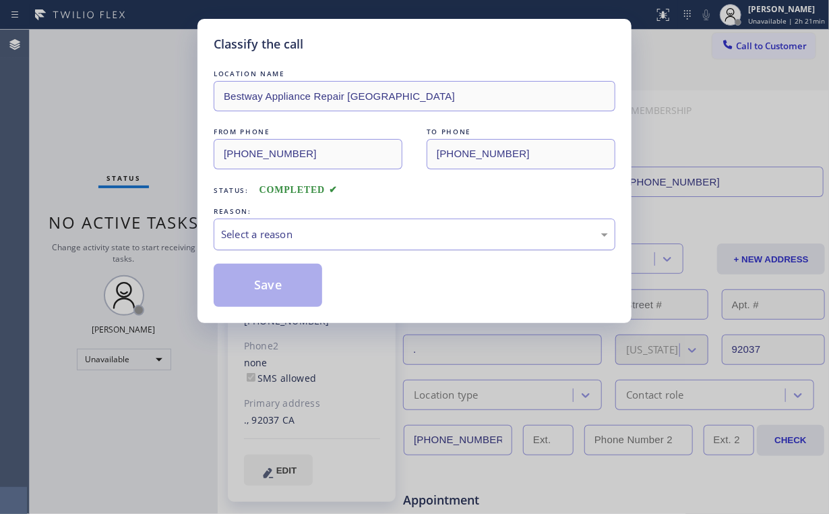
click at [253, 232] on div "Select a reason" at bounding box center [414, 234] width 387 height 16
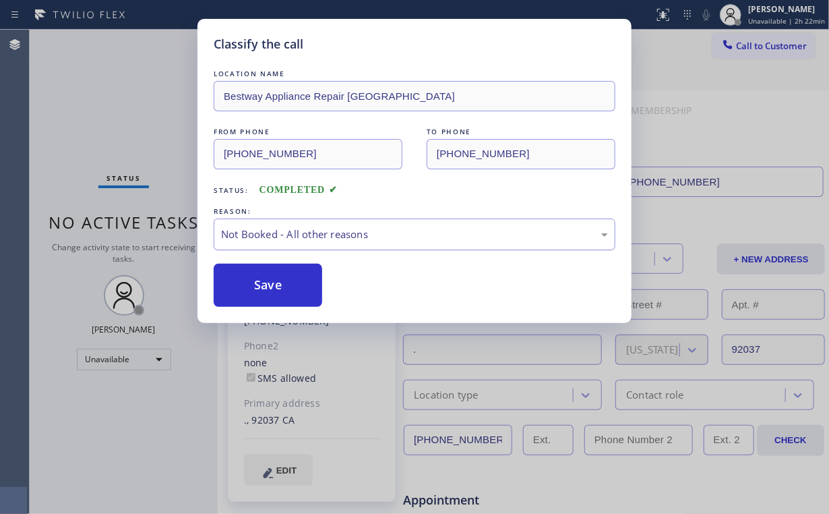
drag, startPoint x: 280, startPoint y: 288, endPoint x: 216, endPoint y: 241, distance: 79.5
click at [281, 288] on button "Save" at bounding box center [268, 285] width 109 height 43
drag, startPoint x: 84, startPoint y: 131, endPoint x: 243, endPoint y: 472, distance: 376.3
click at [84, 132] on div "Classify the call LOCATION NAME Bestway Appliance Repair Phoenix FROM PHONE [PH…" at bounding box center [414, 257] width 829 height 514
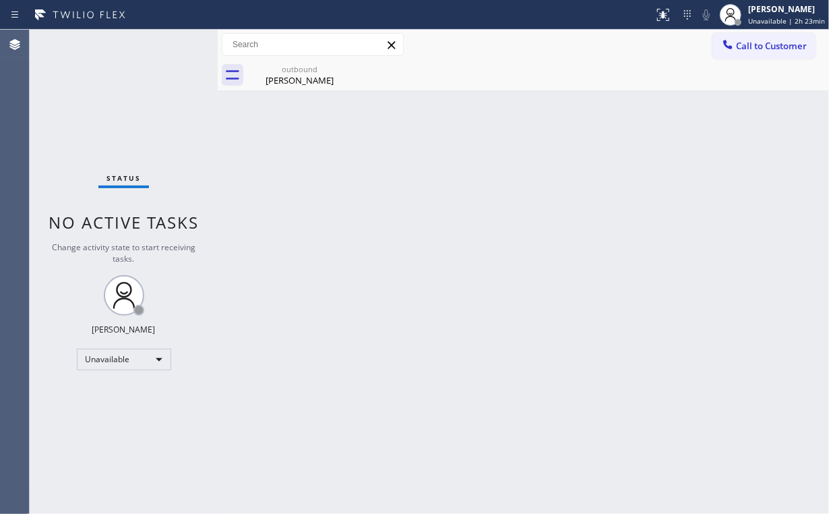
click at [121, 100] on div "Status No active tasks Change activity state to start receiving tasks. [PERSON_…" at bounding box center [124, 272] width 188 height 484
click at [134, 359] on div "Unavailable" at bounding box center [124, 359] width 94 height 22
click at [121, 429] on li "Break" at bounding box center [124, 427] width 92 height 16
drag, startPoint x: 278, startPoint y: 401, endPoint x: 275, endPoint y: 508, distance: 106.5
click at [279, 408] on div "Back to Dashboard Change Sender ID Customers Technicians Select a contact Outbo…" at bounding box center [523, 272] width 611 height 484
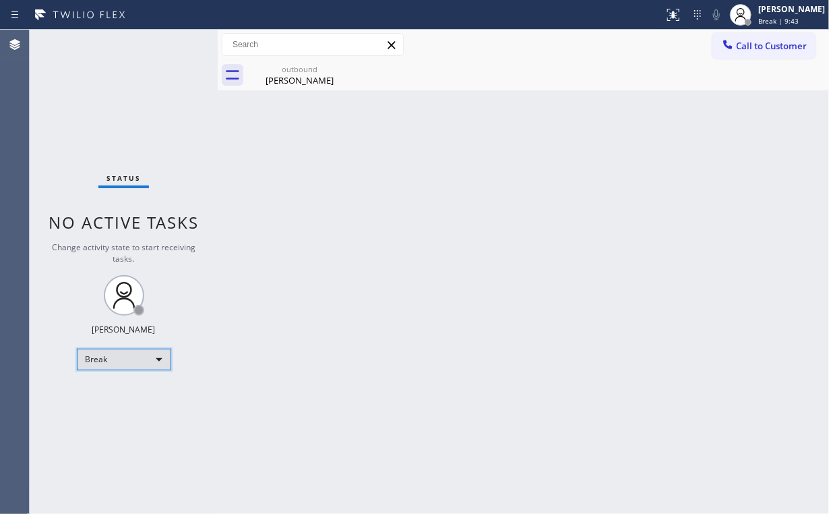
click at [119, 363] on div "Break" at bounding box center [124, 359] width 94 height 22
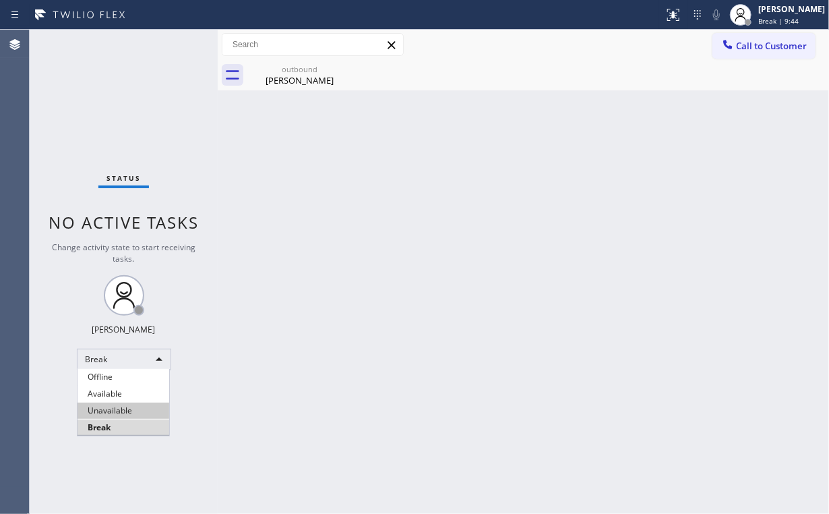
click at [119, 417] on li "Unavailable" at bounding box center [124, 410] width 92 height 16
drag, startPoint x: 426, startPoint y: 396, endPoint x: 290, endPoint y: 107, distance: 319.3
click at [426, 396] on div "Back to Dashboard Change Sender ID Customers Technicians Select a contact Outbo…" at bounding box center [523, 272] width 611 height 484
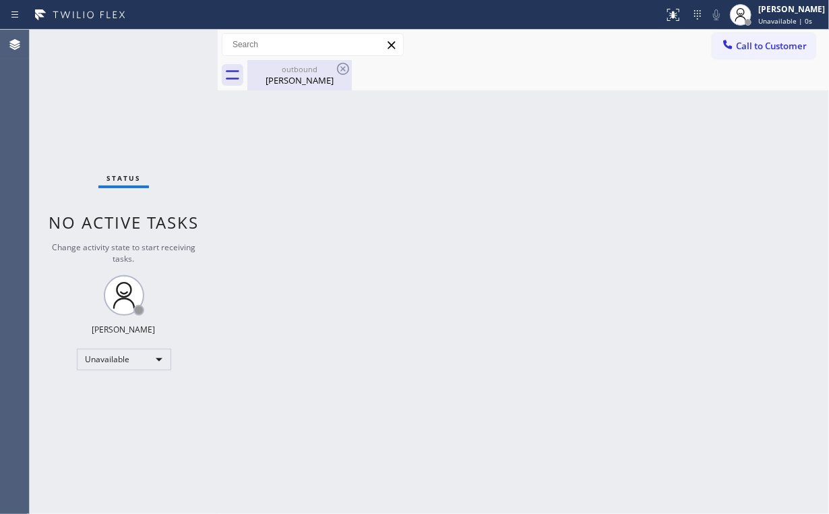
click at [297, 80] on div "[PERSON_NAME]" at bounding box center [300, 80] width 102 height 12
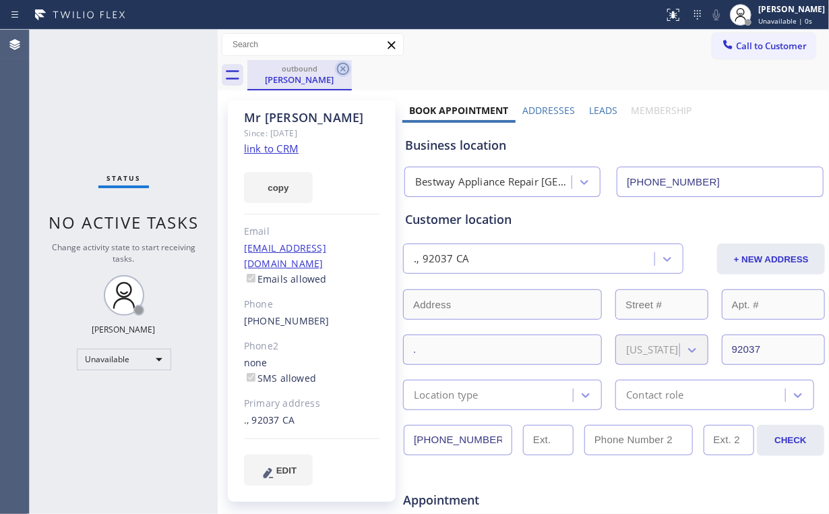
click at [342, 69] on icon at bounding box center [343, 69] width 12 height 12
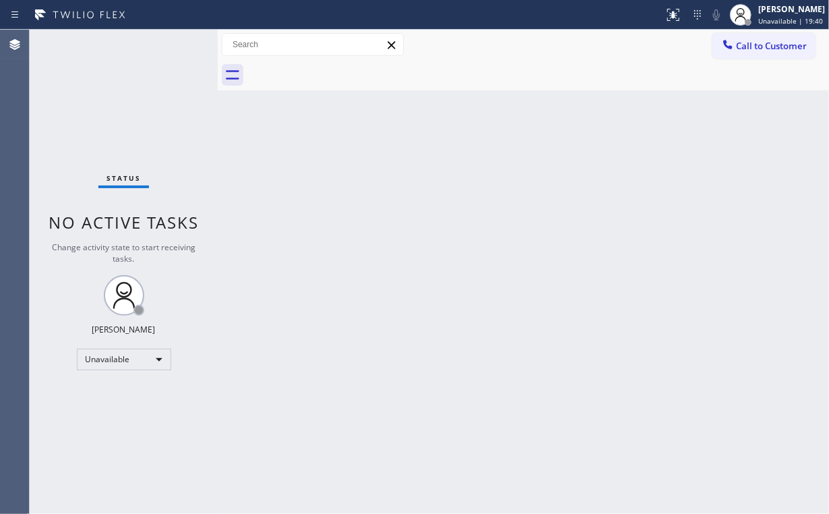
drag, startPoint x: 78, startPoint y: 91, endPoint x: 75, endPoint y: 59, distance: 31.9
click at [80, 89] on div "Status No active tasks Change activity state to start receiving tasks. [PERSON_…" at bounding box center [124, 272] width 188 height 484
drag, startPoint x: 98, startPoint y: 115, endPoint x: 94, endPoint y: 99, distance: 16.7
click at [98, 115] on div "Status No active tasks Change activity state to start receiving tasks. [PERSON_…" at bounding box center [124, 272] width 188 height 484
drag, startPoint x: 758, startPoint y: 46, endPoint x: 403, endPoint y: 162, distance: 373.0
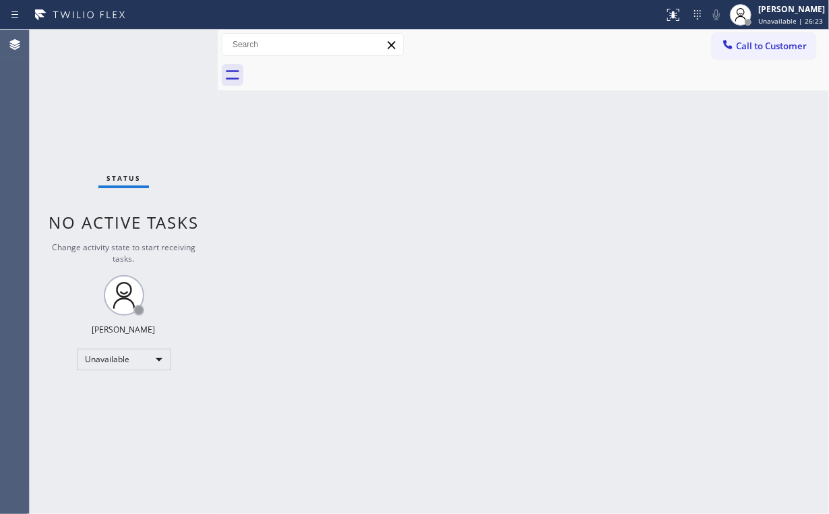
click at [755, 46] on span "Call to Customer" at bounding box center [771, 46] width 71 height 12
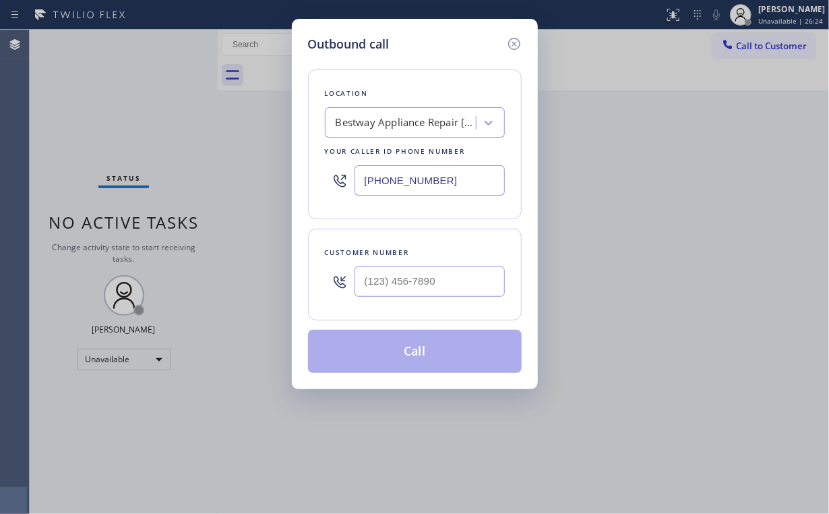
drag, startPoint x: 452, startPoint y: 182, endPoint x: 210, endPoint y: 182, distance: 241.3
click at [293, 182] on div "Outbound call Location Bestway Appliance Repair [GEOGRAPHIC_DATA] Your caller i…" at bounding box center [415, 204] width 246 height 370
paste input "551) 550-9365"
type input "[PHONE_NUMBER]"
click at [419, 274] on input "(___) ___-____" at bounding box center [430, 281] width 150 height 30
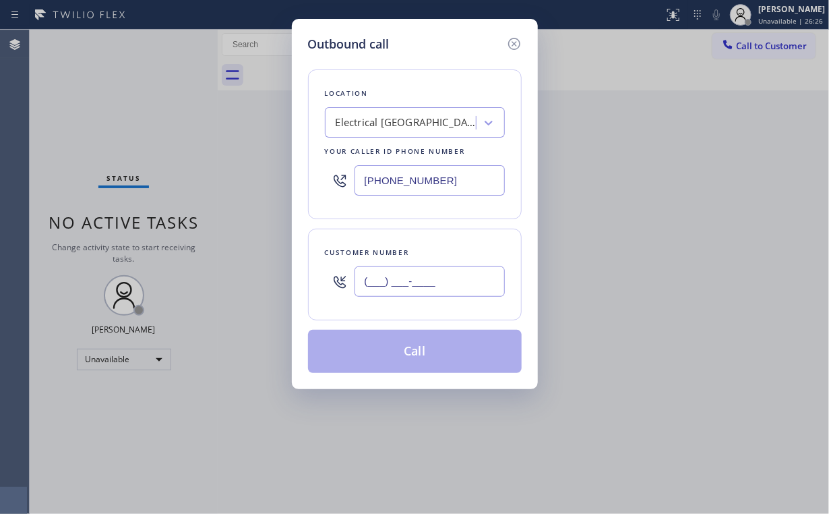
paste input "732) 770-8565"
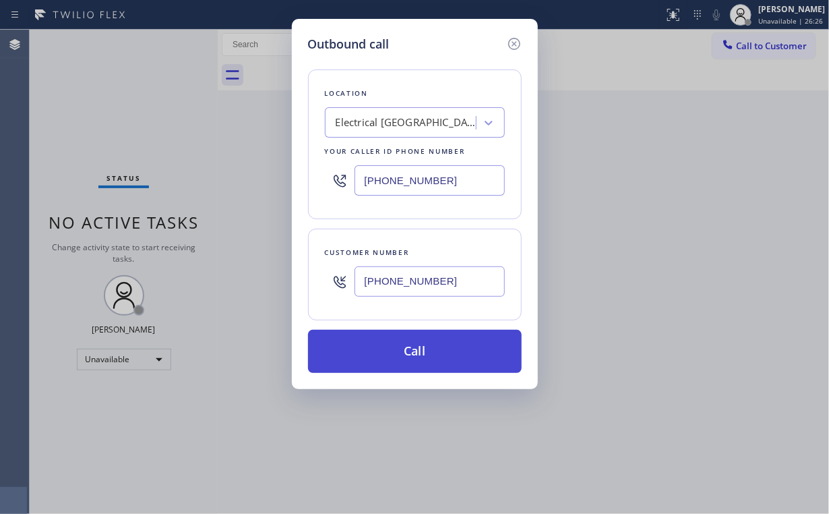
type input "[PHONE_NUMBER]"
click at [398, 362] on button "Call" at bounding box center [415, 351] width 214 height 43
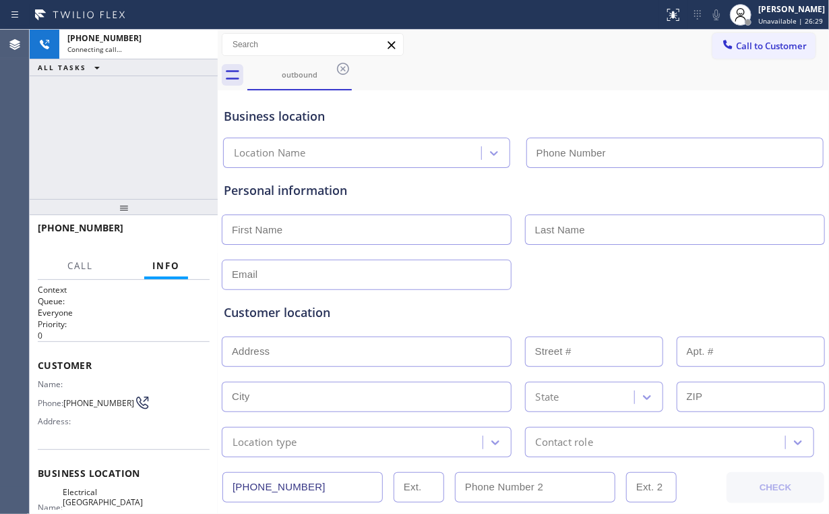
type input "[PHONE_NUMBER]"
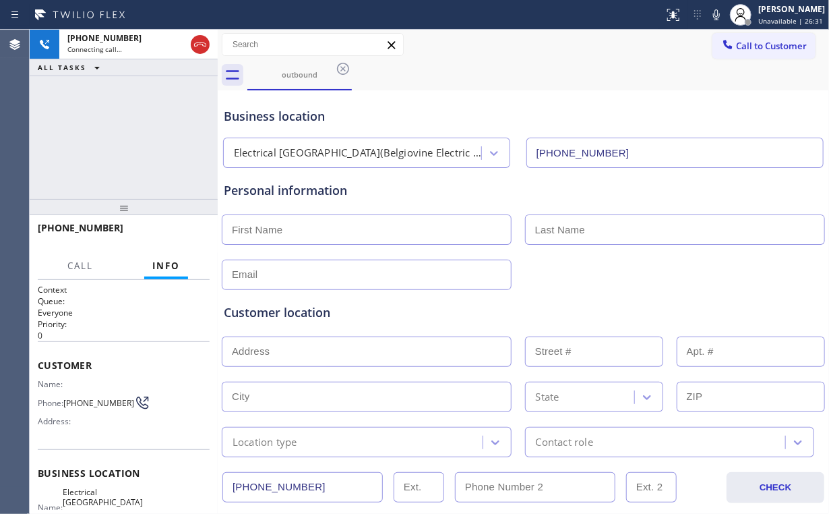
click at [116, 129] on div "[PHONE_NUMBER] Connecting call… ALL TASKS ALL TASKS ACTIVE TASKS TASKS IN WRAP …" at bounding box center [124, 114] width 188 height 169
click at [135, 154] on div "[PHONE_NUMBER] Connecting call… ALL TASKS ALL TASKS ACTIVE TASKS TASKS IN WRAP …" at bounding box center [124, 114] width 188 height 169
click at [135, 135] on div "[PHONE_NUMBER] Live | 00:19 ALL TASKS ALL TASKS ACTIVE TASKS TASKS IN WRAP UP" at bounding box center [124, 114] width 188 height 169
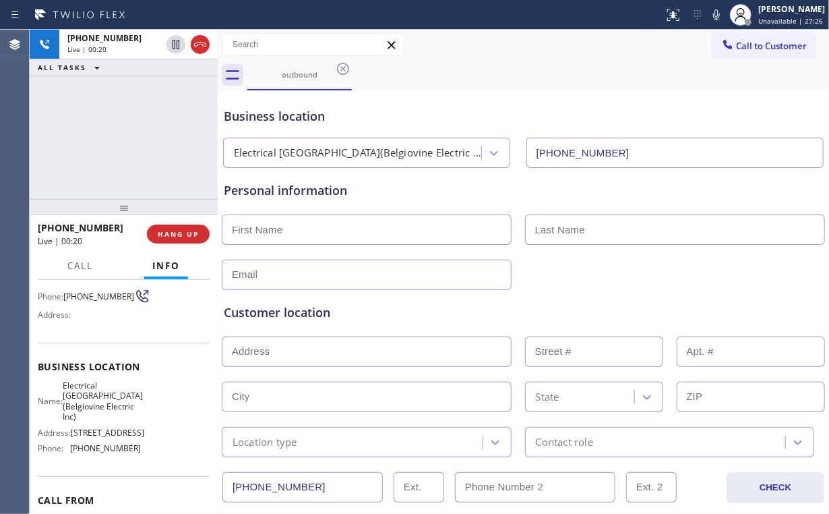
scroll to position [108, 0]
click at [137, 132] on div "[PHONE_NUMBER] Live | 00:29 ALL TASKS ALL TASKS ACTIVE TASKS TASKS IN WRAP UP" at bounding box center [124, 114] width 188 height 169
click at [137, 132] on div "[PHONE_NUMBER] Live | 00:30 ALL TASKS ALL TASKS ACTIVE TASKS TASKS IN WRAP UP" at bounding box center [124, 114] width 188 height 169
click at [177, 231] on span "HANG UP" at bounding box center [178, 233] width 41 height 9
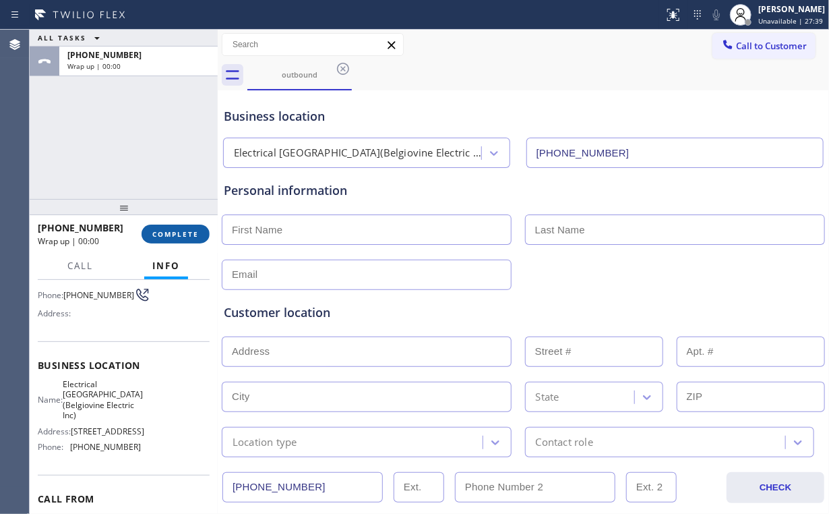
click at [177, 231] on span "COMPLETE" at bounding box center [175, 233] width 47 height 9
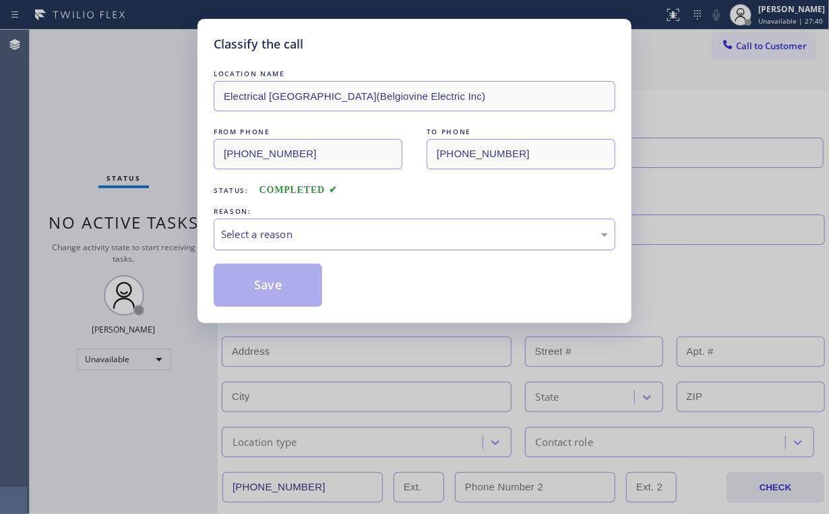
click at [268, 231] on div "Select a reason" at bounding box center [414, 234] width 387 height 16
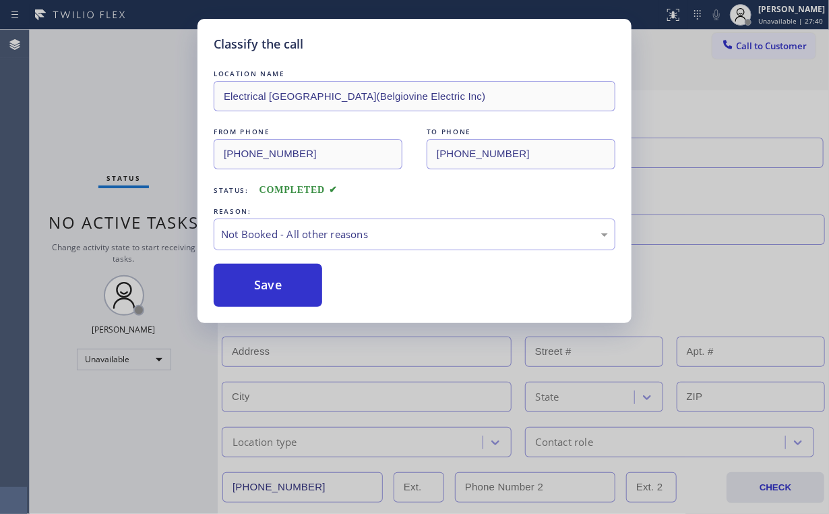
drag, startPoint x: 264, startPoint y: 290, endPoint x: 108, endPoint y: 126, distance: 226.9
click at [264, 289] on button "Save" at bounding box center [268, 285] width 109 height 43
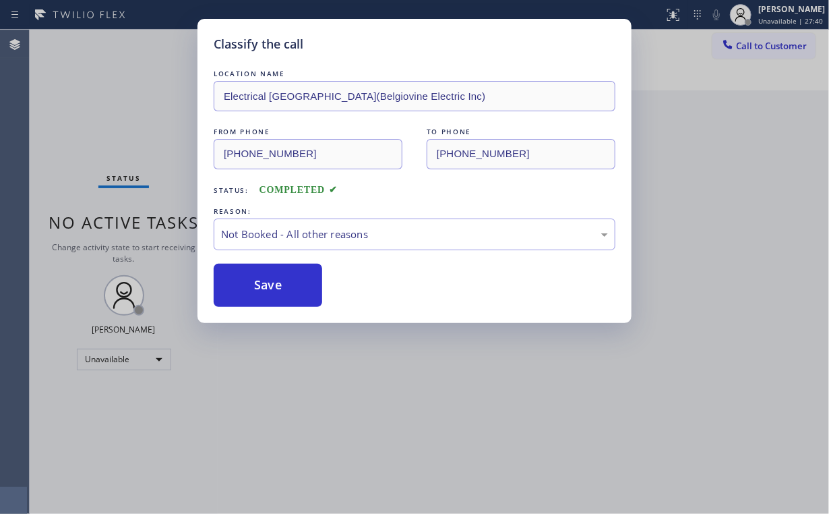
drag, startPoint x: 88, startPoint y: 102, endPoint x: 116, endPoint y: 113, distance: 30.1
click at [90, 103] on div "Classify the call LOCATION NAME Electrical [GEOGRAPHIC_DATA](Belgiovine Electri…" at bounding box center [414, 257] width 829 height 514
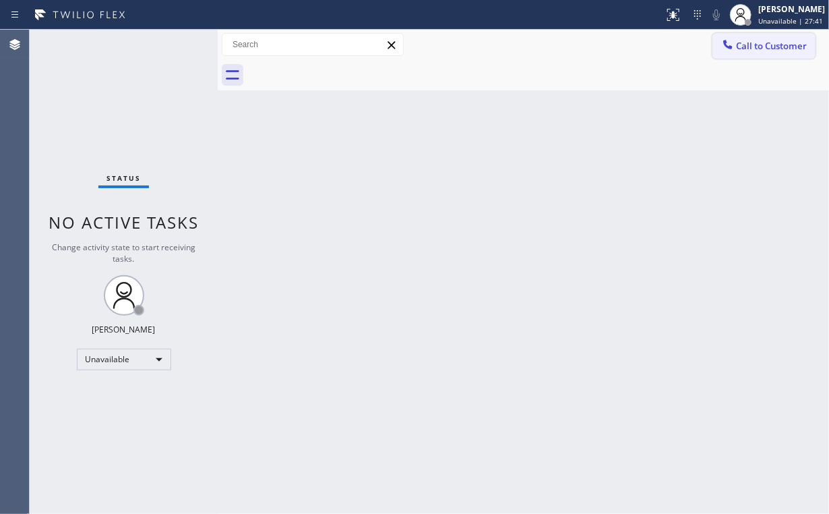
click at [764, 42] on span "Call to Customer" at bounding box center [771, 46] width 71 height 12
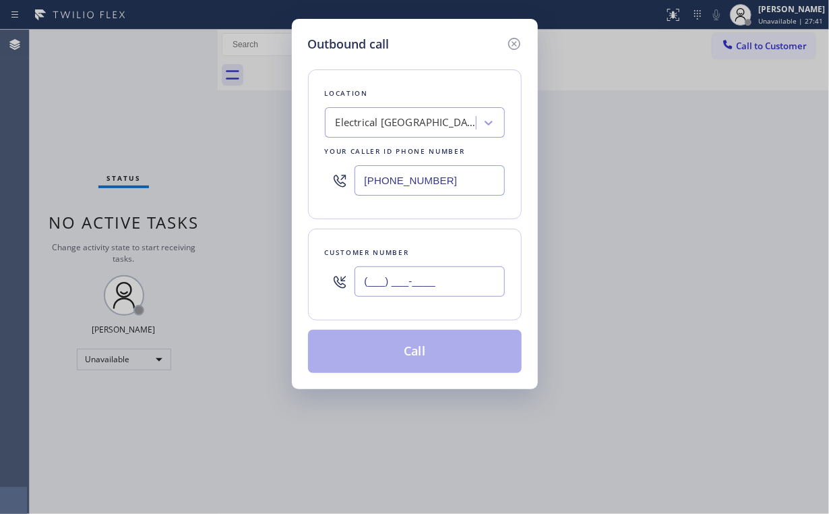
click at [465, 272] on input "(___) ___-____" at bounding box center [430, 281] width 150 height 30
paste input "732) 770-8565"
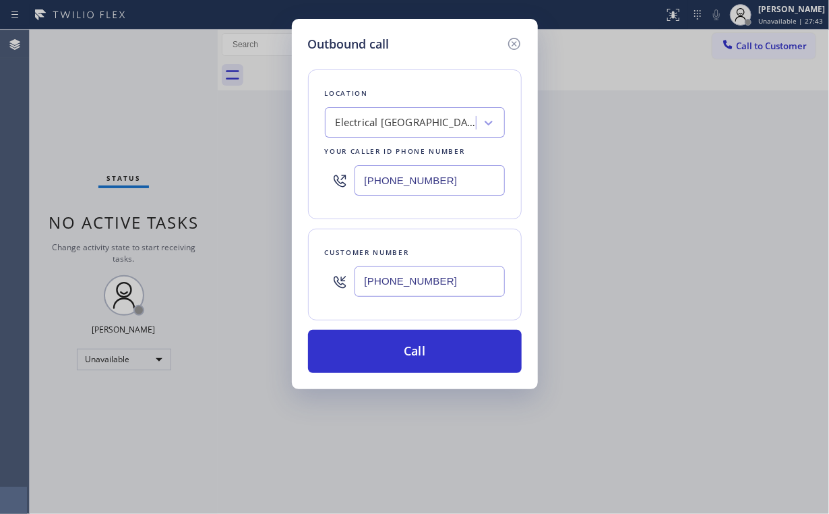
type input "[PHONE_NUMBER]"
click at [457, 321] on div "Location Electrical [GEOGRAPHIC_DATA]([GEOGRAPHIC_DATA] Electric Inc) Your call…" at bounding box center [415, 212] width 214 height 319
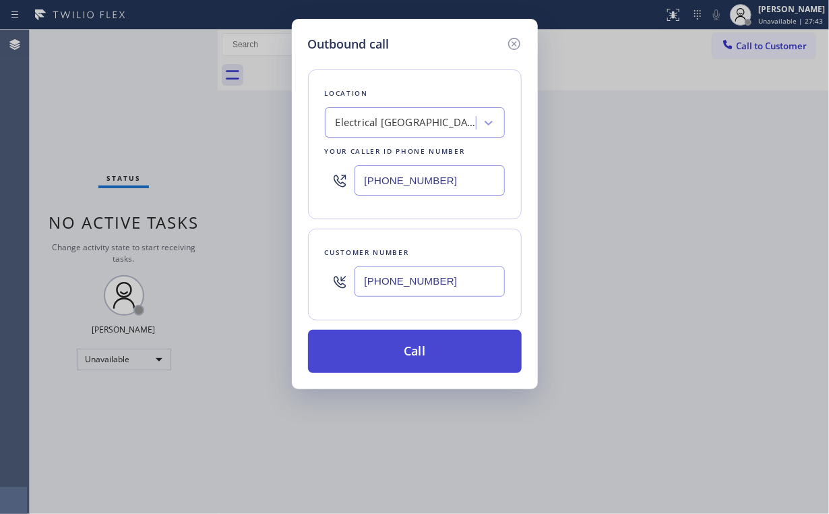
click at [423, 350] on button "Call" at bounding box center [415, 351] width 214 height 43
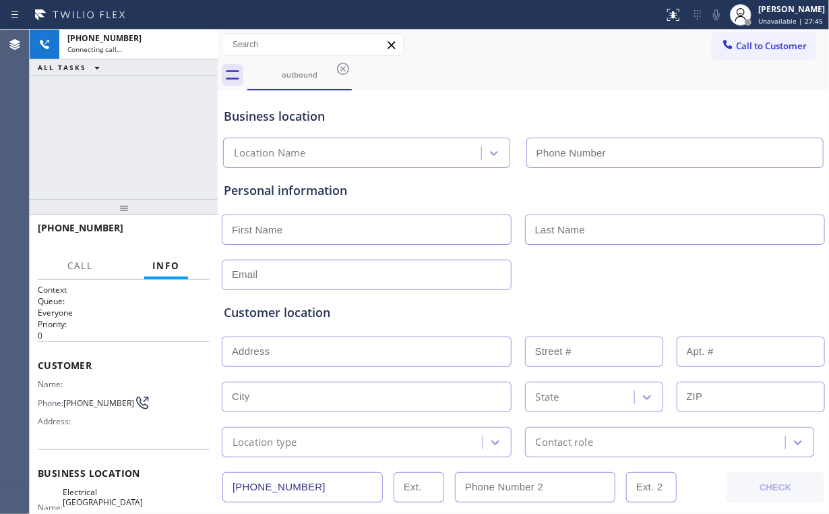
type input "[PHONE_NUMBER]"
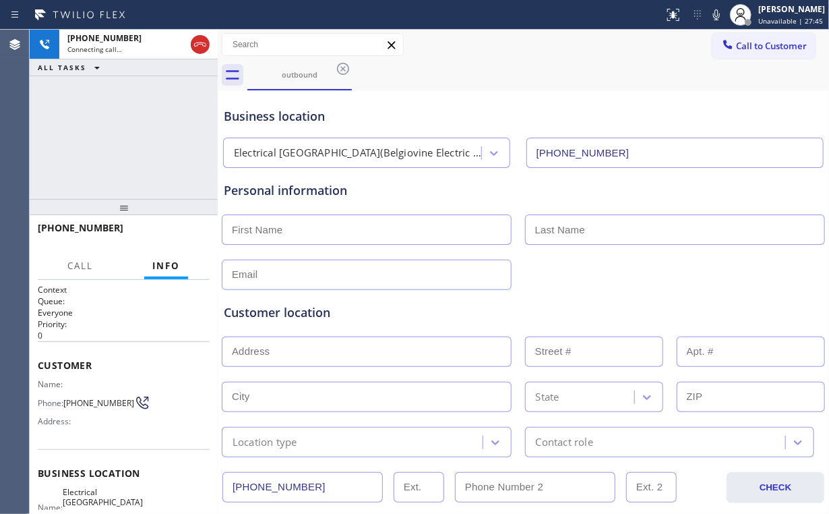
click at [504, 94] on div "Business location Electrical [GEOGRAPHIC_DATA]([GEOGRAPHIC_DATA] Electric Inc) …" at bounding box center [523, 131] width 605 height 74
click at [136, 135] on div "[PHONE_NUMBER] Live | 00:09 ALL TASKS ALL TASKS ACTIVE TASKS TASKS IN WRAP UP" at bounding box center [124, 114] width 188 height 169
click at [136, 135] on div "[PHONE_NUMBER] Live | 00:10 ALL TASKS ALL TASKS ACTIVE TASKS TASKS IN WRAP UP" at bounding box center [124, 114] width 188 height 169
drag, startPoint x: 127, startPoint y: 119, endPoint x: 160, endPoint y: 165, distance: 56.5
click at [128, 121] on div "[PHONE_NUMBER] Live | 00:25 ALL TASKS ALL TASKS ACTIVE TASKS TASKS IN WRAP UP" at bounding box center [124, 114] width 188 height 169
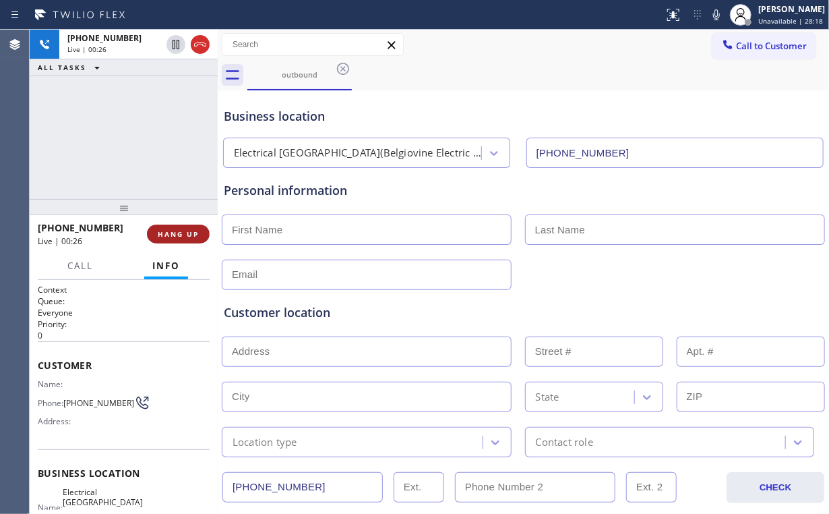
click at [182, 231] on span "HANG UP" at bounding box center [178, 233] width 41 height 9
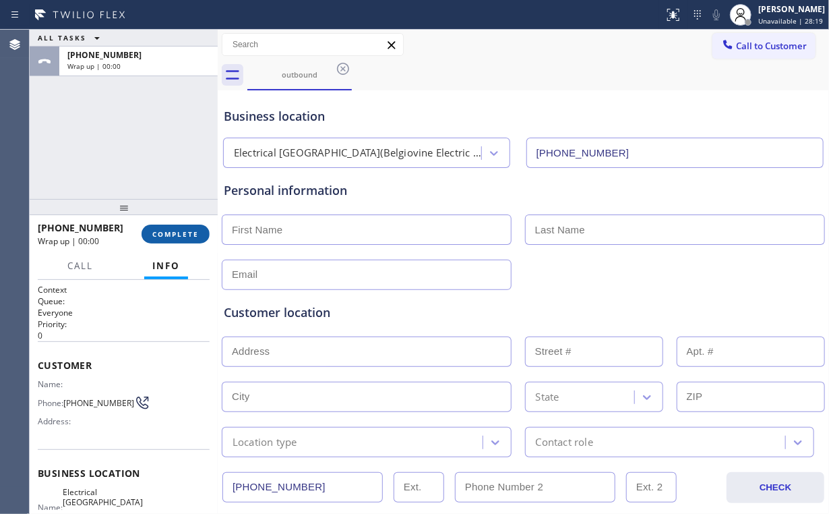
click at [182, 231] on span "COMPLETE" at bounding box center [175, 233] width 47 height 9
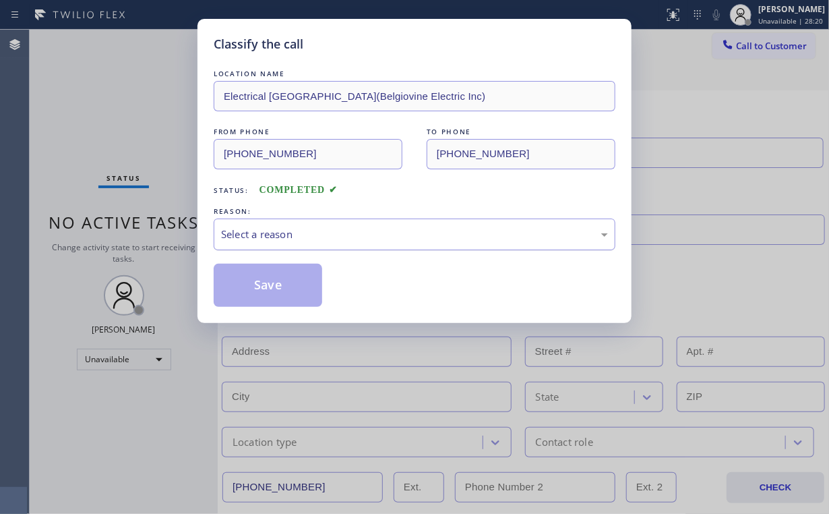
click at [294, 236] on div "Select a reason" at bounding box center [414, 234] width 387 height 16
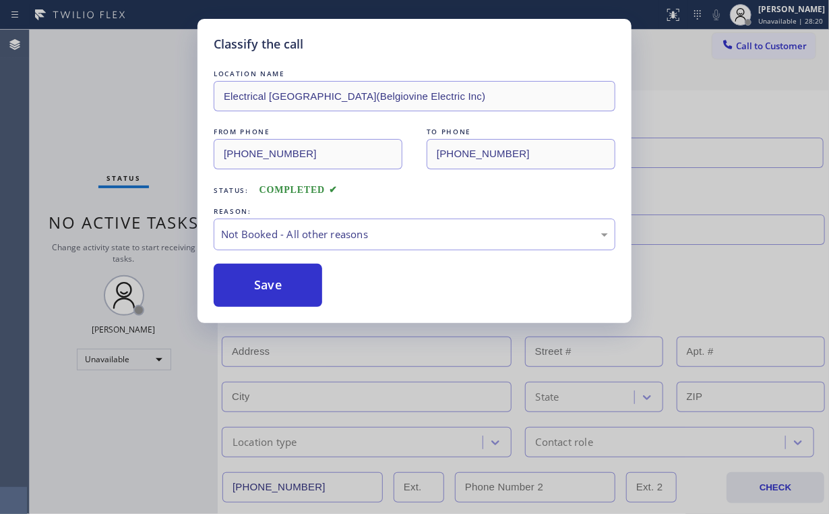
drag, startPoint x: 288, startPoint y: 276, endPoint x: 73, endPoint y: 121, distance: 265.2
click at [288, 275] on button "Save" at bounding box center [268, 285] width 109 height 43
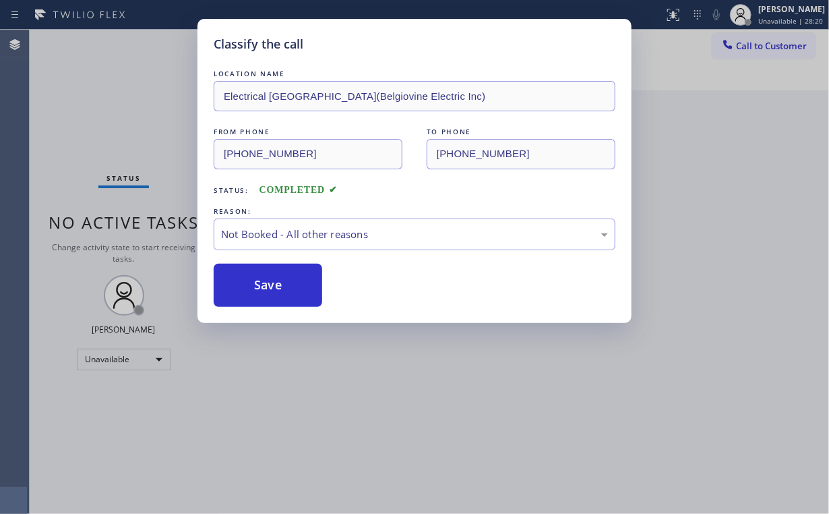
click at [70, 78] on div "Classify the call LOCATION NAME Electrical [GEOGRAPHIC_DATA](Belgiovine Electri…" at bounding box center [414, 257] width 829 height 514
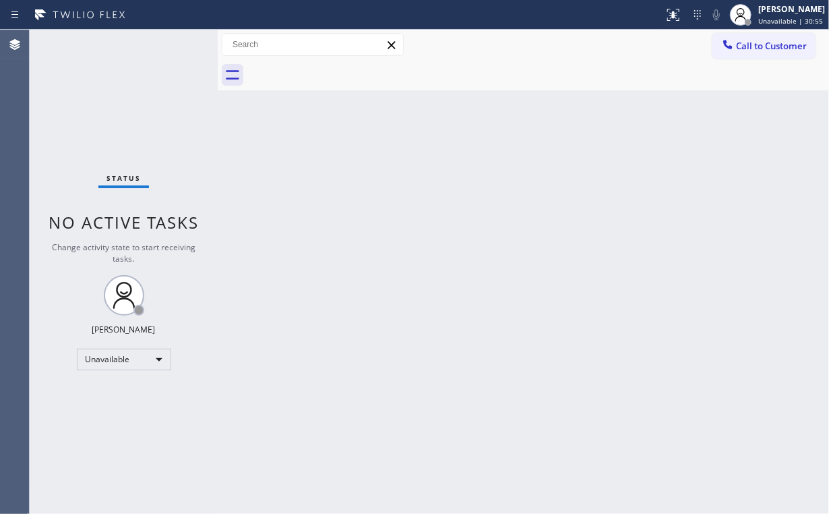
click at [728, 46] on icon at bounding box center [727, 44] width 13 height 13
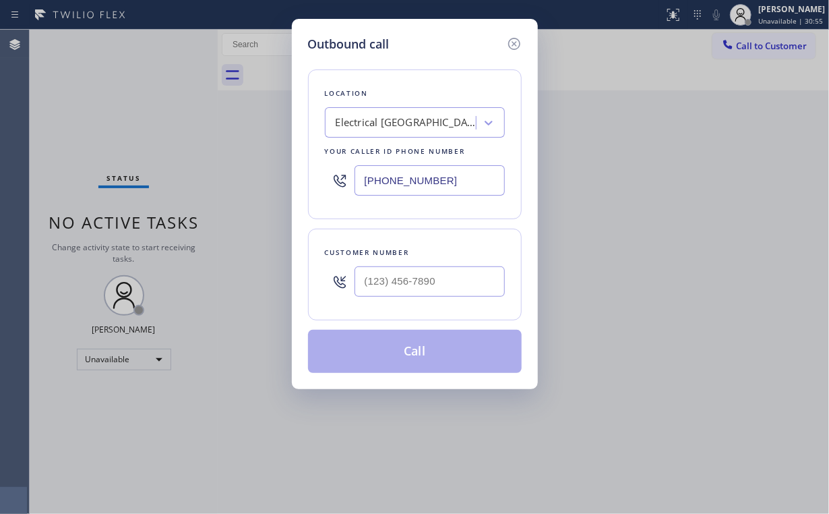
drag, startPoint x: 473, startPoint y: 175, endPoint x: 226, endPoint y: 177, distance: 246.7
click at [281, 177] on div "Outbound call Location Electrical [GEOGRAPHIC_DATA]([GEOGRAPHIC_DATA] Electric …" at bounding box center [414, 257] width 829 height 514
paste input "720) 513-2483"
type input "[PHONE_NUMBER]"
click at [419, 273] on input "(___) ___-____" at bounding box center [430, 281] width 150 height 30
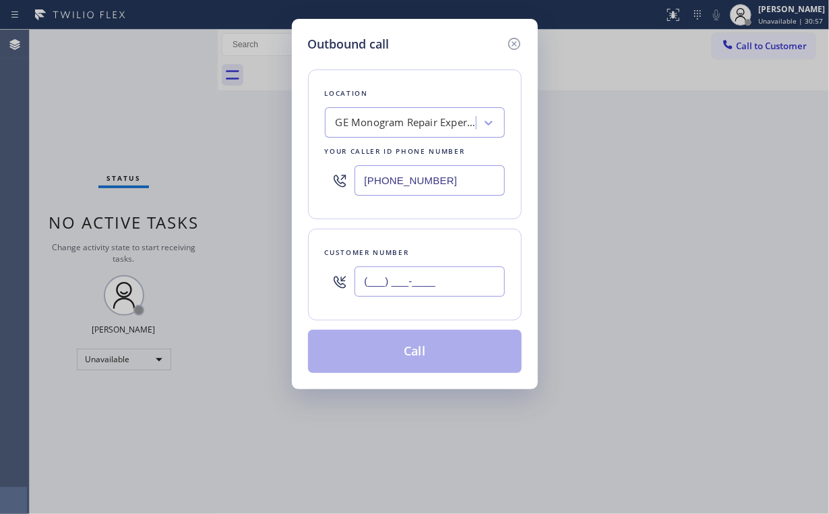
paste input "786) 446-9834"
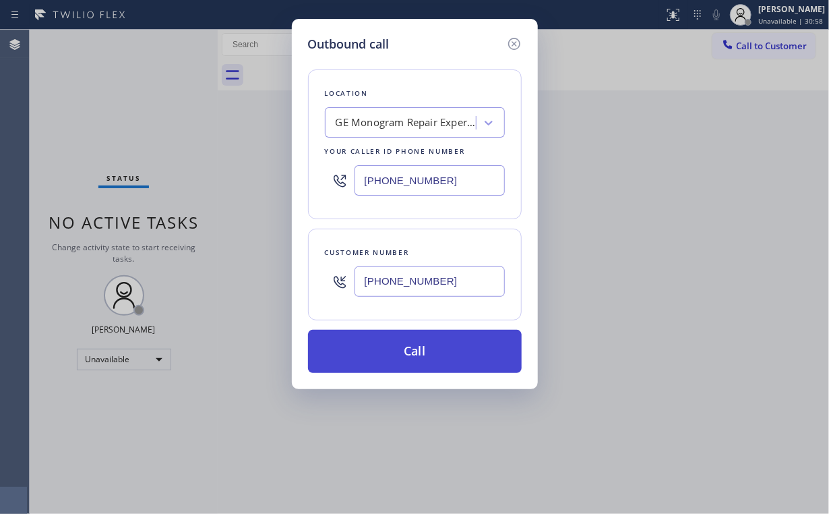
type input "[PHONE_NUMBER]"
drag, startPoint x: 380, startPoint y: 356, endPoint x: 820, endPoint y: 440, distance: 448.1
click at [380, 355] on button "Call" at bounding box center [415, 351] width 214 height 43
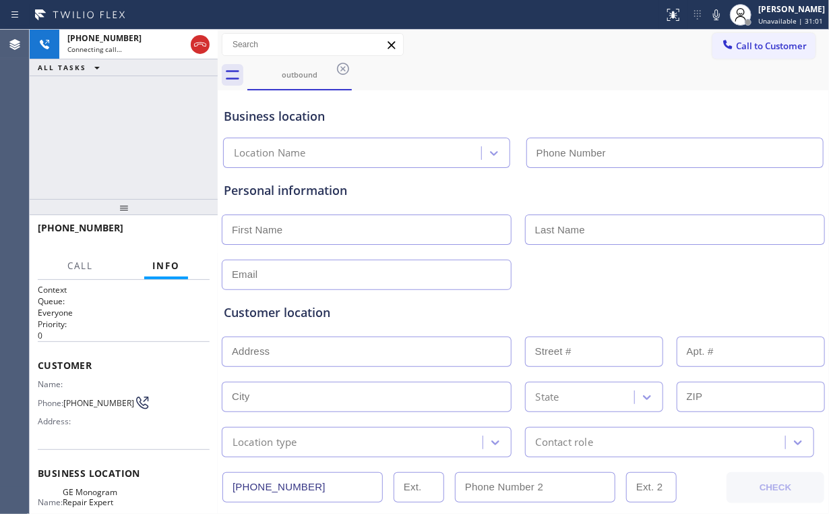
type input "[PHONE_NUMBER]"
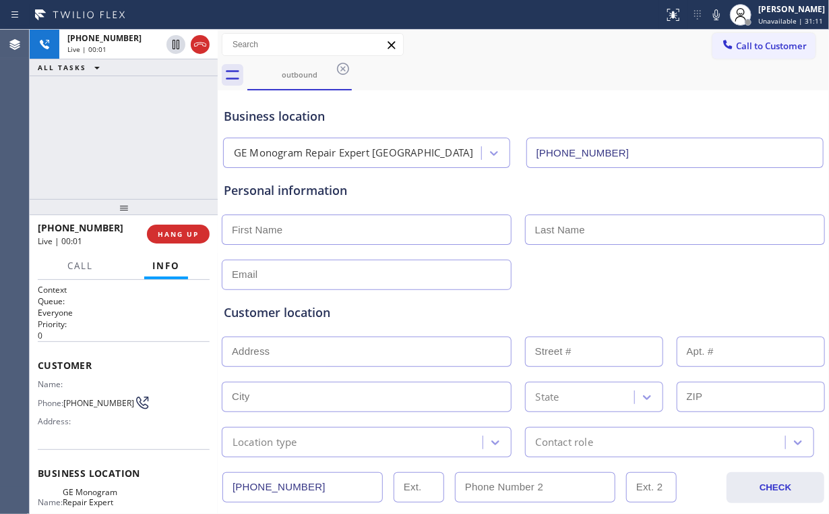
drag, startPoint x: 148, startPoint y: 144, endPoint x: 142, endPoint y: 149, distance: 8.1
click at [148, 144] on div "[PHONE_NUMBER] Live | 00:01 ALL TASKS ALL TASKS ACTIVE TASKS TASKS IN WRAP UP" at bounding box center [124, 114] width 188 height 169
click at [174, 232] on span "HANG UP" at bounding box center [178, 233] width 41 height 9
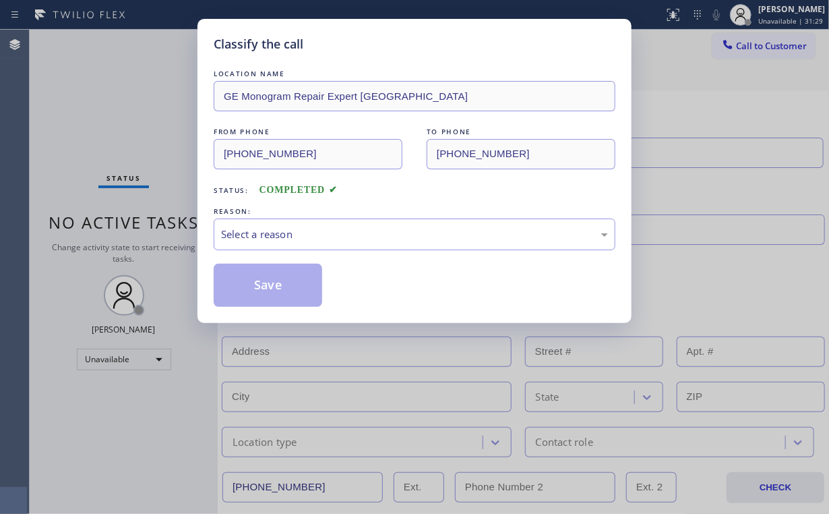
click at [386, 32] on div "Classify the call LOCATION NAME GE Monogram Repair Expert [GEOGRAPHIC_DATA] FRO…" at bounding box center [414, 171] width 434 height 304
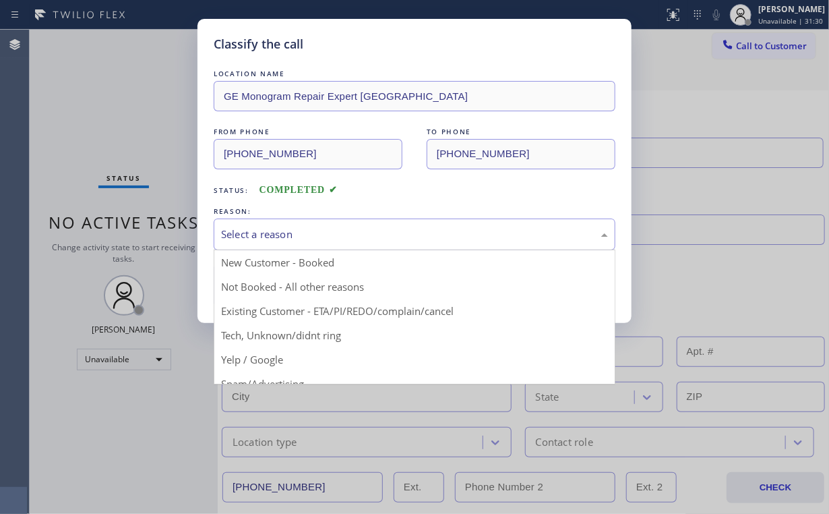
click at [271, 237] on div "Select a reason" at bounding box center [414, 234] width 387 height 16
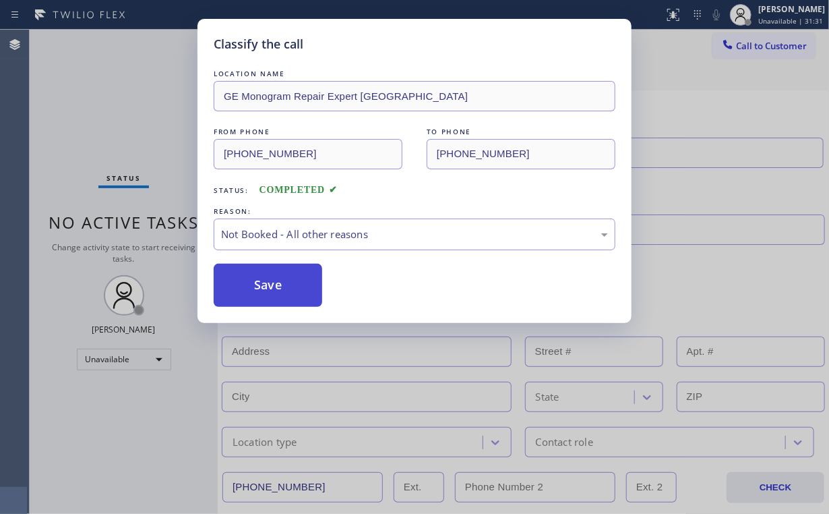
click at [265, 292] on button "Save" at bounding box center [268, 285] width 109 height 43
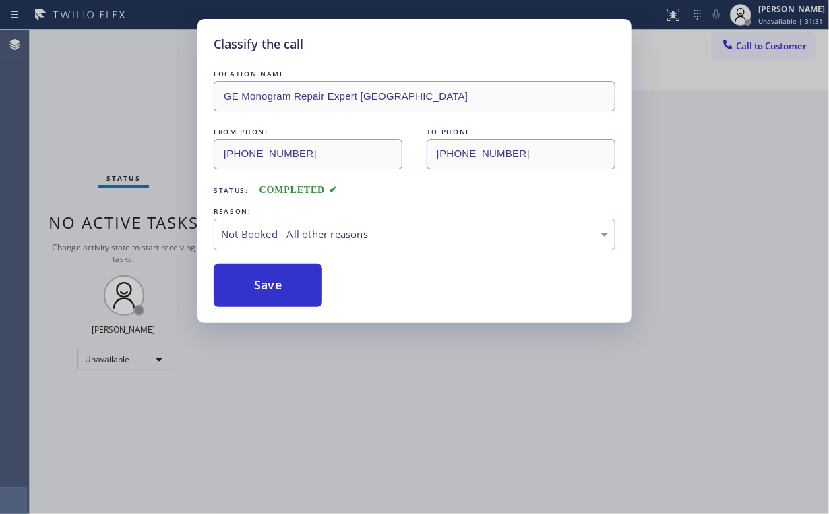
click at [139, 121] on div "Classify the call LOCATION NAME GE Monogram Repair Expert [GEOGRAPHIC_DATA] FRO…" at bounding box center [414, 257] width 829 height 514
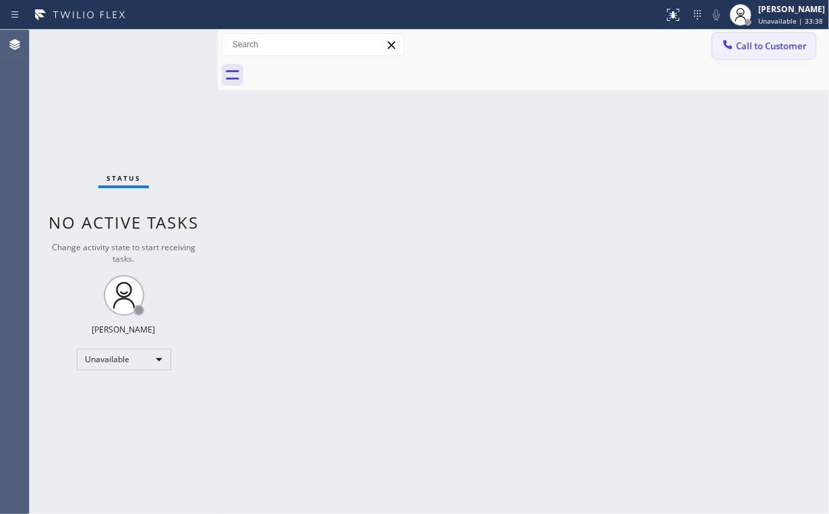
click at [750, 40] on span "Call to Customer" at bounding box center [771, 46] width 71 height 12
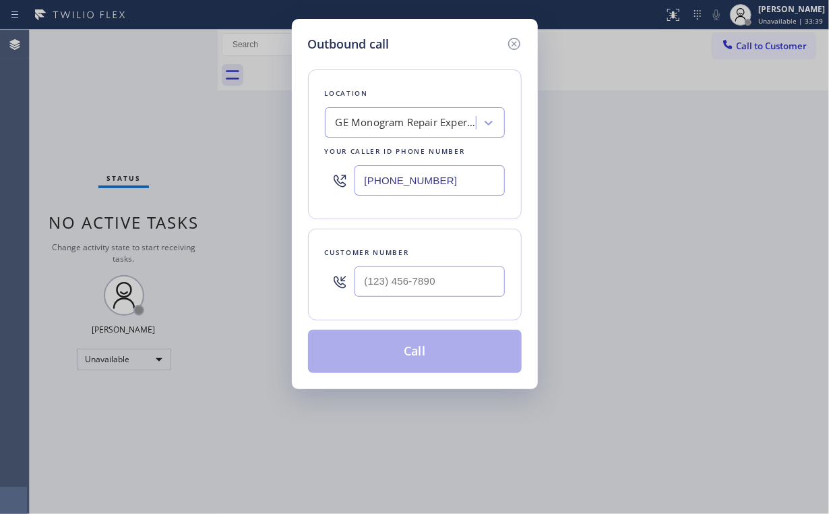
drag, startPoint x: 460, startPoint y: 177, endPoint x: 253, endPoint y: 186, distance: 206.4
click at [272, 187] on div "Outbound call Location GE Monogram Repair Expert [GEOGRAPHIC_DATA] Your caller …" at bounding box center [414, 257] width 829 height 514
paste input "text"
type input "[PHONE_NUMBER]"
click at [446, 278] on input "(___) ___-____" at bounding box center [430, 281] width 150 height 30
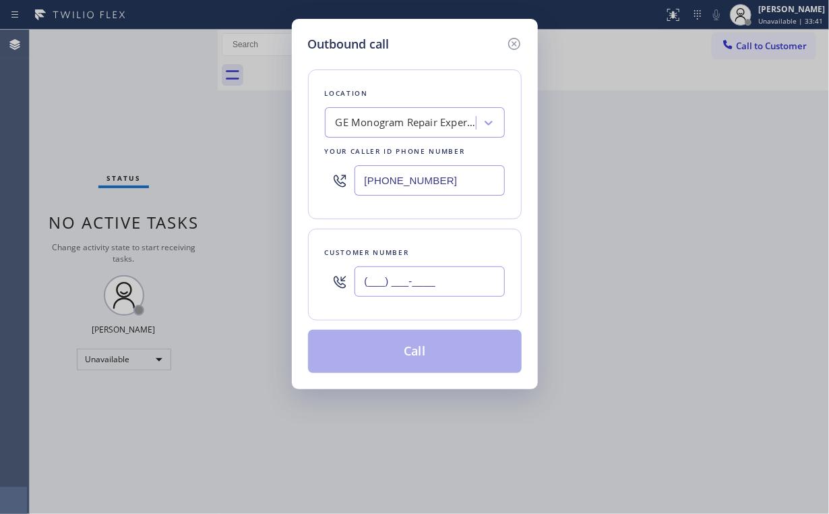
paste input "786) 446-9834"
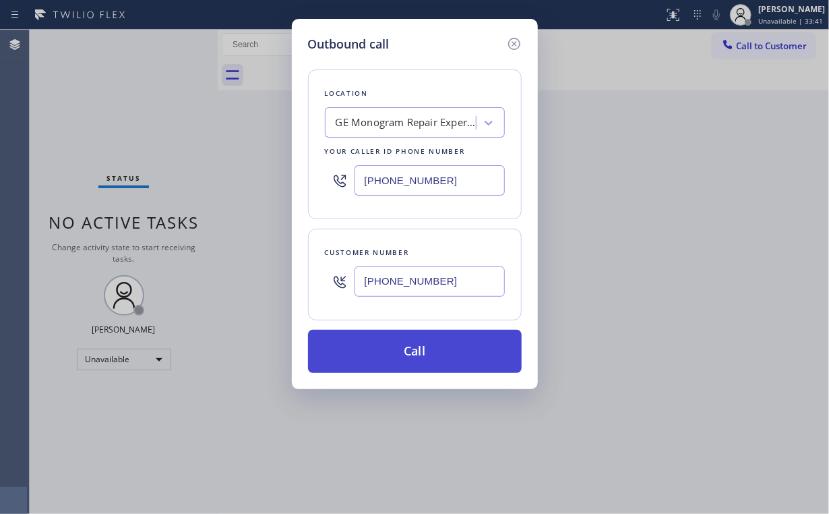
type input "[PHONE_NUMBER]"
click at [383, 365] on button "Call" at bounding box center [415, 351] width 214 height 43
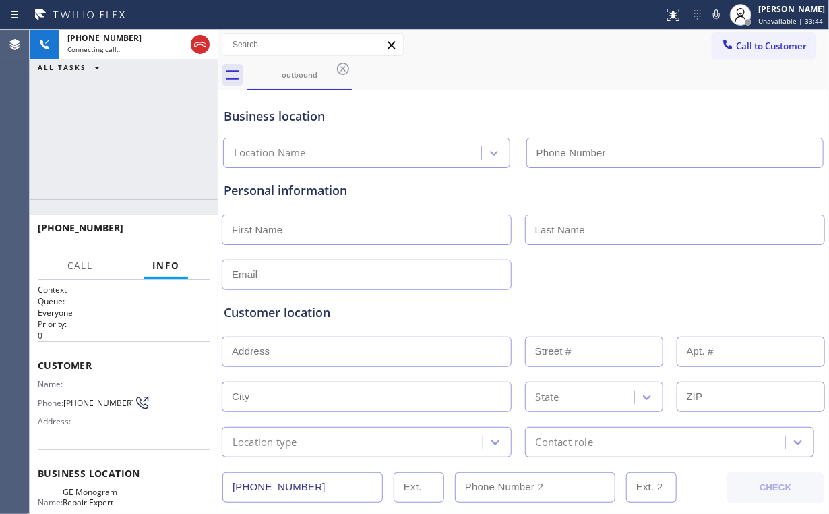
type input "[PHONE_NUMBER]"
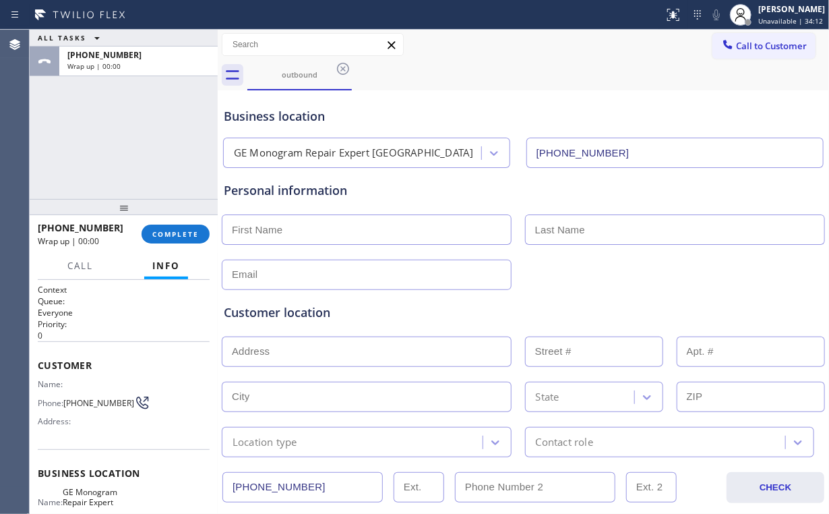
drag, startPoint x: 94, startPoint y: 144, endPoint x: 156, endPoint y: 215, distance: 94.6
click at [100, 149] on div "ALL TASKS ALL TASKS ACTIVE TASKS TASKS IN WRAP UP [PHONE_NUMBER] Wrap up | 00:00" at bounding box center [124, 114] width 188 height 169
click at [166, 224] on div "[PHONE_NUMBER] Wrap up | 00:00 COMPLETE" at bounding box center [124, 233] width 172 height 35
click at [173, 239] on button "COMPLETE" at bounding box center [176, 233] width 68 height 19
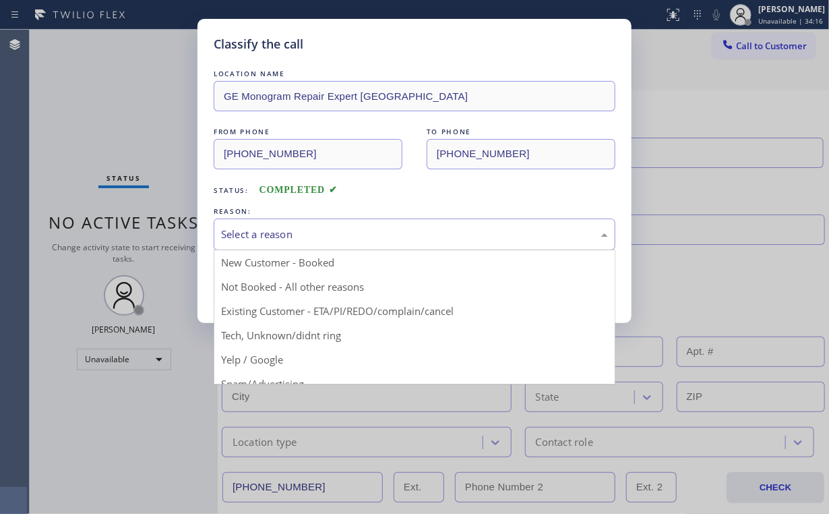
click at [294, 241] on div "Select a reason" at bounding box center [415, 234] width 402 height 32
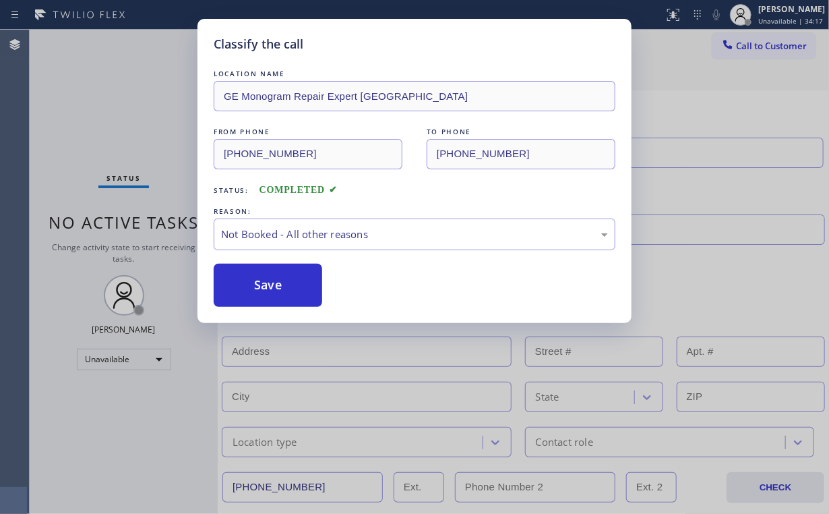
drag, startPoint x: 266, startPoint y: 288, endPoint x: 181, endPoint y: 177, distance: 139.5
click at [267, 288] on button "Save" at bounding box center [268, 285] width 109 height 43
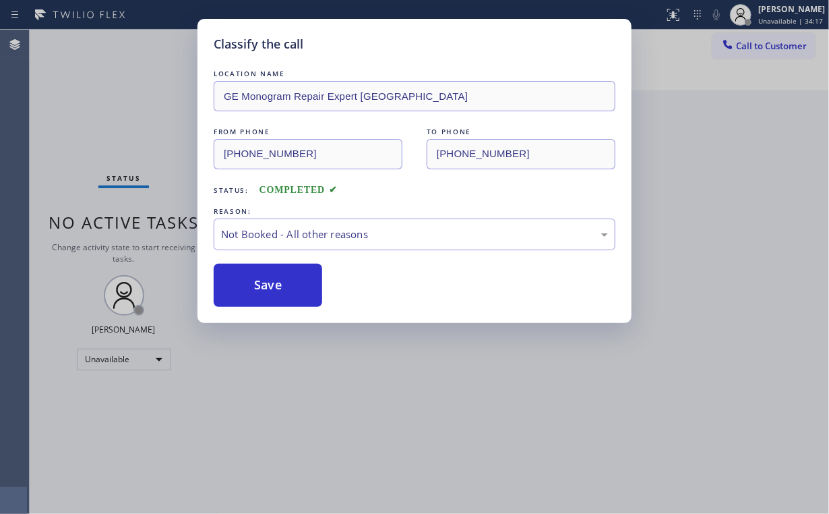
click at [144, 125] on div "Classify the call LOCATION NAME GE Monogram Repair Expert [GEOGRAPHIC_DATA] FRO…" at bounding box center [414, 257] width 829 height 514
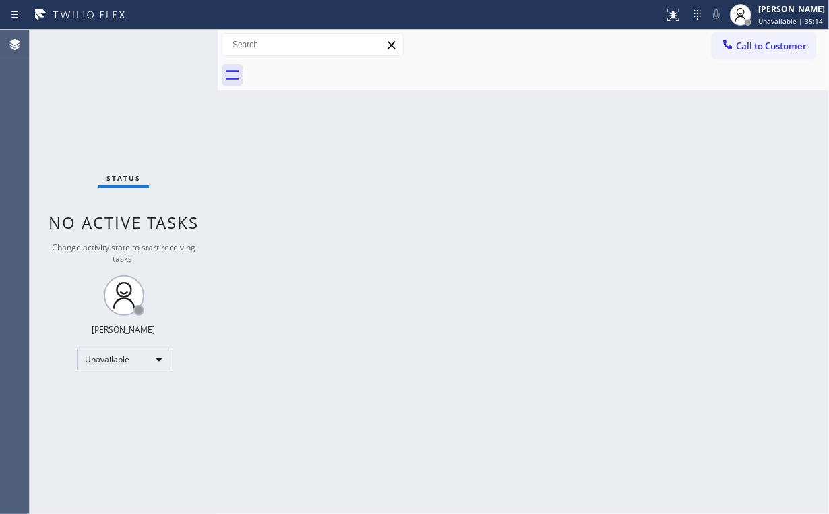
drag, startPoint x: 134, startPoint y: 124, endPoint x: 75, endPoint y: 6, distance: 131.7
click at [134, 123] on div "Status No active tasks Change activity state to start receiving tasks. [PERSON_…" at bounding box center [124, 272] width 188 height 484
drag, startPoint x: 743, startPoint y: 47, endPoint x: 588, endPoint y: 84, distance: 158.7
click at [742, 47] on span "Call to Customer" at bounding box center [771, 46] width 71 height 12
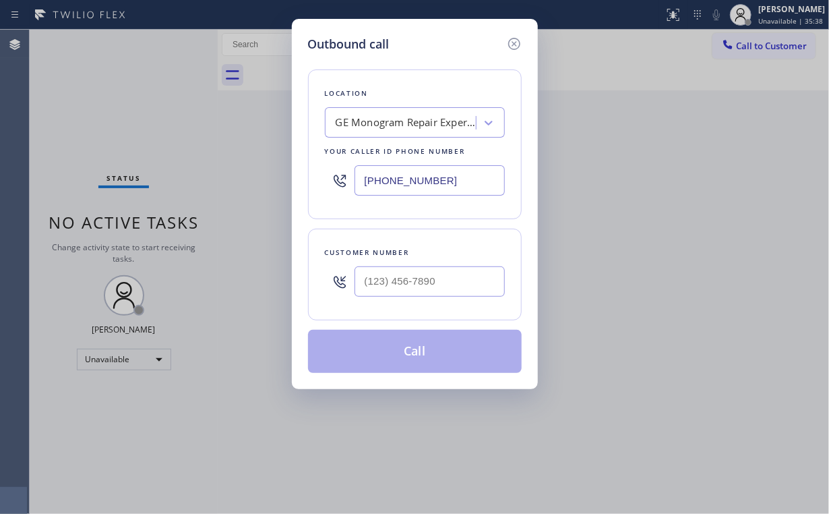
drag, startPoint x: 355, startPoint y: 162, endPoint x: 274, endPoint y: 95, distance: 105.3
click at [276, 154] on div "Outbound call Location GE Monogram Repair Expert [GEOGRAPHIC_DATA] Your caller …" at bounding box center [414, 257] width 829 height 514
paste input "47) 232-5175"
type input "[PHONE_NUMBER]"
click at [427, 274] on input "(___) ___-____" at bounding box center [430, 281] width 150 height 30
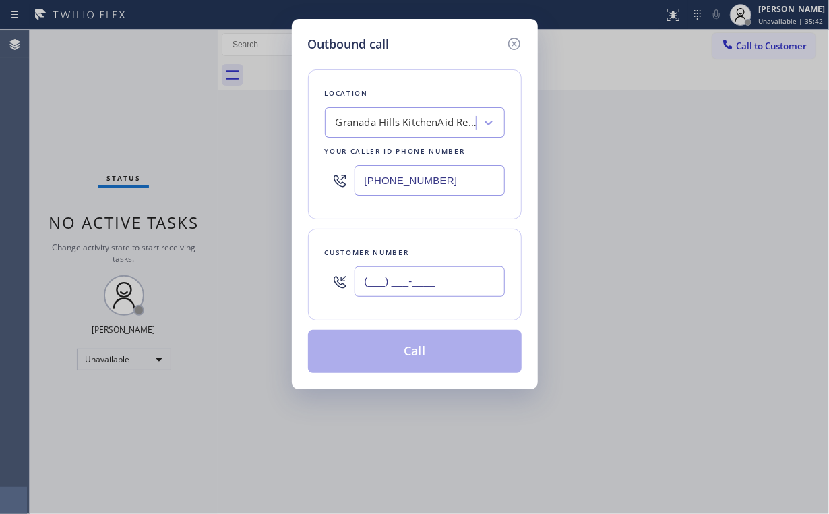
paste input "310) 245-4975"
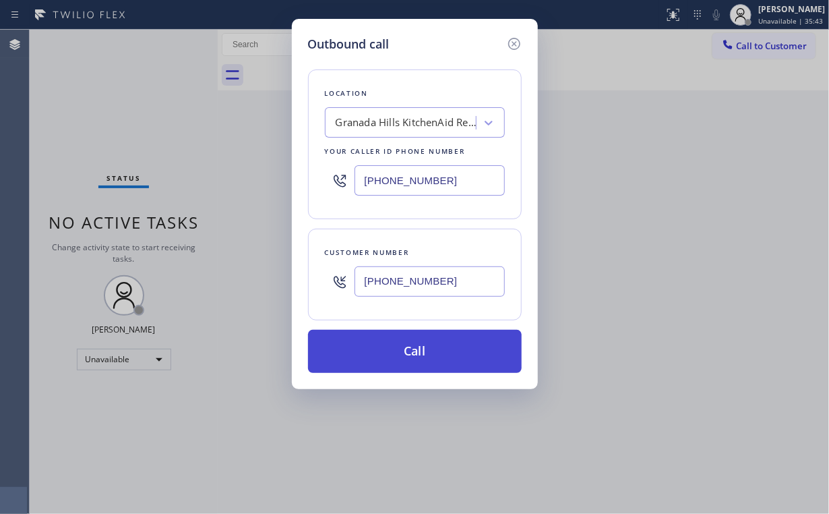
type input "[PHONE_NUMBER]"
click at [408, 350] on button "Call" at bounding box center [415, 351] width 214 height 43
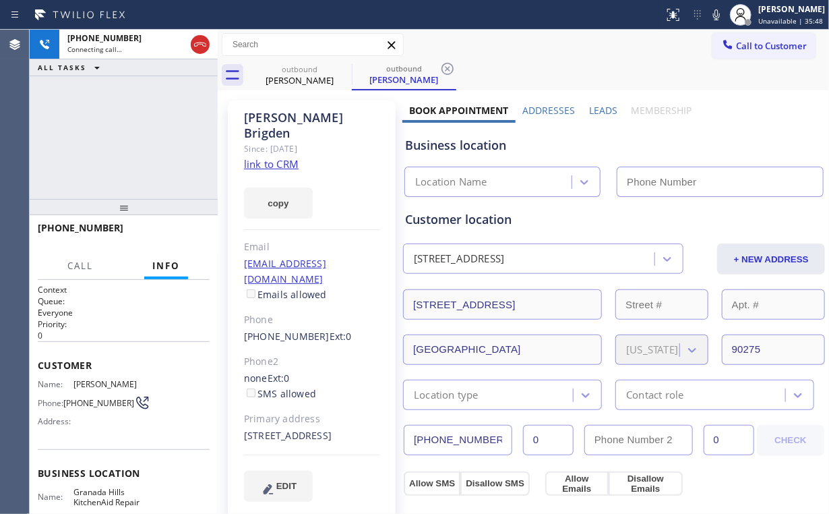
type input "[PHONE_NUMBER]"
click at [105, 119] on div "[PHONE_NUMBER] Connecting call… ALL TASKS ALL TASKS ACTIVE TASKS TASKS IN WRAP …" at bounding box center [124, 114] width 188 height 169
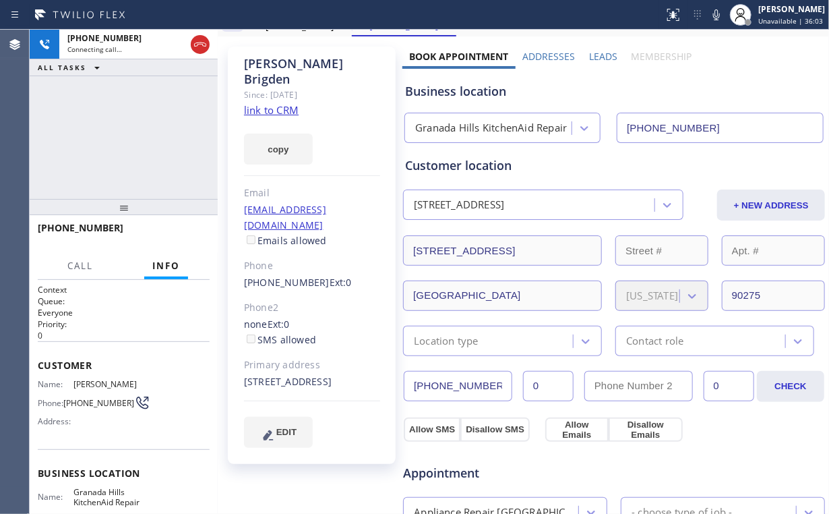
click at [156, 123] on div "[PHONE_NUMBER] Connecting call… ALL TASKS ALL TASKS ACTIVE TASKS TASKS IN WRAP …" at bounding box center [124, 114] width 188 height 169
click at [187, 233] on span "HANG UP" at bounding box center [178, 233] width 41 height 9
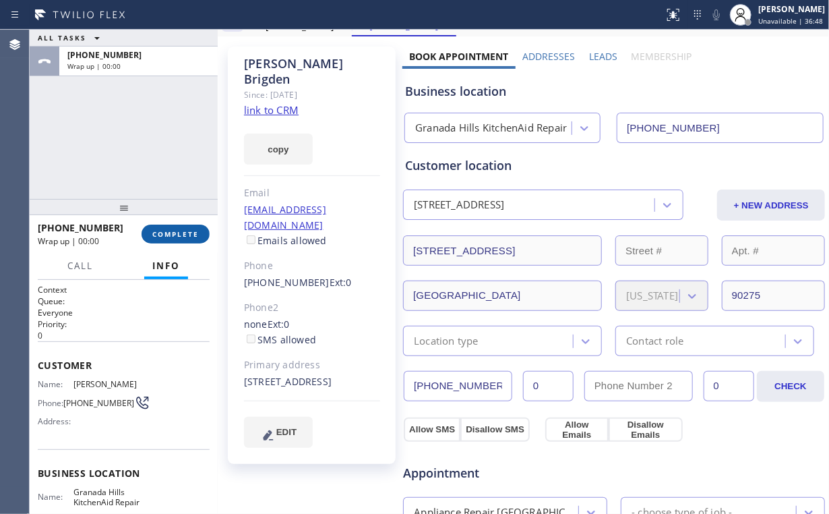
click at [187, 233] on span "COMPLETE" at bounding box center [175, 233] width 47 height 9
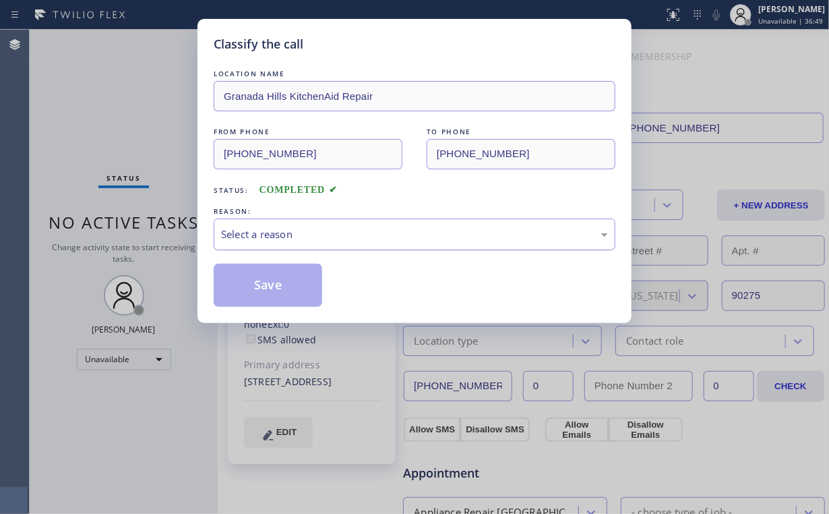
drag, startPoint x: 275, startPoint y: 233, endPoint x: 276, endPoint y: 245, distance: 11.5
click at [275, 235] on div "Select a reason" at bounding box center [414, 234] width 387 height 16
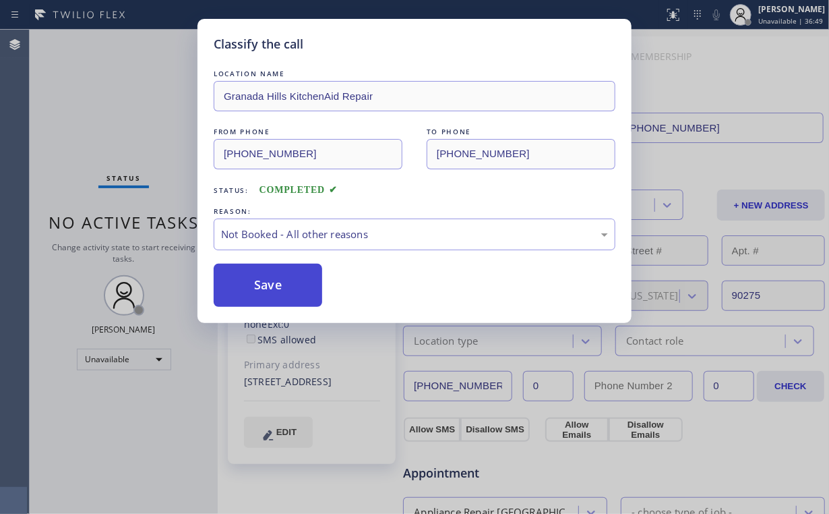
drag, startPoint x: 271, startPoint y: 279, endPoint x: 164, endPoint y: 112, distance: 198.2
click at [272, 279] on button "Save" at bounding box center [268, 285] width 109 height 43
drag, startPoint x: 158, startPoint y: 106, endPoint x: 180, endPoint y: 170, distance: 67.1
click at [159, 109] on div "Classify the call LOCATION NAME [GEOGRAPHIC_DATA] KitchenAid Repair FROM PHONE …" at bounding box center [414, 257] width 829 height 514
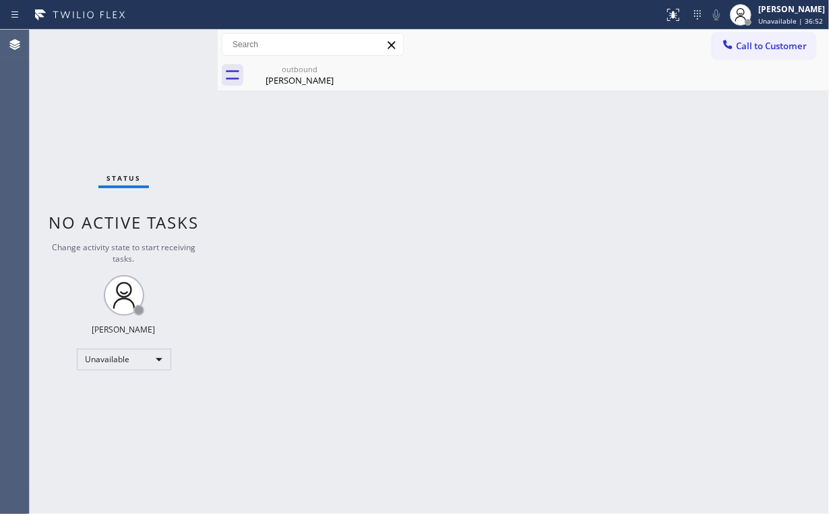
click at [77, 123] on div "Status No active tasks Change activity state to start receiving tasks. [PERSON_…" at bounding box center [124, 272] width 188 height 484
drag, startPoint x: 284, startPoint y: 89, endPoint x: 313, endPoint y: 84, distance: 28.8
click at [286, 88] on div "outbound [PERSON_NAME]" at bounding box center [300, 75] width 102 height 30
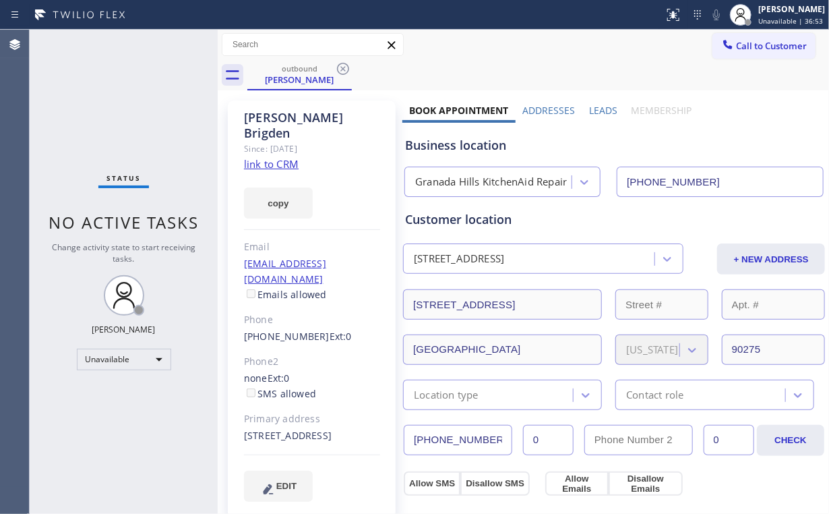
click at [341, 72] on icon at bounding box center [343, 69] width 16 height 16
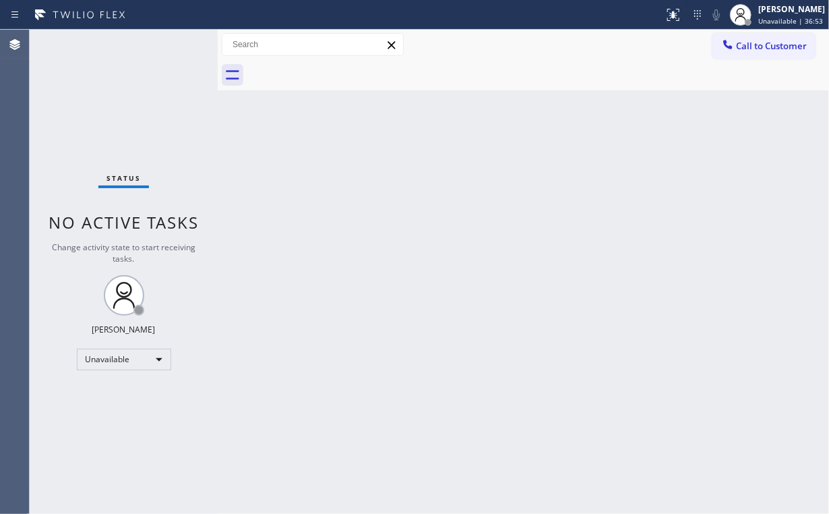
click at [121, 106] on div "Status No active tasks Change activity state to start receiving tasks. [PERSON_…" at bounding box center [124, 272] width 188 height 484
click at [191, 144] on div "Status No active tasks Change activity state to start receiving tasks. [PERSON_…" at bounding box center [124, 272] width 188 height 484
drag, startPoint x: 772, startPoint y: 47, endPoint x: 488, endPoint y: 140, distance: 299.3
click at [770, 48] on span "Call to Customer" at bounding box center [771, 46] width 71 height 12
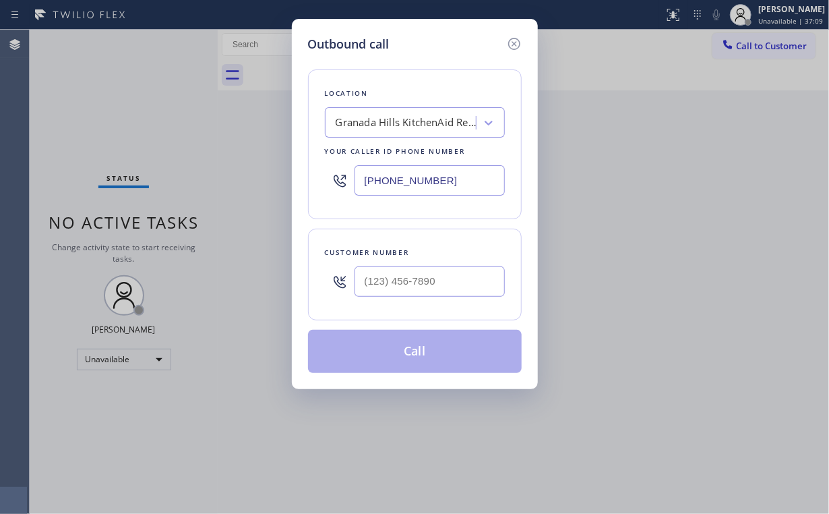
drag, startPoint x: 458, startPoint y: 181, endPoint x: 167, endPoint y: 119, distance: 297.7
click at [308, 167] on div "Location [GEOGRAPHIC_DATA] KitchenAid Repair Your caller id phone number [PHONE…" at bounding box center [415, 144] width 214 height 150
paste input "23-6331"
type input "[PHONE_NUMBER]"
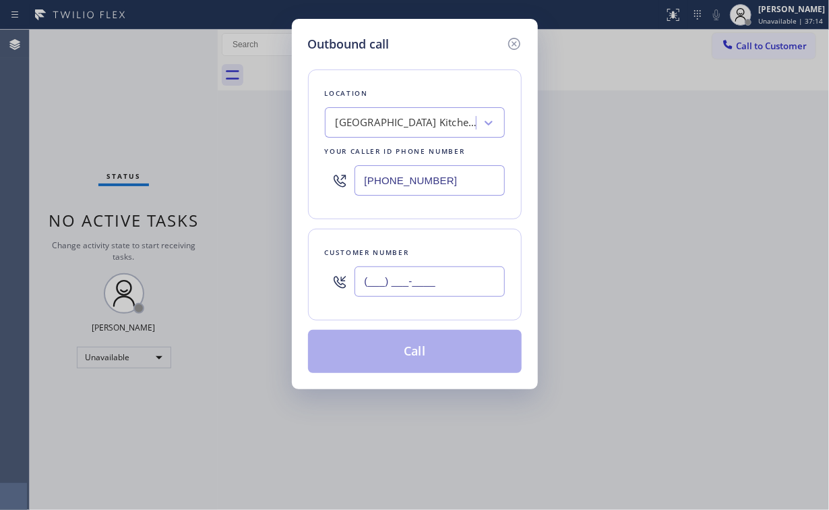
drag, startPoint x: 426, startPoint y: 270, endPoint x: 440, endPoint y: 268, distance: 14.3
click at [426, 270] on input "(___) ___-____" at bounding box center [430, 281] width 150 height 30
paste input "415) 306-3576"
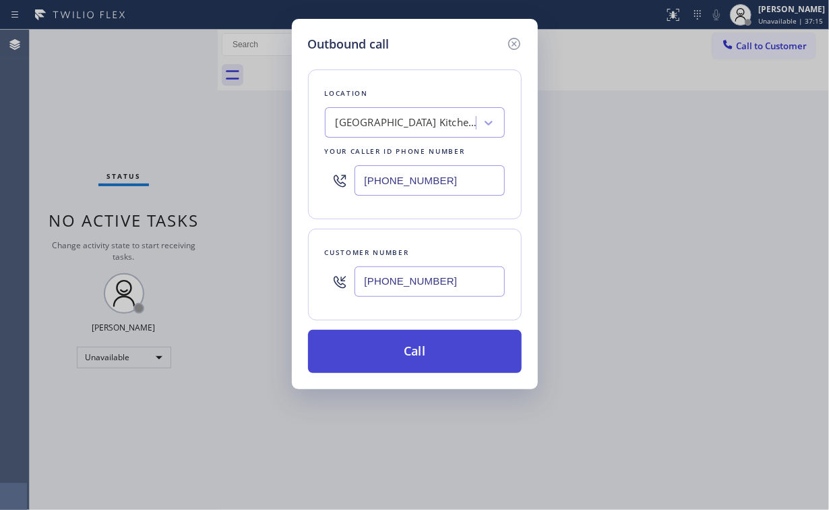
type input "[PHONE_NUMBER]"
click at [388, 353] on button "Call" at bounding box center [415, 351] width 214 height 43
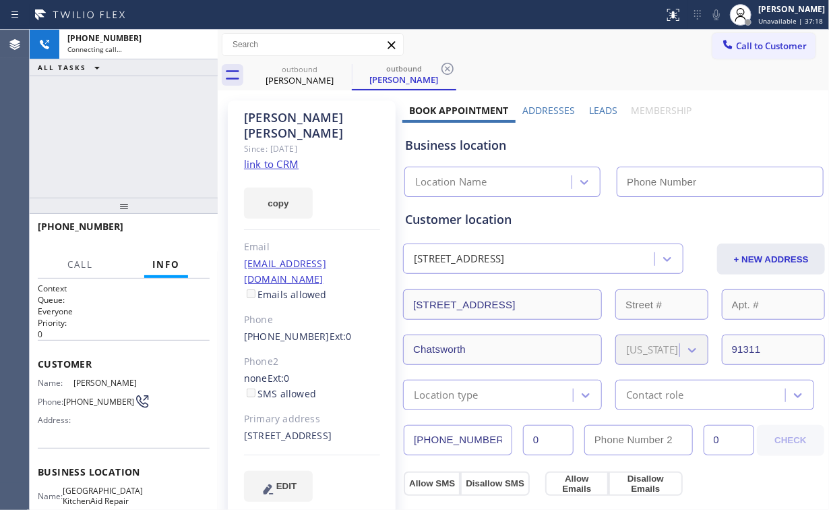
click at [152, 125] on div "[PHONE_NUMBER] Connecting call… ALL TASKS ALL TASKS ACTIVE TASKS TASKS IN WRAP …" at bounding box center [124, 114] width 188 height 168
type input "[PHONE_NUMBER]"
click at [134, 137] on div "[PHONE_NUMBER] Connecting call… ALL TASKS ALL TASKS ACTIVE TASKS TASKS IN WRAP …" at bounding box center [124, 114] width 188 height 168
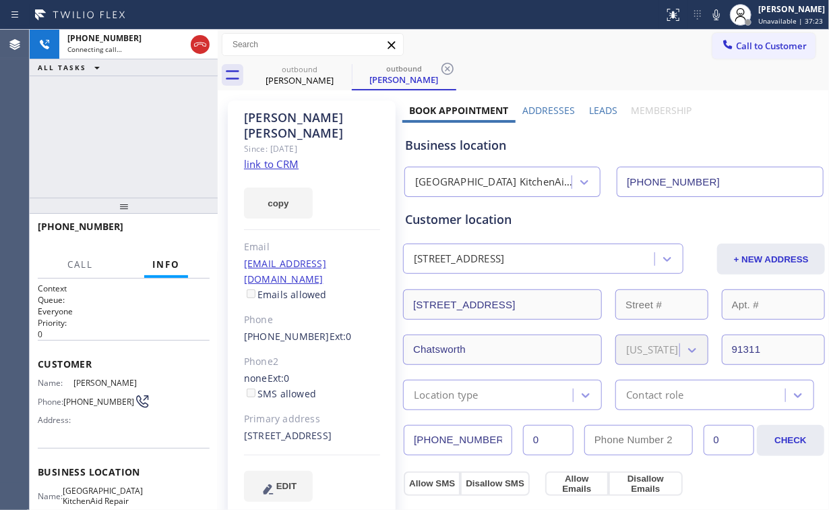
click at [132, 135] on div "[PHONE_NUMBER] Connecting call… ALL TASKS ALL TASKS ACTIVE TASKS TASKS IN WRAP …" at bounding box center [124, 114] width 188 height 168
click at [167, 137] on div "[PHONE_NUMBER] Connecting call… ALL TASKS ALL TASKS ACTIVE TASKS TASKS IN WRAP …" at bounding box center [124, 114] width 188 height 168
click at [166, 233] on span "HANG UP" at bounding box center [178, 232] width 41 height 9
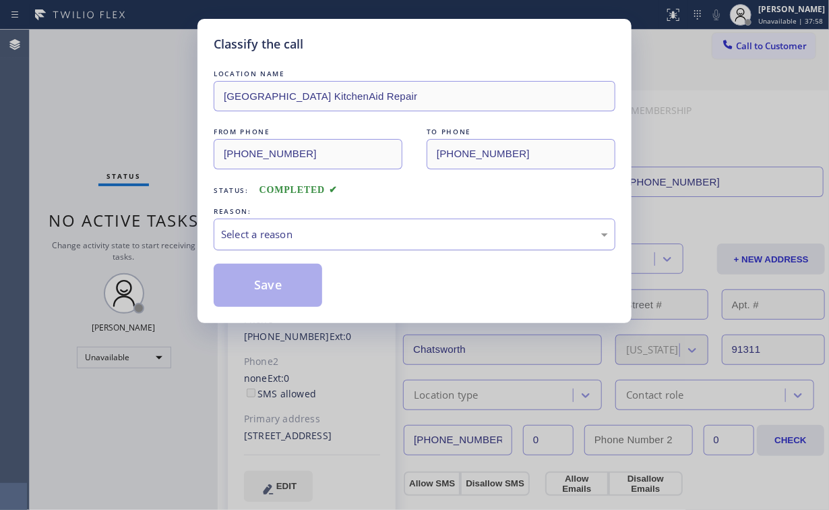
click at [284, 232] on div "Select a reason" at bounding box center [414, 234] width 387 height 16
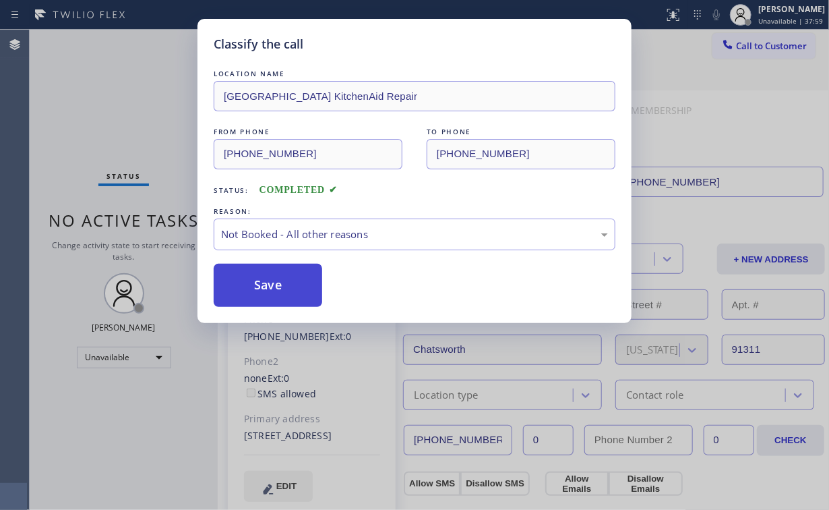
drag, startPoint x: 262, startPoint y: 285, endPoint x: 245, endPoint y: 264, distance: 26.8
click at [263, 284] on button "Save" at bounding box center [268, 285] width 109 height 43
click at [127, 100] on div "Classify the call LOCATION NAME [GEOGRAPHIC_DATA] KitchenAid Repair FROM PHONE …" at bounding box center [414, 255] width 829 height 510
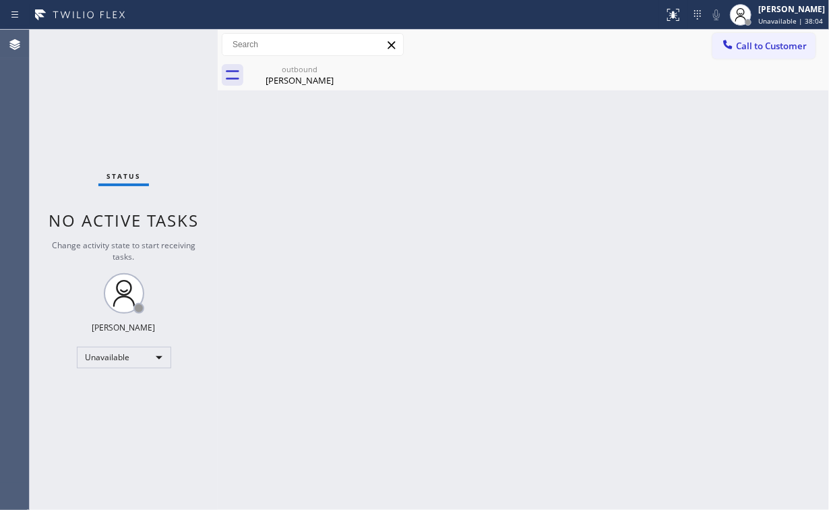
click at [781, 53] on button "Call to Customer" at bounding box center [763, 46] width 103 height 26
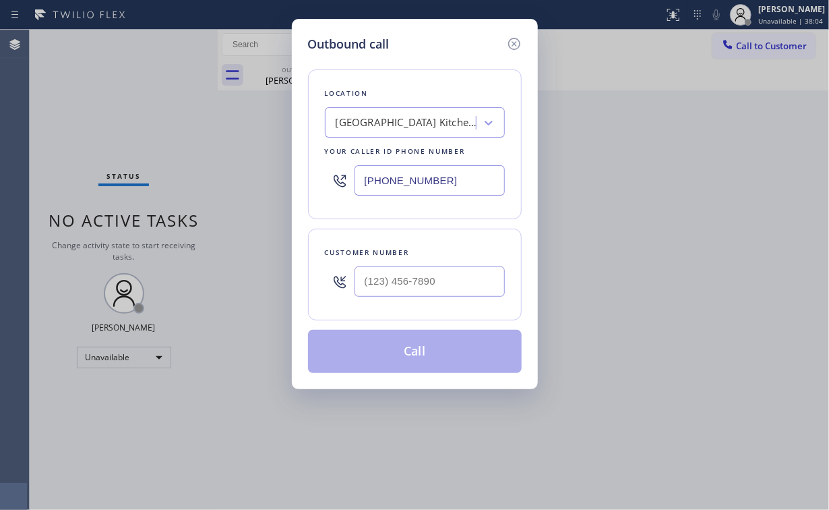
drag, startPoint x: 461, startPoint y: 181, endPoint x: 162, endPoint y: 146, distance: 300.6
click at [243, 159] on div "Outbound call Location [GEOGRAPHIC_DATA] KitchenAid Repair Your caller id phone…" at bounding box center [414, 255] width 829 height 510
paste input "224) 279-6939"
type input "[PHONE_NUMBER]"
click at [437, 283] on input "(___) ___-____" at bounding box center [430, 281] width 150 height 30
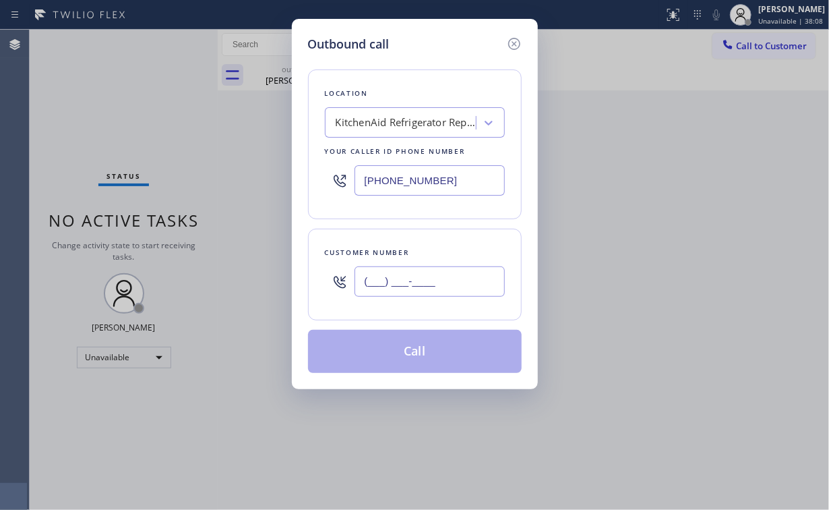
paste input "412) 580-0422"
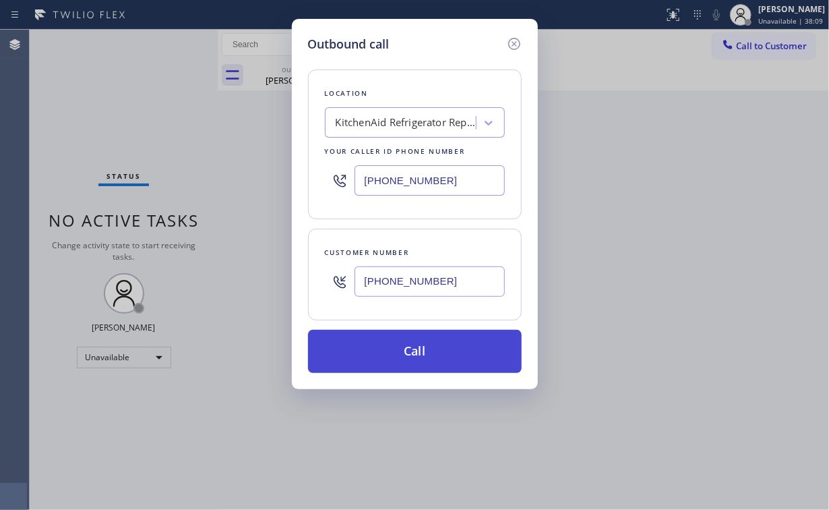
type input "[PHONE_NUMBER]"
click at [394, 352] on button "Call" at bounding box center [415, 351] width 214 height 43
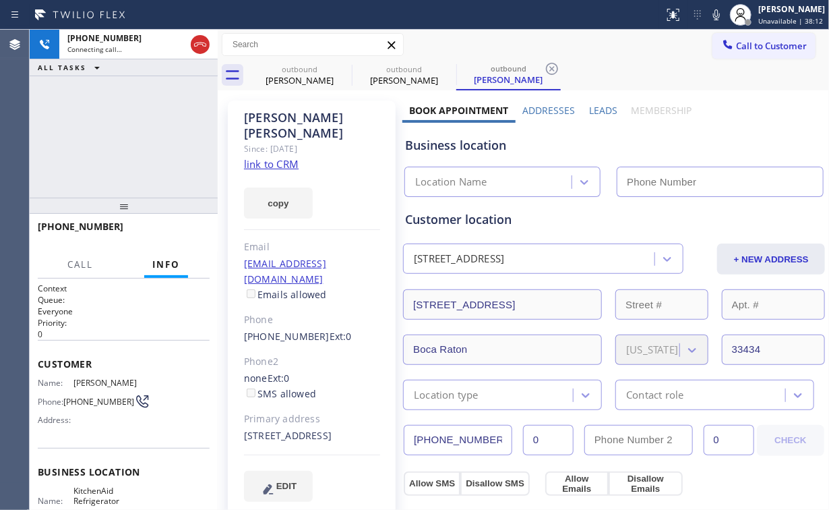
click at [121, 124] on div "[PHONE_NUMBER] Connecting call… ALL TASKS ALL TASKS ACTIVE TASKS TASKS IN WRAP …" at bounding box center [124, 114] width 188 height 168
type input "[PHONE_NUMBER]"
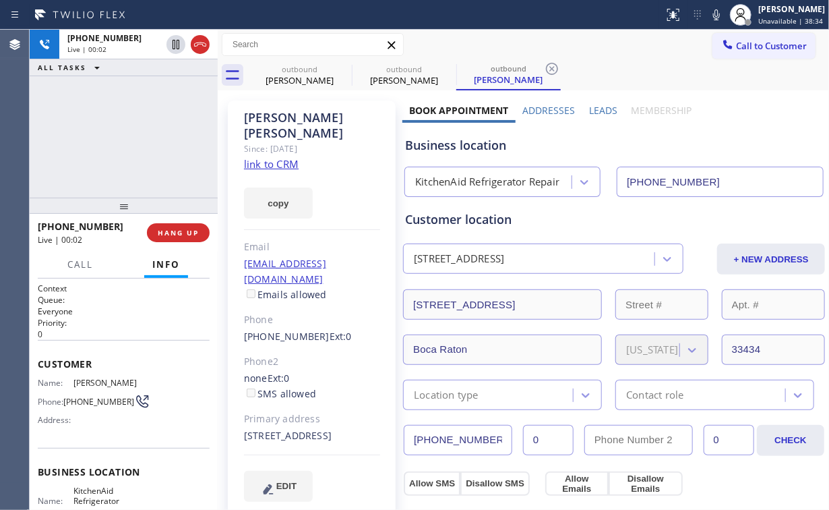
click at [132, 129] on div "[PHONE_NUMBER] Live | 00:02 ALL TASKS ALL TASKS ACTIVE TASKS TASKS IN WRAP UP" at bounding box center [124, 114] width 188 height 168
click at [132, 133] on div "[PHONE_NUMBER] Live | 00:04 ALL TASKS ALL TASKS ACTIVE TASKS TASKS IN WRAP UP" at bounding box center [124, 114] width 188 height 168
click at [132, 133] on div "[PHONE_NUMBER] Live | 00:05 ALL TASKS ALL TASKS ACTIVE TASKS TASKS IN WRAP UP" at bounding box center [124, 114] width 188 height 168
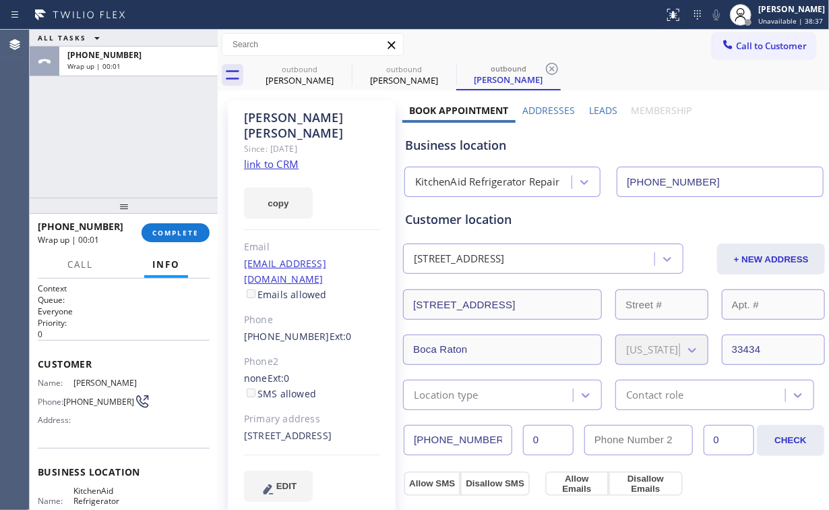
click at [196, 251] on div "Call Info" at bounding box center [124, 264] width 172 height 27
drag, startPoint x: 184, startPoint y: 224, endPoint x: 191, endPoint y: 229, distance: 8.2
click at [185, 226] on button "COMPLETE" at bounding box center [176, 232] width 68 height 19
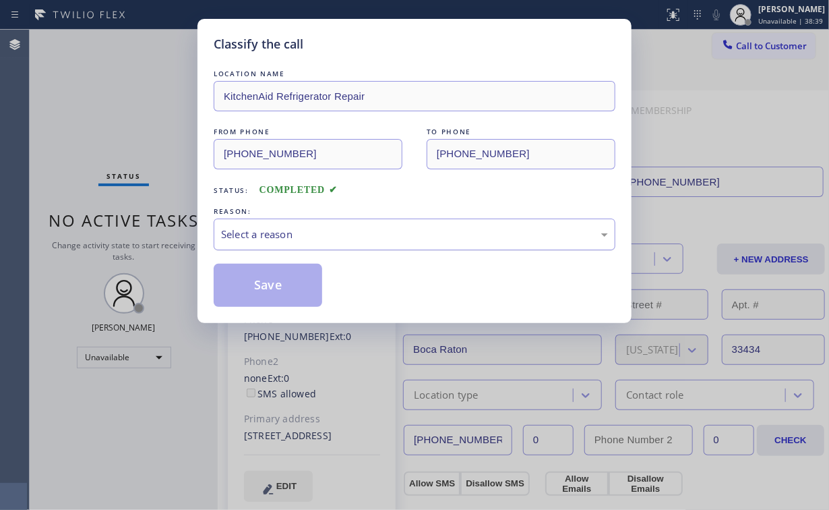
click at [256, 235] on div "Select a reason" at bounding box center [414, 234] width 387 height 16
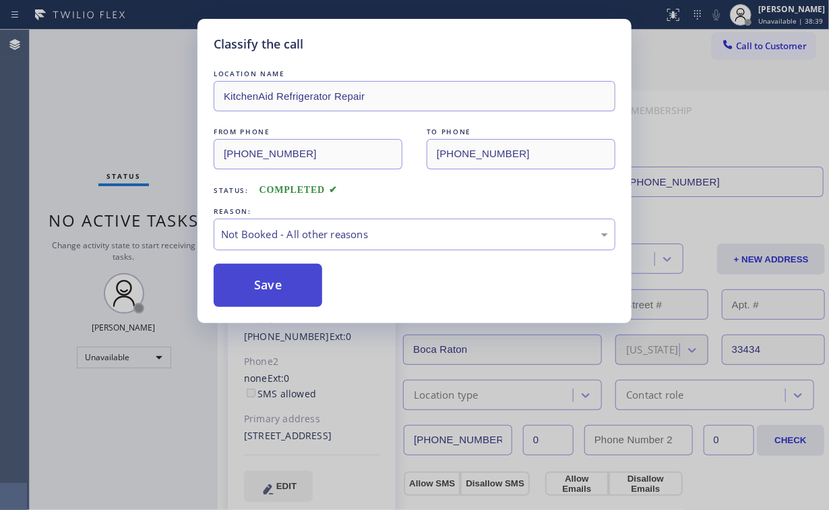
click at [262, 280] on button "Save" at bounding box center [268, 285] width 109 height 43
click at [119, 110] on div "Classify the call LOCATION NAME KitchenAid Refrigerator Repair FROM PHONE [PHON…" at bounding box center [414, 255] width 829 height 510
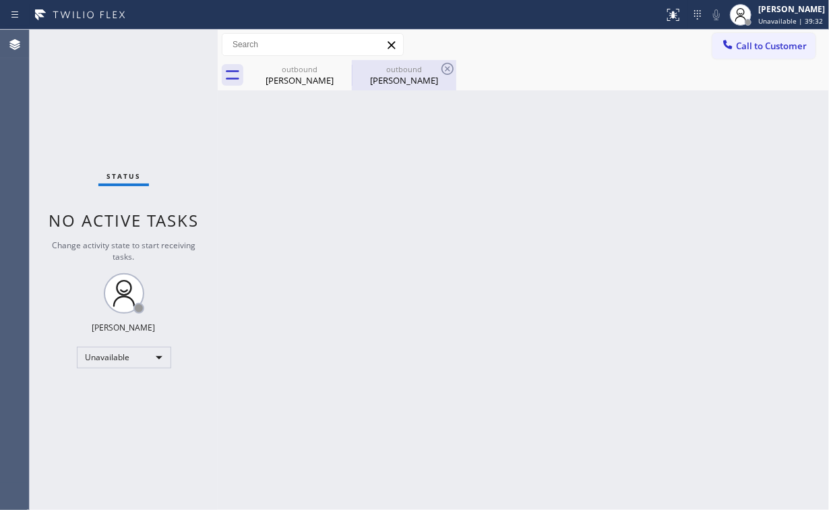
click at [306, 74] on div "[PERSON_NAME]" at bounding box center [300, 80] width 102 height 12
type input "[PHONE_NUMBER]"
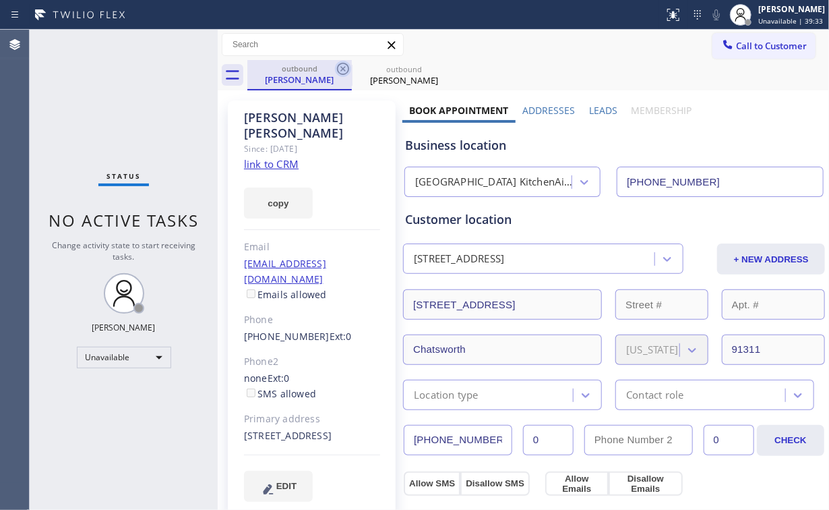
click at [344, 69] on icon at bounding box center [343, 69] width 16 height 16
type input "[PHONE_NUMBER]"
click at [344, 68] on icon at bounding box center [343, 69] width 12 height 12
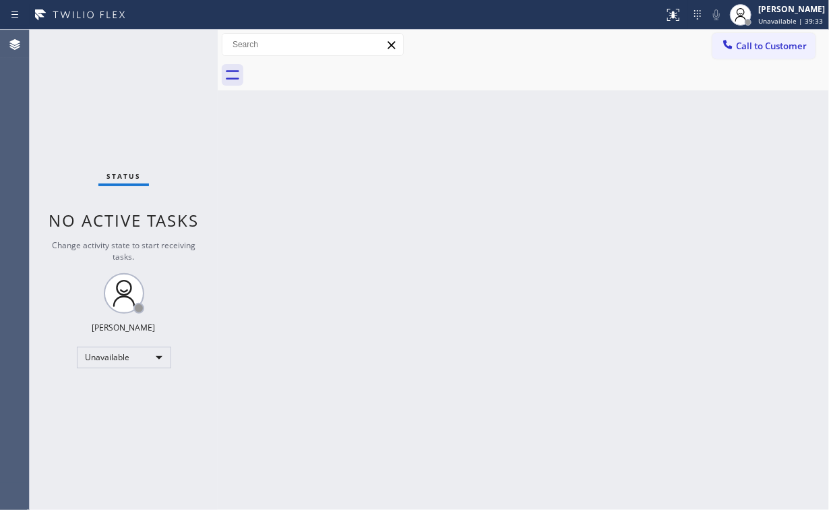
drag, startPoint x: 176, startPoint y: 176, endPoint x: 245, endPoint y: 340, distance: 178.5
click at [189, 206] on div "Status No active tasks Change activity state to start receiving tasks. [PERSON_…" at bounding box center [124, 270] width 188 height 480
click at [151, 167] on div "Status No active tasks Change activity state to start receiving tasks. [PERSON_…" at bounding box center [124, 270] width 188 height 480
drag, startPoint x: 111, startPoint y: 101, endPoint x: 113, endPoint y: 109, distance: 8.3
click at [113, 107] on div "Status No active tasks Change activity state to start receiving tasks. [PERSON_…" at bounding box center [124, 270] width 188 height 480
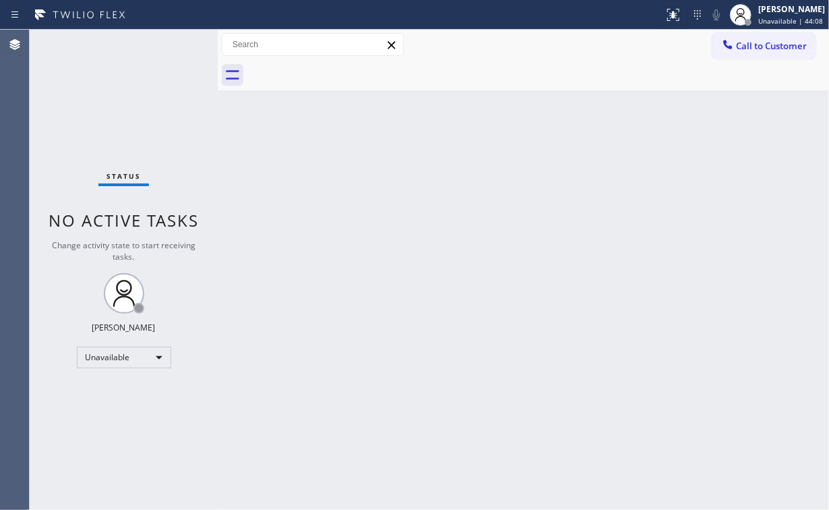
click at [748, 51] on span "Call to Customer" at bounding box center [771, 46] width 71 height 12
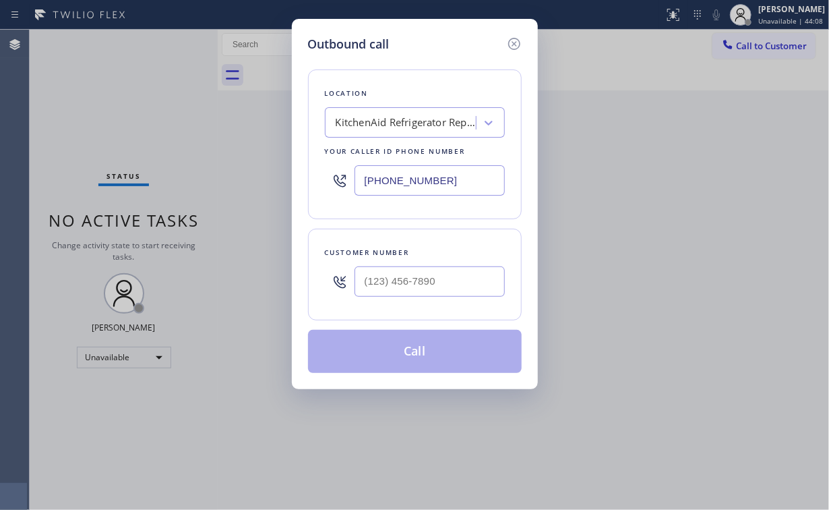
drag, startPoint x: 416, startPoint y: 179, endPoint x: 136, endPoint y: 152, distance: 281.1
click at [218, 165] on div "Outbound call Location KitchenAid Refrigerator Repair Your caller id phone numb…" at bounding box center [414, 255] width 829 height 510
paste input "917) 935-4352"
type input "[PHONE_NUMBER]"
click at [437, 278] on input "(___) ___-____" at bounding box center [430, 281] width 150 height 30
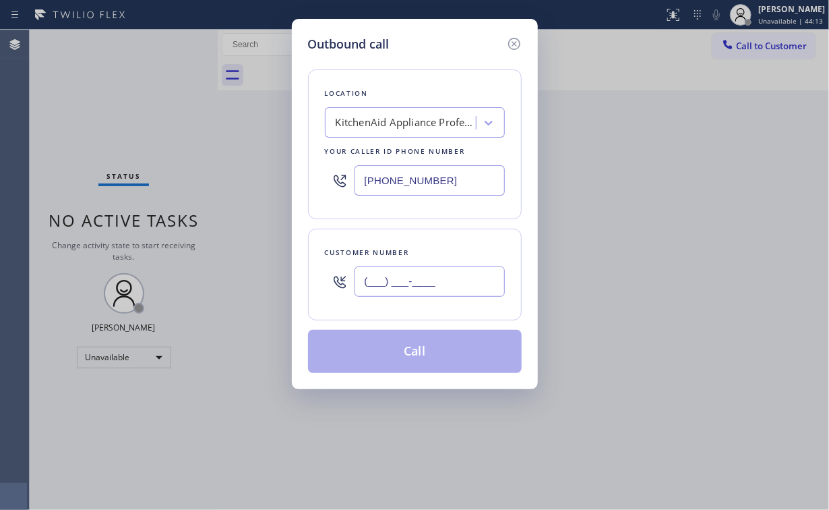
paste input "516) 320-4561"
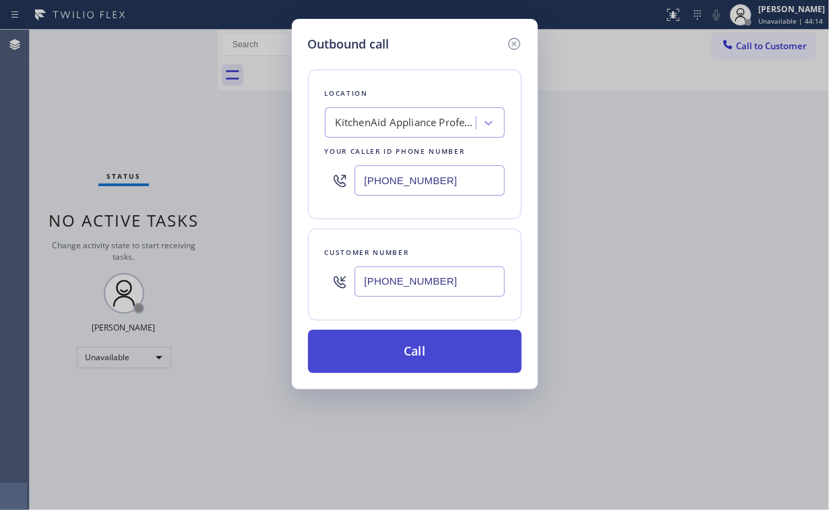
type input "[PHONE_NUMBER]"
click at [383, 346] on button "Call" at bounding box center [415, 351] width 214 height 43
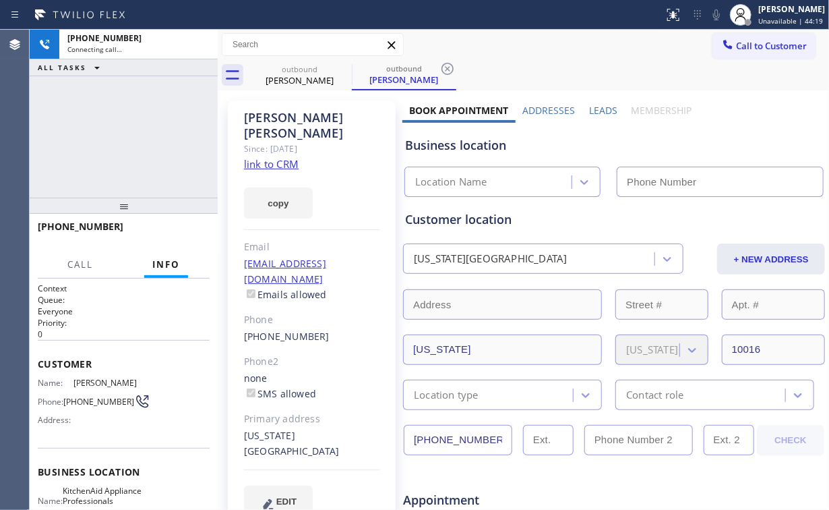
type input "[PHONE_NUMBER]"
click at [133, 131] on div "[PHONE_NUMBER] Connecting call… ALL TASKS ALL TASKS ACTIVE TASKS TASKS IN WRAP …" at bounding box center [124, 114] width 188 height 168
click at [148, 136] on div "[PHONE_NUMBER] Connecting call… ALL TASKS ALL TASKS ACTIVE TASKS TASKS IN WRAP …" at bounding box center [124, 114] width 188 height 168
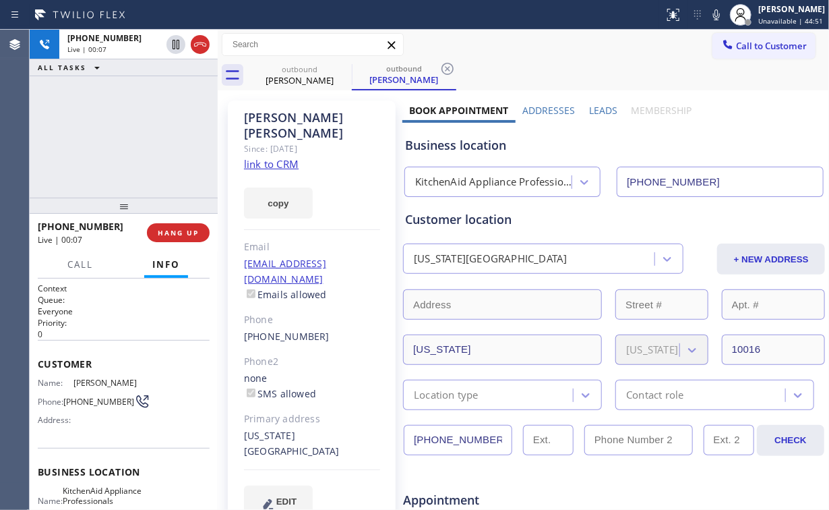
click at [458, 152] on div "Business location" at bounding box center [614, 145] width 418 height 18
click at [469, 181] on div "KitchenAid Appliance Professionals [GEOGRAPHIC_DATA]" at bounding box center [494, 183] width 158 height 16
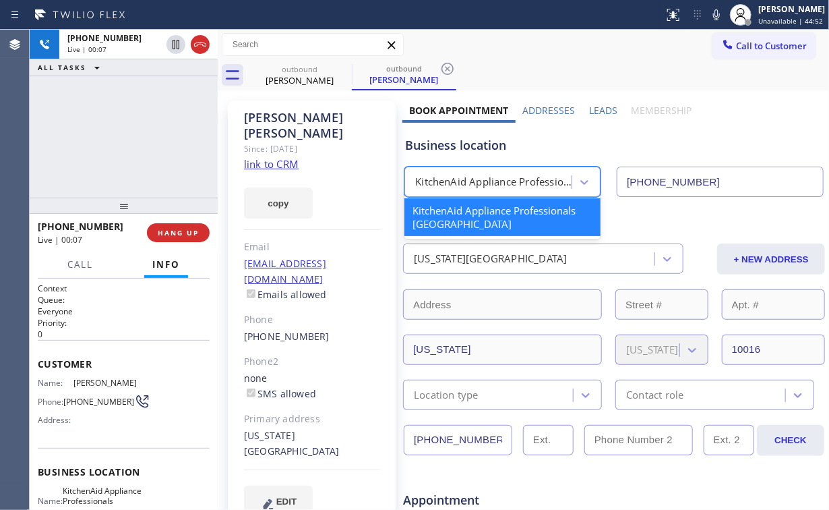
click at [469, 159] on div "Business location option KitchenAid Appliance Professionals [GEOGRAPHIC_DATA] f…" at bounding box center [613, 160] width 423 height 74
click at [472, 184] on div "KitchenAid Appliance Professionals [GEOGRAPHIC_DATA]" at bounding box center [494, 183] width 158 height 16
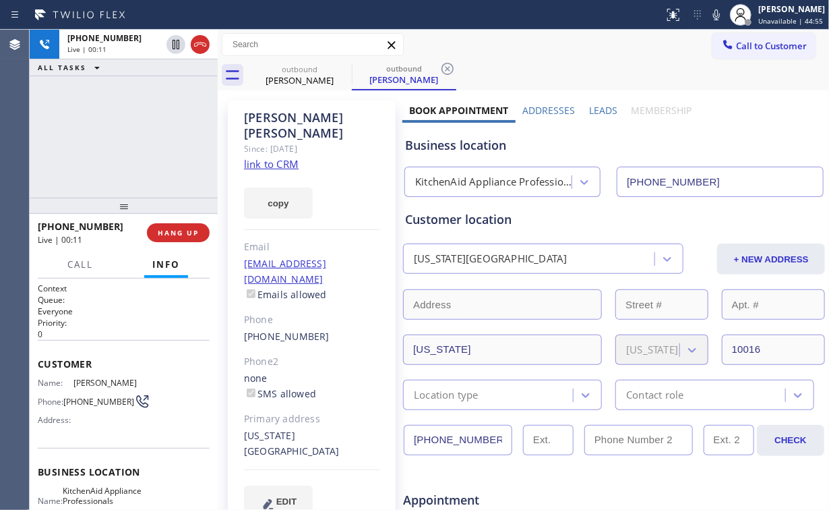
click at [140, 137] on div "[PHONE_NUMBER] Live | 00:11 ALL TASKS ALL TASKS ACTIVE TASKS TASKS IN WRAP UP" at bounding box center [124, 114] width 188 height 168
drag, startPoint x: 140, startPoint y: 137, endPoint x: 140, endPoint y: 119, distance: 18.9
click at [140, 137] on div "[PHONE_NUMBER] Live | 00:11 ALL TASKS ALL TASKS ACTIVE TASKS TASKS IN WRAP UP" at bounding box center [124, 114] width 188 height 168
click at [142, 133] on div "[PHONE_NUMBER] Live | 00:25 ALL TASKS ALL TASKS ACTIVE TASKS TASKS IN WRAP UP" at bounding box center [124, 114] width 188 height 168
click at [186, 231] on span "HANG UP" at bounding box center [178, 232] width 41 height 9
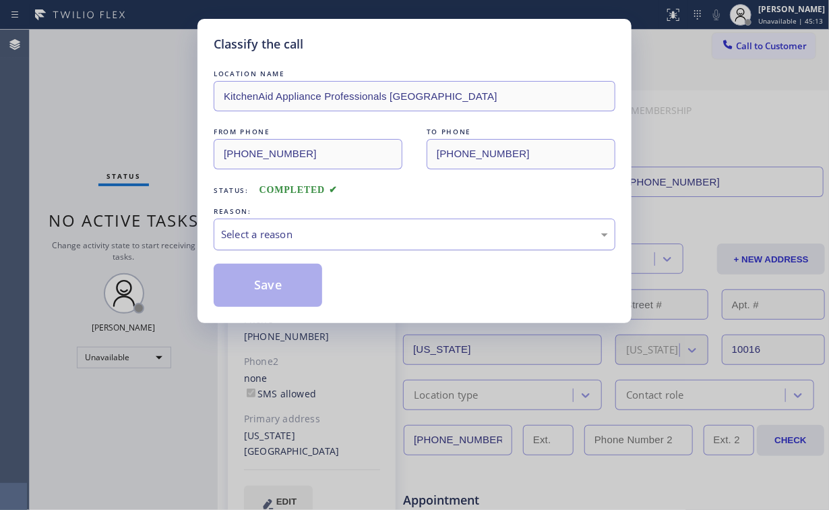
click at [271, 232] on div "Select a reason" at bounding box center [414, 234] width 387 height 16
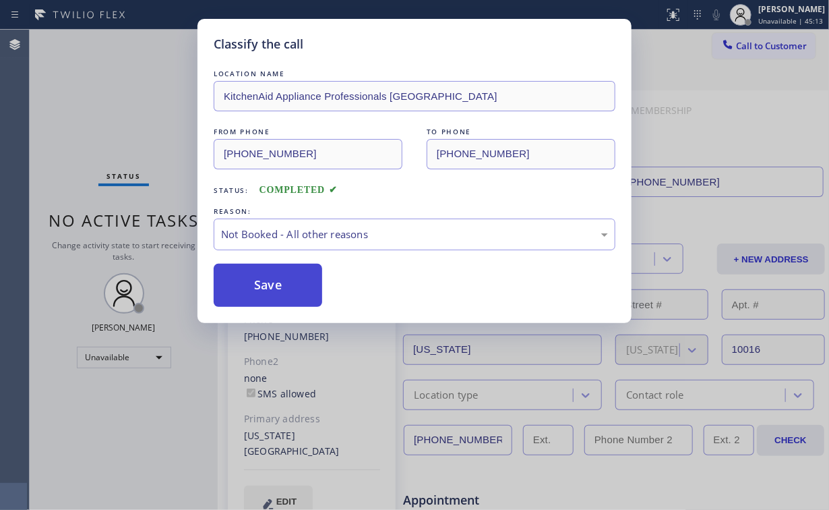
drag, startPoint x: 267, startPoint y: 288, endPoint x: 233, endPoint y: 236, distance: 61.9
click at [267, 287] on button "Save" at bounding box center [268, 285] width 109 height 43
drag, startPoint x: 133, startPoint y: 123, endPoint x: 140, endPoint y: 86, distance: 37.7
click at [133, 122] on div "Classify the call LOCATION NAME KitchenAid Appliance Professionals [GEOGRAPHIC_…" at bounding box center [414, 255] width 829 height 510
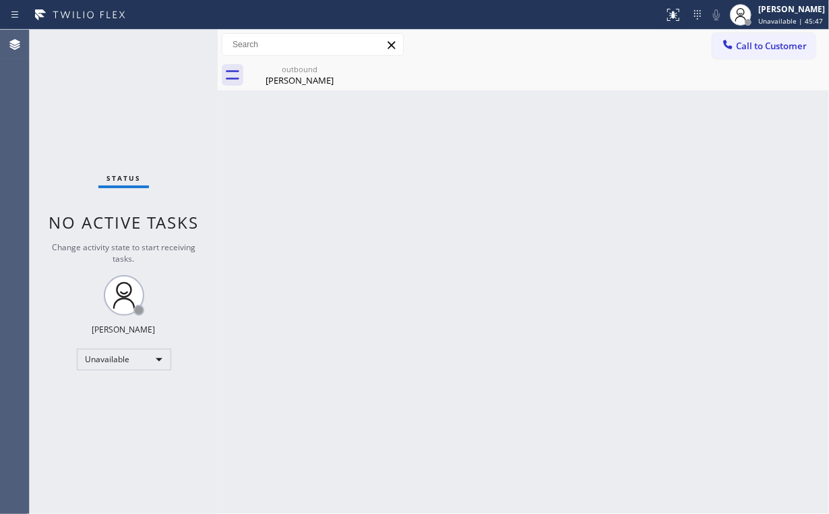
click at [780, 57] on button "Call to Customer" at bounding box center [763, 46] width 103 height 26
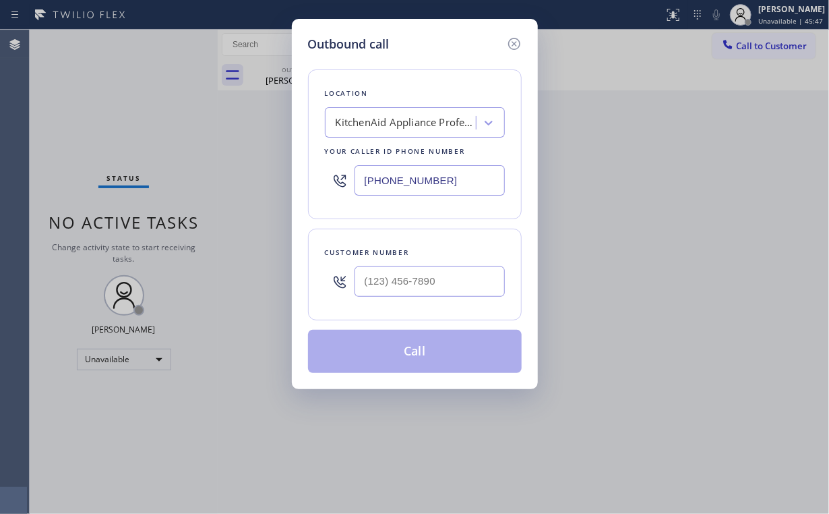
drag, startPoint x: 439, startPoint y: 176, endPoint x: 317, endPoint y: 161, distance: 122.9
click at [317, 161] on div "Location KitchenAid Appliance Professionals [GEOGRAPHIC_DATA] Your caller id ph…" at bounding box center [415, 144] width 214 height 150
paste input "4) 873-0795"
type input "[PHONE_NUMBER]"
click at [444, 296] on div at bounding box center [430, 281] width 150 height 44
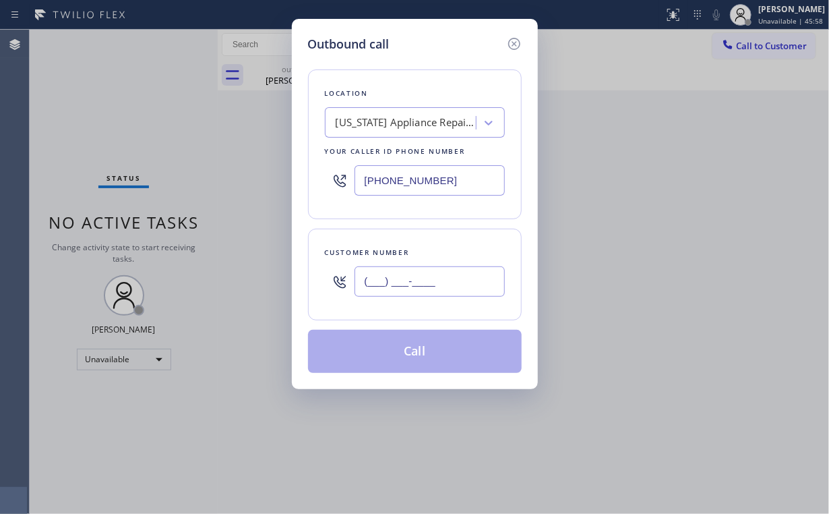
click at [441, 282] on input "(___) ___-____" at bounding box center [430, 281] width 150 height 30
paste input "917) 621-6777"
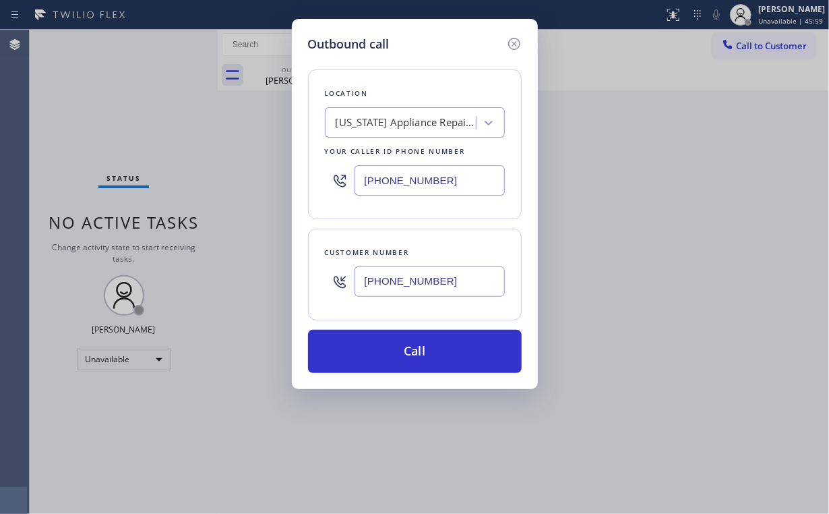
type input "[PHONE_NUMBER]"
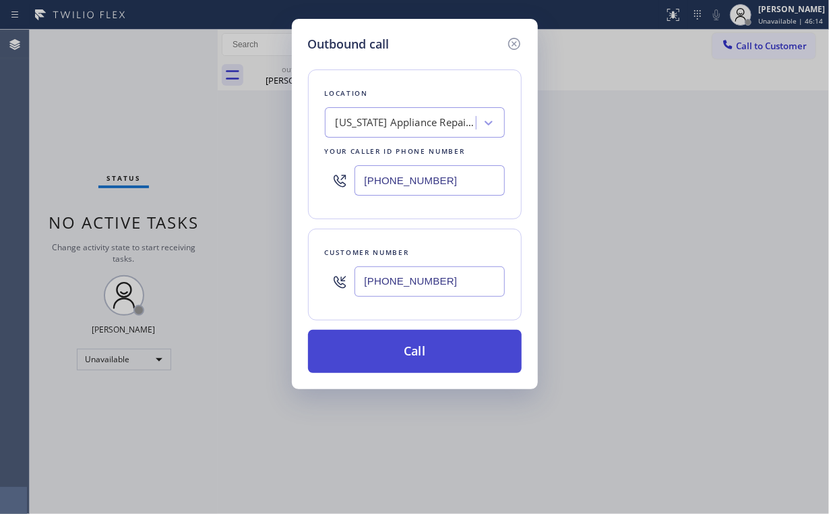
drag, startPoint x: 412, startPoint y: 344, endPoint x: 441, endPoint y: 334, distance: 30.7
click at [412, 344] on button "Call" at bounding box center [415, 351] width 214 height 43
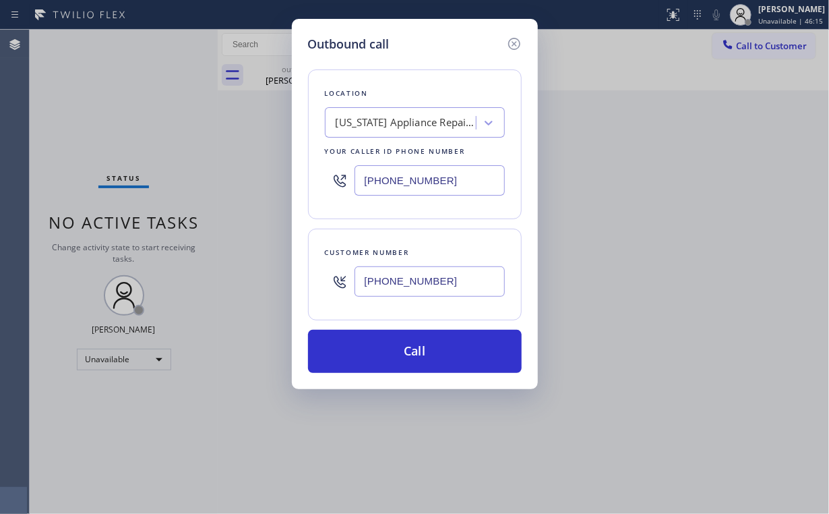
click at [714, 203] on div "Outbound call Location [US_STATE] Appliance Repair Yonkers Your caller id phone…" at bounding box center [414, 257] width 829 height 514
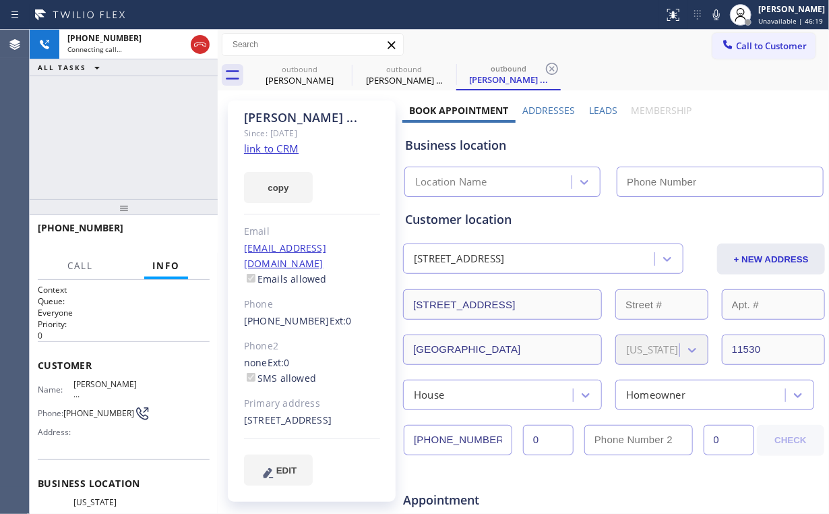
type input "[PHONE_NUMBER]"
click at [121, 111] on div "[PHONE_NUMBER] Connecting call… ALL TASKS ALL TASKS ACTIVE TASKS TASKS IN WRAP …" at bounding box center [124, 114] width 188 height 169
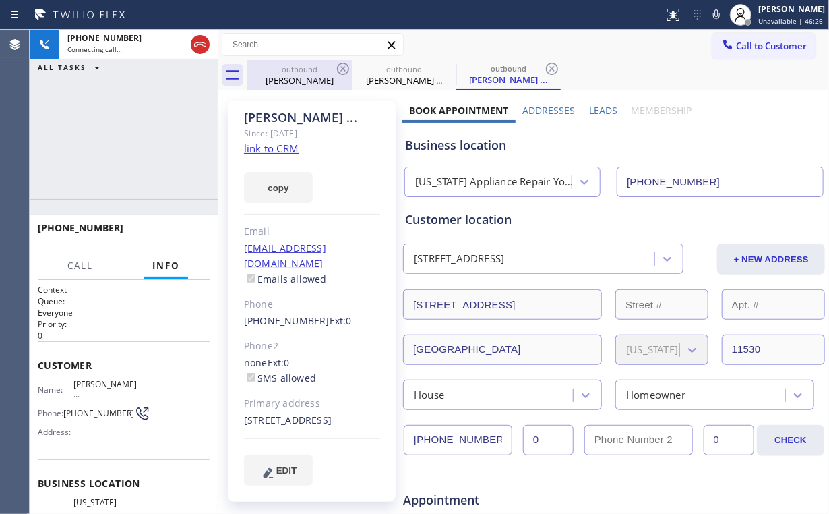
click at [278, 77] on div "[PERSON_NAME]" at bounding box center [300, 80] width 102 height 12
type input "[PHONE_NUMBER]"
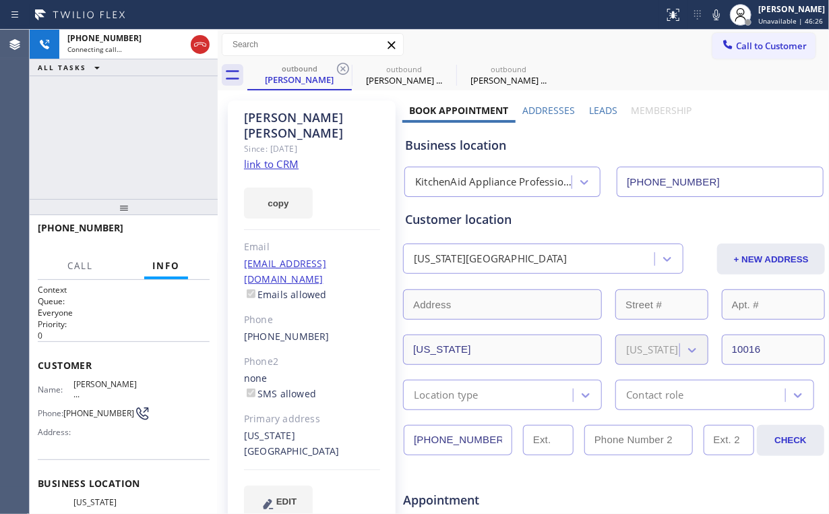
drag, startPoint x: 340, startPoint y: 69, endPoint x: 333, endPoint y: 102, distance: 33.7
click at [340, 69] on icon at bounding box center [343, 69] width 16 height 16
type input "[PHONE_NUMBER]"
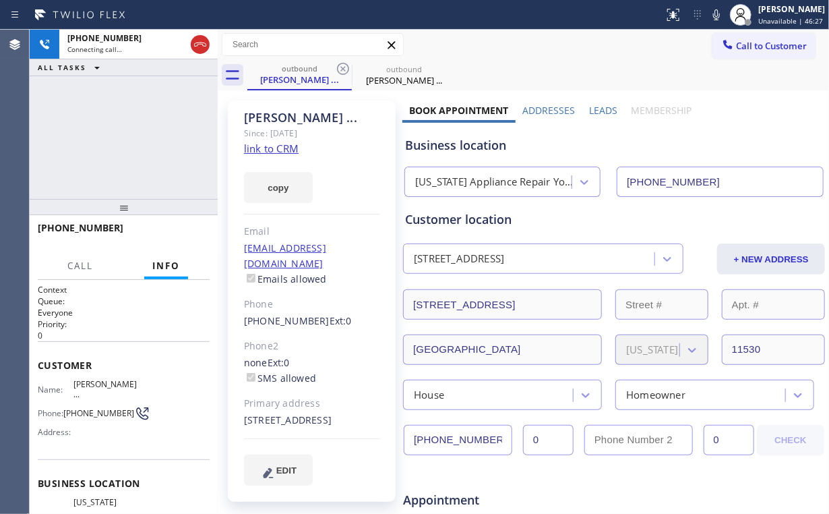
click at [127, 137] on div "[PHONE_NUMBER] Connecting call… ALL TASKS ALL TASKS ACTIVE TASKS TASKS IN WRAP …" at bounding box center [124, 114] width 188 height 169
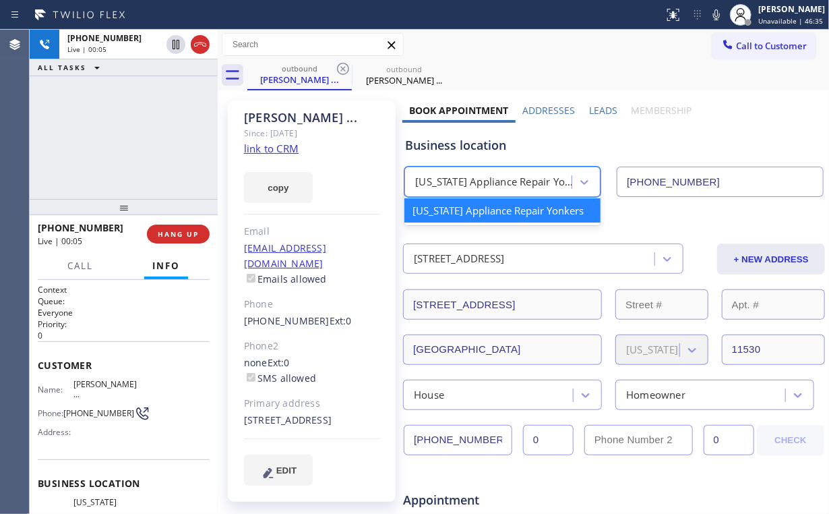
click at [488, 181] on div "[US_STATE] Appliance Repair Yonkers" at bounding box center [494, 183] width 158 height 16
click at [543, 135] on div "Business location option [US_STATE] Appliance Repair [GEOGRAPHIC_DATA] focused,…" at bounding box center [613, 160] width 423 height 74
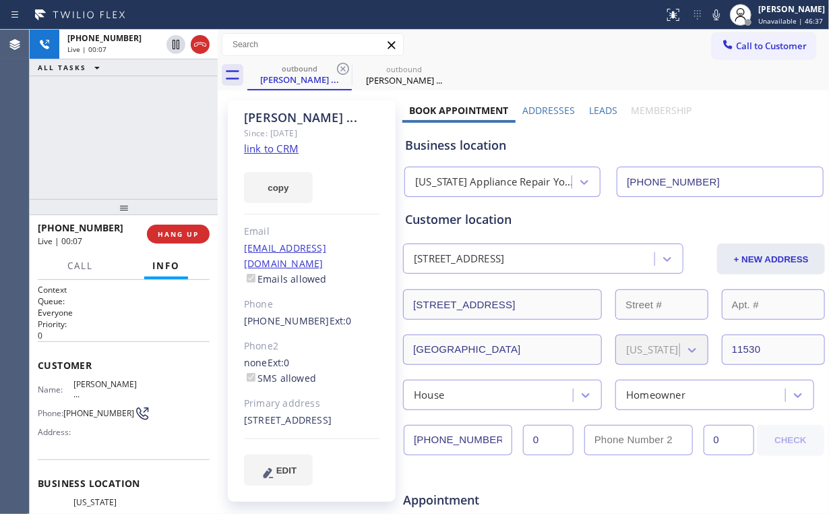
click at [489, 176] on div "[US_STATE] Appliance Repair Yonkers" at bounding box center [494, 183] width 158 height 16
click at [134, 148] on div "[PHONE_NUMBER] Live | 00:08 ALL TASKS ALL TASKS ACTIVE TASKS TASKS IN WRAP UP" at bounding box center [124, 114] width 188 height 169
click at [143, 135] on div "[PHONE_NUMBER] Live | 00:09 ALL TASKS ALL TASKS ACTIVE TASKS TASKS IN WRAP UP" at bounding box center [124, 114] width 188 height 169
click at [137, 137] on div "[PHONE_NUMBER] Live | 00:10 ALL TASKS ALL TASKS ACTIVE TASKS TASKS IN WRAP UP" at bounding box center [124, 114] width 188 height 169
drag, startPoint x: 137, startPoint y: 137, endPoint x: 140, endPoint y: 73, distance: 64.8
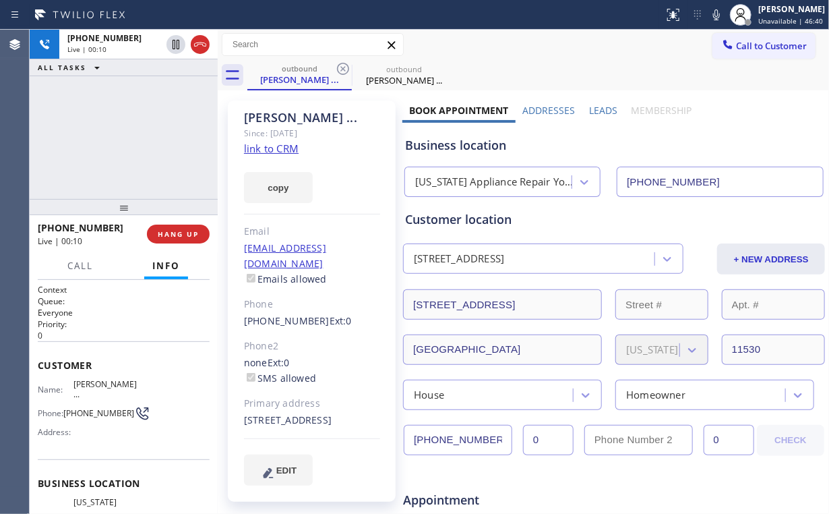
click at [140, 136] on div "[PHONE_NUMBER] Live | 00:10 ALL TASKS ALL TASKS ACTIVE TASKS TASKS IN WRAP UP" at bounding box center [124, 114] width 188 height 169
click at [131, 140] on div "[PHONE_NUMBER] Live | 00:26 ALL TASKS ALL TASKS ACTIVE TASKS TASKS IN WRAP UP" at bounding box center [124, 114] width 188 height 169
click at [181, 235] on span "HANG UP" at bounding box center [178, 233] width 41 height 9
click at [181, 235] on span "COMPLETE" at bounding box center [175, 233] width 47 height 9
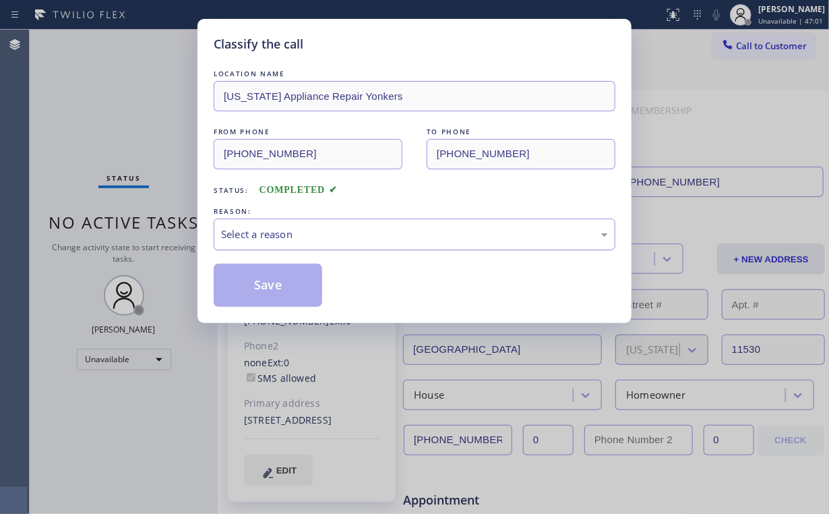
click at [259, 247] on div "Select a reason" at bounding box center [415, 234] width 402 height 32
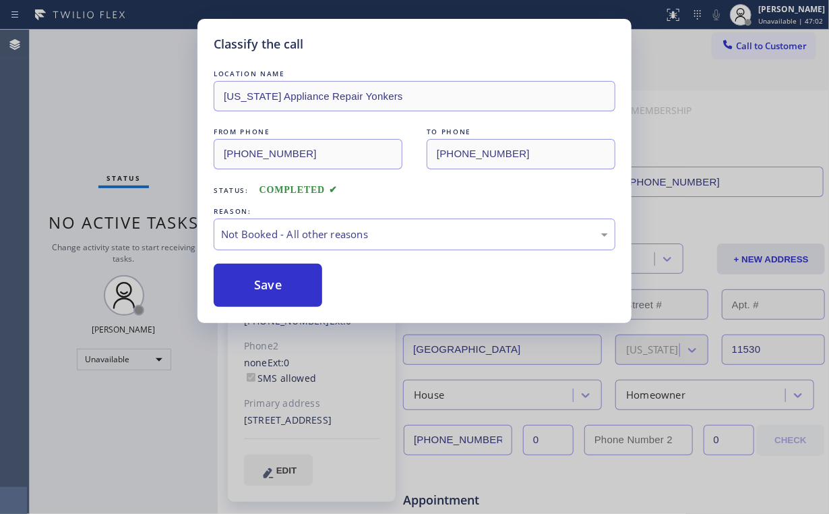
drag, startPoint x: 276, startPoint y: 279, endPoint x: 127, endPoint y: 94, distance: 237.3
click at [274, 275] on button "Save" at bounding box center [268, 285] width 109 height 43
click at [127, 93] on div "Classify the call LOCATION NAME [US_STATE] Appliance Repair Yonkers FROM PHONE …" at bounding box center [414, 257] width 829 height 514
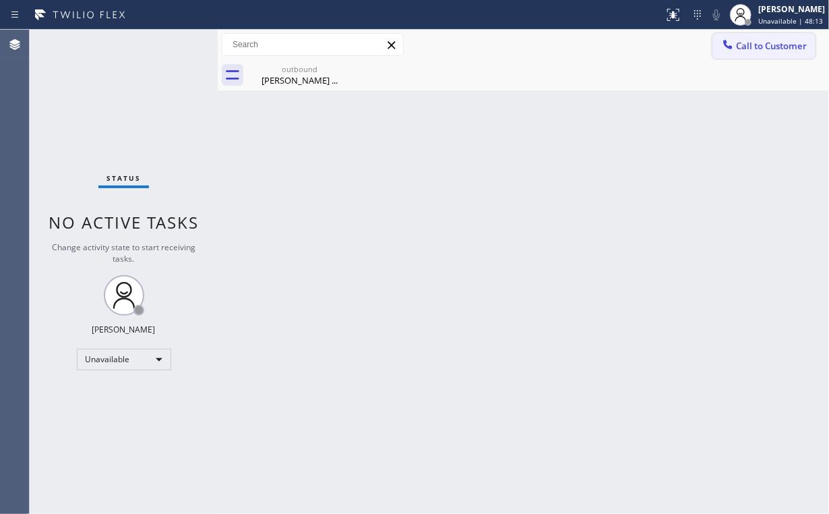
click at [760, 52] on button "Call to Customer" at bounding box center [763, 46] width 103 height 26
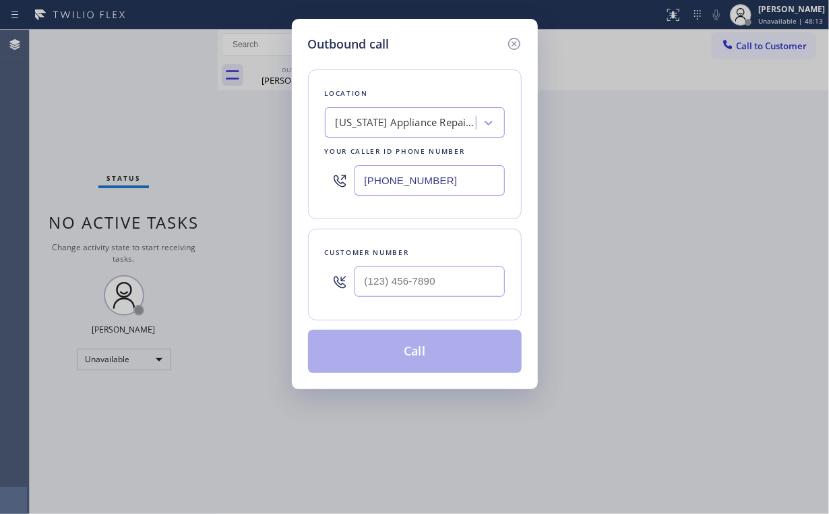
drag, startPoint x: 448, startPoint y: 186, endPoint x: 208, endPoint y: 150, distance: 243.3
click at [178, 174] on div "Outbound call Location [US_STATE] Appliance Repair Yonkers Your caller id phone…" at bounding box center [414, 257] width 829 height 514
paste input "855) 231-3158"
type input "[PHONE_NUMBER]"
drag, startPoint x: 384, startPoint y: 256, endPoint x: 391, endPoint y: 266, distance: 11.6
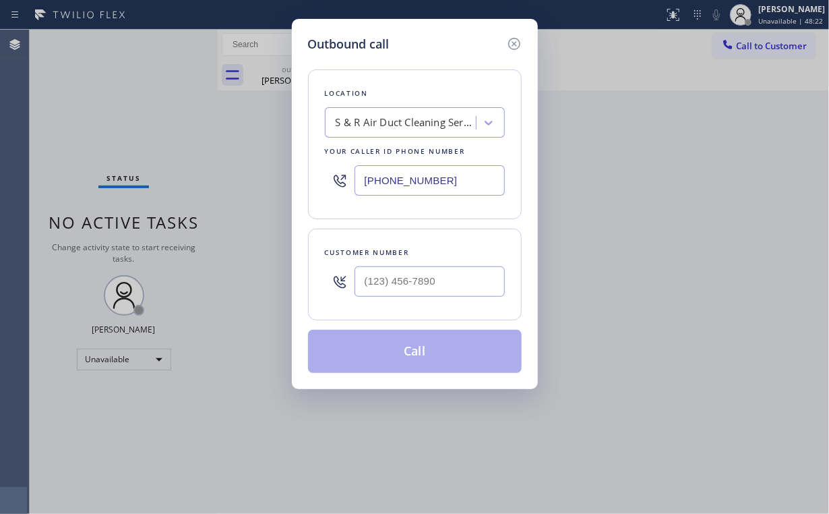
click at [385, 257] on div "Customer number" at bounding box center [415, 252] width 180 height 14
click at [393, 269] on input "(___) ___-____" at bounding box center [430, 281] width 150 height 30
paste input "650) 208-5175"
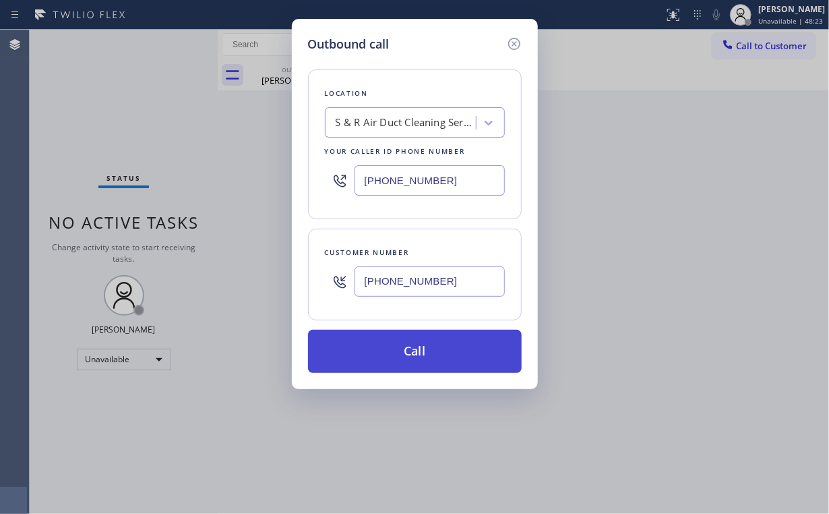
type input "[PHONE_NUMBER]"
click at [399, 348] on button "Call" at bounding box center [415, 351] width 214 height 43
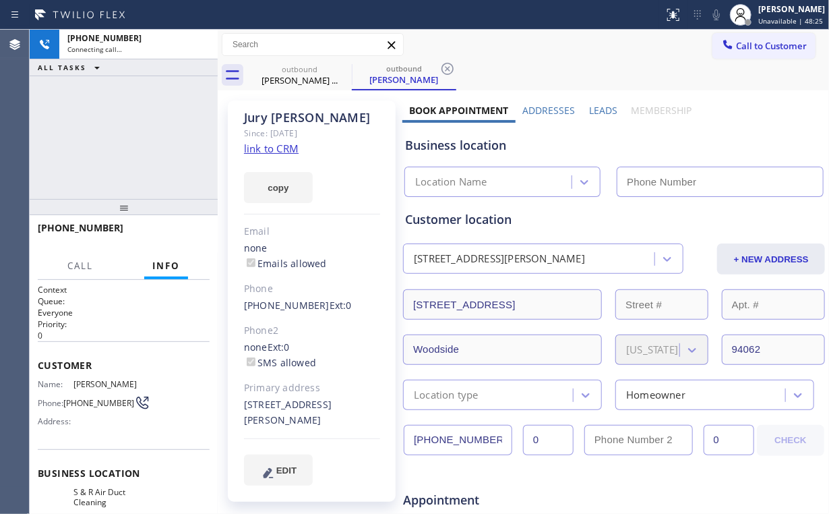
click at [109, 151] on div "[PHONE_NUMBER] Connecting call… ALL TASKS ALL TASKS ACTIVE TASKS TASKS IN WRAP …" at bounding box center [124, 114] width 188 height 169
type input "[PHONE_NUMBER]"
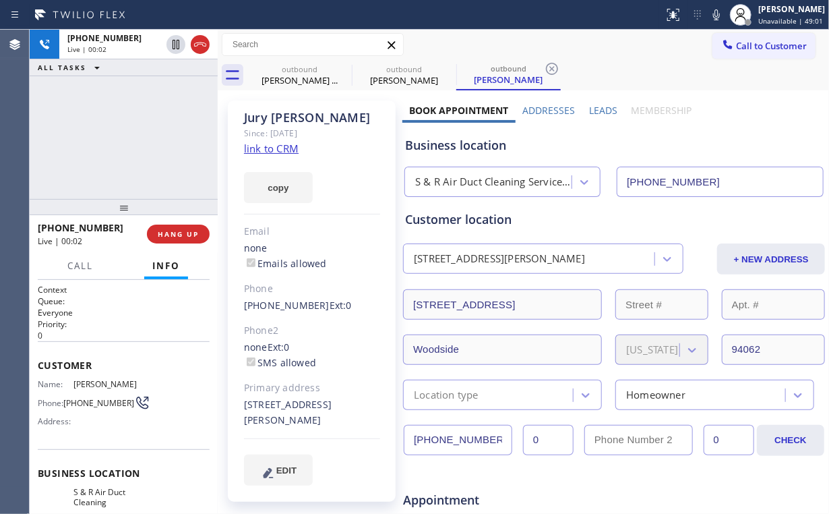
click at [129, 151] on div "[PHONE_NUMBER] Live | 00:02 ALL TASKS ALL TASKS ACTIVE TASKS TASKS IN WRAP UP" at bounding box center [124, 114] width 188 height 169
drag, startPoint x: 303, startPoint y: 73, endPoint x: 328, endPoint y: 71, distance: 25.6
click at [303, 73] on div "outbound" at bounding box center [300, 69] width 102 height 10
type input "[PHONE_NUMBER]"
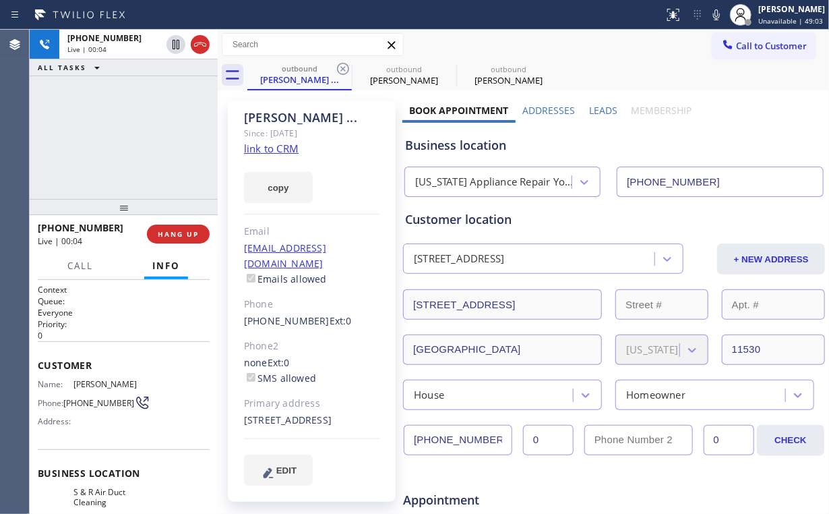
click at [340, 69] on icon at bounding box center [343, 69] width 16 height 16
type input "[PHONE_NUMBER]"
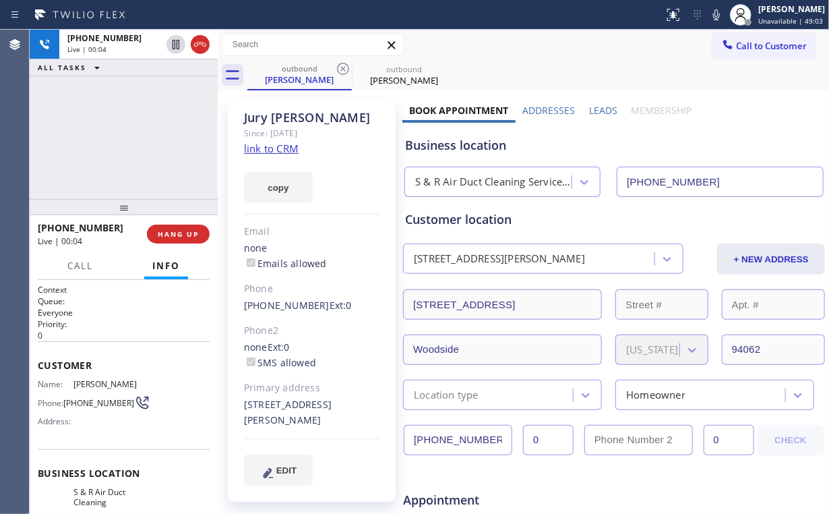
drag, startPoint x: 152, startPoint y: 137, endPoint x: 163, endPoint y: 140, distance: 11.9
click at [152, 136] on div "[PHONE_NUMBER] Live | 00:04 ALL TASKS ALL TASKS ACTIVE TASKS TASKS IN WRAP UP" at bounding box center [124, 114] width 188 height 169
click at [184, 240] on button "HANG UP" at bounding box center [178, 233] width 63 height 19
click at [181, 236] on span "HANG UP" at bounding box center [178, 233] width 41 height 9
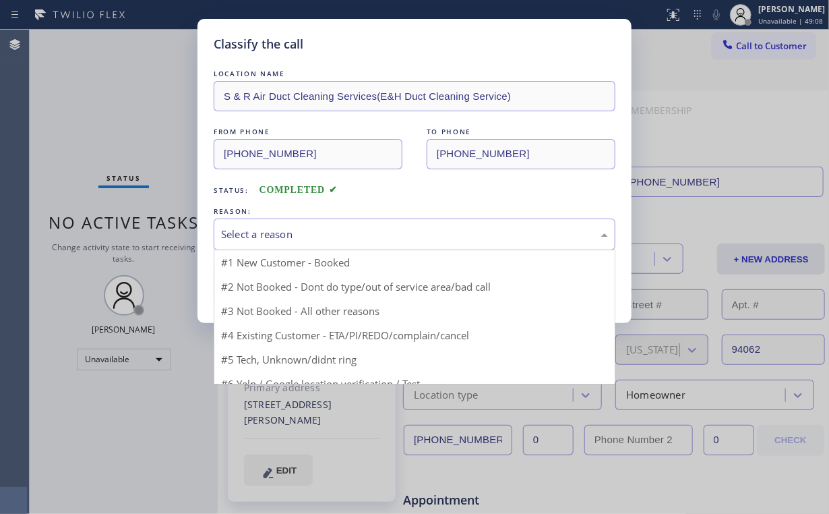
drag, startPoint x: 251, startPoint y: 235, endPoint x: 251, endPoint y: 286, distance: 51.2
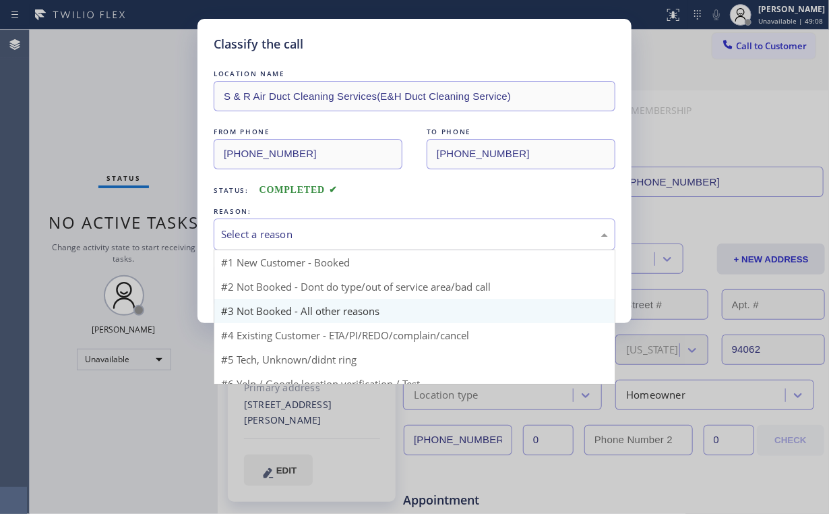
click at [252, 235] on div "Select a reason" at bounding box center [414, 234] width 387 height 16
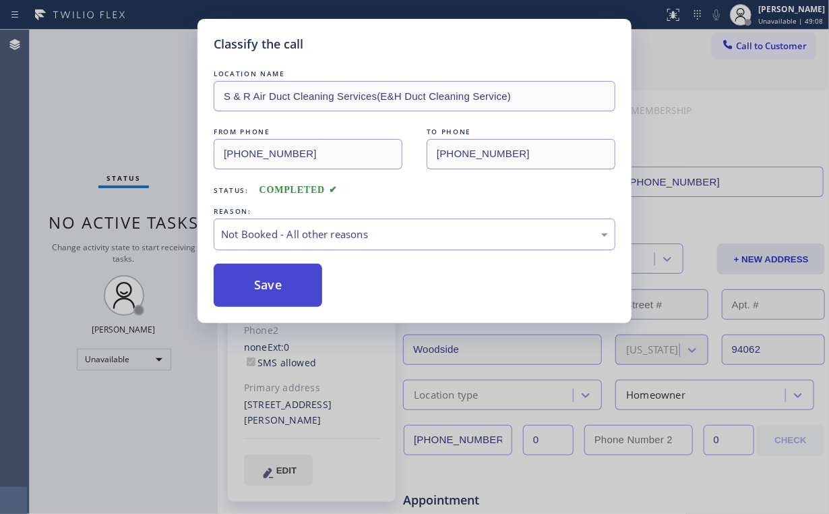
drag, startPoint x: 252, startPoint y: 288, endPoint x: 131, endPoint y: 140, distance: 191.6
click at [253, 288] on button "Save" at bounding box center [268, 285] width 109 height 43
drag, startPoint x: 131, startPoint y: 135, endPoint x: 146, endPoint y: 83, distance: 54.8
click at [133, 135] on div "Classify the call LOCATION NAME S & R Air Duct Cleaning Services(E&H Duct Clean…" at bounding box center [414, 257] width 829 height 514
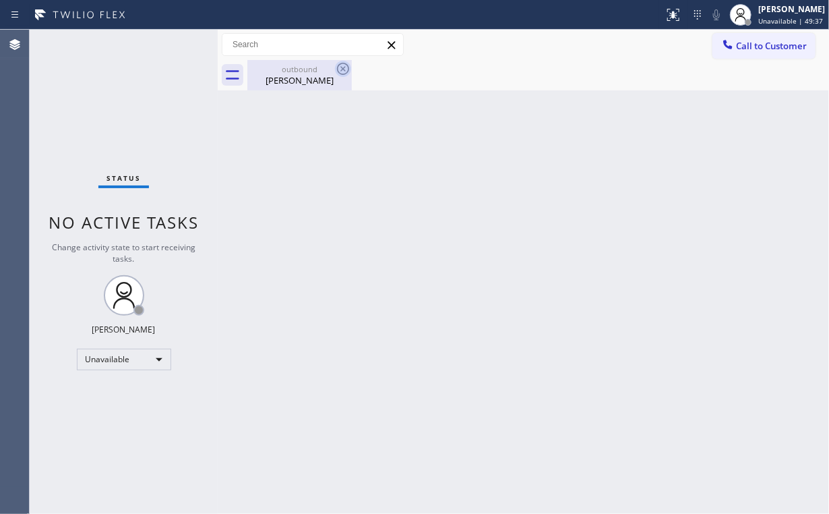
drag, startPoint x: 296, startPoint y: 82, endPoint x: 342, endPoint y: 70, distance: 48.1
click at [297, 82] on div "[PERSON_NAME]" at bounding box center [300, 80] width 102 height 12
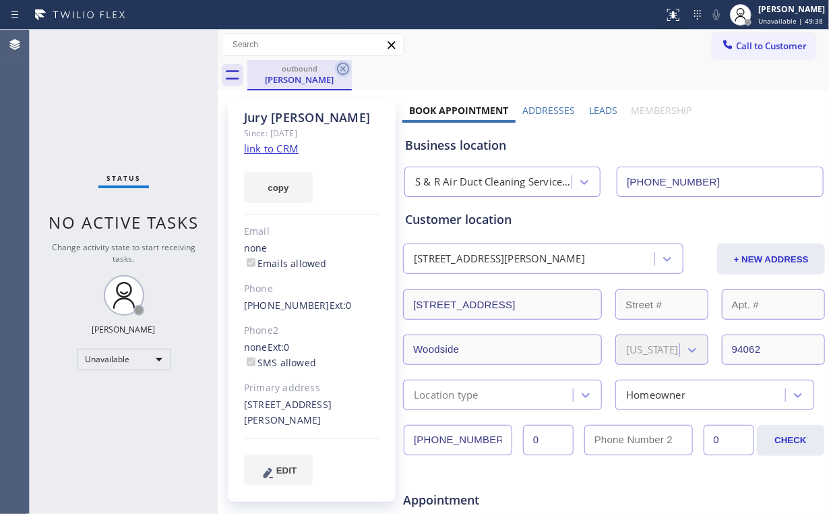
click at [348, 65] on icon at bounding box center [343, 69] width 12 height 12
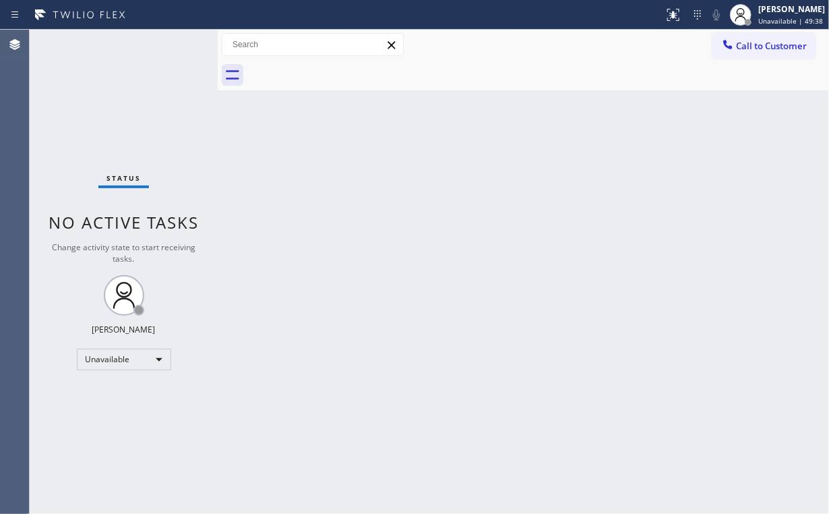
click at [84, 109] on div "Status No active tasks Change activity state to start receiving tasks. [PERSON_…" at bounding box center [124, 272] width 188 height 484
click at [772, 42] on span "Call to Customer" at bounding box center [771, 46] width 71 height 12
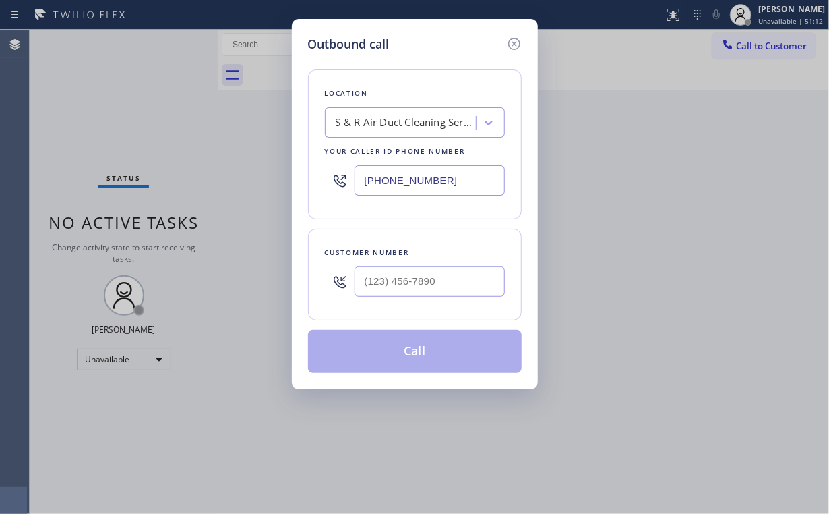
drag, startPoint x: 450, startPoint y: 183, endPoint x: 243, endPoint y: 156, distance: 209.3
click at [243, 156] on div "Outbound call Location S & R Air Duct Cleaning Services(E&H Duct Cleaning Servi…" at bounding box center [414, 257] width 829 height 514
paste input "949) 647-4129"
type input "[PHONE_NUMBER]"
click at [425, 286] on input "(___) ___-____" at bounding box center [430, 281] width 150 height 30
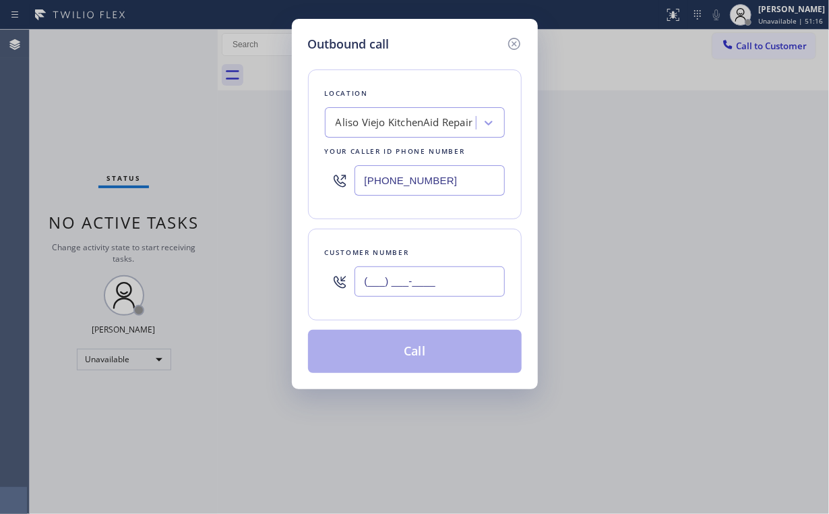
paste input "949) 842-9247"
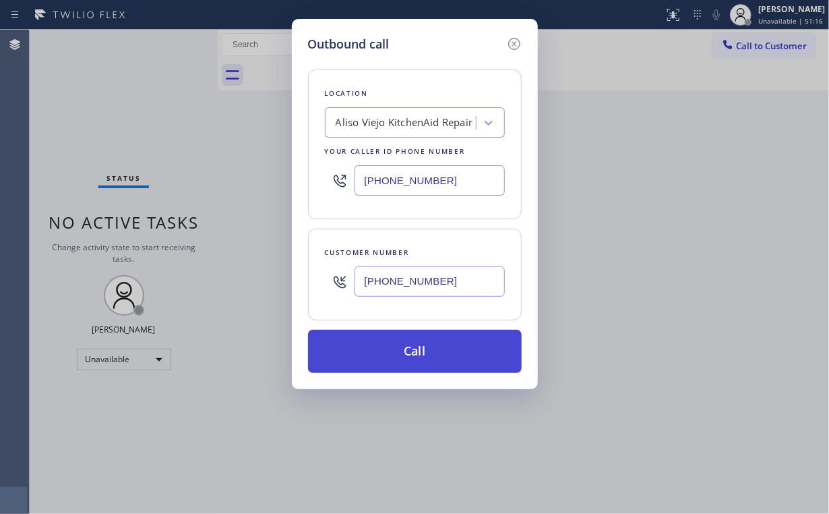
type input "[PHONE_NUMBER]"
click at [402, 363] on button "Call" at bounding box center [415, 351] width 214 height 43
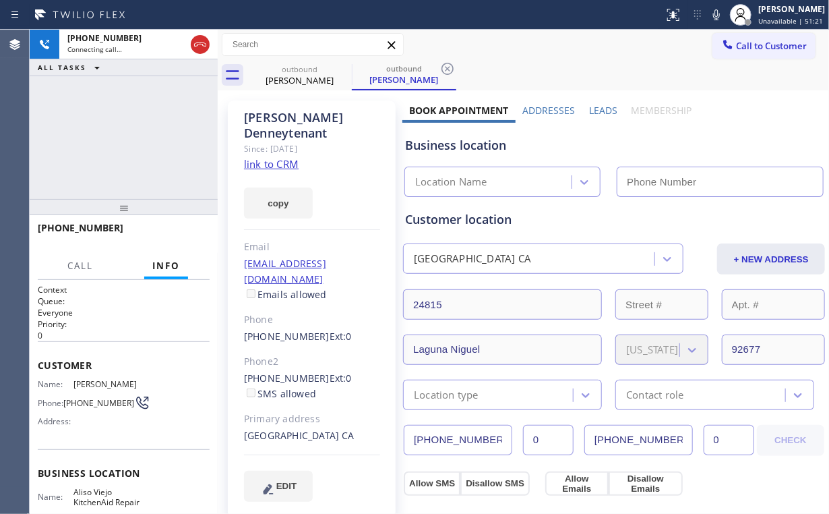
type input "[PHONE_NUMBER]"
click at [144, 121] on div "[PHONE_NUMBER] Connecting call… ALL TASKS ALL TASKS ACTIVE TASKS TASKS IN WRAP …" at bounding box center [124, 114] width 188 height 169
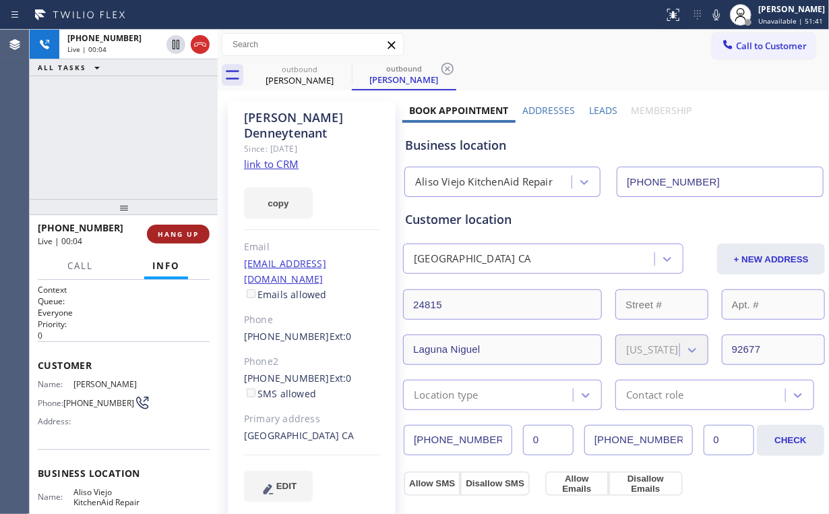
click at [183, 232] on span "HANG UP" at bounding box center [178, 233] width 41 height 9
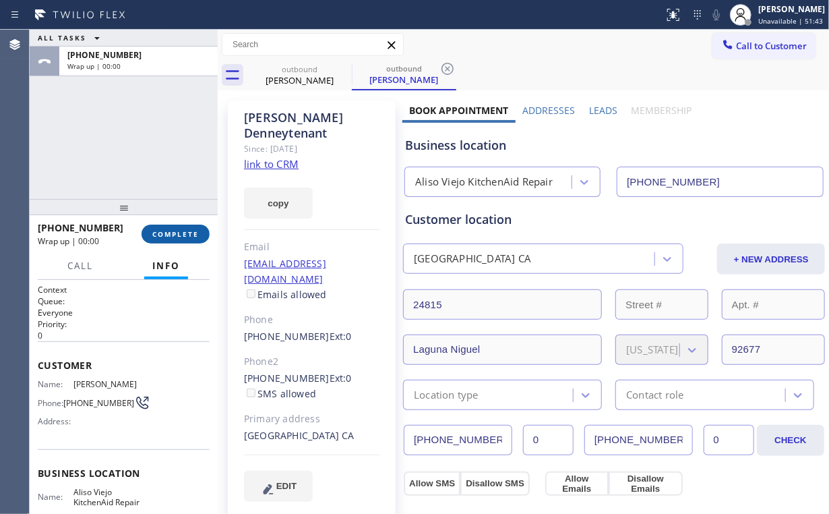
click at [183, 232] on span "COMPLETE" at bounding box center [175, 233] width 47 height 9
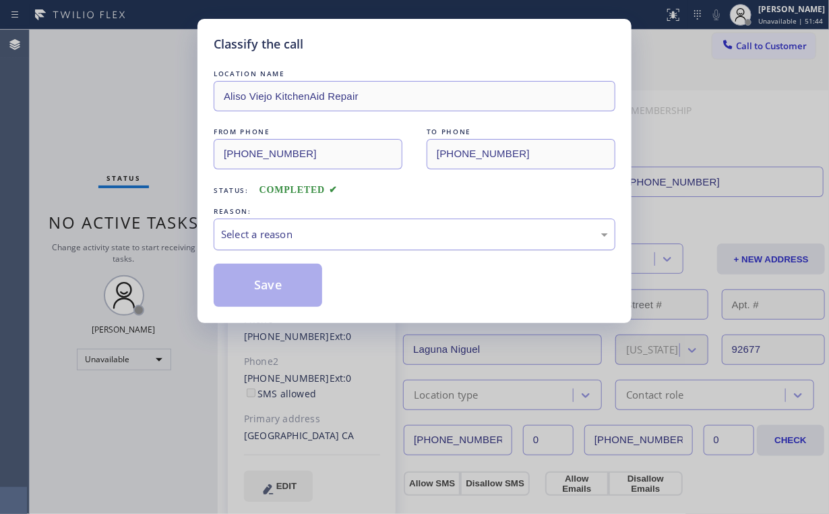
click at [264, 232] on div "Select a reason" at bounding box center [414, 234] width 387 height 16
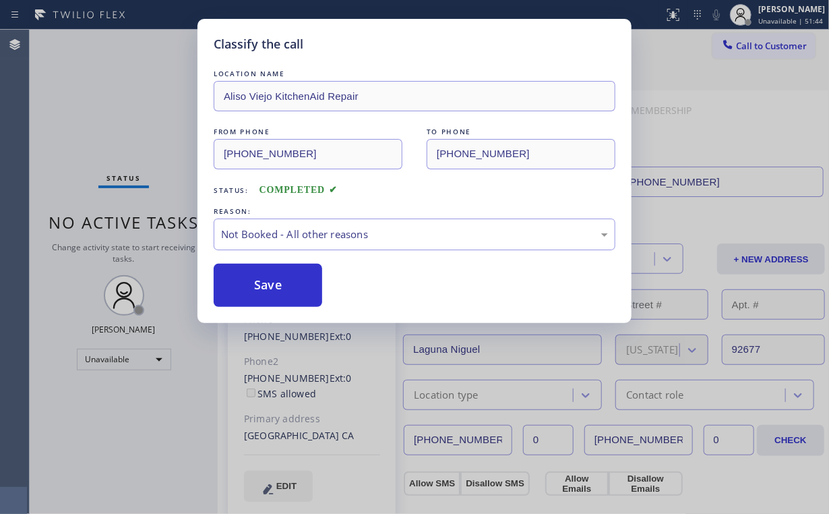
drag, startPoint x: 272, startPoint y: 286, endPoint x: 155, endPoint y: 146, distance: 182.8
click at [274, 285] on button "Save" at bounding box center [268, 285] width 109 height 43
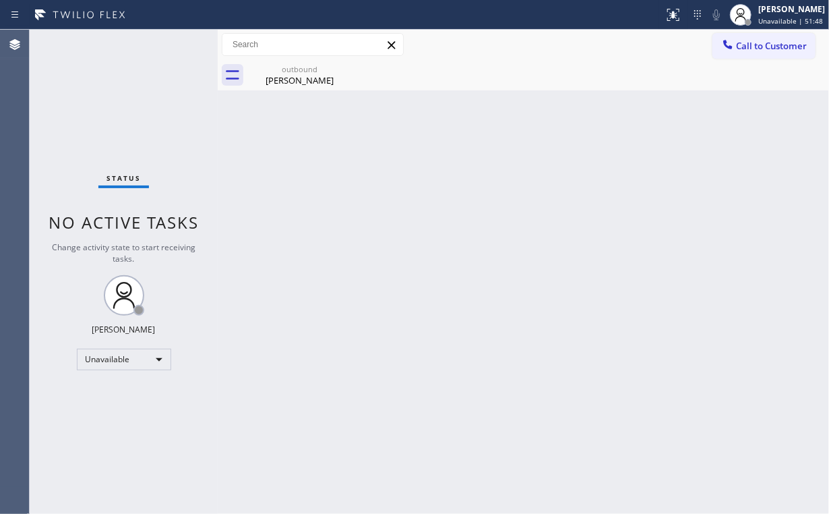
click at [770, 44] on span "Call to Customer" at bounding box center [771, 46] width 71 height 12
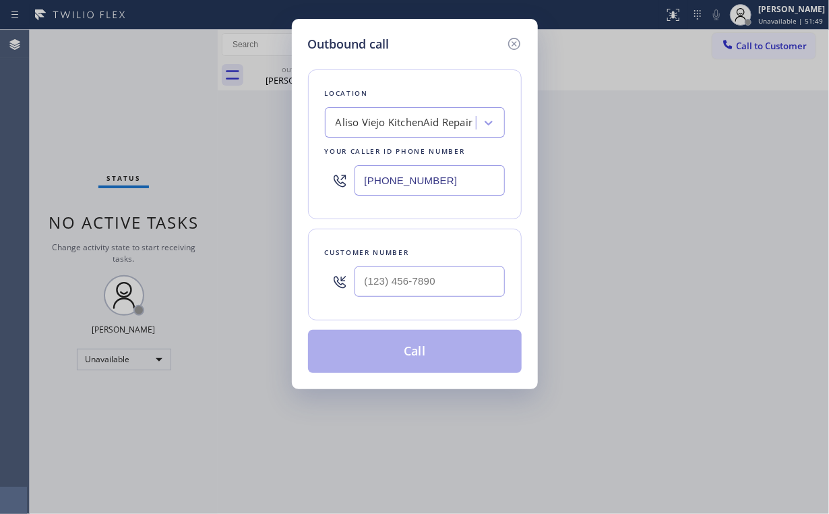
drag, startPoint x: 468, startPoint y: 175, endPoint x: 161, endPoint y: 142, distance: 308.4
click at [222, 159] on div "Outbound call Location [GEOGRAPHIC_DATA] KitchenAid Repair Your caller id phone…" at bounding box center [414, 257] width 829 height 514
paste input "747) 232-5175"
type input "[PHONE_NUMBER]"
click at [432, 276] on input "(___) ___-____" at bounding box center [430, 281] width 150 height 30
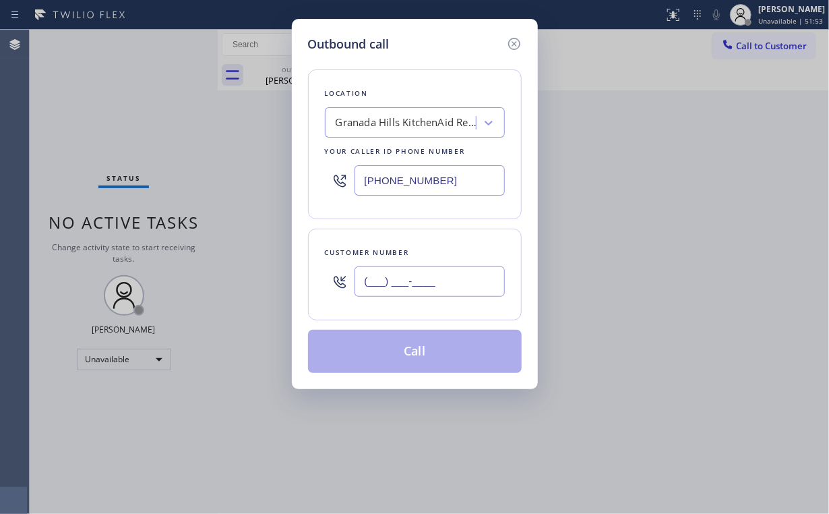
paste input "310) 561-3779"
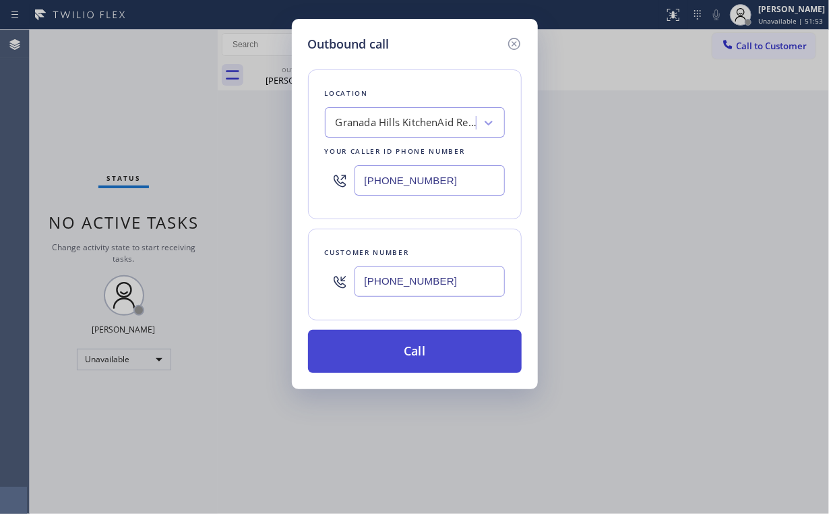
type input "[PHONE_NUMBER]"
click at [392, 345] on button "Call" at bounding box center [415, 351] width 214 height 43
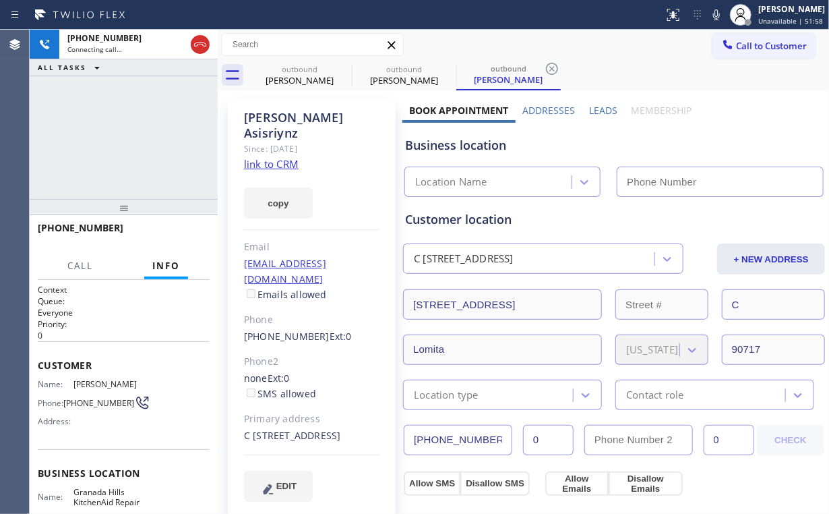
type input "[PHONE_NUMBER]"
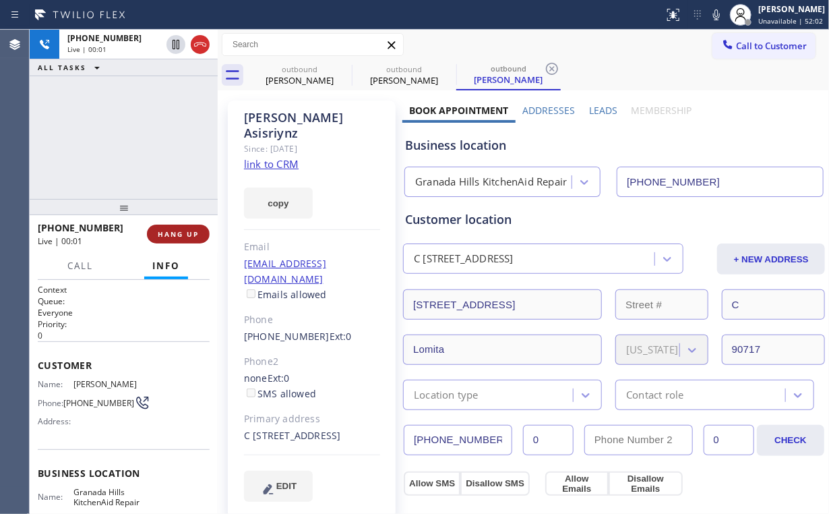
click at [190, 229] on span "HANG UP" at bounding box center [178, 233] width 41 height 9
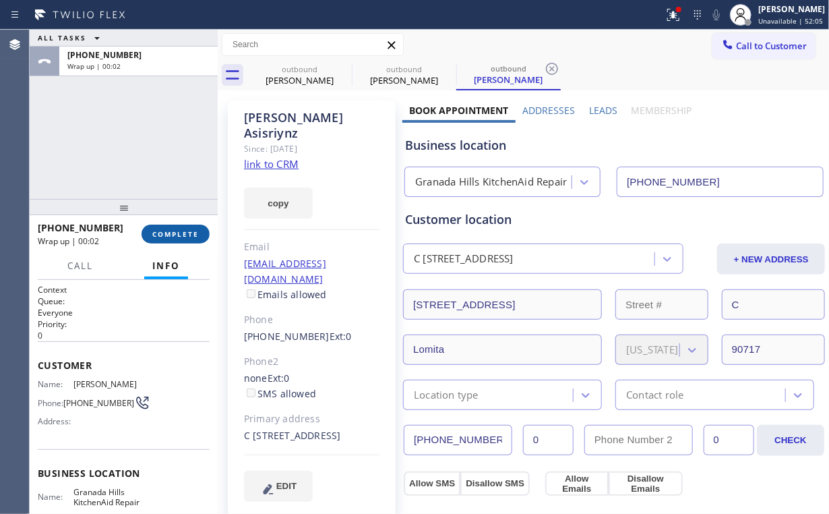
click at [196, 232] on span "COMPLETE" at bounding box center [175, 233] width 47 height 9
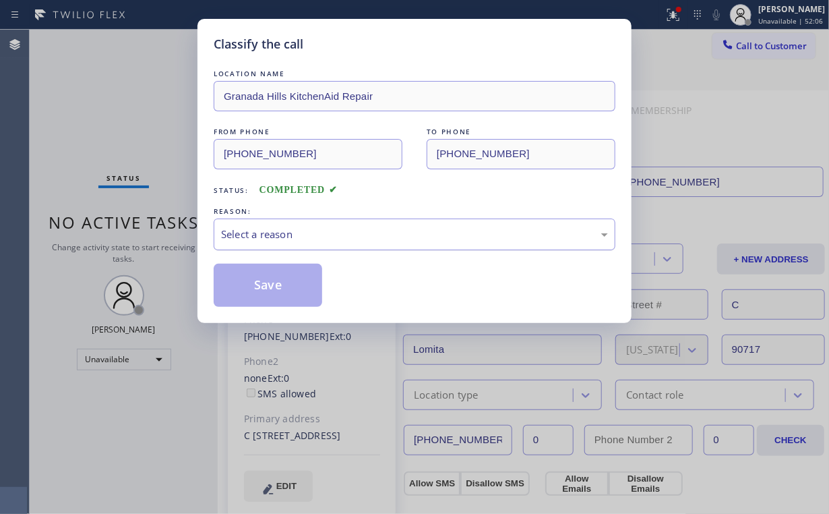
click at [279, 235] on div "Select a reason" at bounding box center [414, 234] width 387 height 16
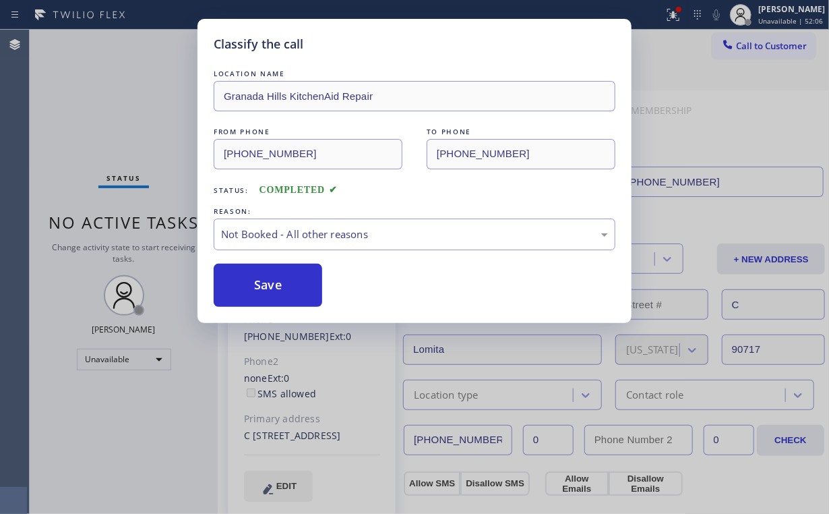
drag, startPoint x: 279, startPoint y: 245, endPoint x: 143, endPoint y: 160, distance: 160.1
click at [267, 282] on button "Save" at bounding box center [268, 285] width 109 height 43
click at [73, 66] on div "Classify the call LOCATION NAME [GEOGRAPHIC_DATA] KitchenAid Repair FROM PHONE …" at bounding box center [414, 257] width 829 height 514
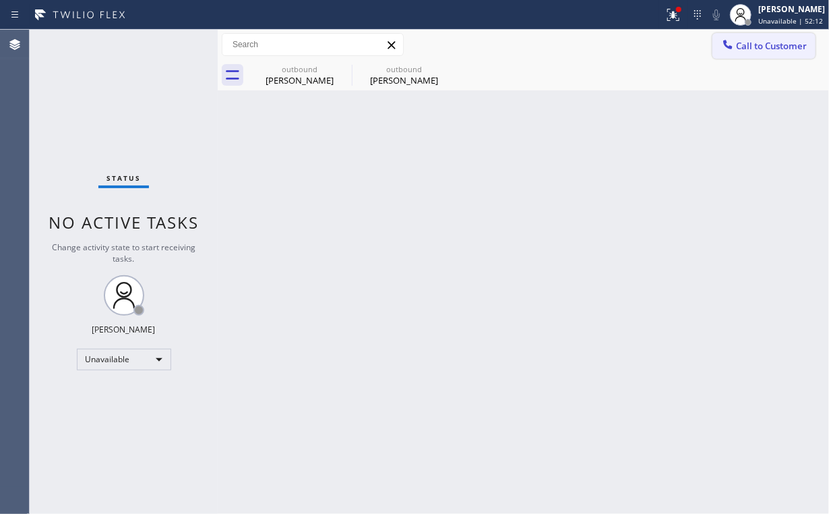
click at [758, 49] on span "Call to Customer" at bounding box center [771, 46] width 71 height 12
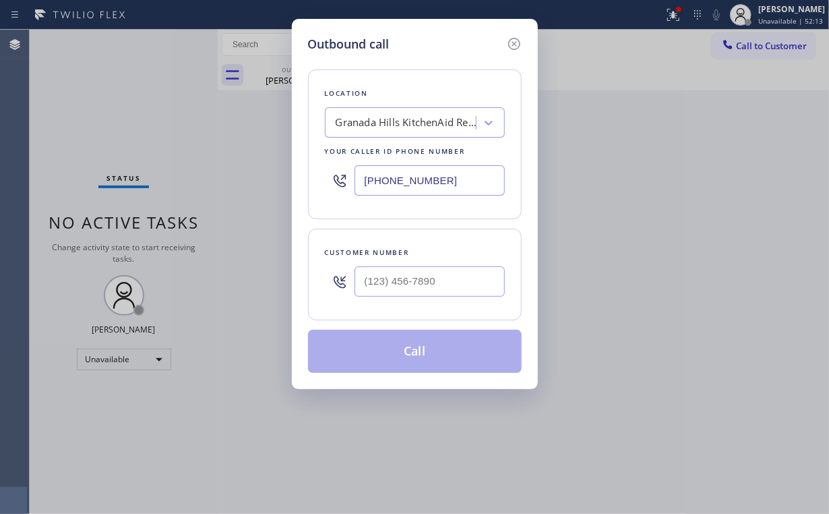
click at [249, 171] on div "Outbound call Location [GEOGRAPHIC_DATA] KitchenAid Repair Your caller id phone…" at bounding box center [414, 257] width 829 height 514
paste input "626) 406-2663"
type input "[PHONE_NUMBER]"
click at [448, 280] on input "(___) ___-____" at bounding box center [430, 281] width 150 height 30
paste input "626) 278-0875"
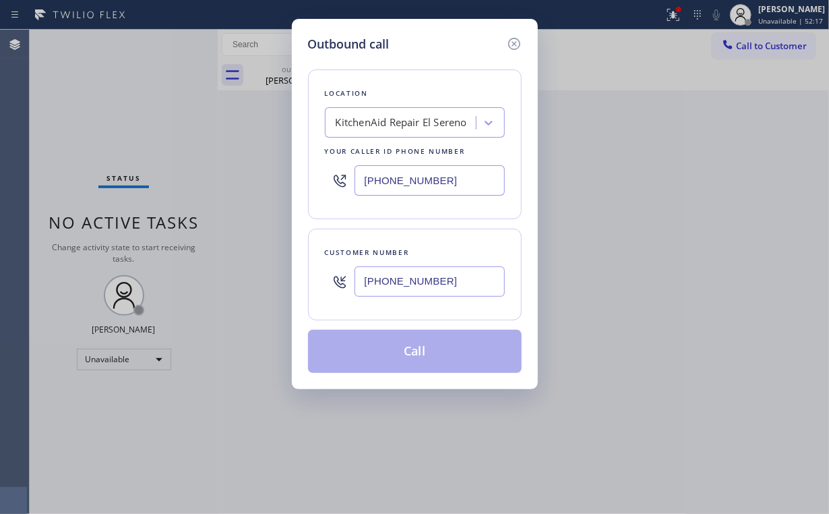
type input "[PHONE_NUMBER]"
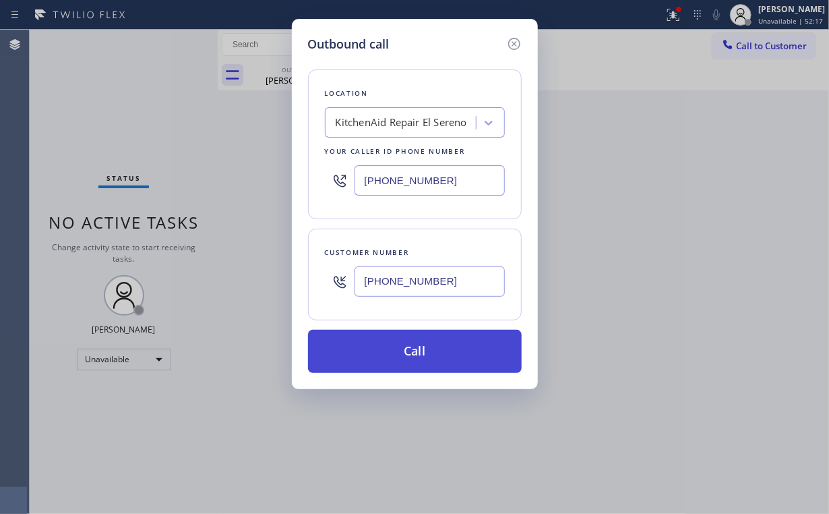
click at [380, 346] on button "Call" at bounding box center [415, 351] width 214 height 43
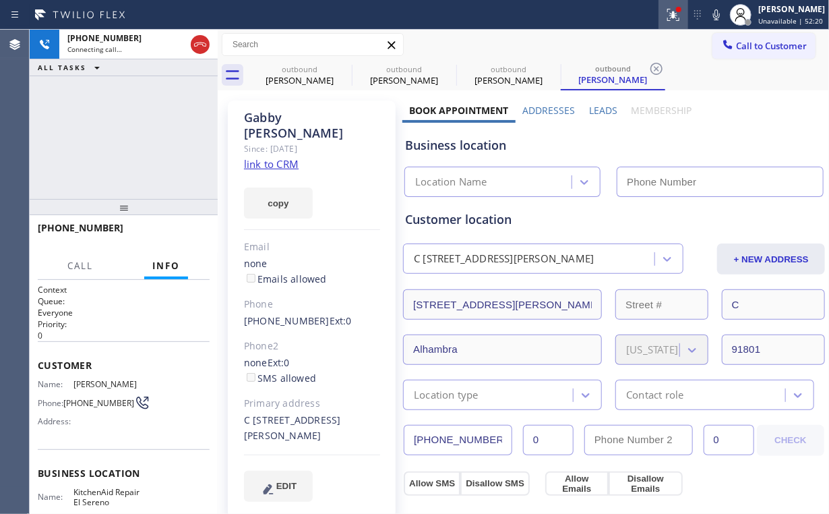
click at [677, 11] on icon at bounding box center [673, 15] width 16 height 16
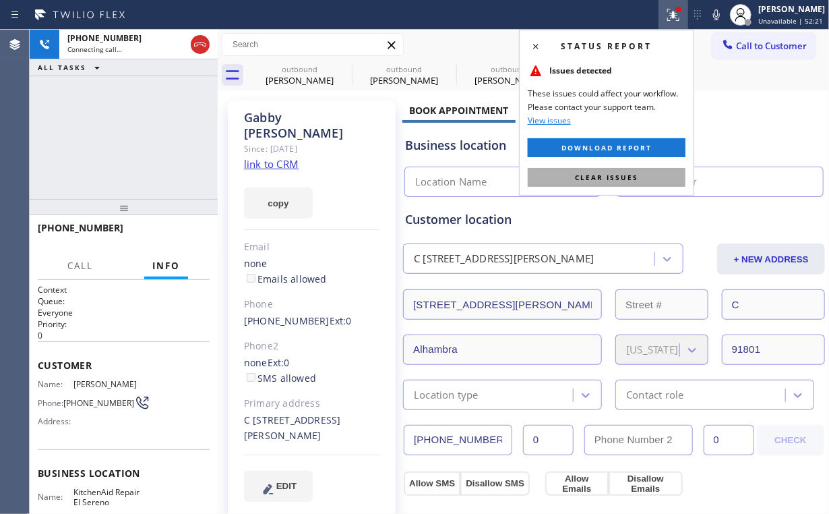
click at [638, 175] on button "Clear issues" at bounding box center [607, 177] width 158 height 19
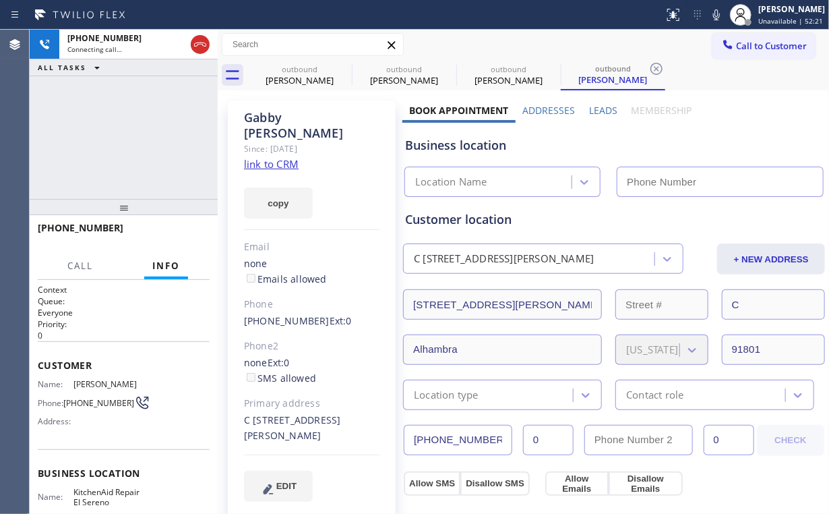
drag, startPoint x: 706, startPoint y: 152, endPoint x: 707, endPoint y: 145, distance: 6.8
click at [706, 152] on div "Business location" at bounding box center [614, 145] width 418 height 18
type input "[PHONE_NUMBER]"
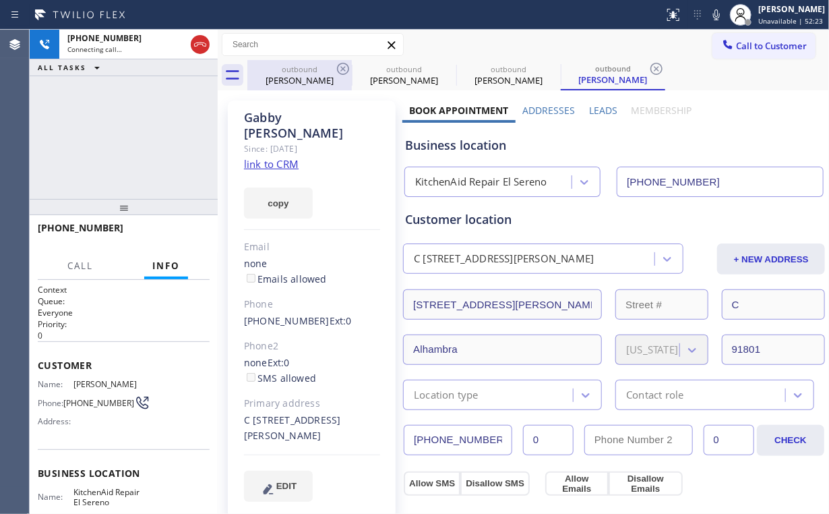
click at [317, 66] on div "outbound" at bounding box center [300, 69] width 102 height 10
type input "[PHONE_NUMBER]"
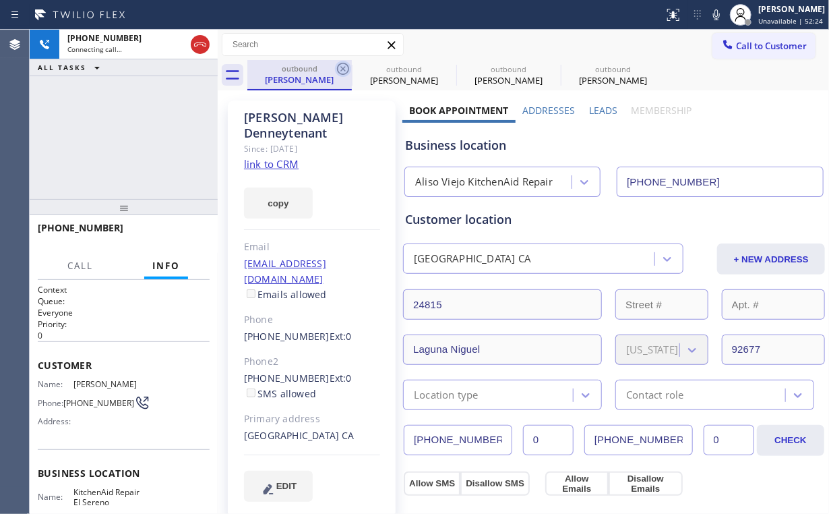
click at [345, 70] on icon at bounding box center [343, 69] width 12 height 12
type input "[PHONE_NUMBER]"
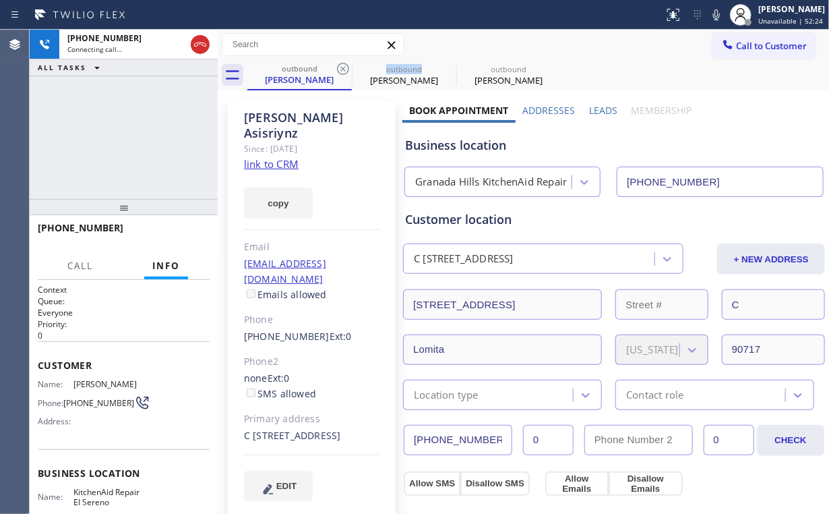
click at [345, 70] on icon at bounding box center [343, 69] width 12 height 12
type input "[PHONE_NUMBER]"
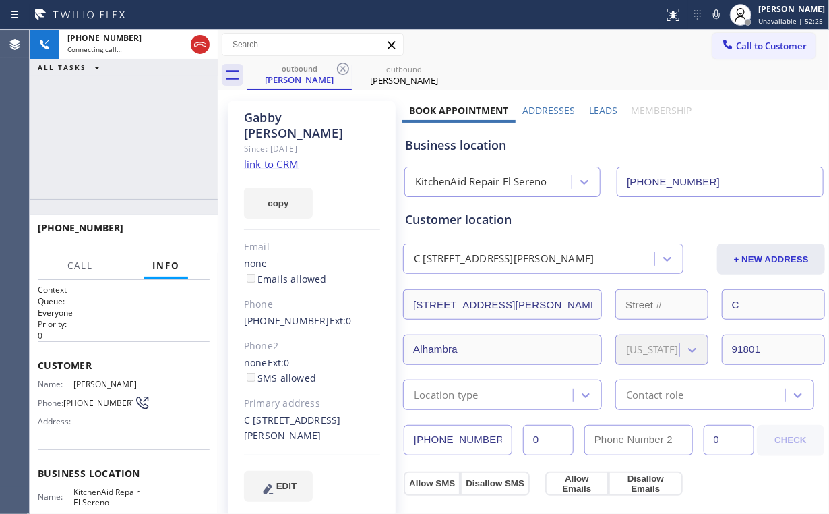
click at [196, 111] on div "[PHONE_NUMBER] Connecting call… ALL TASKS ALL TASKS ACTIVE TASKS TASKS IN WRAP …" at bounding box center [124, 114] width 188 height 169
drag, startPoint x: 107, startPoint y: 121, endPoint x: 137, endPoint y: 120, distance: 29.7
click at [108, 121] on div "[PHONE_NUMBER] Connecting call… ALL TASKS ALL TASKS ACTIVE TASKS TASKS IN WRAP …" at bounding box center [124, 114] width 188 height 169
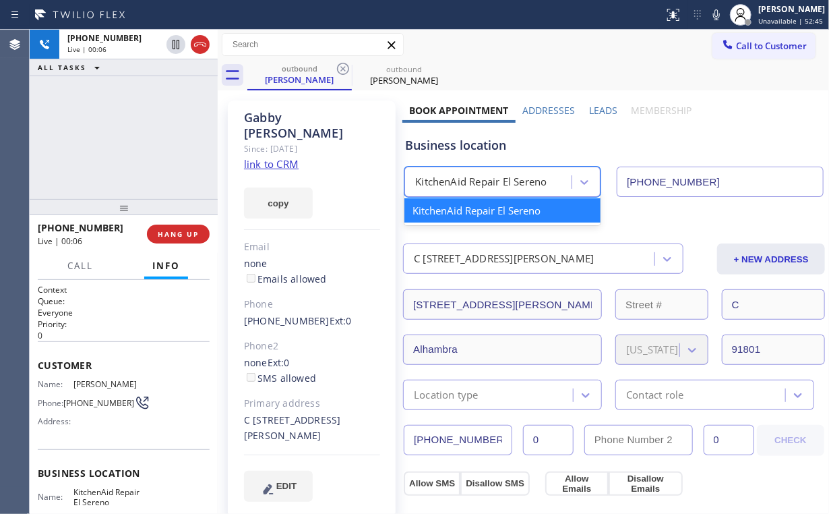
click at [499, 182] on div "KitchenAid Repair El Sereno" at bounding box center [480, 183] width 131 height 16
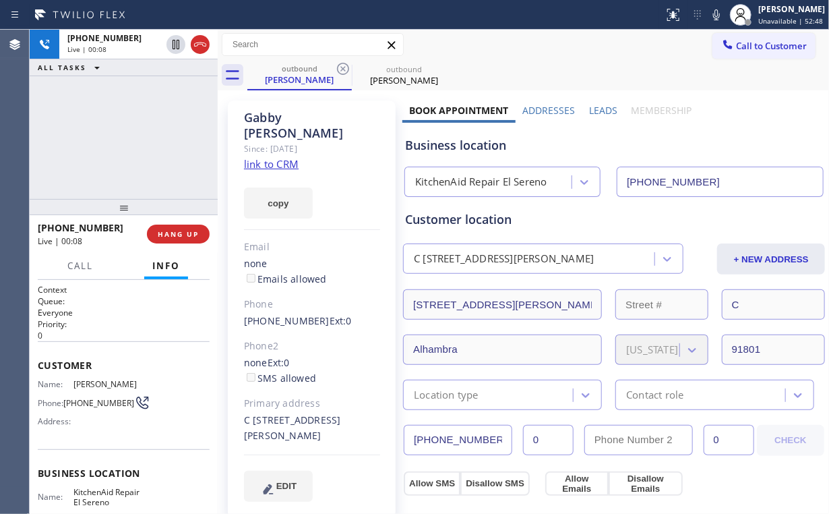
click at [133, 137] on div "[PHONE_NUMBER] Live | 00:08 ALL TASKS ALL TASKS ACTIVE TASKS TASKS IN WRAP UP" at bounding box center [124, 114] width 188 height 169
click at [137, 136] on div "[PHONE_NUMBER] Live | 00:11 ALL TASKS ALL TASKS ACTIVE TASKS TASKS IN WRAP UP" at bounding box center [124, 114] width 188 height 169
click at [132, 141] on div "[PHONE_NUMBER] Live | 00:17 ALL TASKS ALL TASKS ACTIVE TASKS TASKS IN WRAP UP" at bounding box center [124, 114] width 188 height 169
click at [132, 141] on div "[PHONE_NUMBER] Live | 00:18 ALL TASKS ALL TASKS ACTIVE TASKS TASKS IN WRAP UP" at bounding box center [124, 114] width 188 height 169
click at [132, 141] on div "[PHONE_NUMBER] Live | 00:19 ALL TASKS ALL TASKS ACTIVE TASKS TASKS IN WRAP UP" at bounding box center [124, 114] width 188 height 169
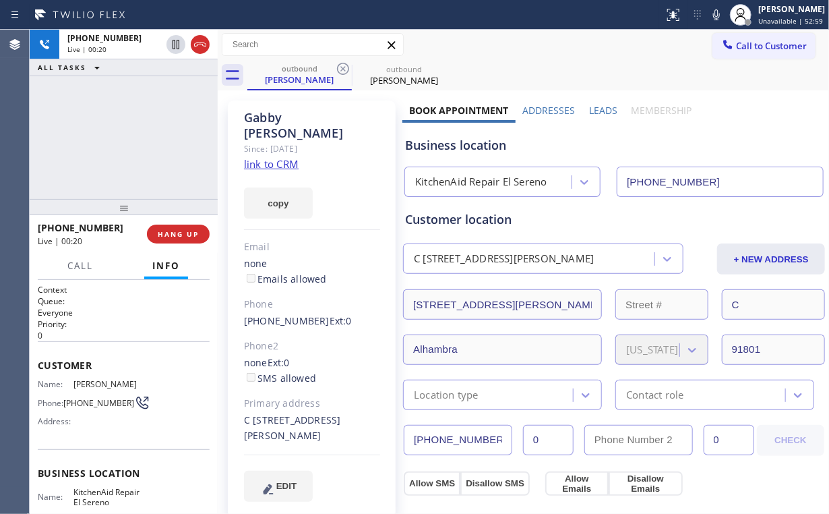
click at [135, 137] on div "[PHONE_NUMBER] Live | 00:20 ALL TASKS ALL TASKS ACTIVE TASKS TASKS IN WRAP UP" at bounding box center [124, 114] width 188 height 169
click at [135, 137] on div "[PHONE_NUMBER] Live | 00:21 ALL TASKS ALL TASKS ACTIVE TASKS TASKS IN WRAP UP" at bounding box center [124, 114] width 188 height 169
click at [135, 137] on div "[PHONE_NUMBER] Live | 00:22 ALL TASKS ALL TASKS ACTIVE TASKS TASKS IN WRAP UP" at bounding box center [124, 114] width 188 height 169
click at [135, 137] on div "[PHONE_NUMBER] Live | 00:23 ALL TASKS ALL TASKS ACTIVE TASKS TASKS IN WRAP UP" at bounding box center [124, 114] width 188 height 169
click at [135, 137] on div "[PHONE_NUMBER] Live | 00:24 ALL TASKS ALL TASKS ACTIVE TASKS TASKS IN WRAP UP" at bounding box center [124, 114] width 188 height 169
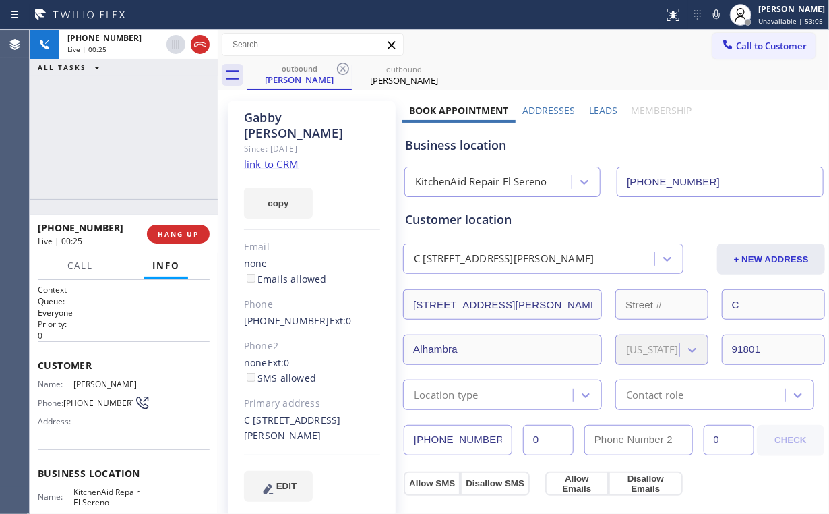
click at [135, 137] on div "[PHONE_NUMBER] Live | 00:25 ALL TASKS ALL TASKS ACTIVE TASKS TASKS IN WRAP UP" at bounding box center [124, 114] width 188 height 169
click at [135, 137] on div "[PHONE_NUMBER] Live | 00:27 ALL TASKS ALL TASKS ACTIVE TASKS TASKS IN WRAP UP" at bounding box center [124, 114] width 188 height 169
click at [135, 137] on div "[PHONE_NUMBER] Live | 00:28 ALL TASKS ALL TASKS ACTIVE TASKS TASKS IN WRAP UP" at bounding box center [124, 114] width 188 height 169
click at [135, 137] on div "[PHONE_NUMBER] Live | 00:29 ALL TASKS ALL TASKS ACTIVE TASKS TASKS IN WRAP UP" at bounding box center [124, 114] width 188 height 169
click at [135, 137] on div "[PHONE_NUMBER] Live | 00:30 ALL TASKS ALL TASKS ACTIVE TASKS TASKS IN WRAP UP" at bounding box center [124, 114] width 188 height 169
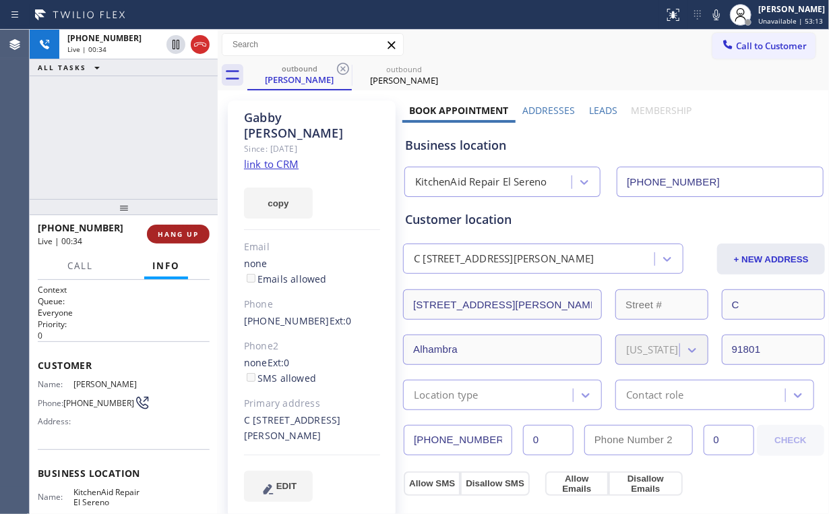
click at [177, 234] on span "HANG UP" at bounding box center [178, 233] width 41 height 9
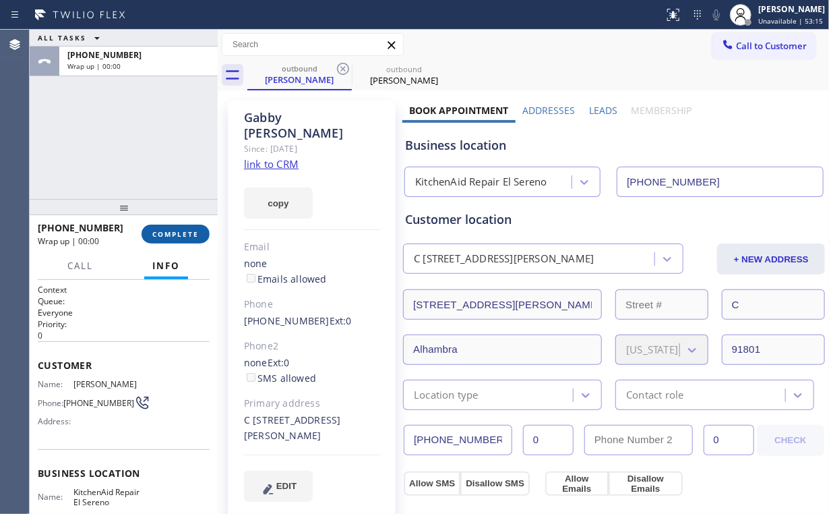
click at [176, 229] on span "COMPLETE" at bounding box center [175, 233] width 47 height 9
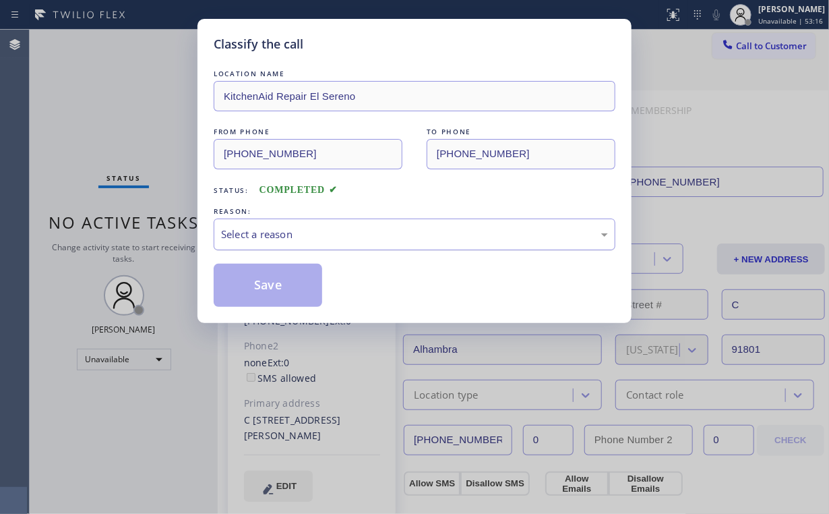
click at [245, 235] on div "Select a reason" at bounding box center [414, 234] width 387 height 16
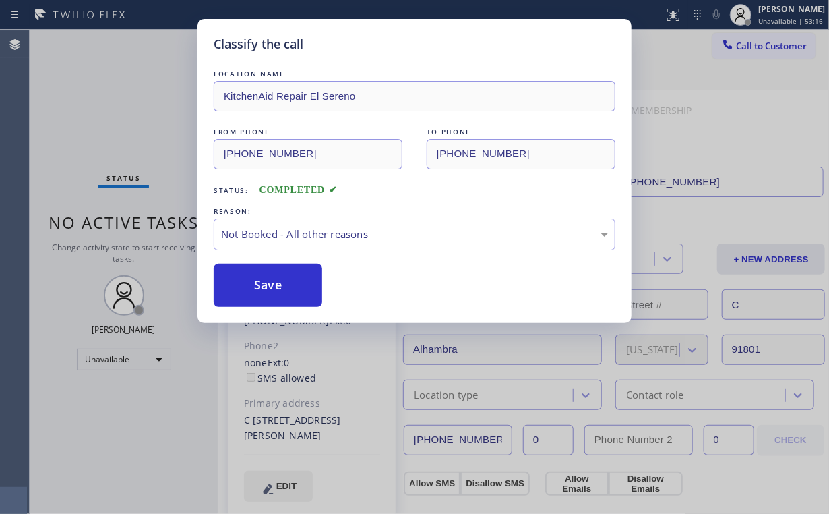
drag, startPoint x: 252, startPoint y: 283, endPoint x: 119, endPoint y: 102, distance: 225.1
click at [253, 283] on button "Save" at bounding box center [268, 285] width 109 height 43
click at [100, 86] on div "Classify the call LOCATION NAME KitchenAid Repair El Sereno FROM PHONE [PHONE_N…" at bounding box center [414, 257] width 829 height 514
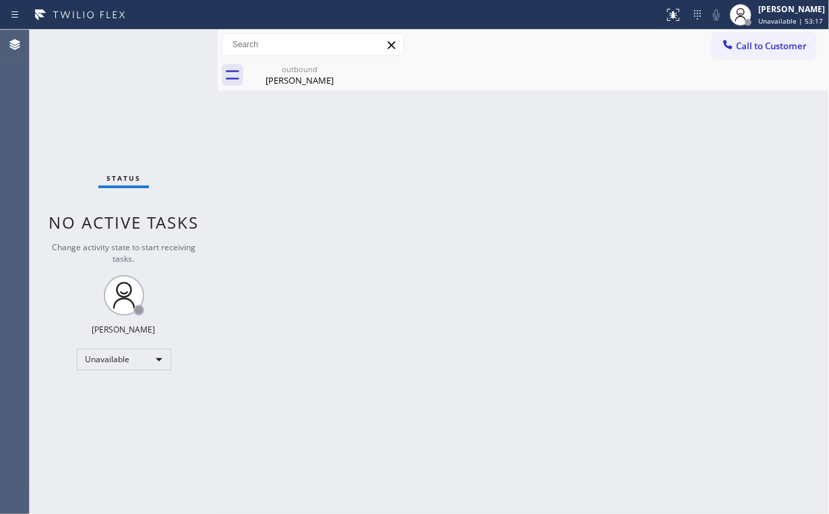
drag, startPoint x: 274, startPoint y: 73, endPoint x: 282, endPoint y: 140, distance: 67.1
click at [275, 74] on div "[PERSON_NAME]" at bounding box center [300, 80] width 102 height 12
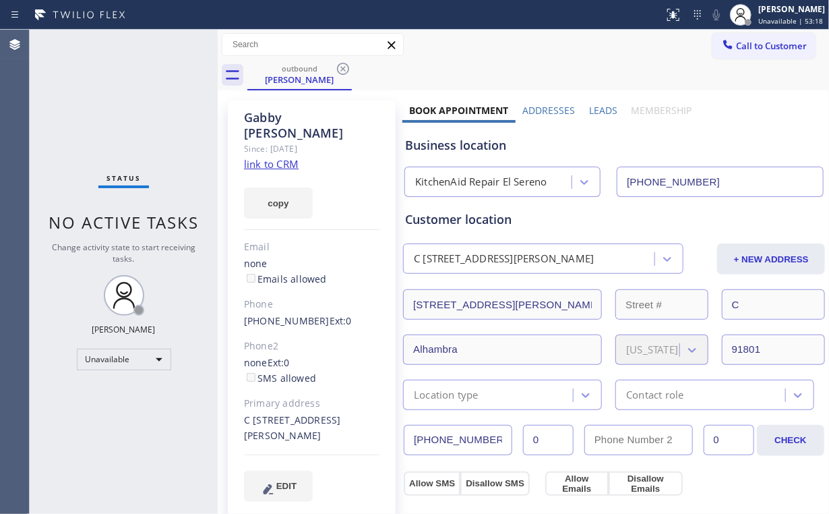
click at [274, 157] on link "link to CRM" at bounding box center [271, 163] width 55 height 13
click at [133, 148] on div "Status No active tasks Change activity state to start receiving tasks. [PERSON_…" at bounding box center [124, 272] width 188 height 484
click at [154, 112] on div "Status No active tasks Change activity state to start receiving tasks. [PERSON_…" at bounding box center [124, 272] width 188 height 484
drag, startPoint x: 747, startPoint y: 44, endPoint x: 502, endPoint y: 167, distance: 274.6
click at [747, 44] on span "Call to Customer" at bounding box center [771, 46] width 71 height 12
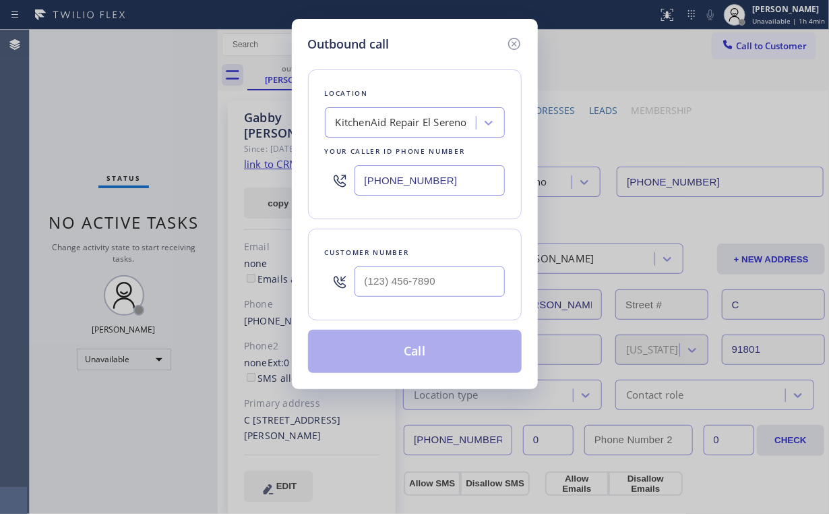
drag, startPoint x: 489, startPoint y: 184, endPoint x: 280, endPoint y: 108, distance: 221.8
click at [144, 170] on div "Outbound call Location KitchenAid Repair El Sereno Your caller id phone number …" at bounding box center [414, 257] width 829 height 514
paste input "323) 709-8730"
type input "[PHONE_NUMBER]"
click at [449, 295] on input "(___) ___-____" at bounding box center [430, 281] width 150 height 30
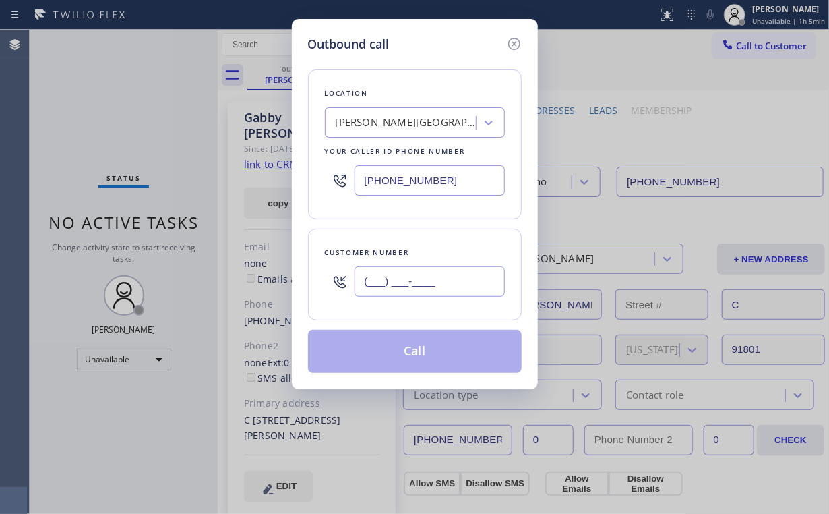
paste input "213) 200-4238"
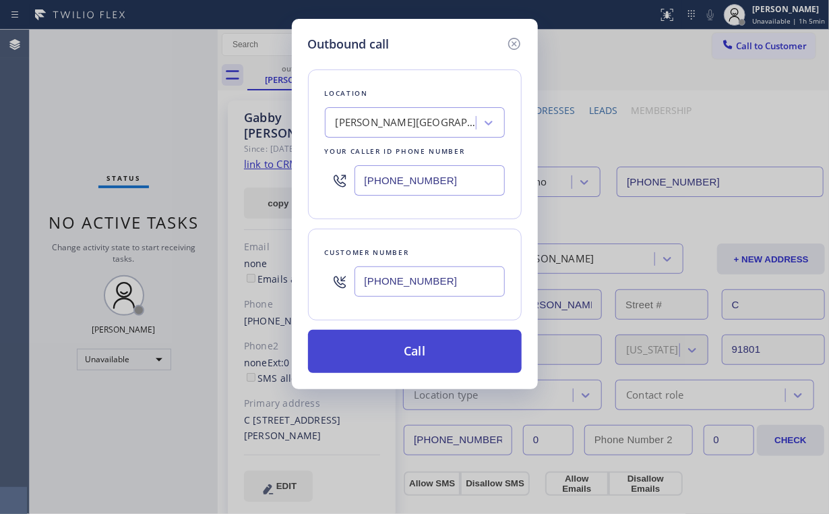
type input "[PHONE_NUMBER]"
click at [397, 355] on button "Call" at bounding box center [415, 351] width 214 height 43
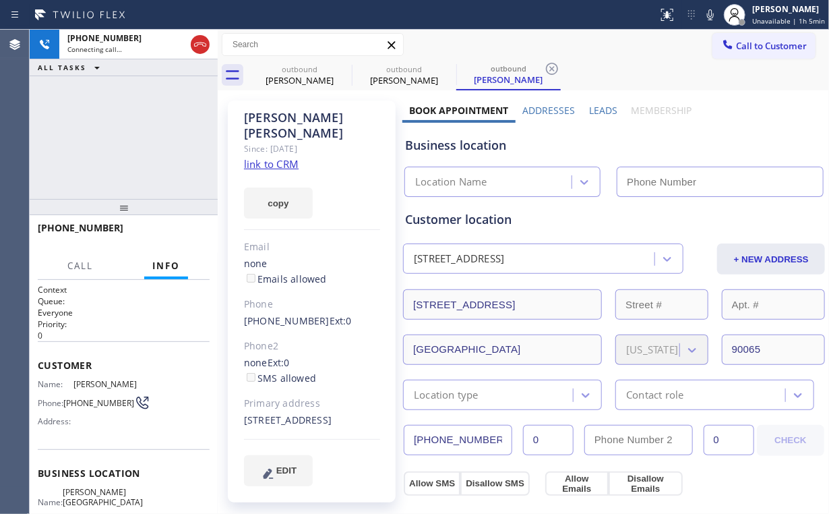
click at [158, 112] on div "[PHONE_NUMBER] Connecting call… ALL TASKS ALL TASKS ACTIVE TASKS TASKS IN WRAP …" at bounding box center [124, 114] width 188 height 169
type input "[PHONE_NUMBER]"
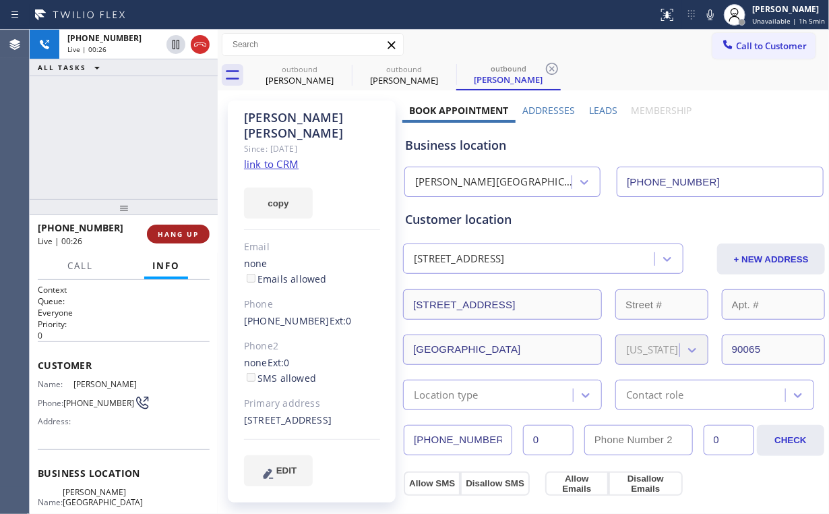
click at [184, 229] on span "HANG UP" at bounding box center [178, 233] width 41 height 9
click at [185, 229] on span "HANG UP" at bounding box center [178, 233] width 41 height 9
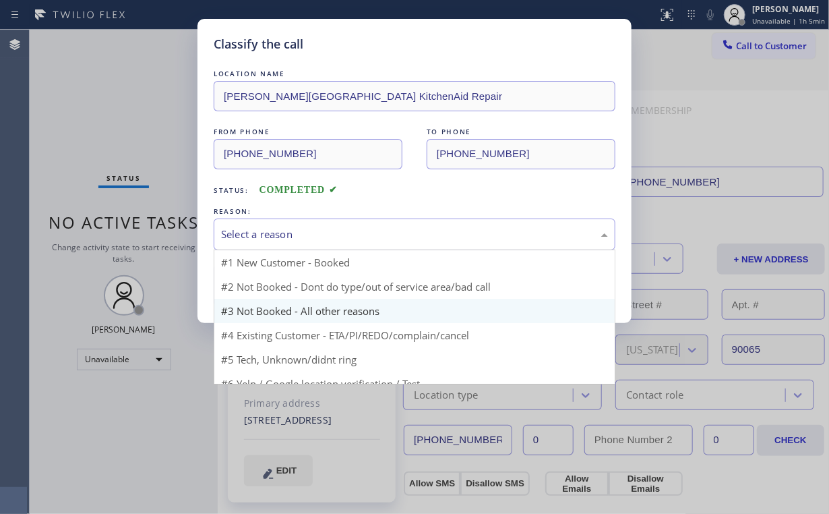
drag, startPoint x: 303, startPoint y: 228, endPoint x: 279, endPoint y: 275, distance: 53.1
click at [303, 229] on div "Select a reason" at bounding box center [414, 234] width 387 height 16
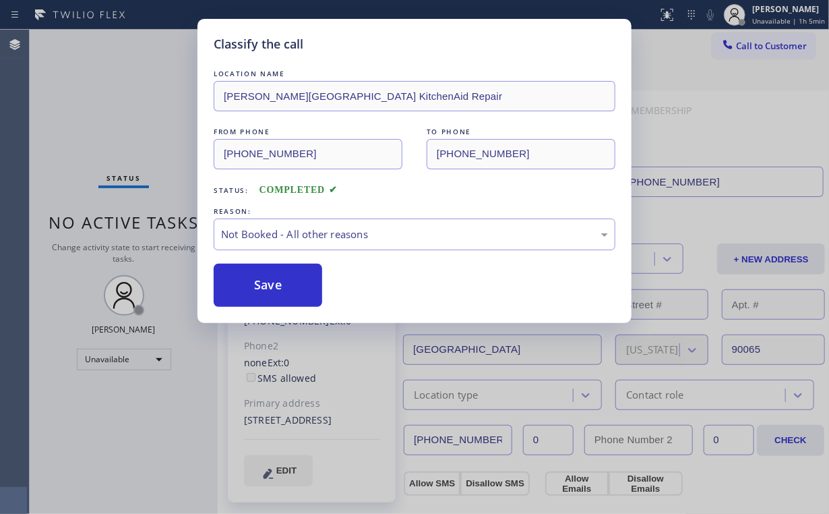
click at [272, 284] on button "Save" at bounding box center [268, 285] width 109 height 43
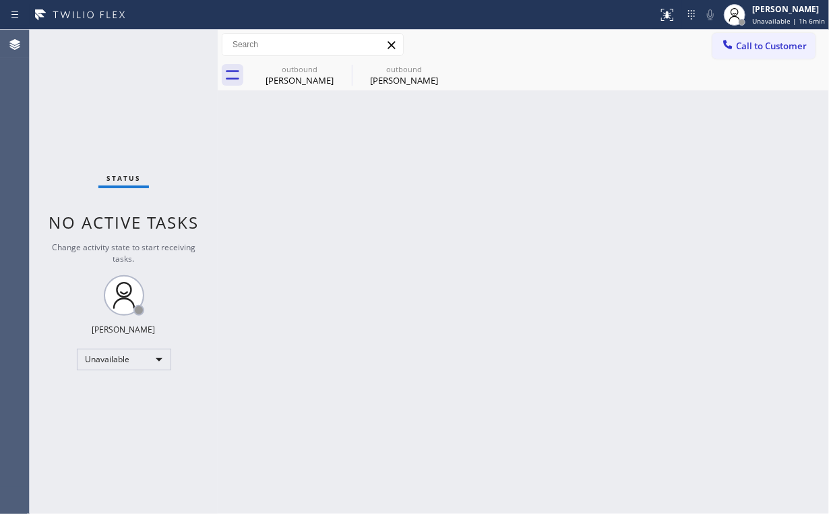
click at [114, 124] on div "Status No active tasks Change activity state to start receiving tasks. [PERSON_…" at bounding box center [124, 272] width 188 height 484
click at [301, 75] on div "[PERSON_NAME]" at bounding box center [300, 80] width 102 height 12
type input "[PHONE_NUMBER]"
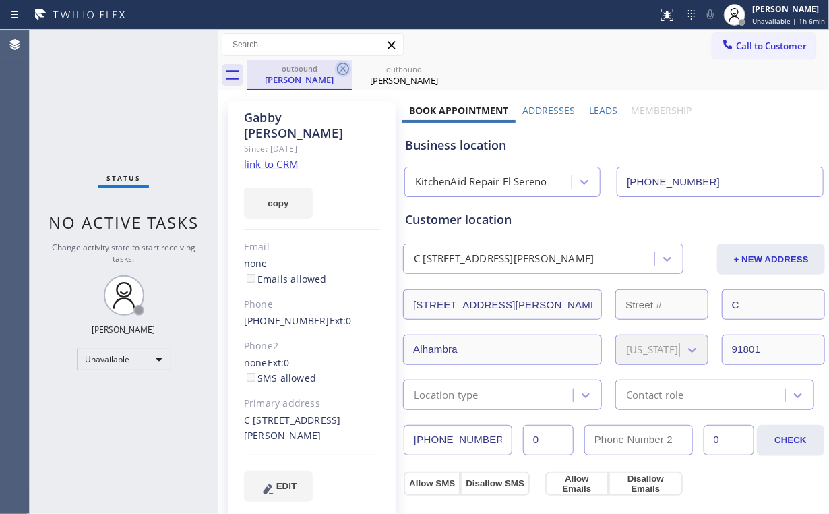
click at [342, 67] on icon at bounding box center [343, 69] width 12 height 12
type input "[PHONE_NUMBER]"
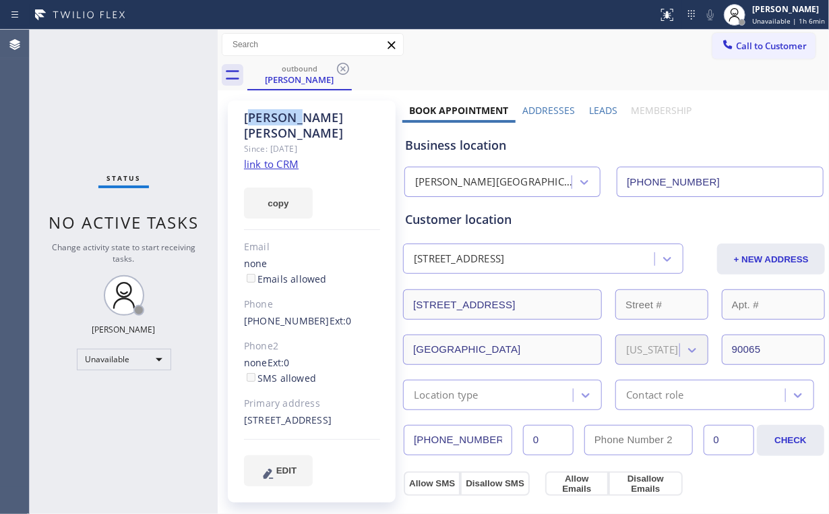
click at [342, 67] on icon at bounding box center [343, 69] width 12 height 12
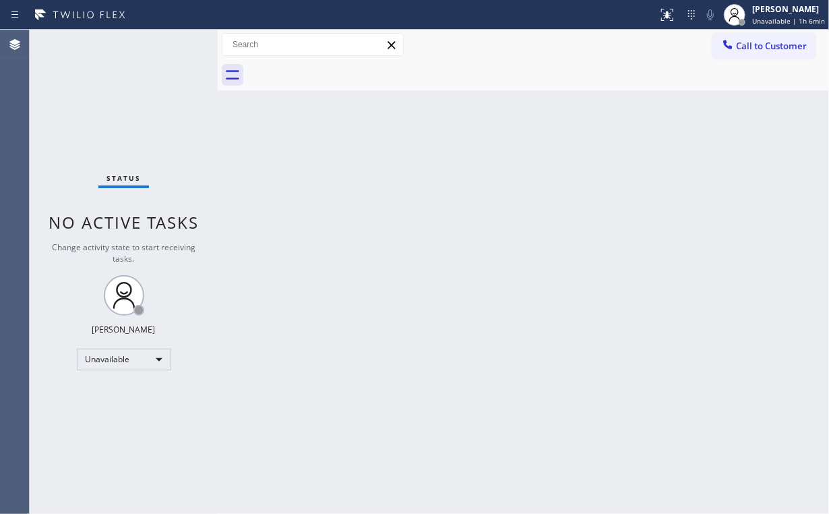
click at [114, 132] on div "Status No active tasks Change activity state to start receiving tasks. [PERSON_…" at bounding box center [124, 272] width 188 height 484
drag, startPoint x: 747, startPoint y: 42, endPoint x: 499, endPoint y: 146, distance: 269.2
click at [747, 42] on span "Call to Customer" at bounding box center [771, 46] width 71 height 12
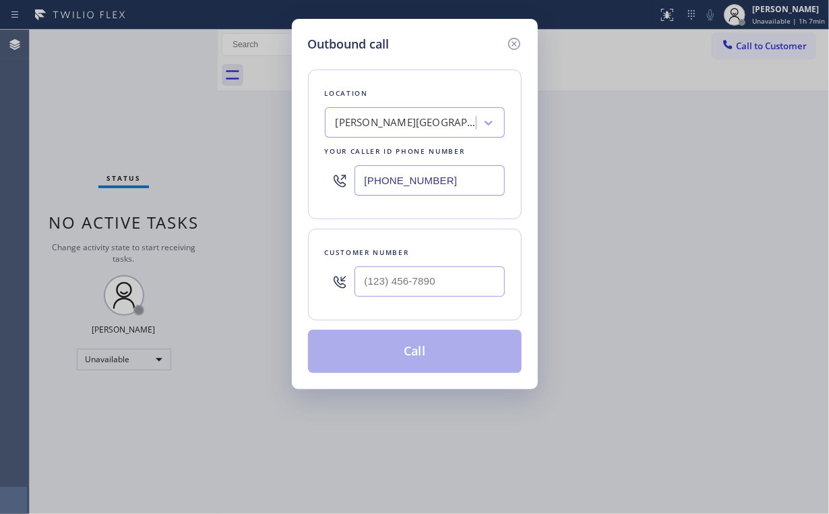
drag, startPoint x: 450, startPoint y: 177, endPoint x: 270, endPoint y: 178, distance: 180.6
click at [272, 178] on div "Outbound call Location [PERSON_NAME][GEOGRAPHIC_DATA] KitchenAid Repair Your ca…" at bounding box center [414, 257] width 829 height 514
paste input "626) 587-2458"
type input "[PHONE_NUMBER]"
click at [439, 280] on input "(___) ___-____" at bounding box center [430, 281] width 150 height 30
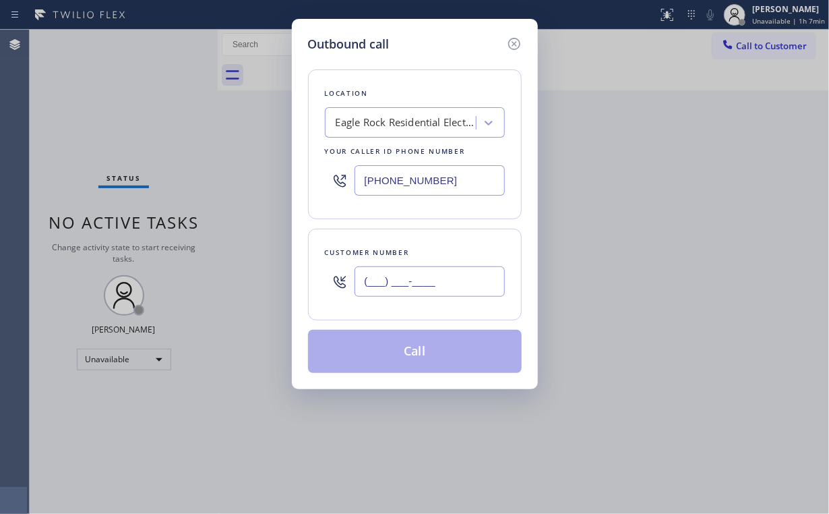
paste input "754) 255-3377"
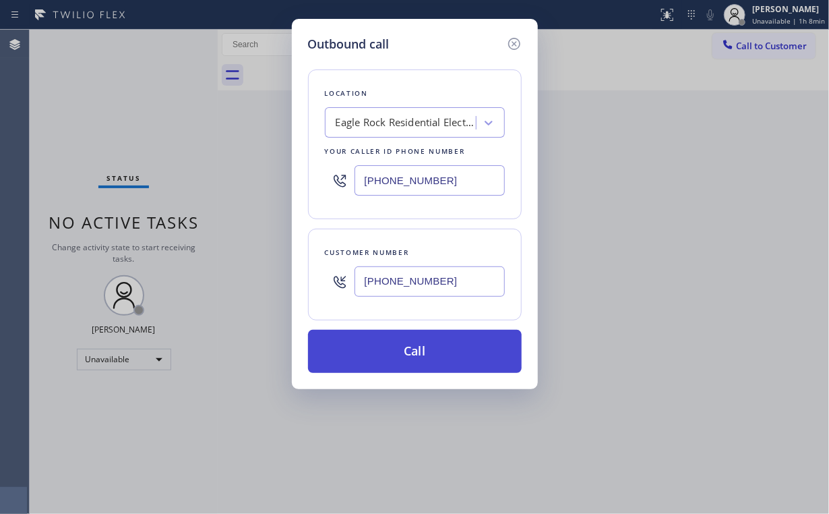
type input "[PHONE_NUMBER]"
click at [398, 350] on button "Call" at bounding box center [415, 351] width 214 height 43
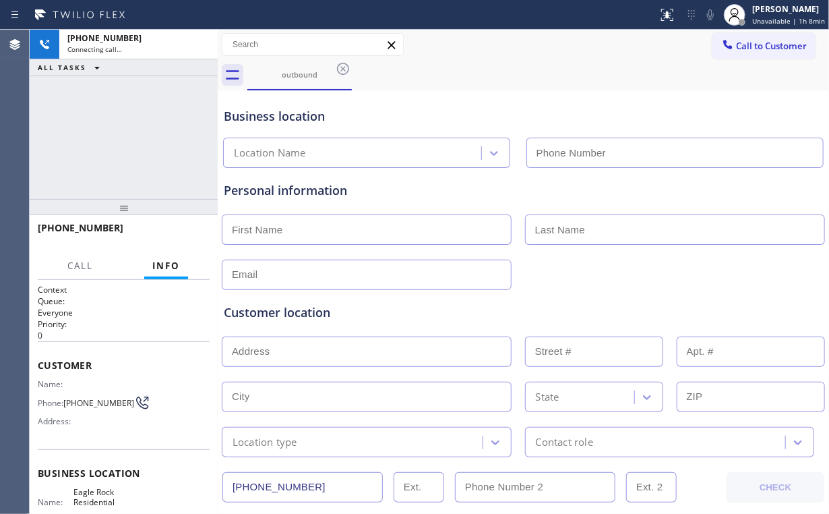
type input "[PHONE_NUMBER]"
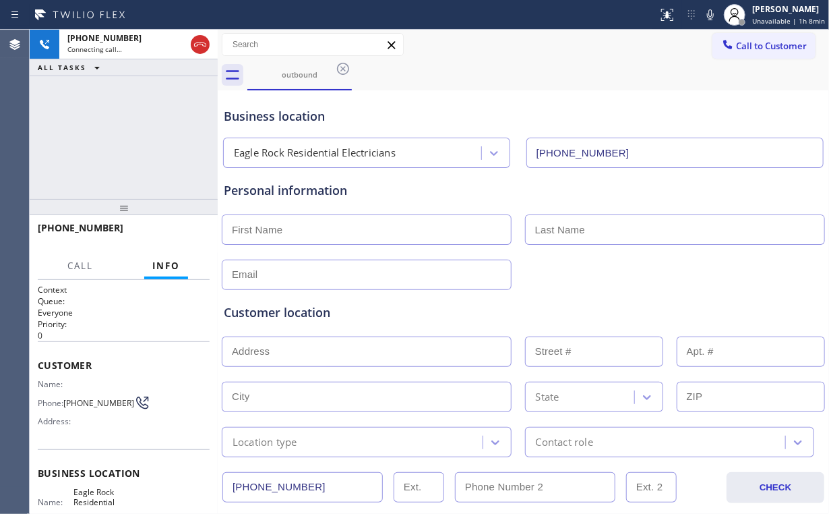
click at [137, 140] on div "[PHONE_NUMBER] Connecting call… ALL TASKS ALL TASKS ACTIVE TASKS TASKS IN WRAP …" at bounding box center [124, 114] width 188 height 169
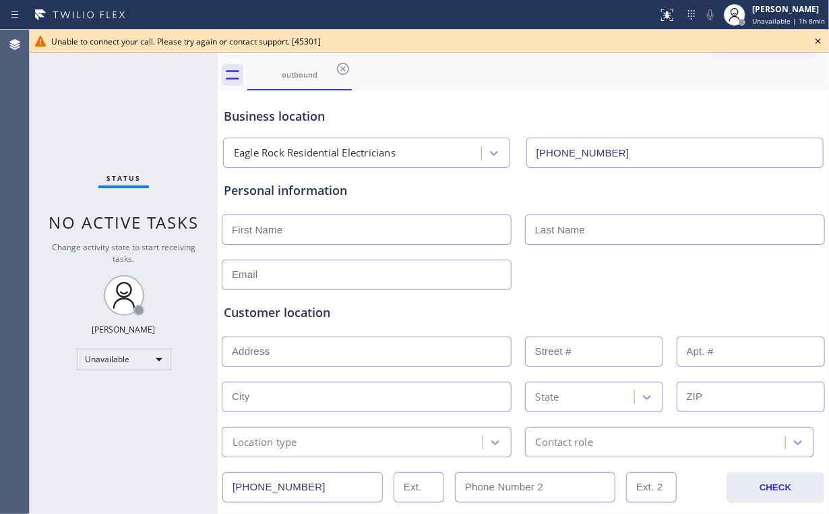
click at [815, 38] on icon at bounding box center [818, 41] width 16 height 16
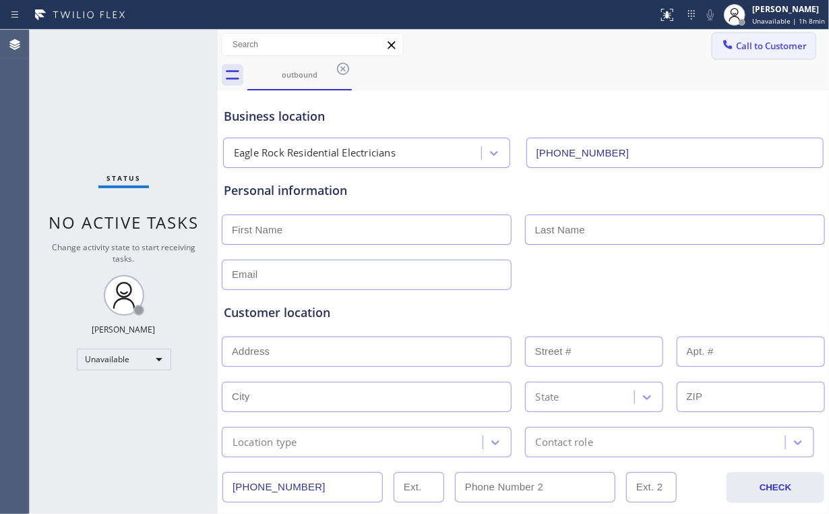
click at [739, 57] on button "Call to Customer" at bounding box center [763, 46] width 103 height 26
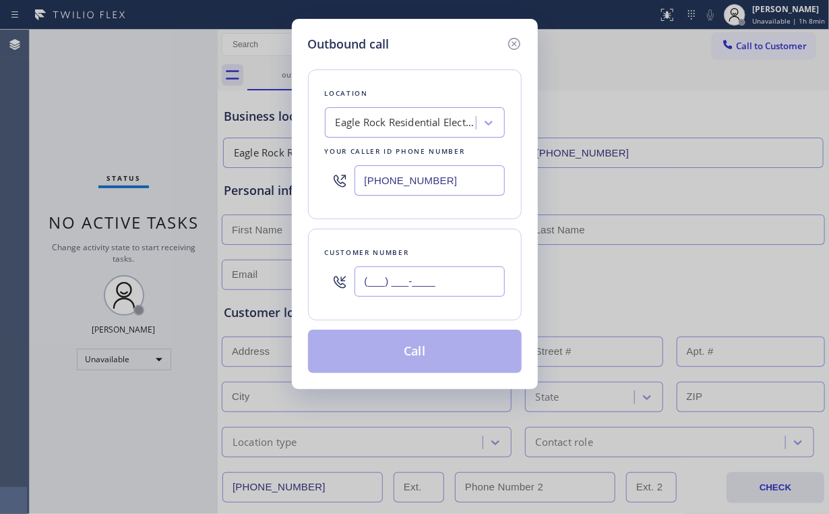
click at [458, 270] on input "(___) ___-____" at bounding box center [430, 281] width 150 height 30
paste input "754) 255-3377"
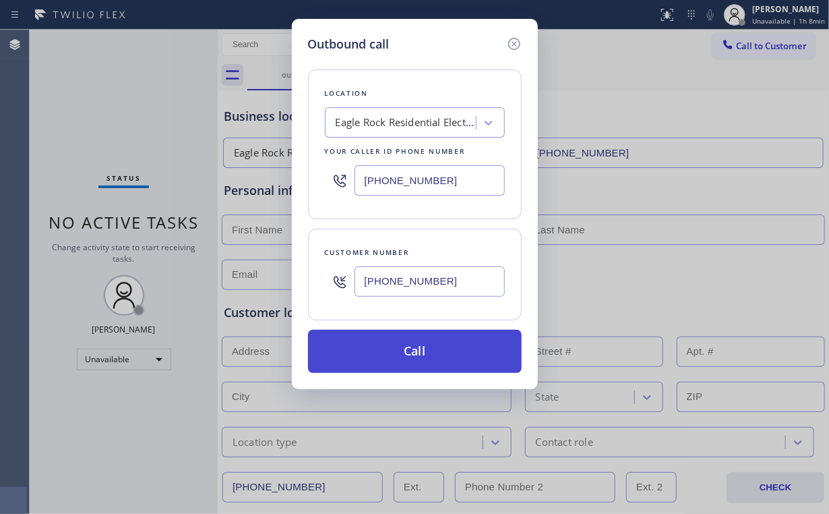
type input "[PHONE_NUMBER]"
click at [373, 339] on button "Call" at bounding box center [415, 351] width 214 height 43
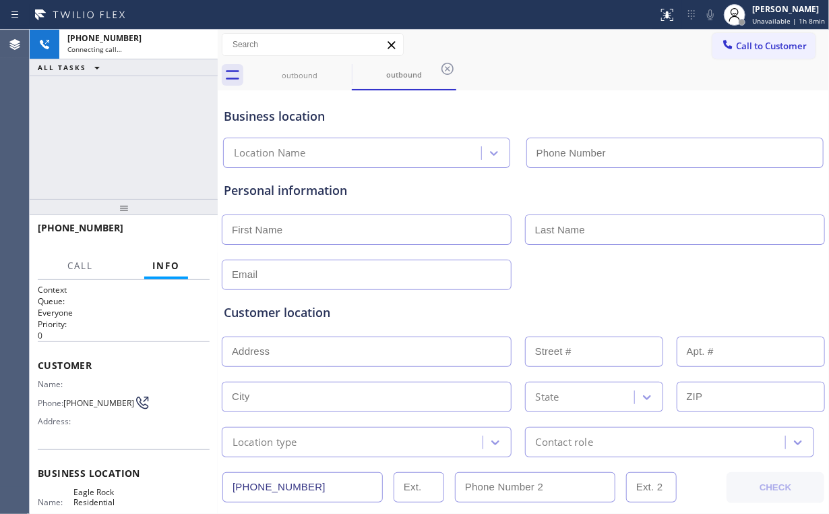
click at [125, 147] on div "[PHONE_NUMBER] Connecting call… ALL TASKS ALL TASKS ACTIVE TASKS TASKS IN WRAP …" at bounding box center [124, 114] width 188 height 169
type input "[PHONE_NUMBER]"
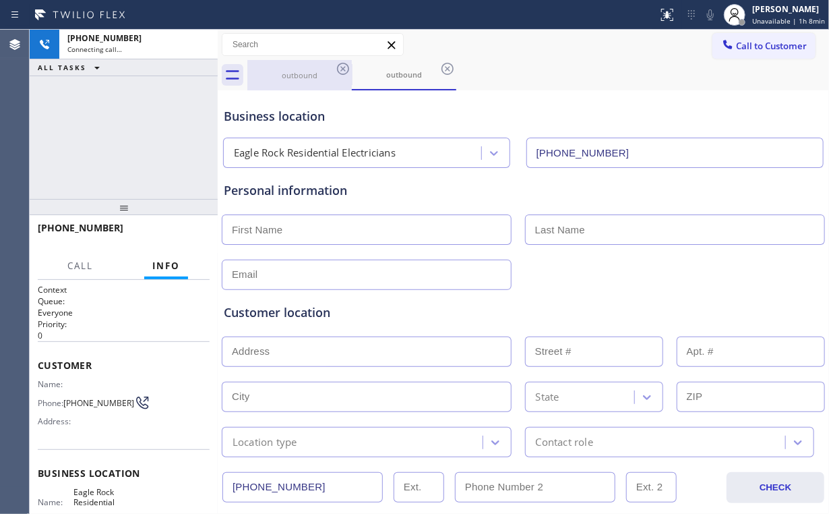
click at [302, 71] on div "outbound" at bounding box center [300, 75] width 102 height 10
click at [337, 67] on icon at bounding box center [343, 69] width 16 height 16
click at [92, 125] on div "[PHONE_NUMBER] Connecting call… ALL TASKS ALL TASKS ACTIVE TASKS TASKS IN WRAP …" at bounding box center [124, 114] width 188 height 169
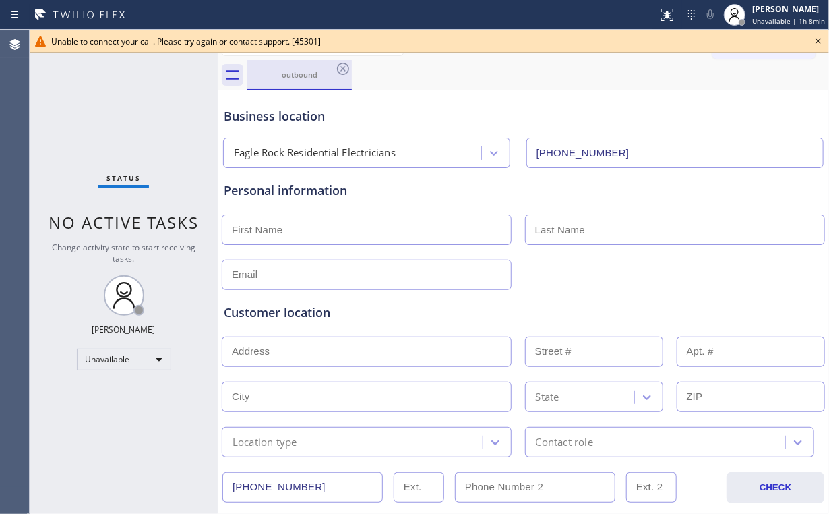
click at [307, 67] on div "outbound" at bounding box center [300, 74] width 102 height 29
click at [339, 67] on icon at bounding box center [343, 69] width 16 height 16
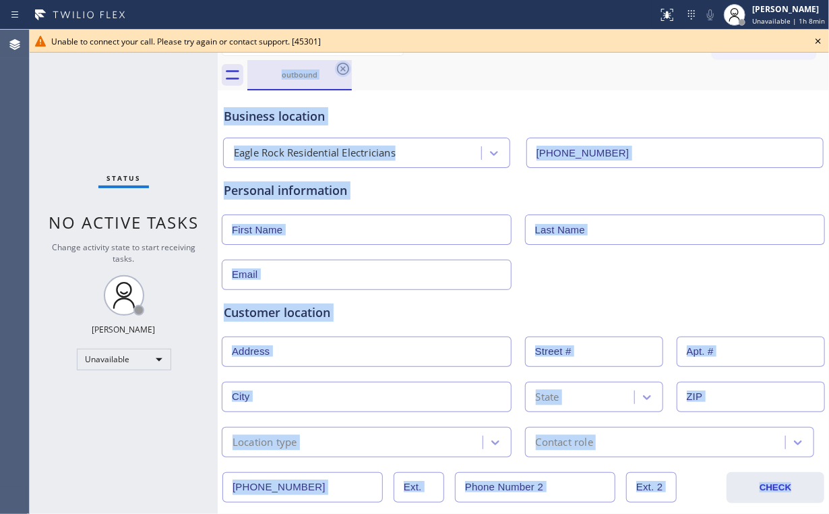
click at [339, 67] on div "outbound" at bounding box center [538, 75] width 582 height 30
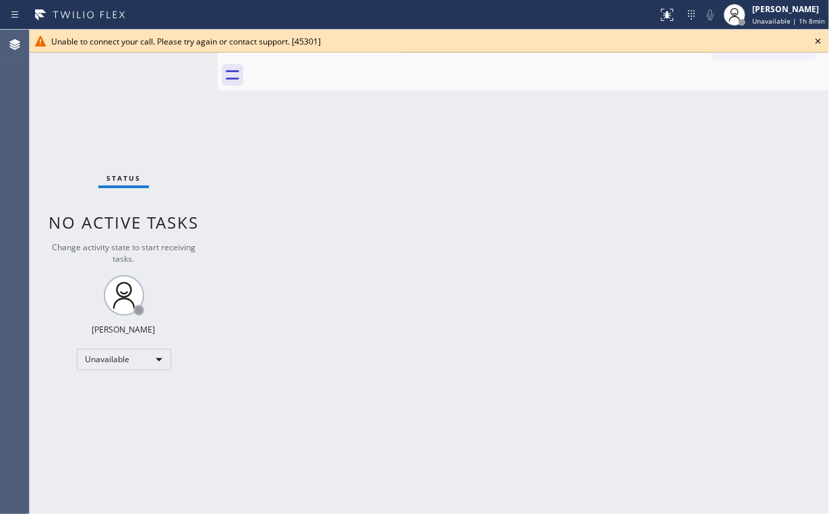
drag, startPoint x: 113, startPoint y: 146, endPoint x: 132, endPoint y: 132, distance: 23.2
click at [123, 140] on div "Status No active tasks Change activity state to start receiving tasks. [PERSON_…" at bounding box center [124, 272] width 188 height 484
click at [820, 40] on icon at bounding box center [818, 40] width 5 height 5
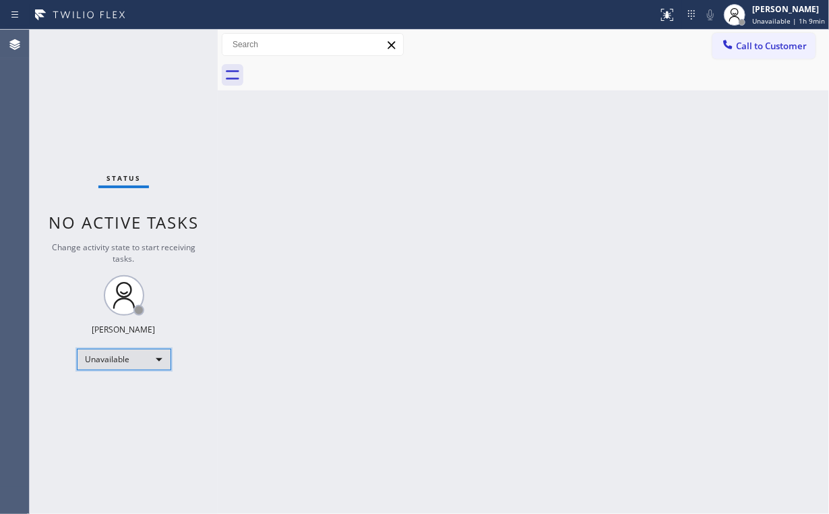
click at [134, 354] on div "Unavailable" at bounding box center [124, 359] width 94 height 22
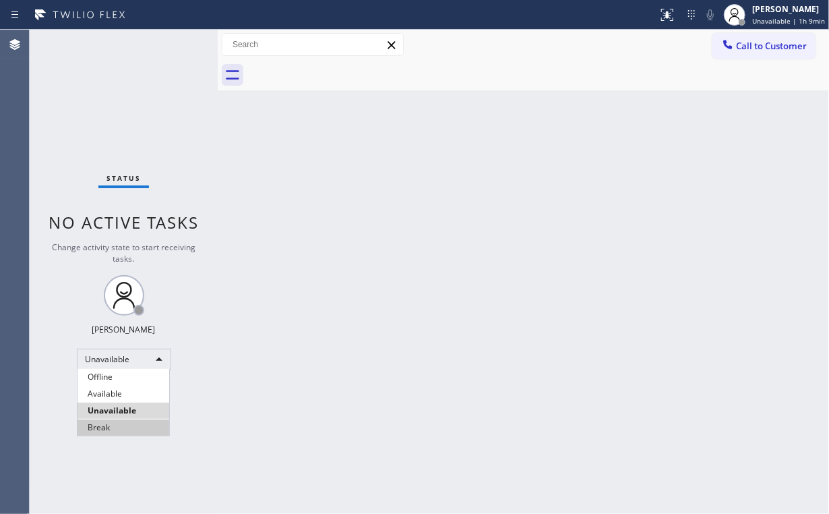
click at [113, 421] on li "Break" at bounding box center [124, 427] width 92 height 16
